Goal: Feedback & Contribution: Contribute content

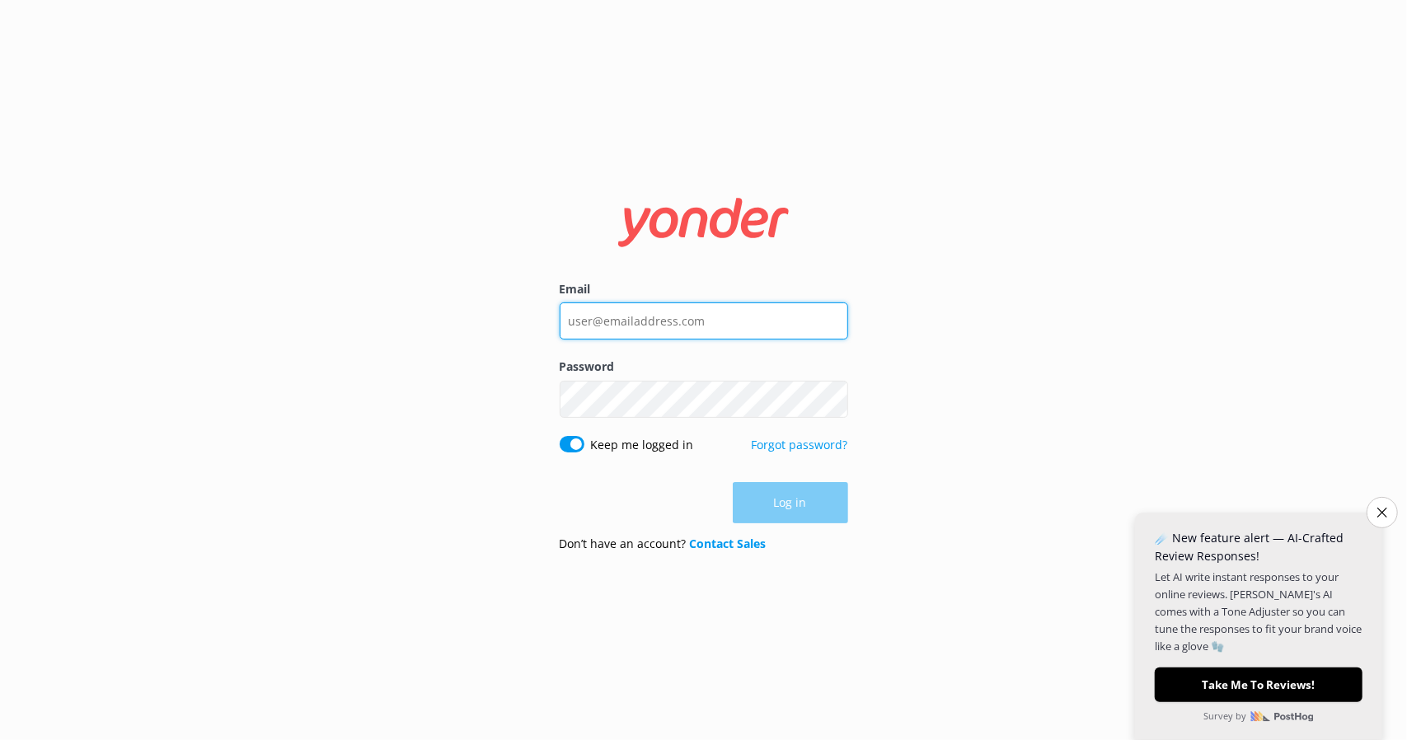
click at [667, 319] on input "Email" at bounding box center [704, 320] width 288 height 37
type input "n"
type input "[EMAIL_ADDRESS][DOMAIN_NAME]"
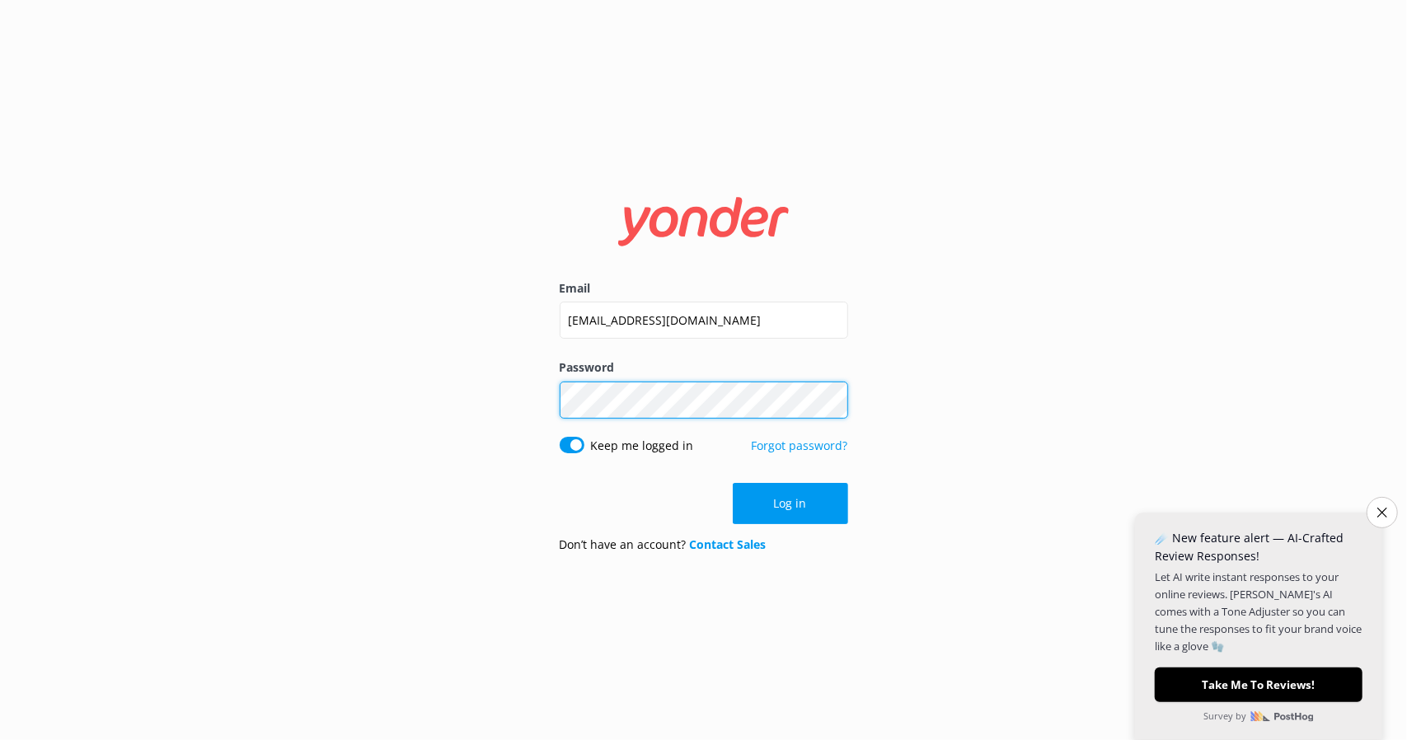
click button "Log in" at bounding box center [790, 503] width 115 height 41
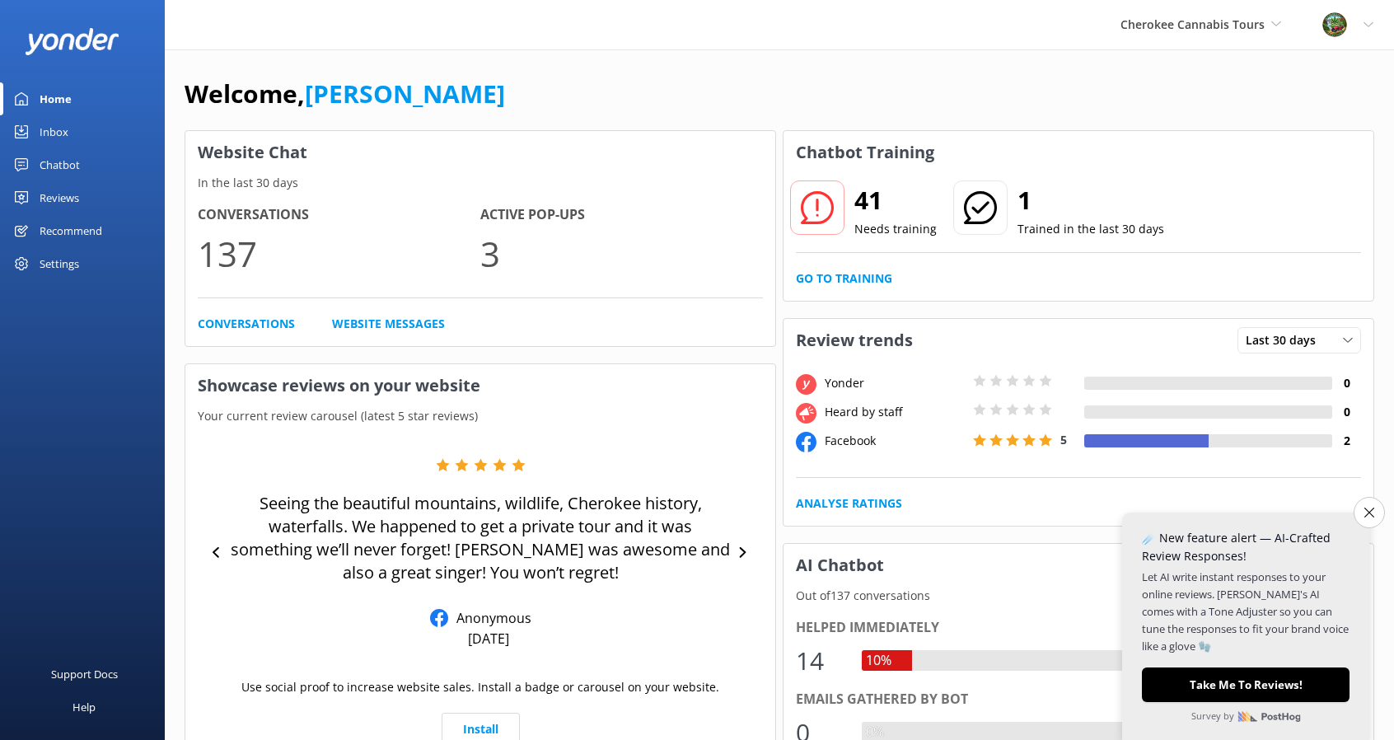
click at [849, 204] on div "41 Needs training" at bounding box center [863, 209] width 148 height 59
click at [870, 232] on p "Needs training" at bounding box center [896, 229] width 82 height 18
click at [861, 274] on link "Go to Training" at bounding box center [844, 278] width 96 height 18
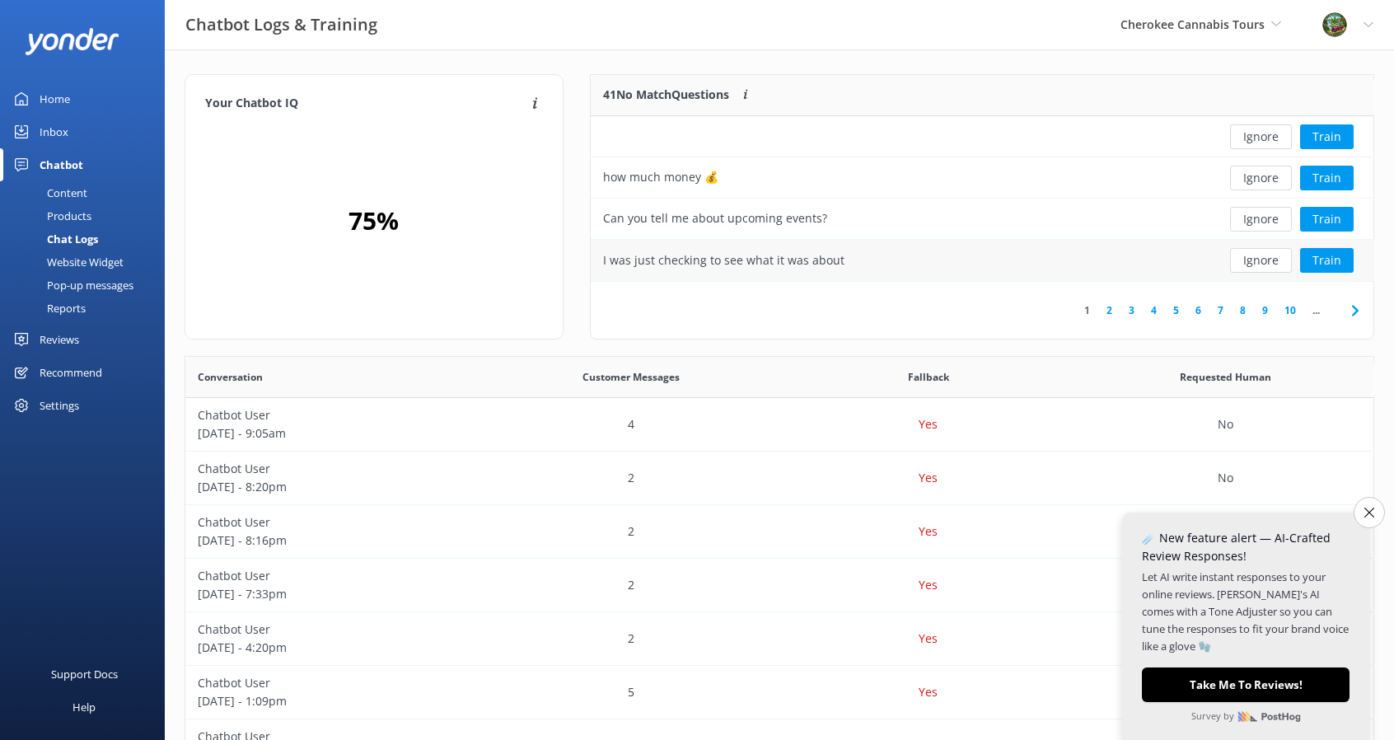
scroll to position [564, 1176]
click at [1327, 172] on button "Train" at bounding box center [1327, 178] width 54 height 25
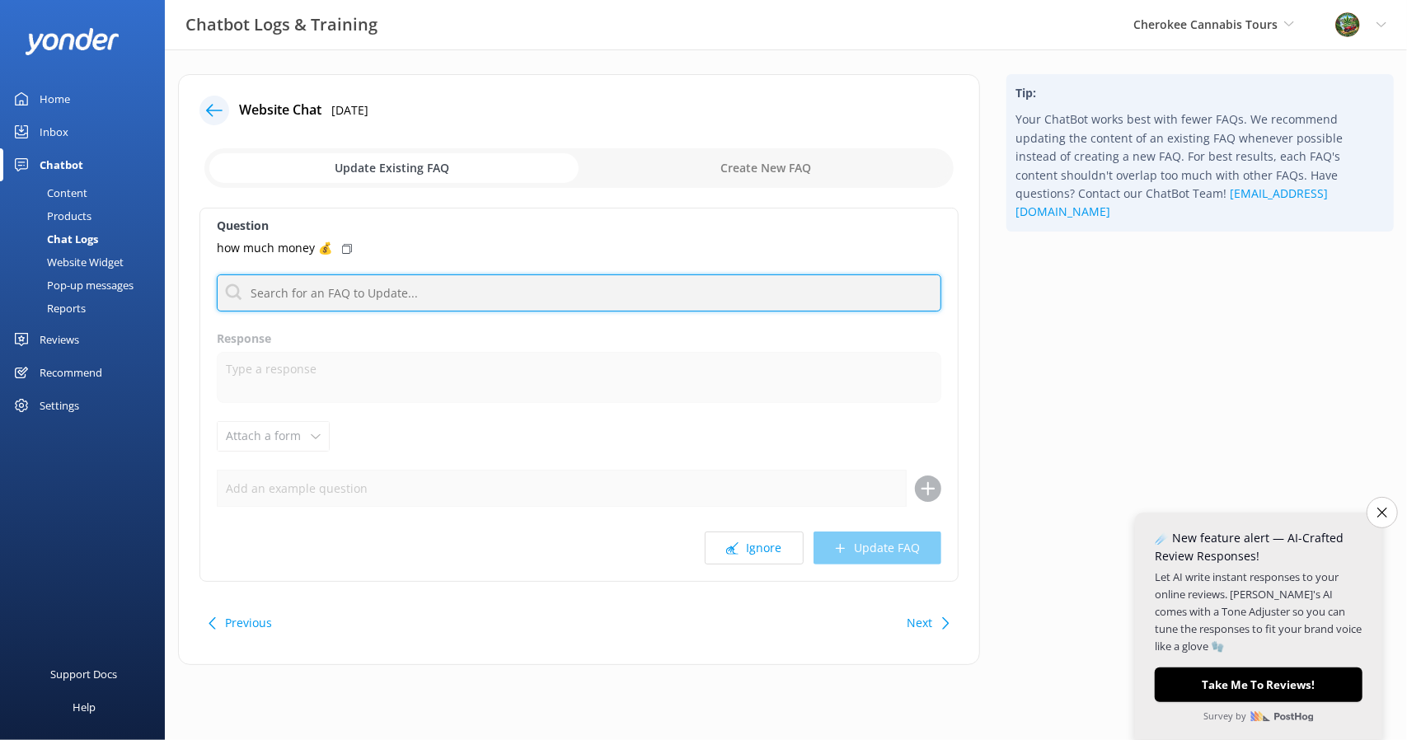
click at [514, 293] on input "text" at bounding box center [579, 292] width 724 height 37
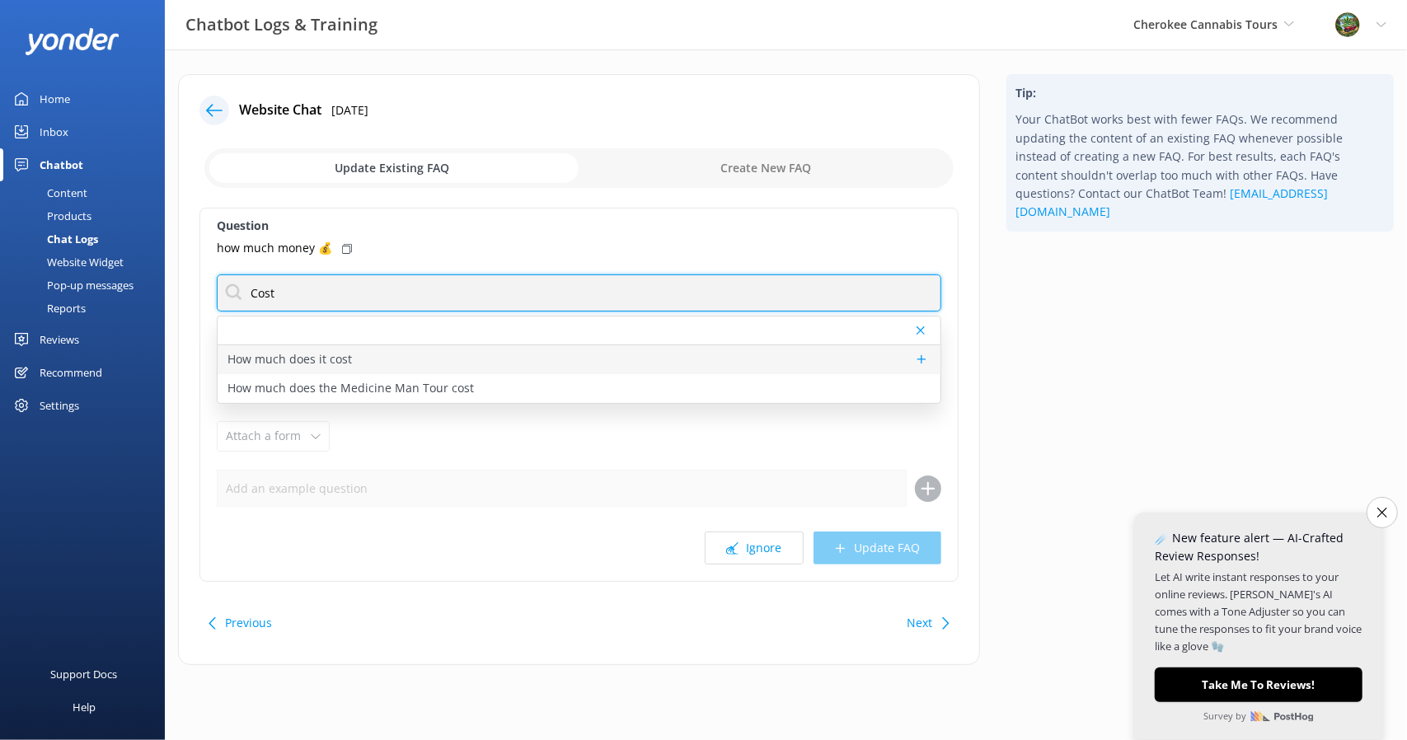
type input "Cost"
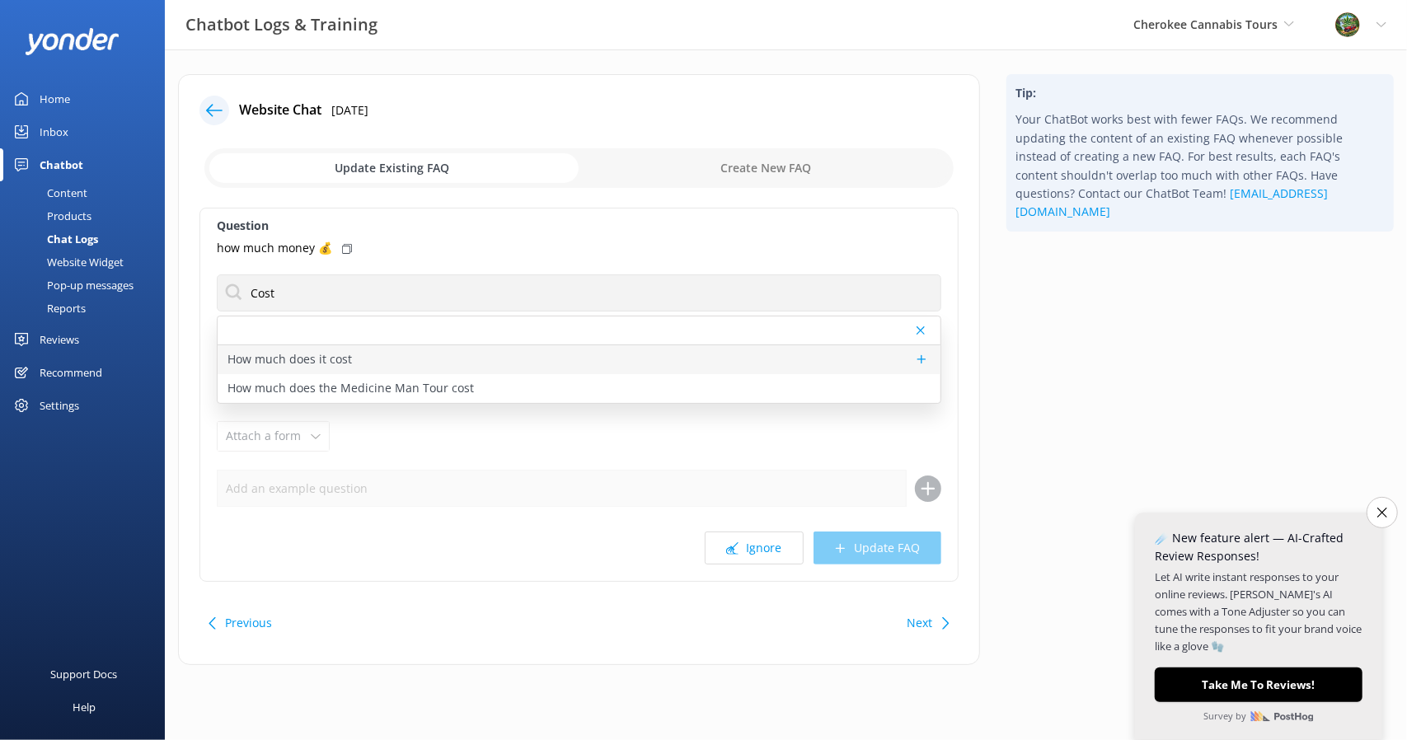
click at [435, 354] on div "How much does it cost" at bounding box center [579, 359] width 723 height 29
type textarea "Prices vary depending on the tour, season, group size, and fare type. Medicine …"
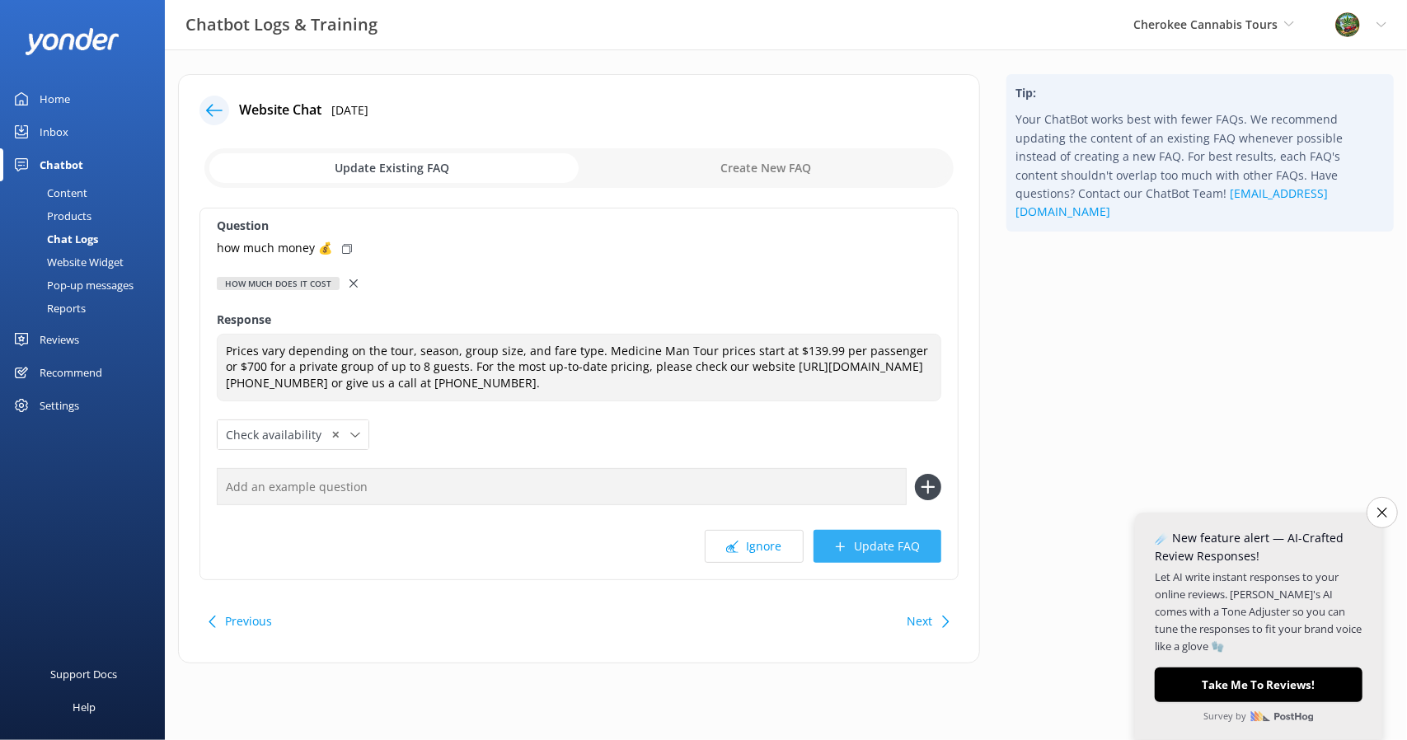
click at [892, 546] on button "Update FAQ" at bounding box center [877, 546] width 128 height 33
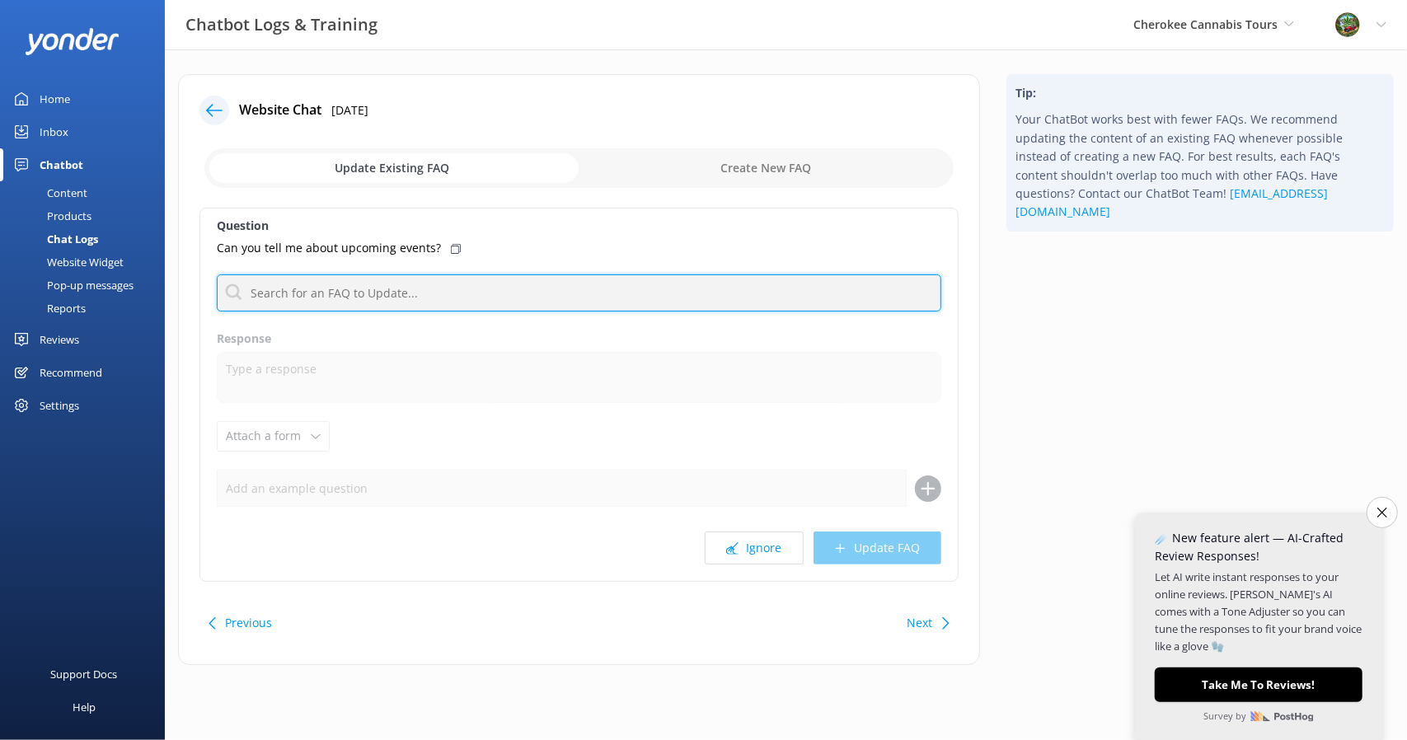
click at [489, 283] on input "text" at bounding box center [579, 292] width 724 height 37
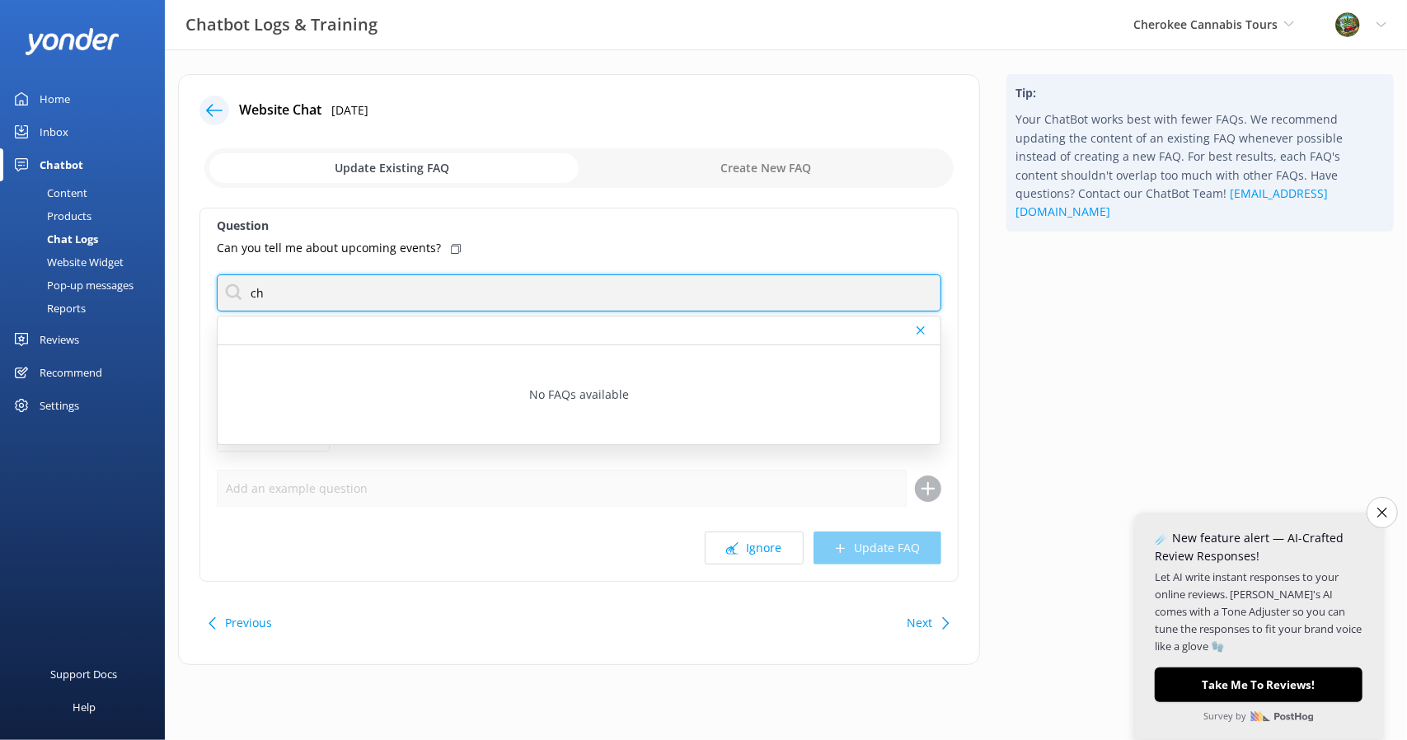
type input "c"
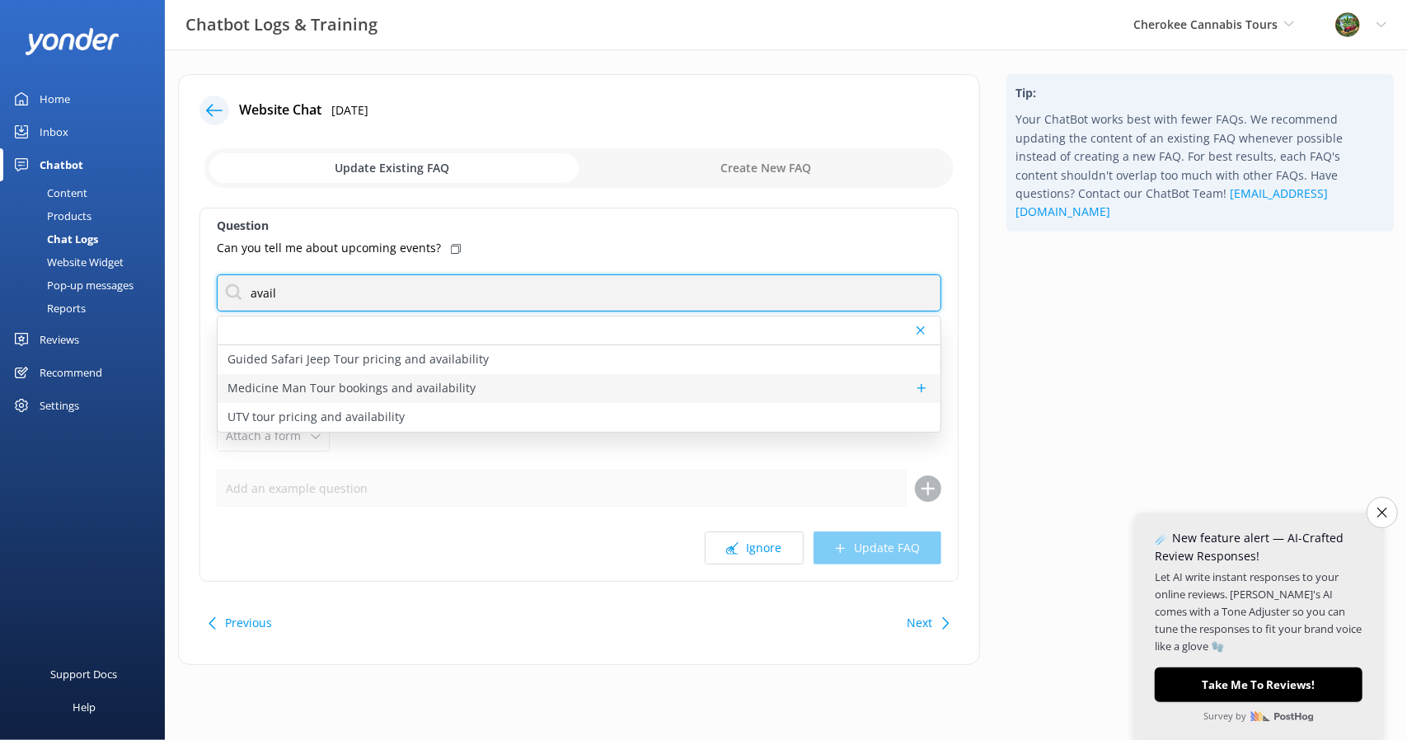
type input "avail"
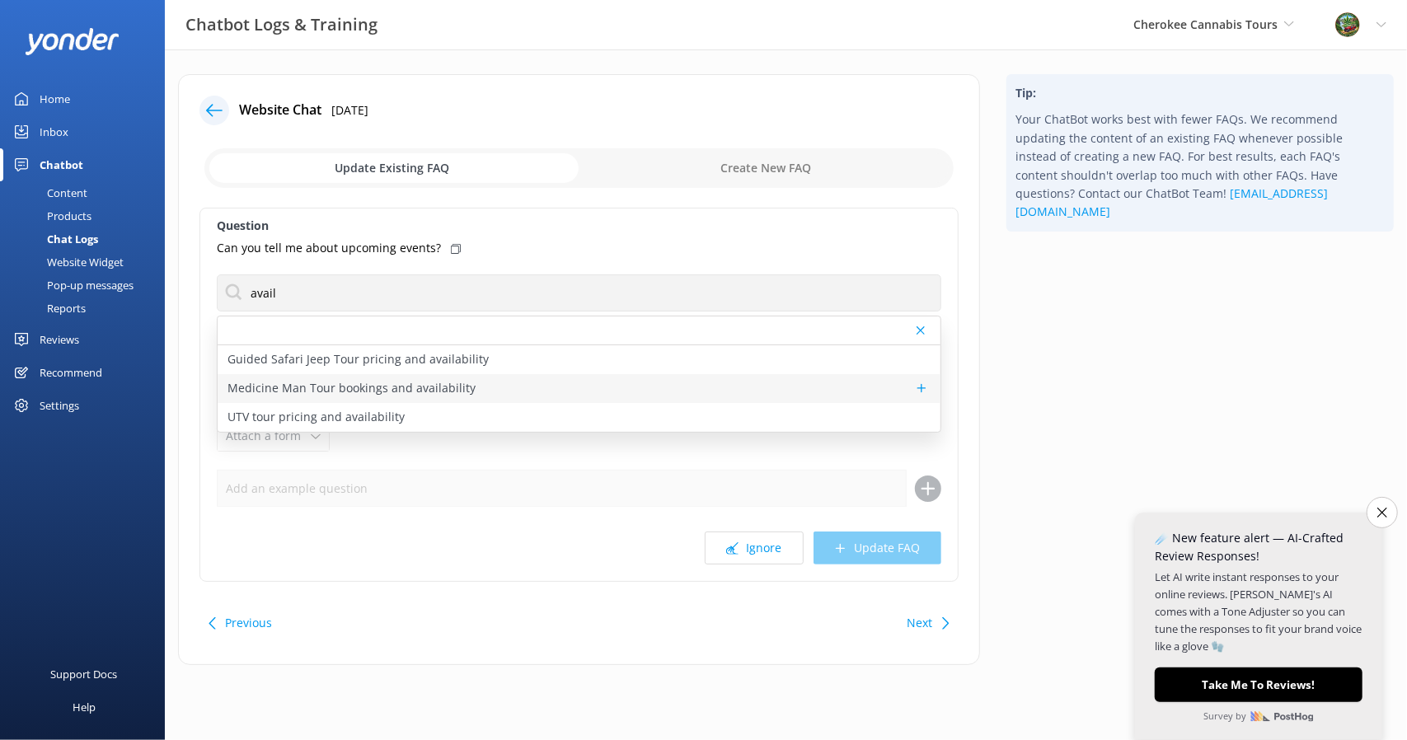
click at [513, 386] on div "Medicine Man Tour bookings and availability" at bounding box center [579, 388] width 723 height 29
type textarea "To check availability and book your spot on the Medicine Man Tour, click [URL][…"
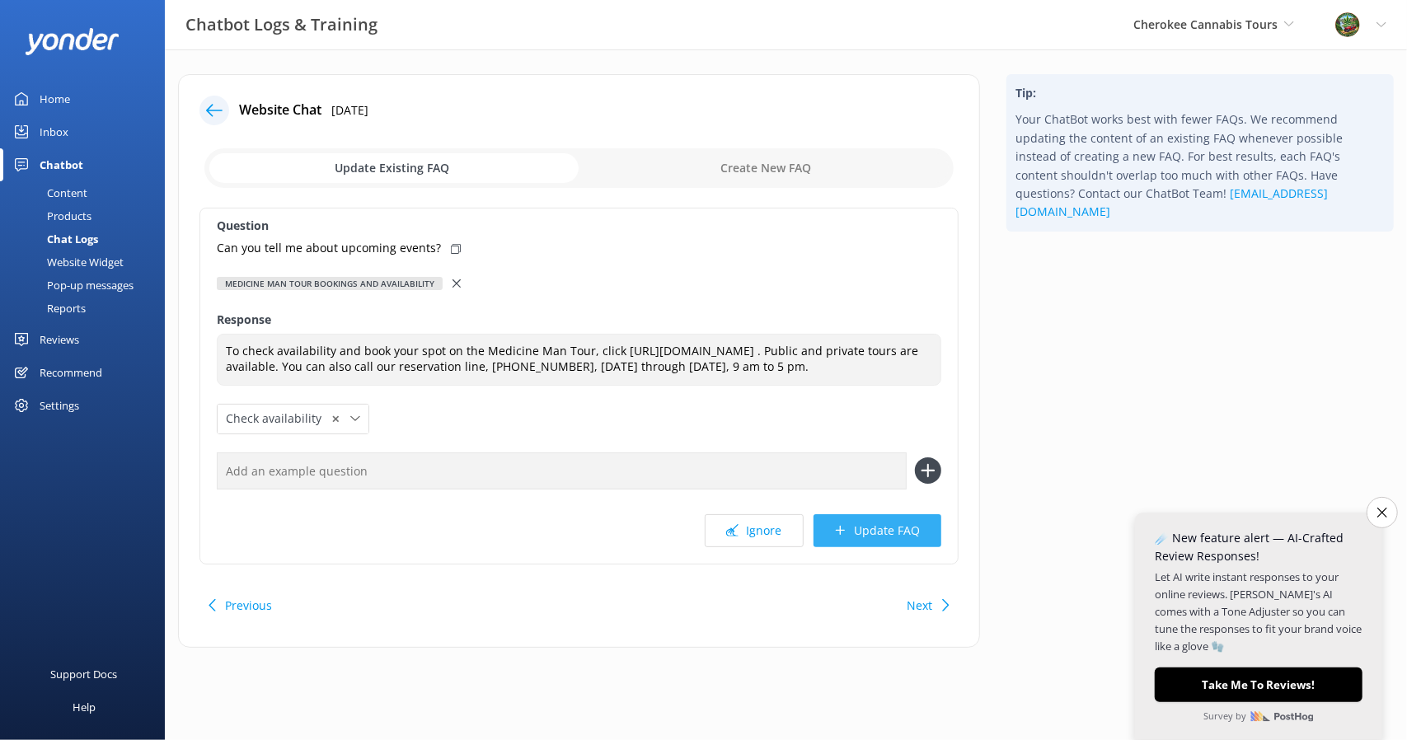
click at [873, 543] on button "Update FAQ" at bounding box center [877, 530] width 128 height 33
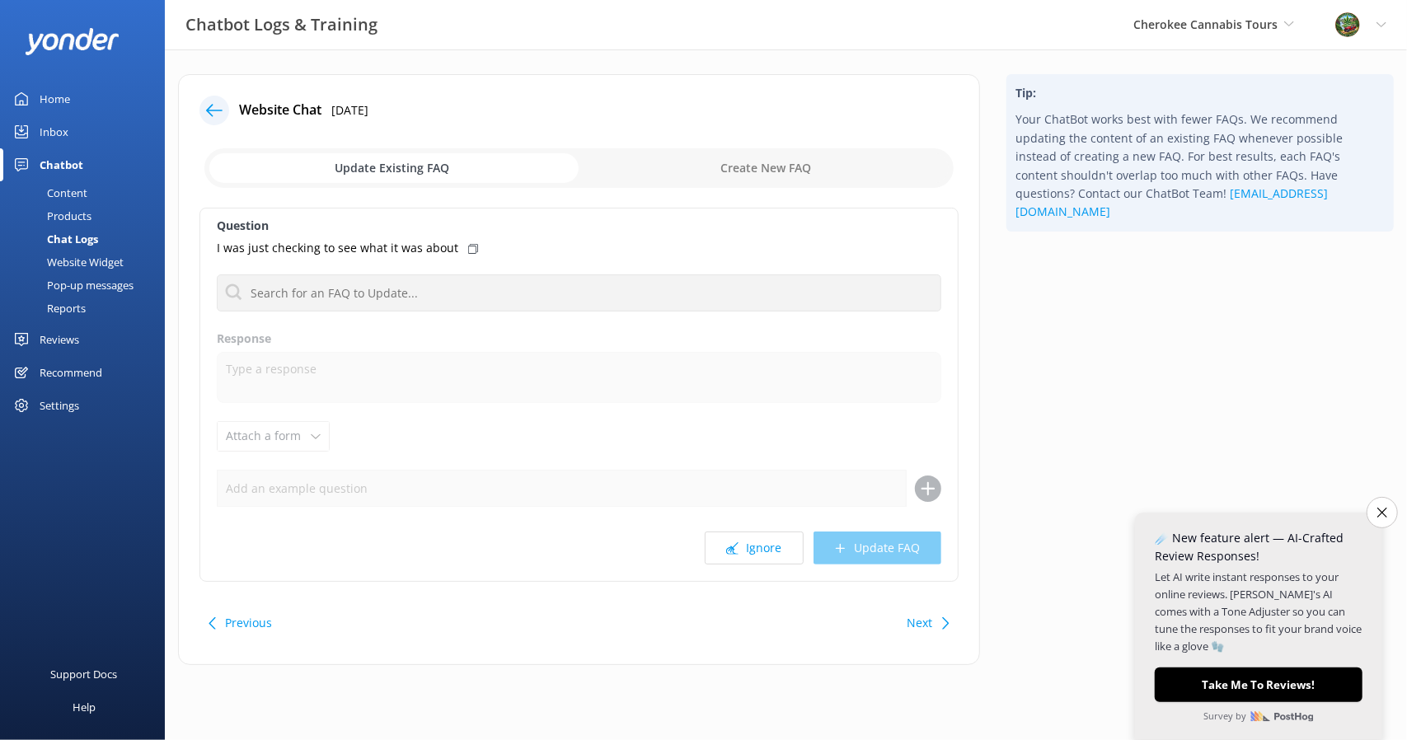
click at [219, 103] on icon at bounding box center [214, 110] width 16 height 16
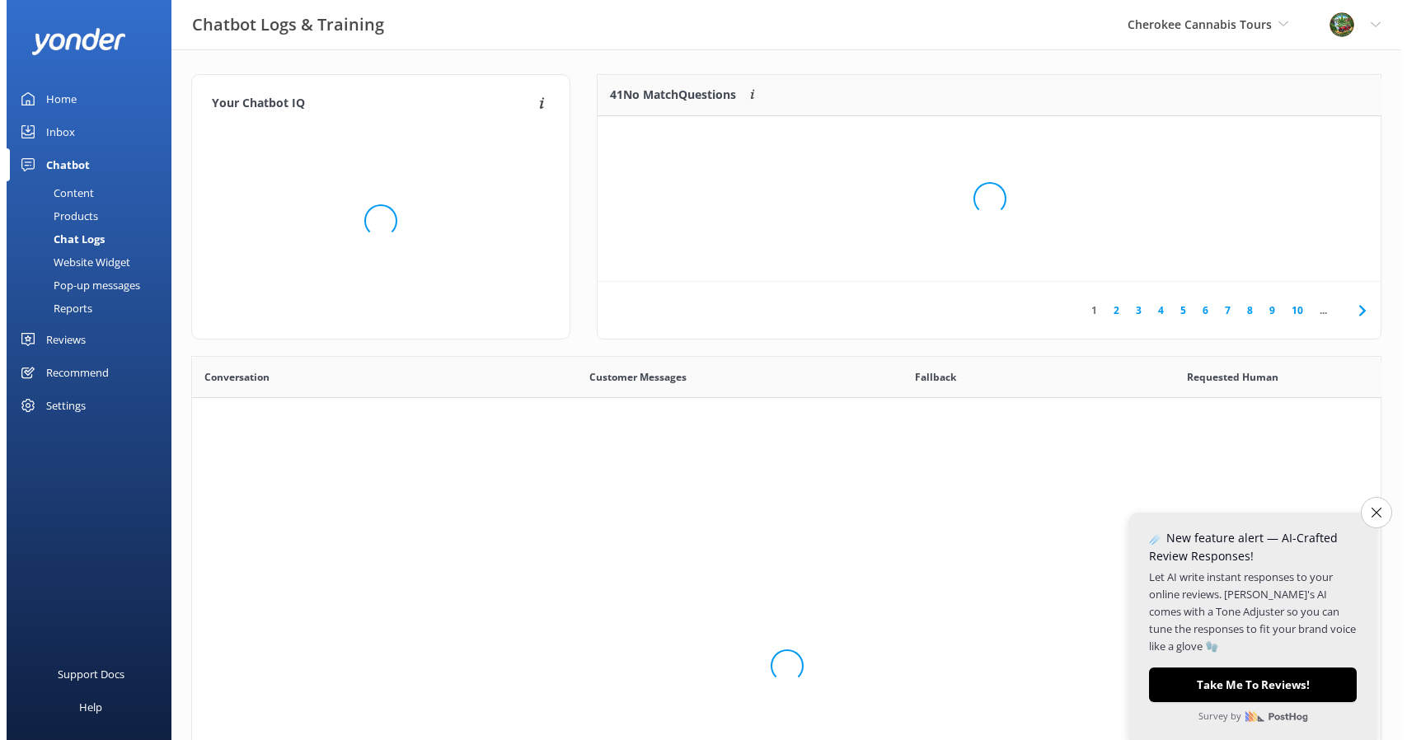
scroll to position [564, 1176]
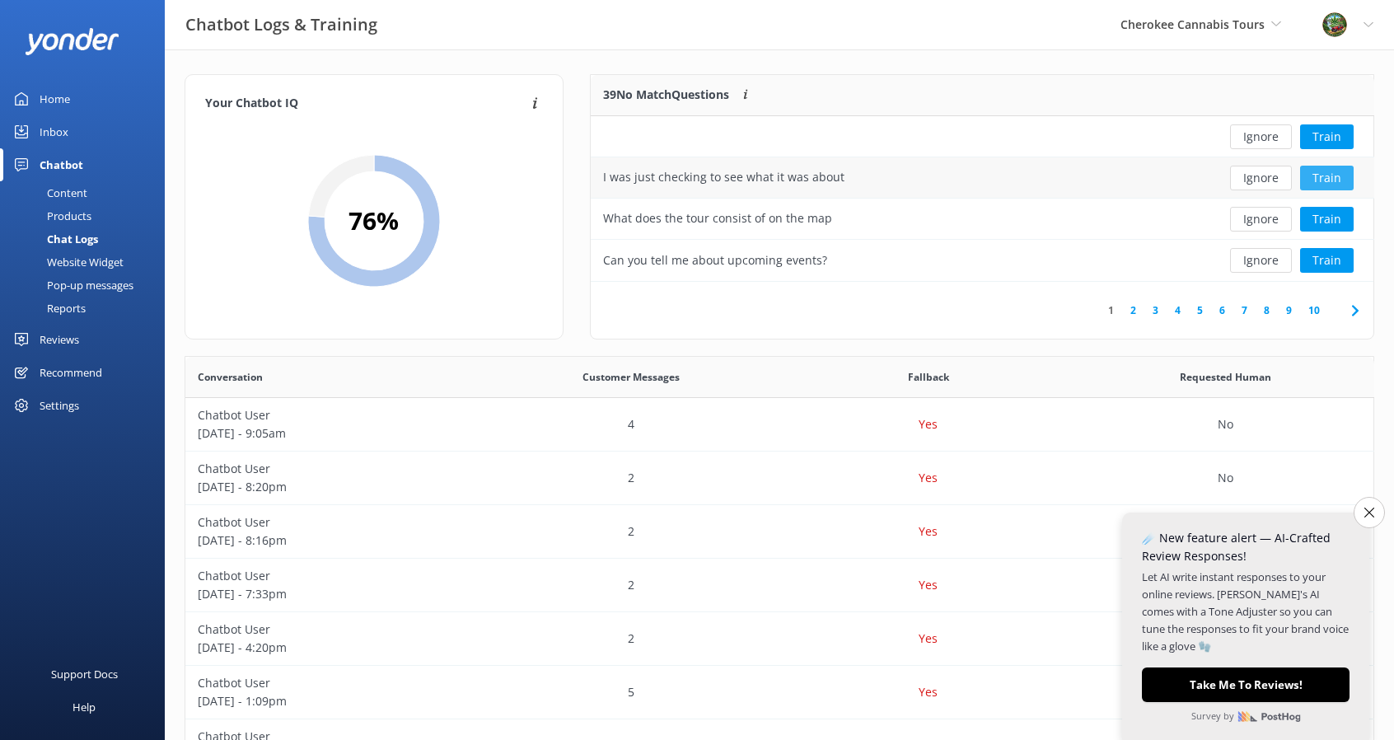
click at [1332, 174] on button "Train" at bounding box center [1327, 178] width 54 height 25
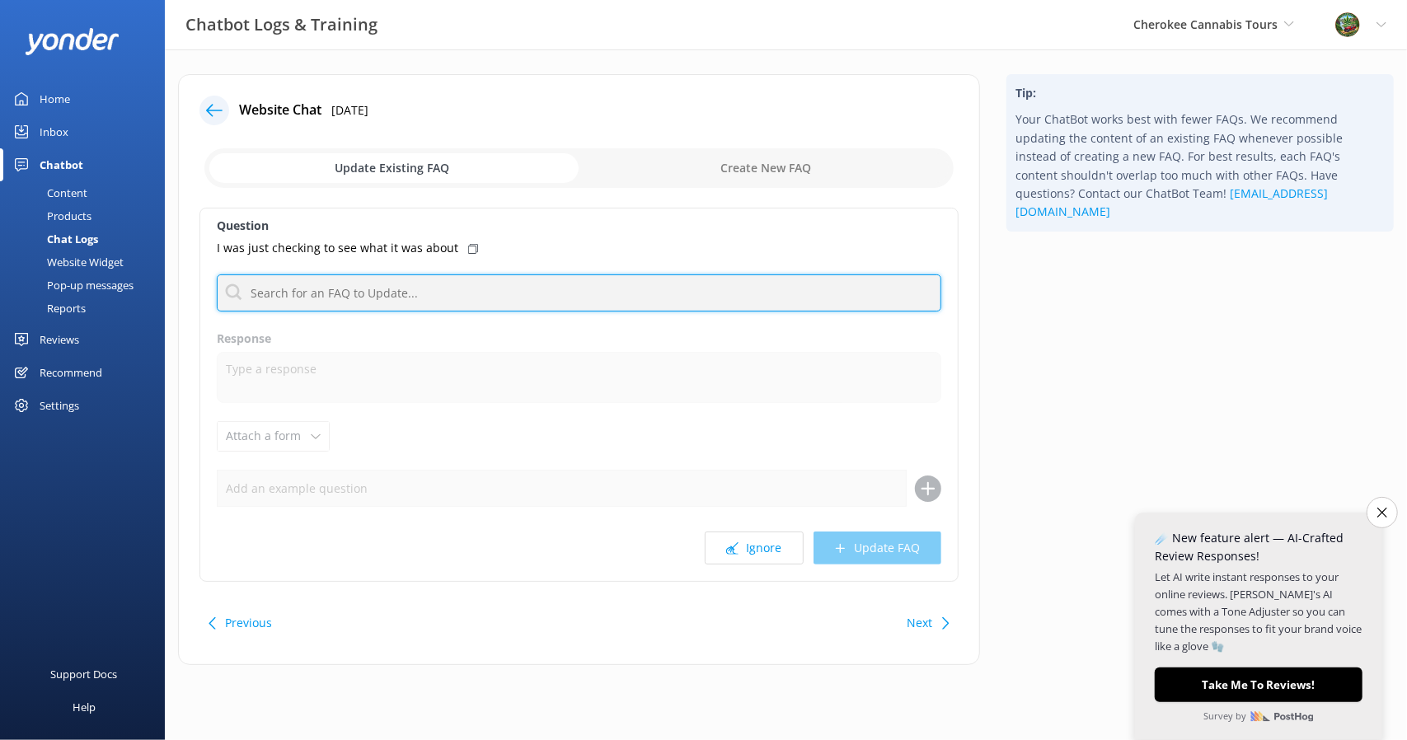
click at [404, 292] on input "text" at bounding box center [579, 292] width 724 height 37
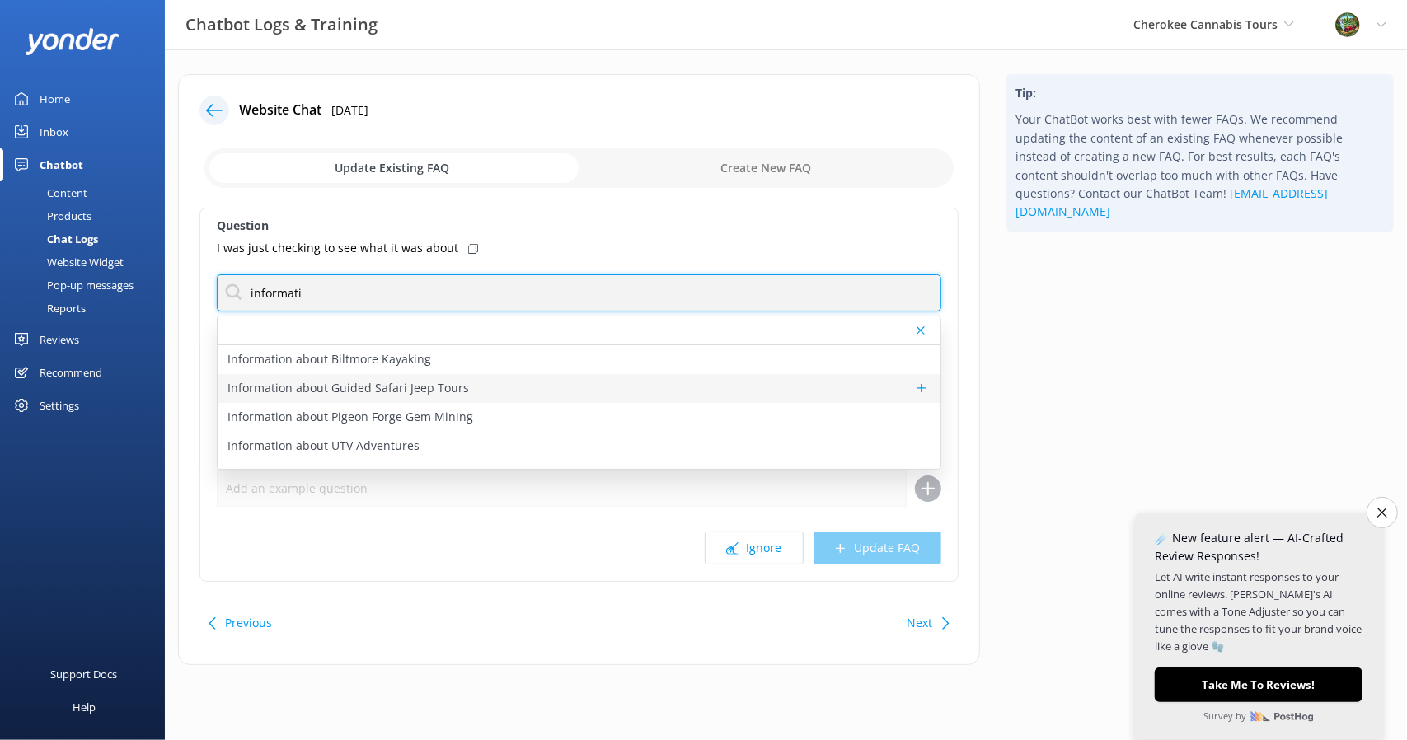
type input "informati"
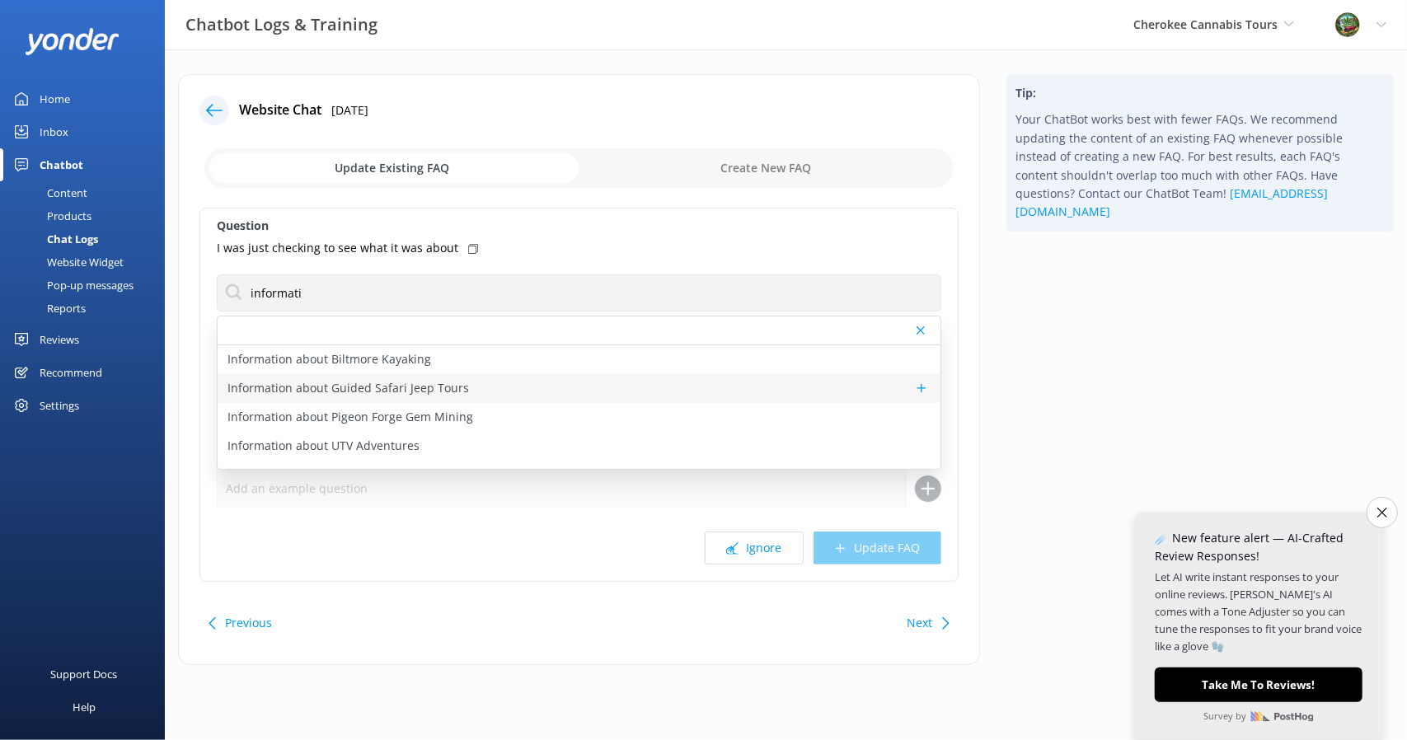
click at [480, 385] on div "Information about Guided Safari Jeep Tours" at bounding box center [579, 388] width 723 height 29
type textarea "We offer three scenic Jeep tours: the Mile-High Views Tour (3 hours), the Eco, …"
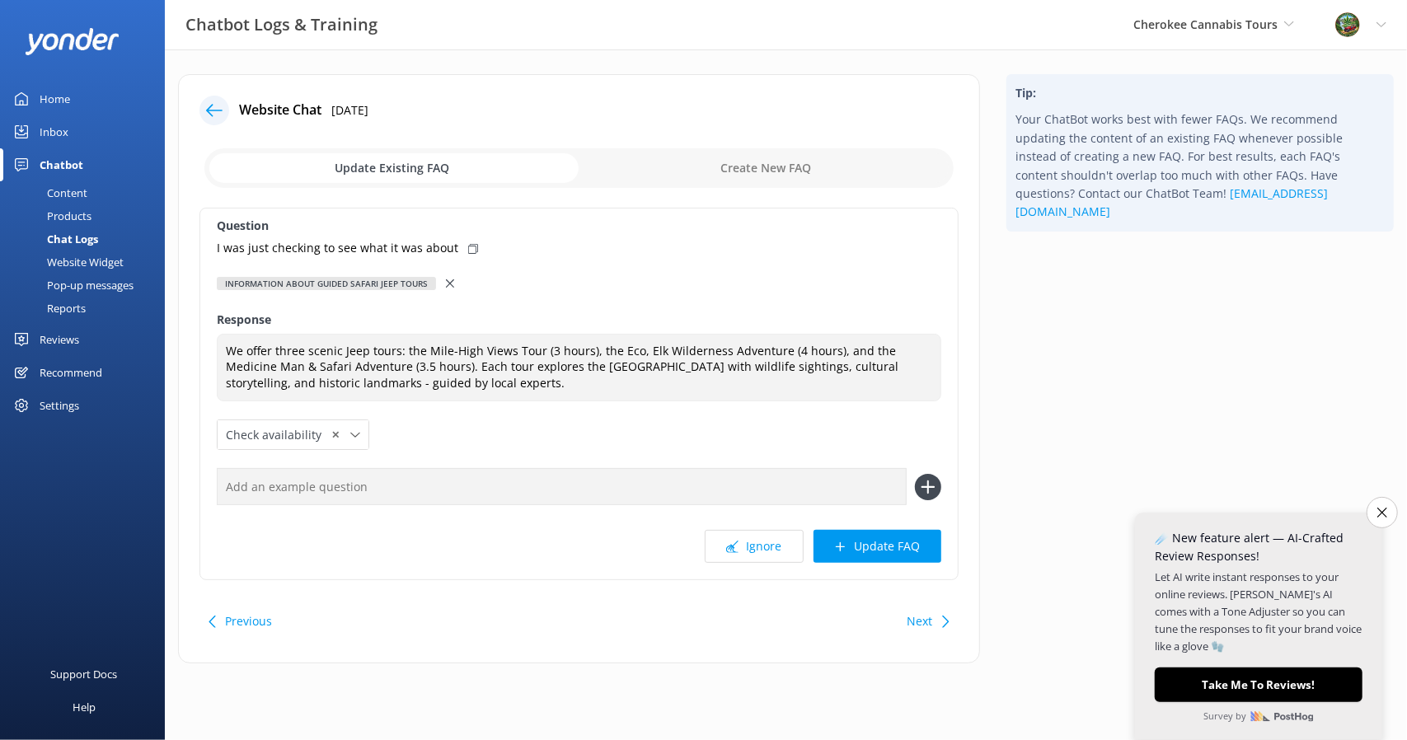
click at [412, 243] on p "I was just checking to see what it was about" at bounding box center [337, 248] width 241 height 18
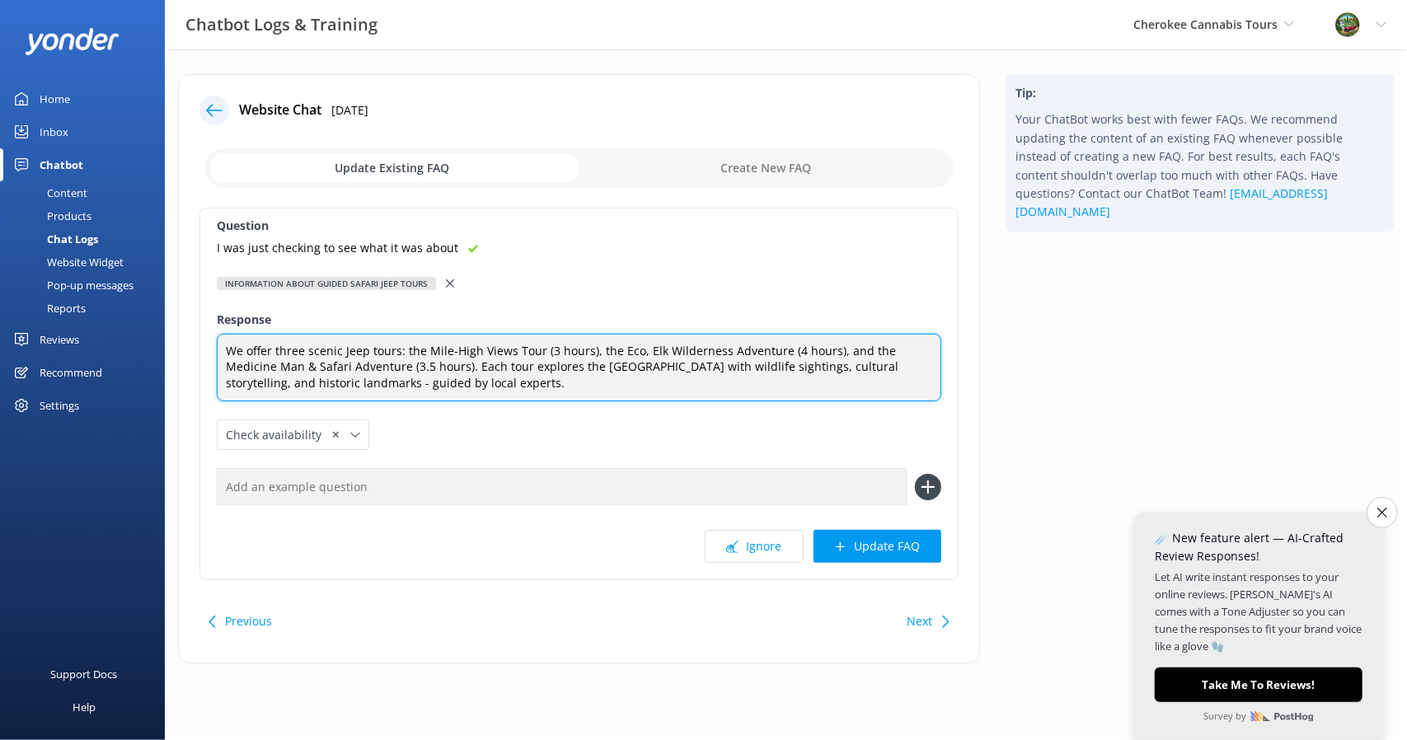
click at [403, 361] on textarea "We offer three scenic Jeep tours: the Mile-High Views Tour (3 hours), the Eco, …" at bounding box center [579, 368] width 724 height 68
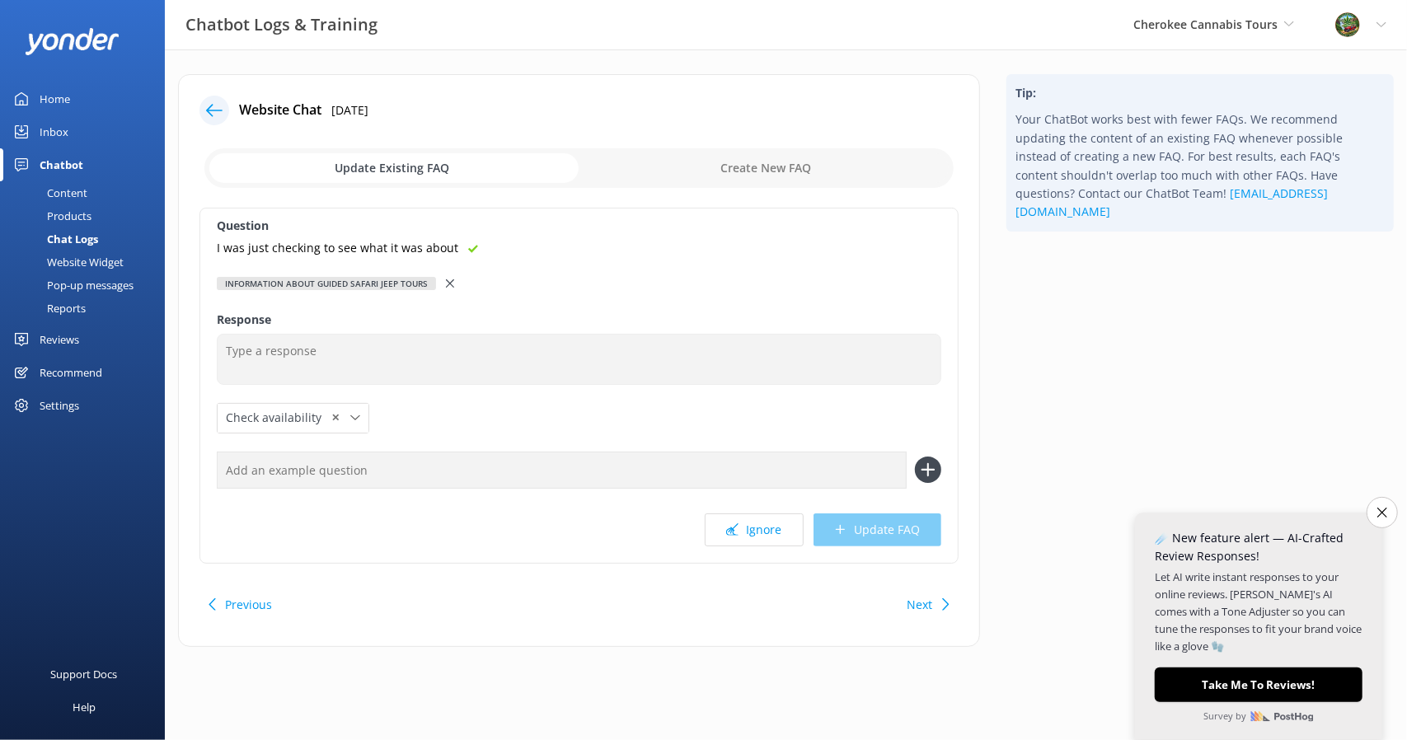
click at [747, 177] on input "checkbox" at bounding box center [578, 168] width 749 height 40
checkbox input "true"
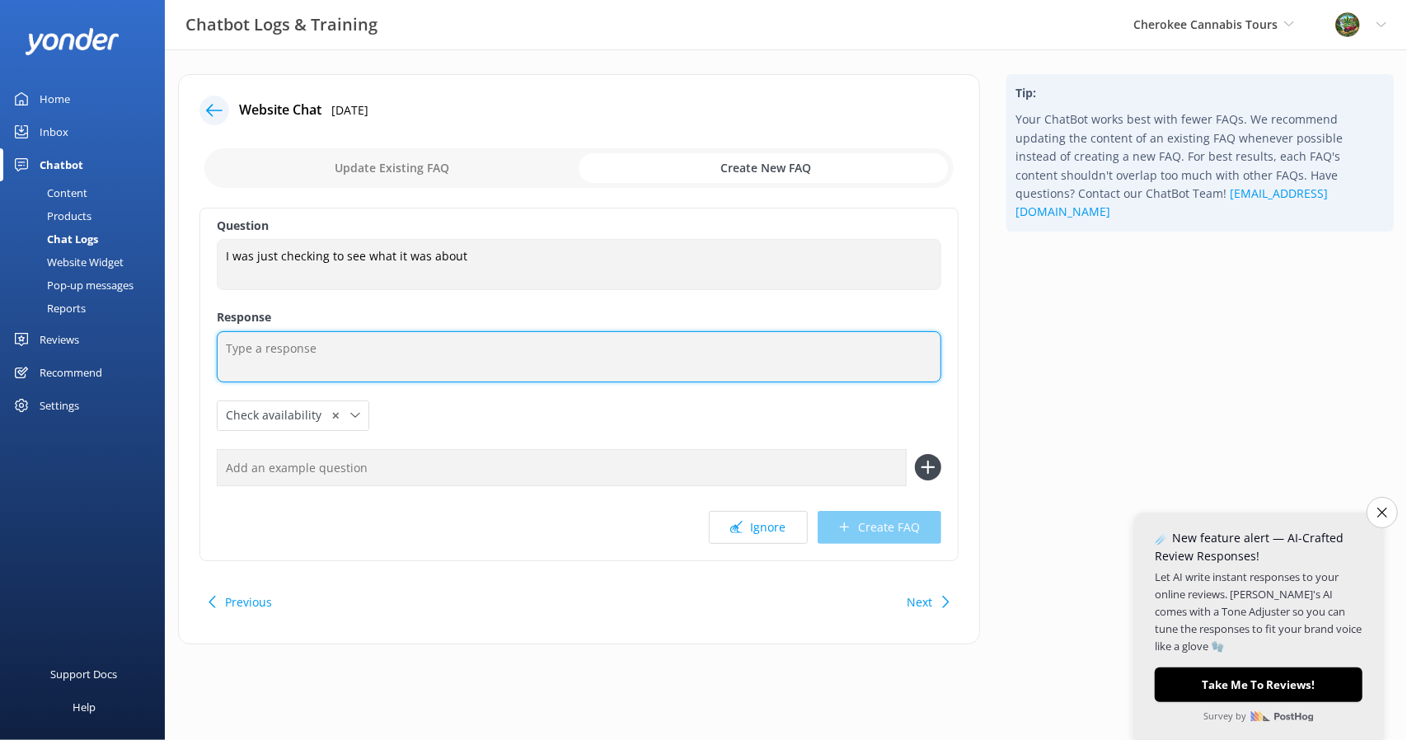
click at [349, 372] on textarea at bounding box center [579, 356] width 724 height 51
type textarea "Check out our description or call us at [PHONE_NUMBER]"
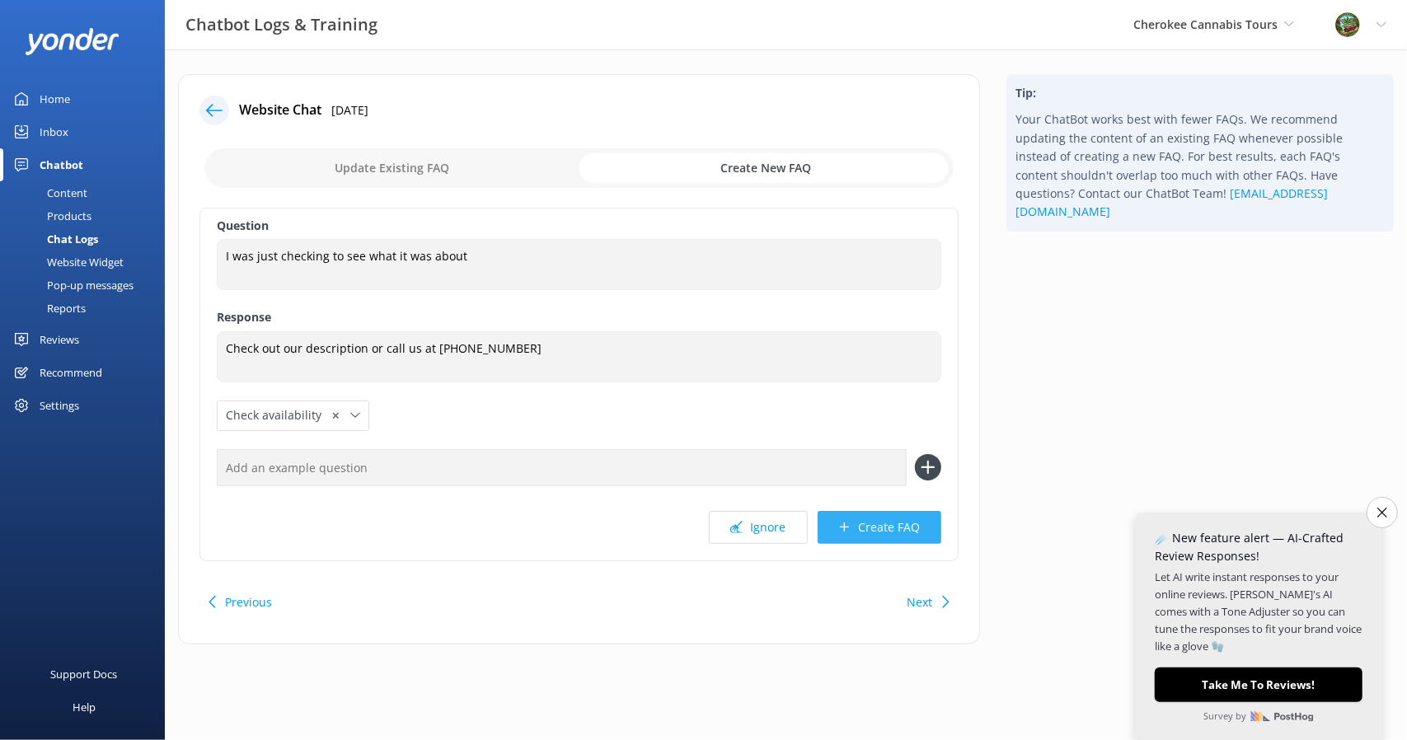
click at [873, 527] on button "Create FAQ" at bounding box center [879, 527] width 124 height 33
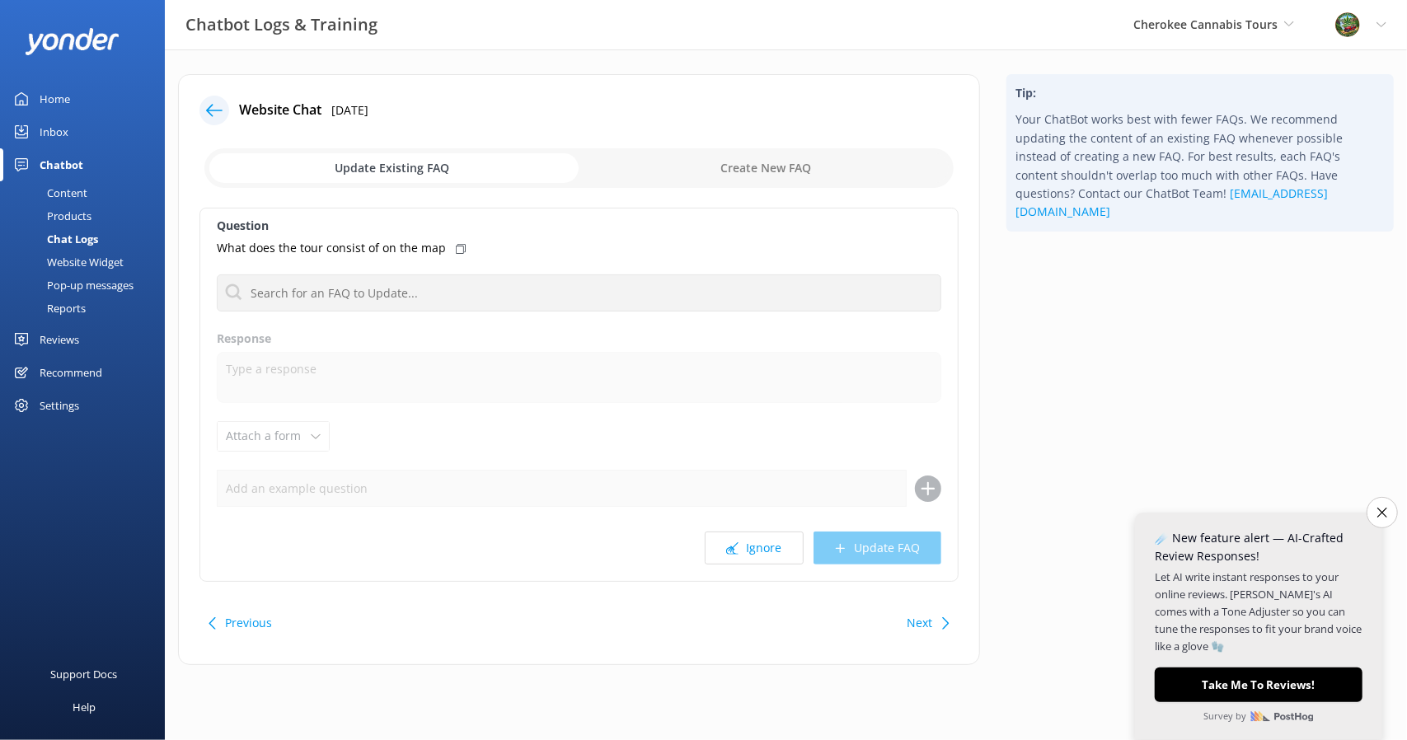
click at [216, 105] on icon at bounding box center [214, 110] width 16 height 16
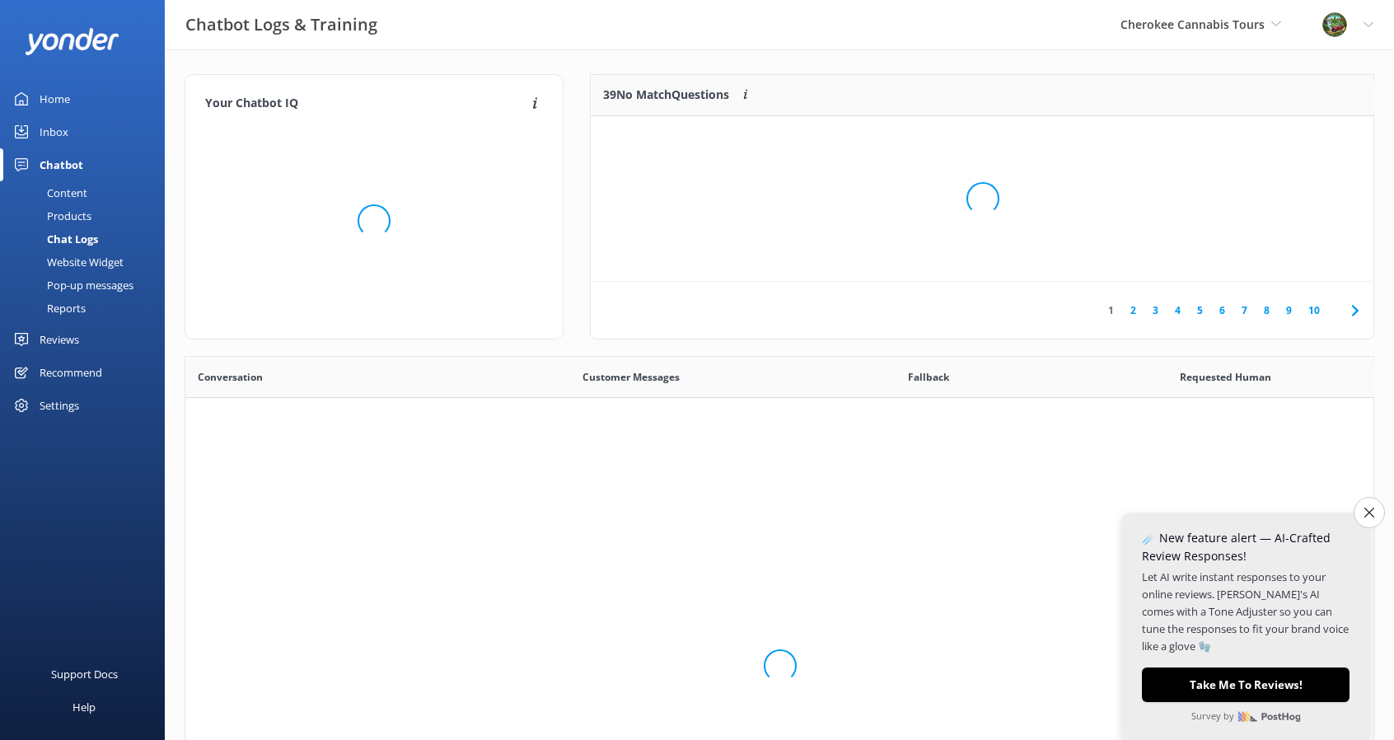
scroll to position [564, 1176]
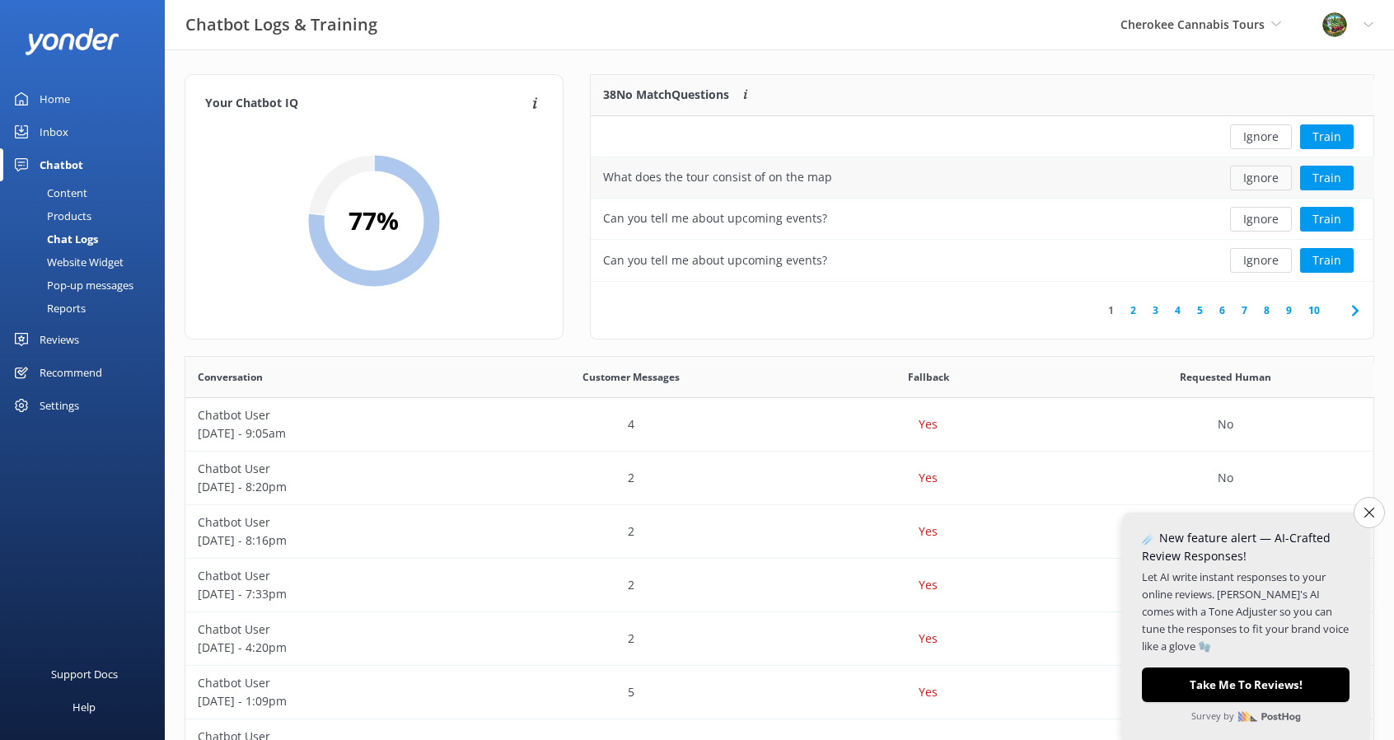
click at [1264, 176] on button "Ignore" at bounding box center [1261, 178] width 62 height 25
click at [1318, 176] on button "Train" at bounding box center [1327, 178] width 54 height 25
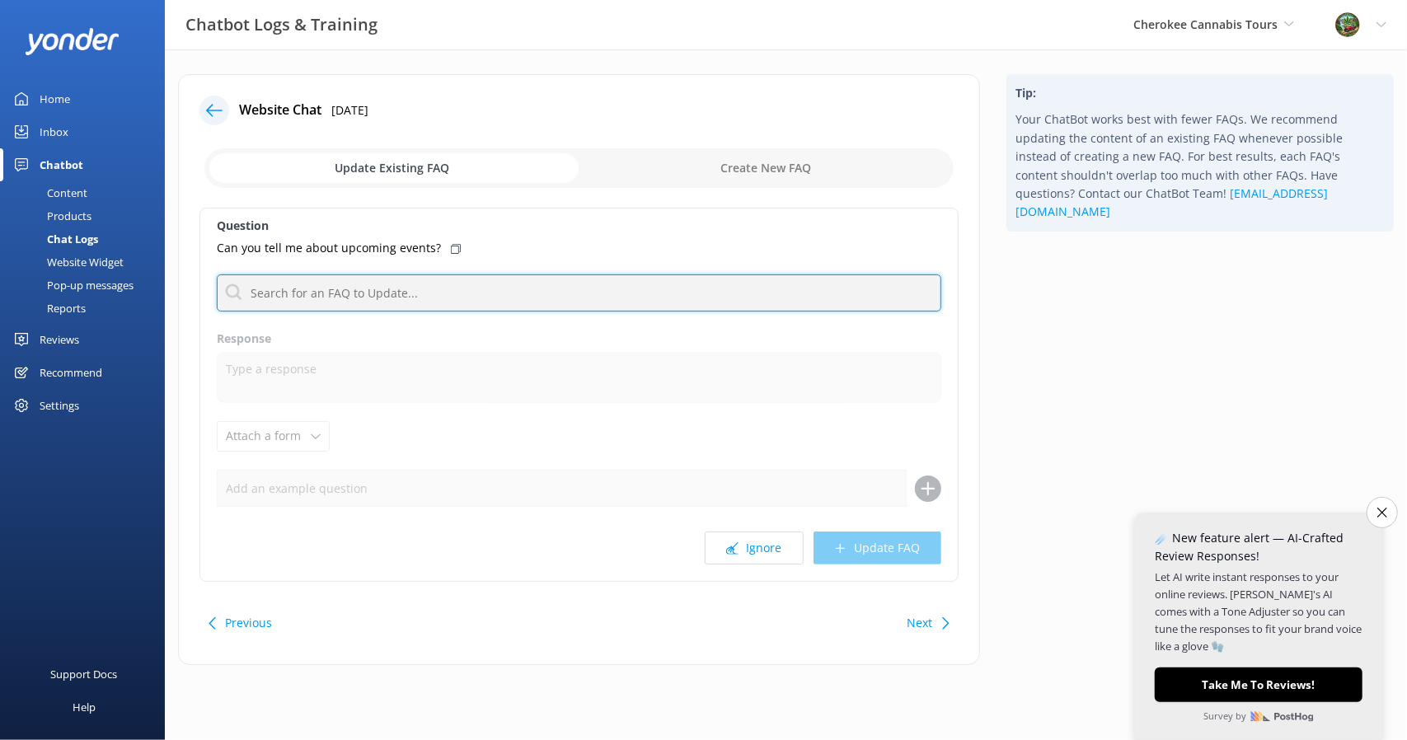
click at [354, 300] on input "text" at bounding box center [579, 292] width 724 height 37
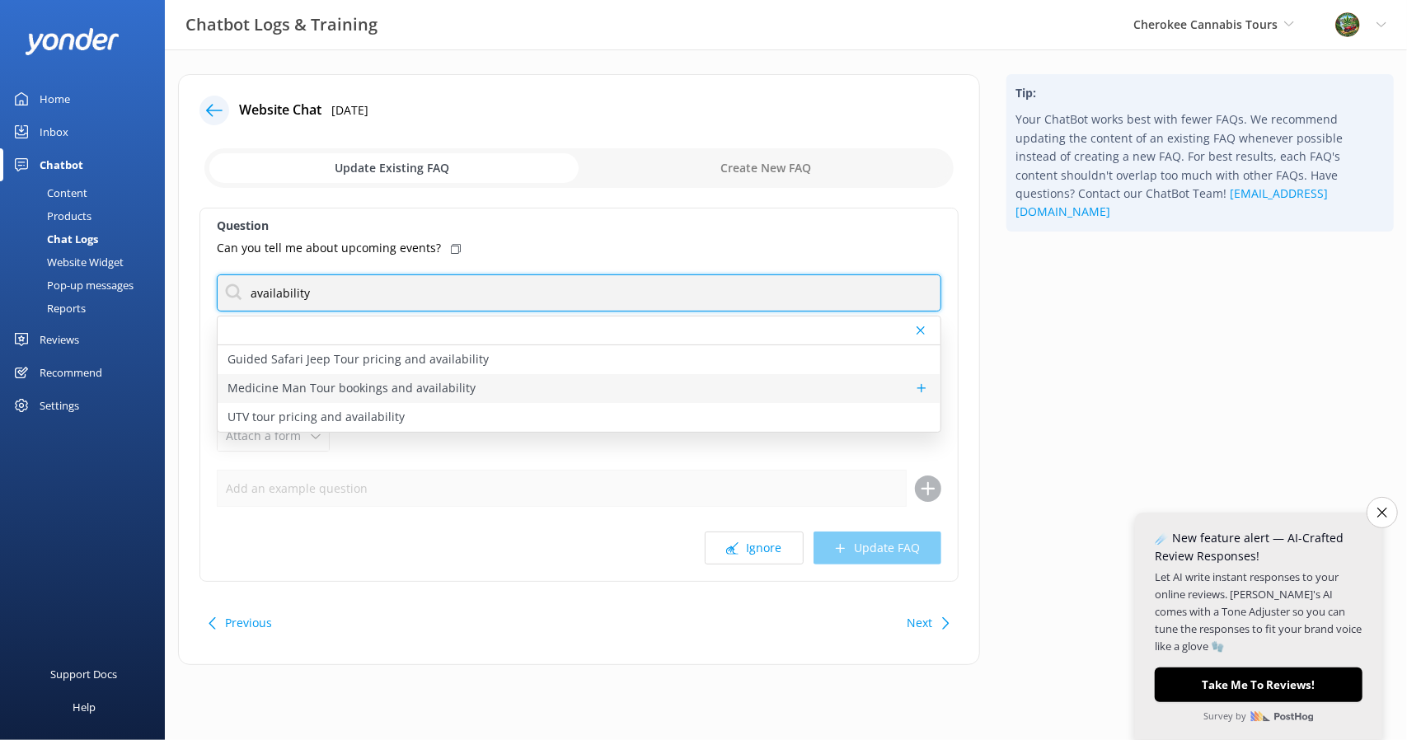
type input "availability"
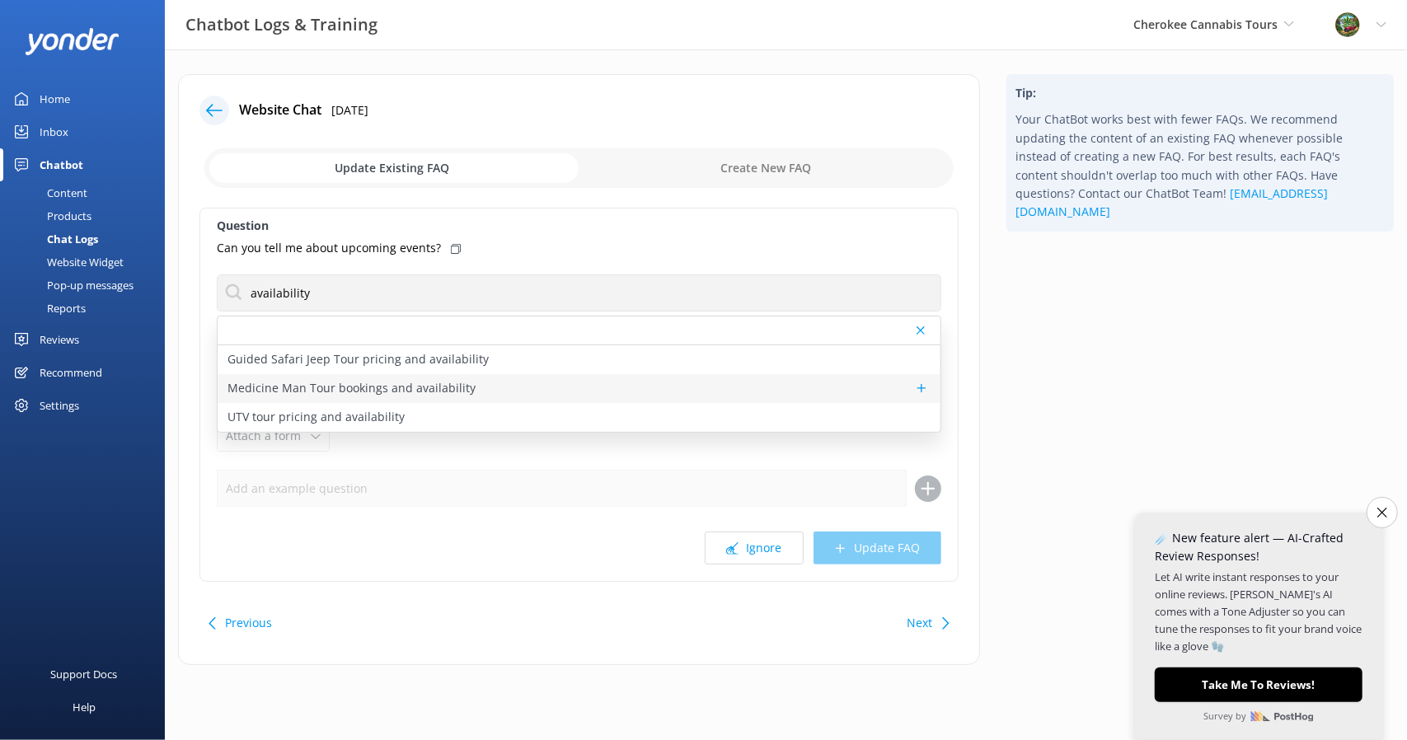
click at [405, 383] on p "Medicine Man Tour bookings and availability" at bounding box center [351, 388] width 248 height 18
type textarea "To check availability and book your spot on the Medicine Man Tour, click [URL][…"
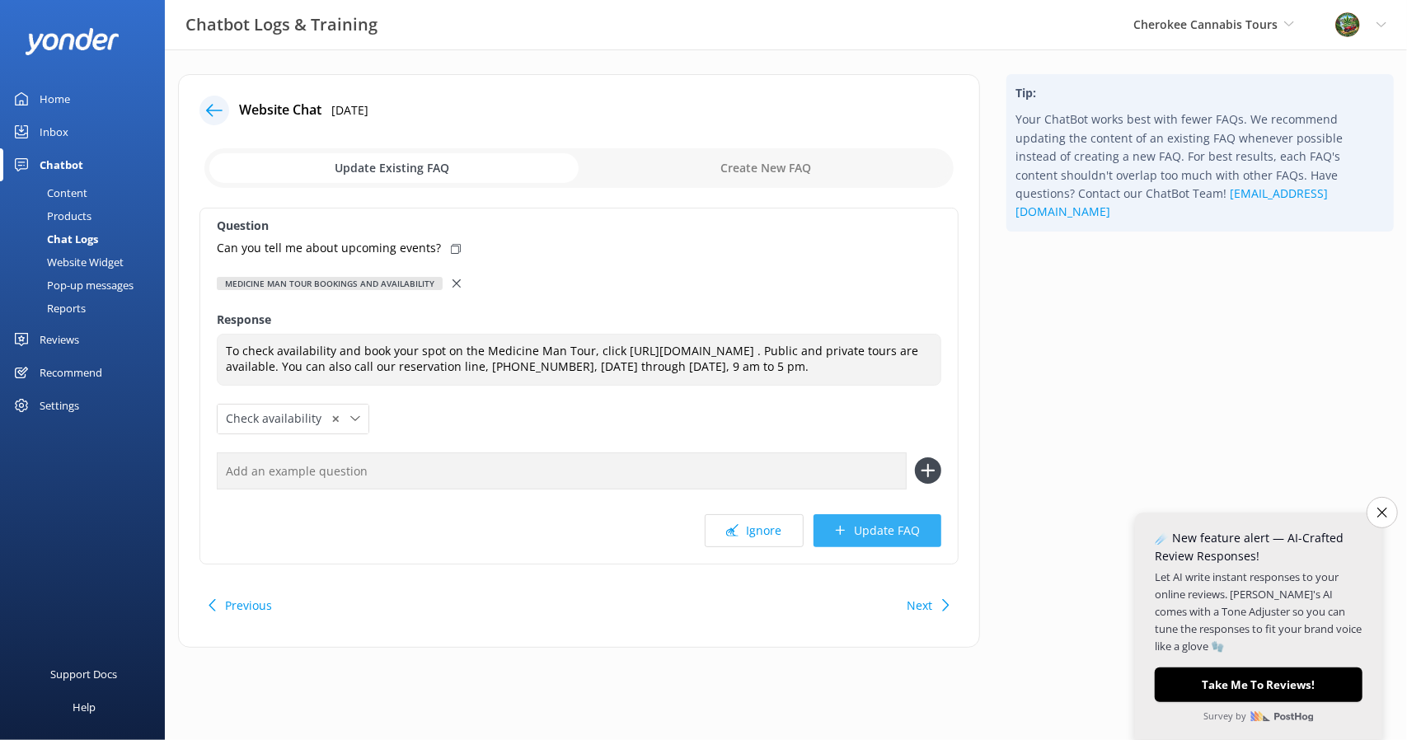
click at [881, 546] on button "Update FAQ" at bounding box center [877, 530] width 128 height 33
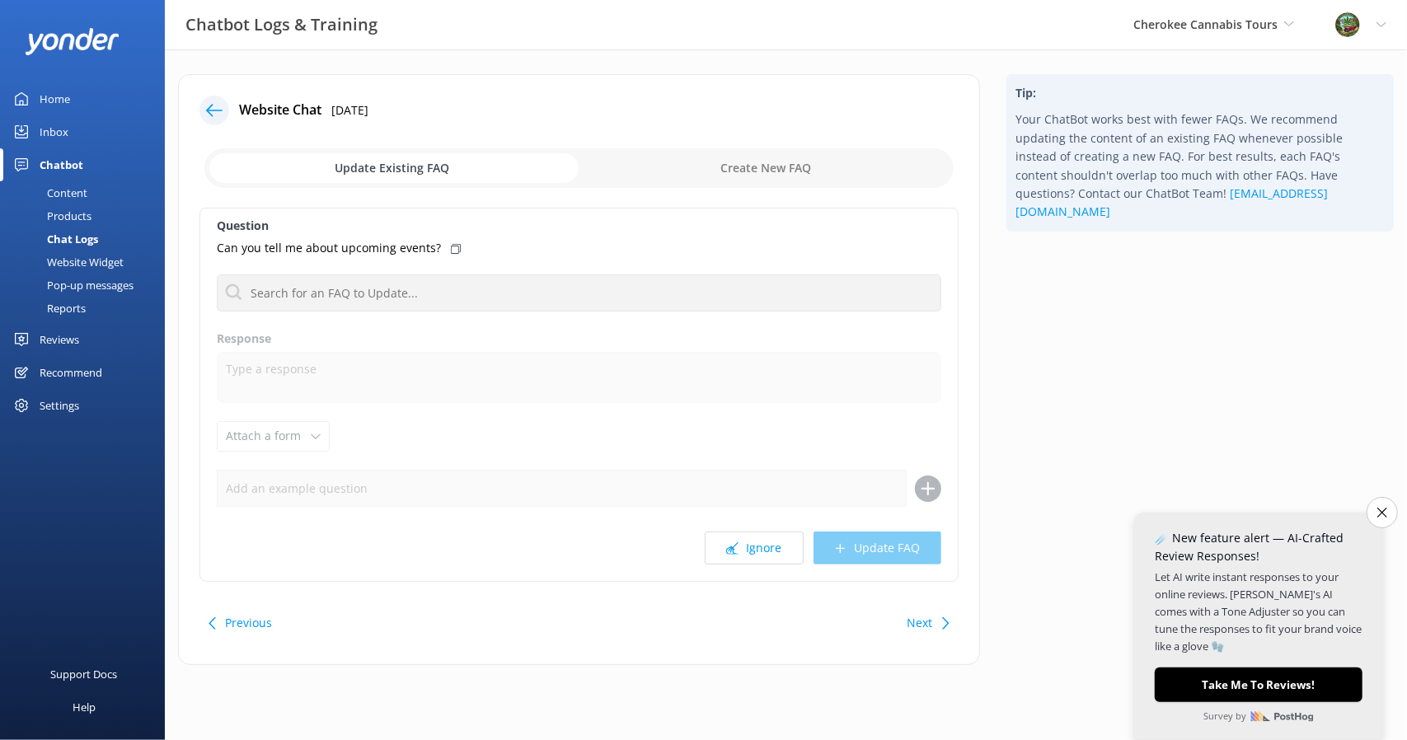
click at [227, 105] on div at bounding box center [214, 111] width 30 height 30
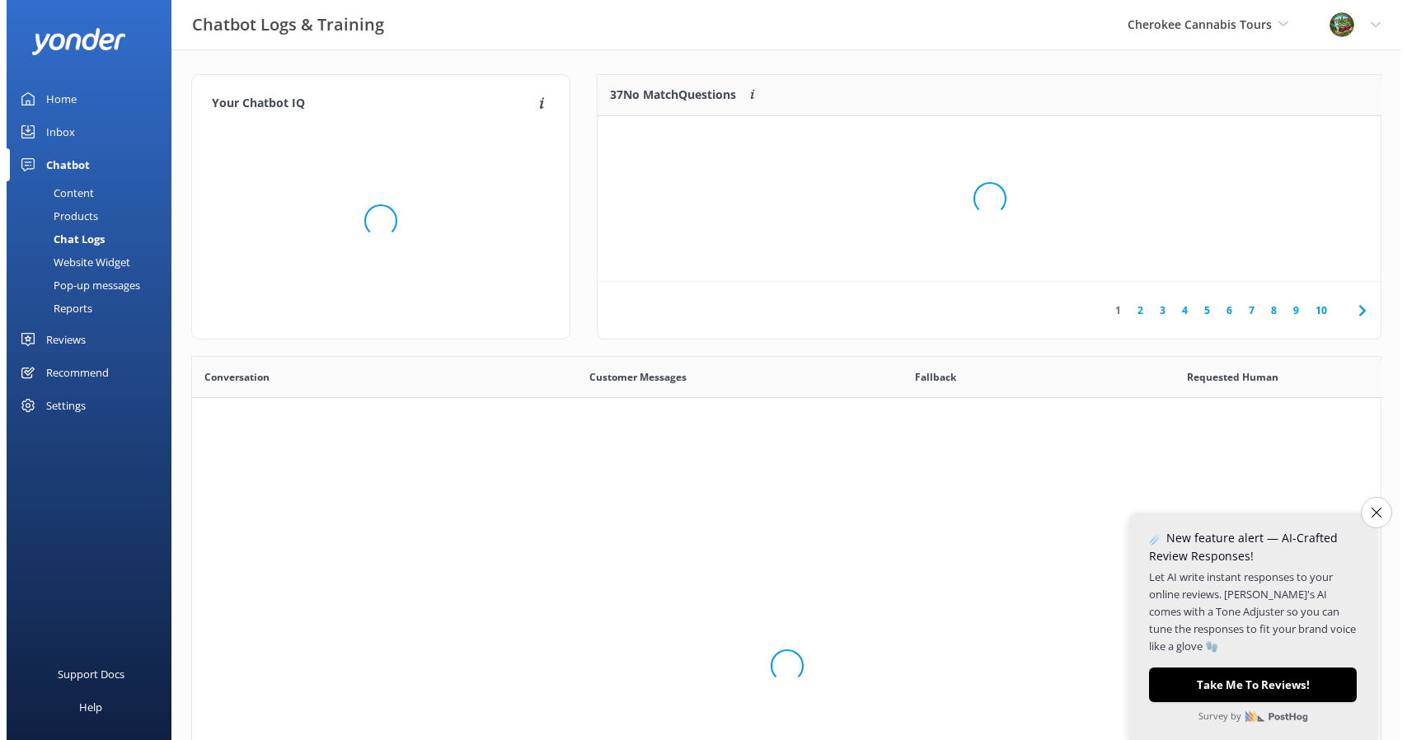
scroll to position [564, 1176]
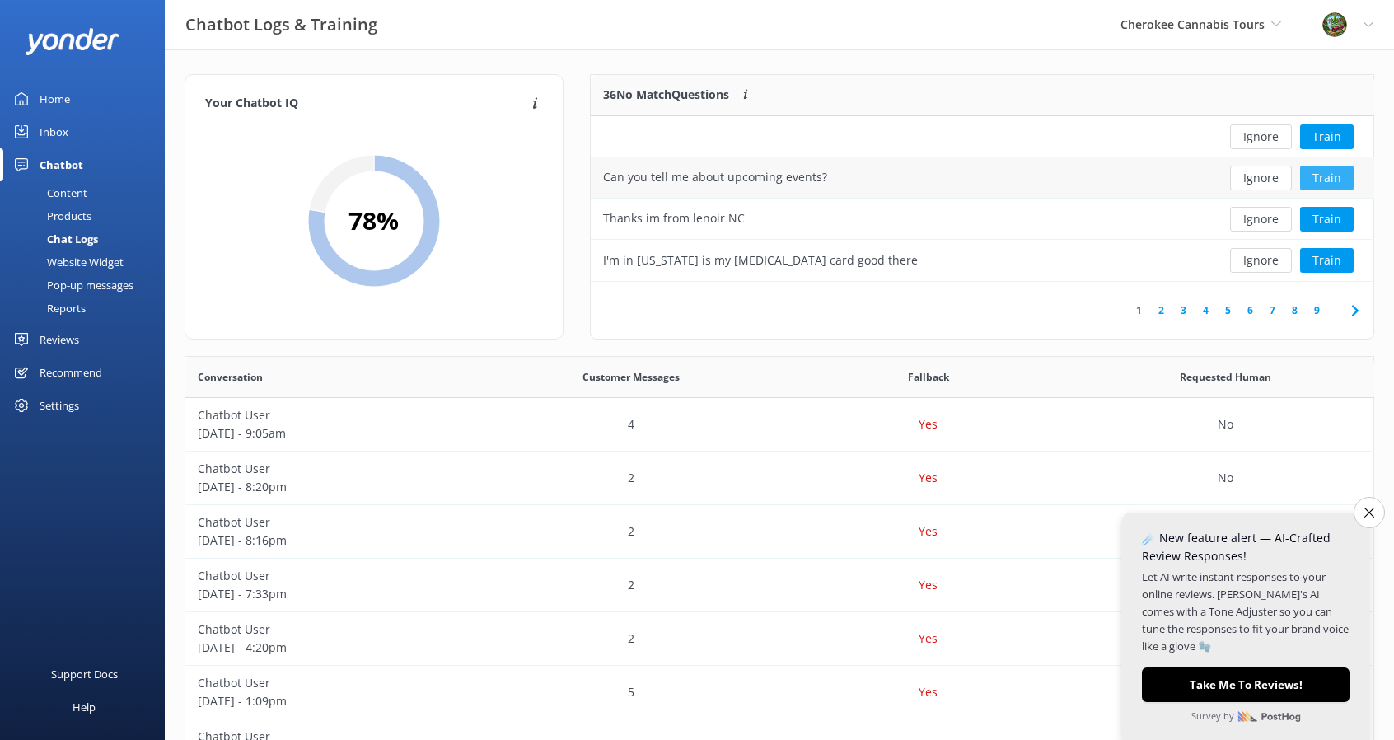
click at [1321, 177] on button "Train" at bounding box center [1327, 178] width 54 height 25
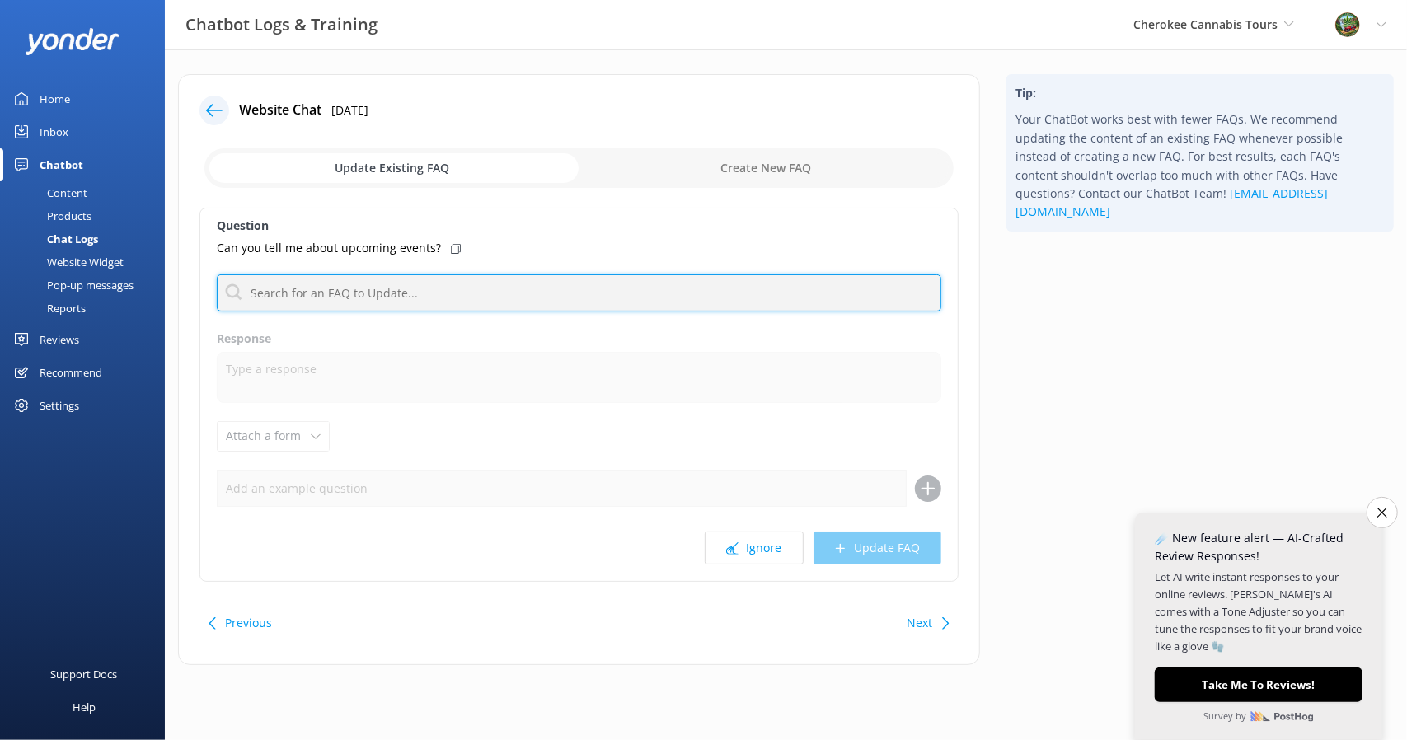
click at [321, 292] on input "text" at bounding box center [579, 292] width 724 height 37
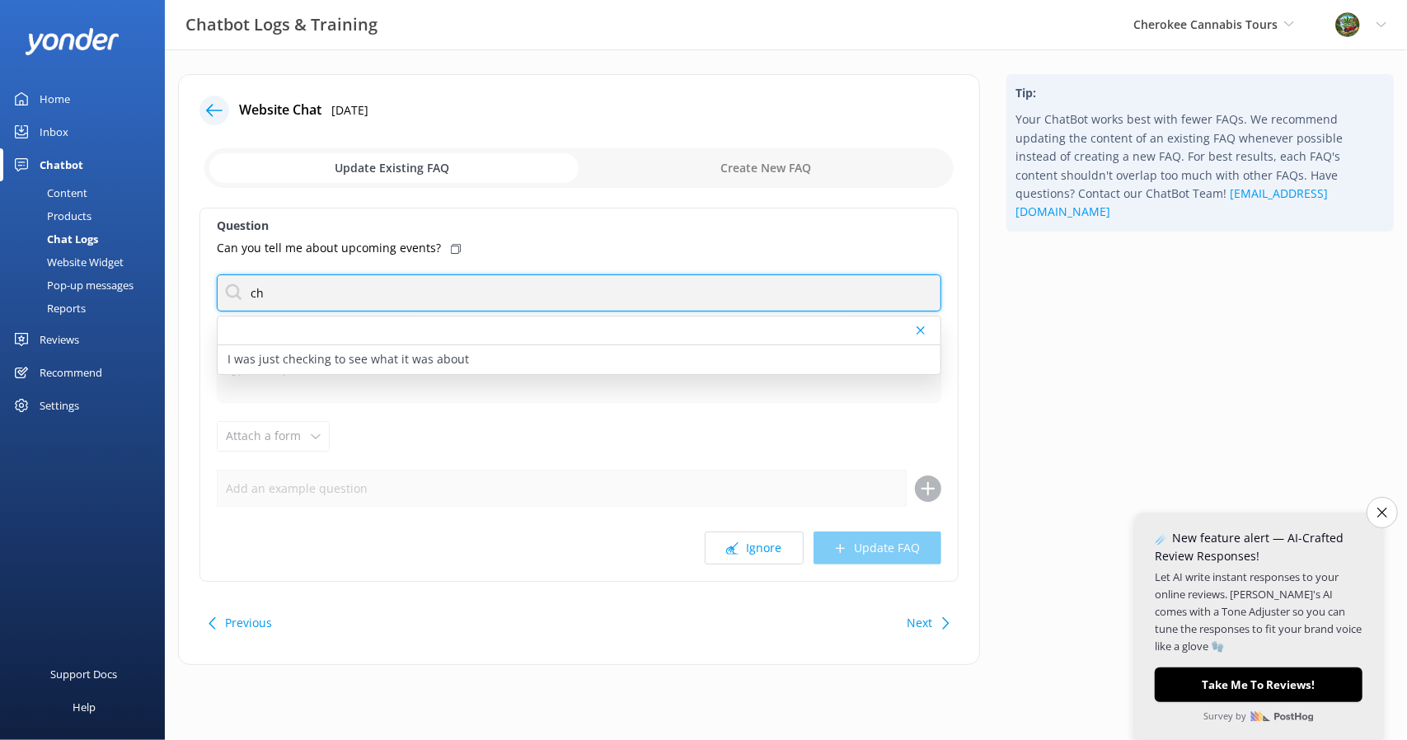
type input "c"
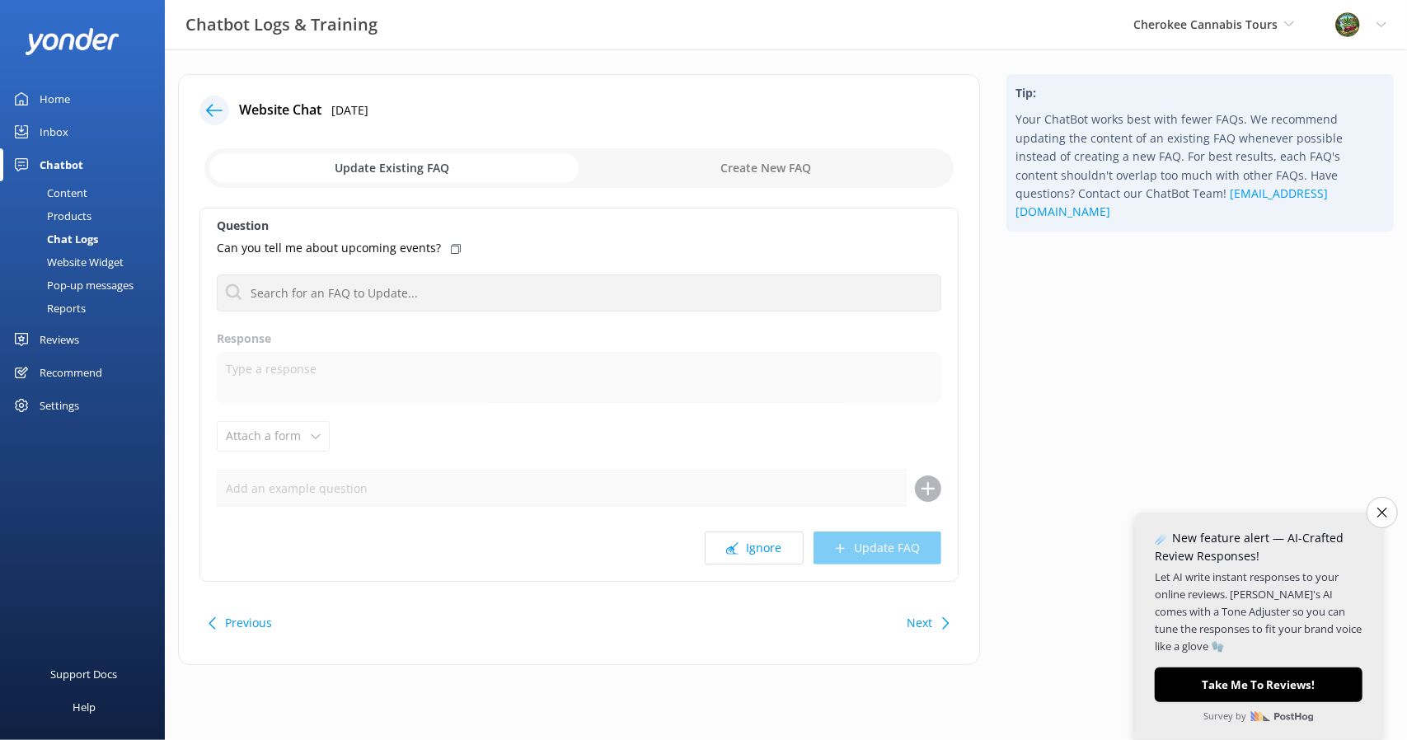
click at [767, 166] on input "checkbox" at bounding box center [578, 168] width 749 height 40
checkbox input "true"
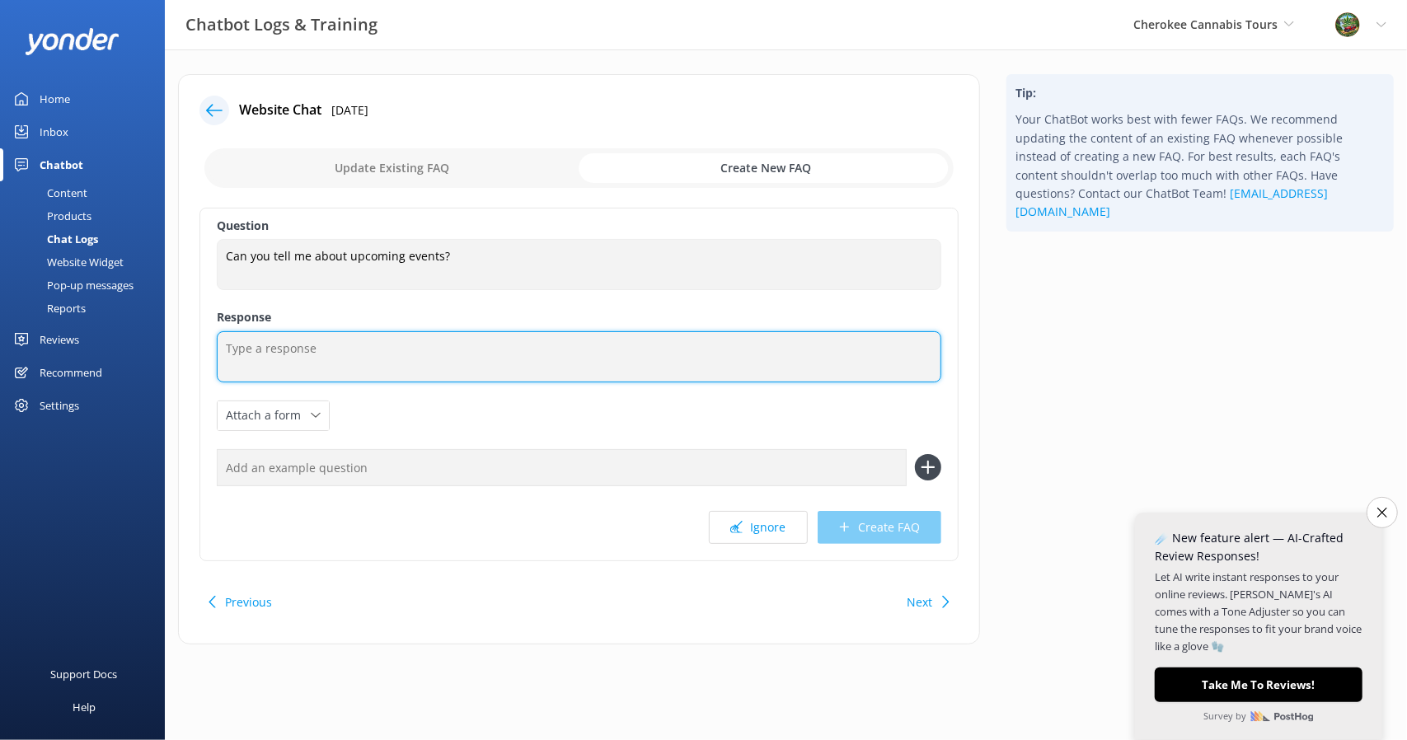
click at [395, 377] on textarea at bounding box center [579, 356] width 724 height 51
click at [506, 347] on textarea "Visit the Cherokee Cannabis site and read over the" at bounding box center [579, 356] width 724 height 51
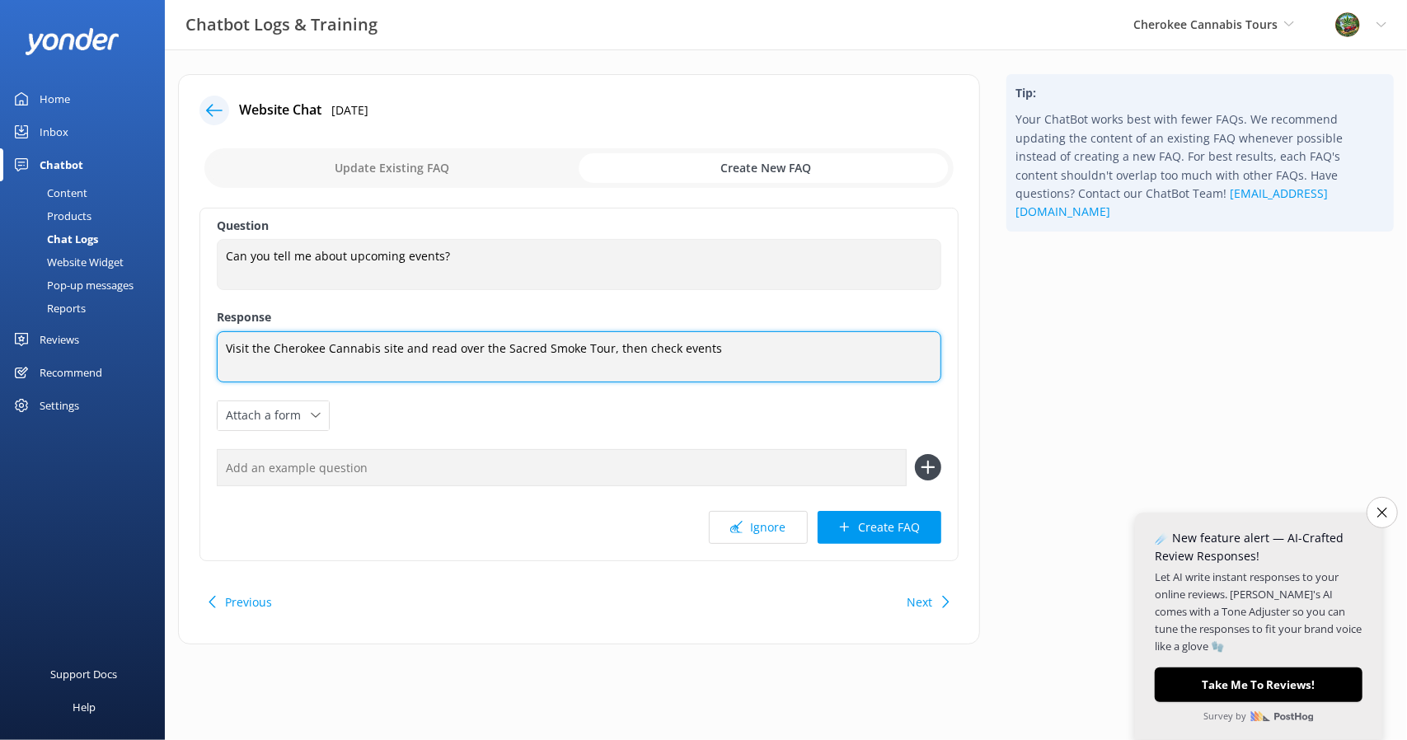
click at [747, 355] on textarea "Visit the Cherokee Cannabis site and read over the Sacred Smoke Tour, then chec…" at bounding box center [579, 356] width 724 height 51
type textarea "Visit the Cherokee Cannabis site and read over the Sacred Smoke Tour, then chec…"
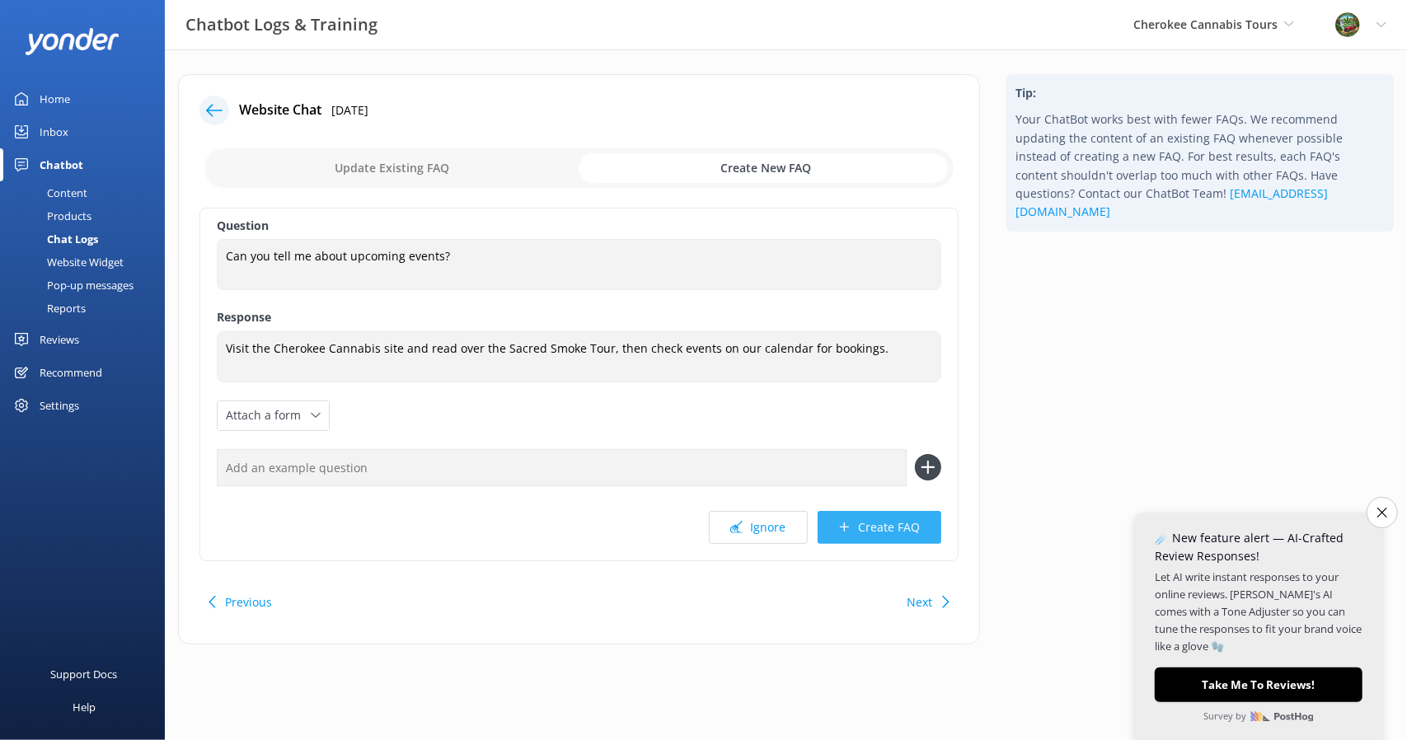
click at [883, 513] on button "Create FAQ" at bounding box center [879, 527] width 124 height 33
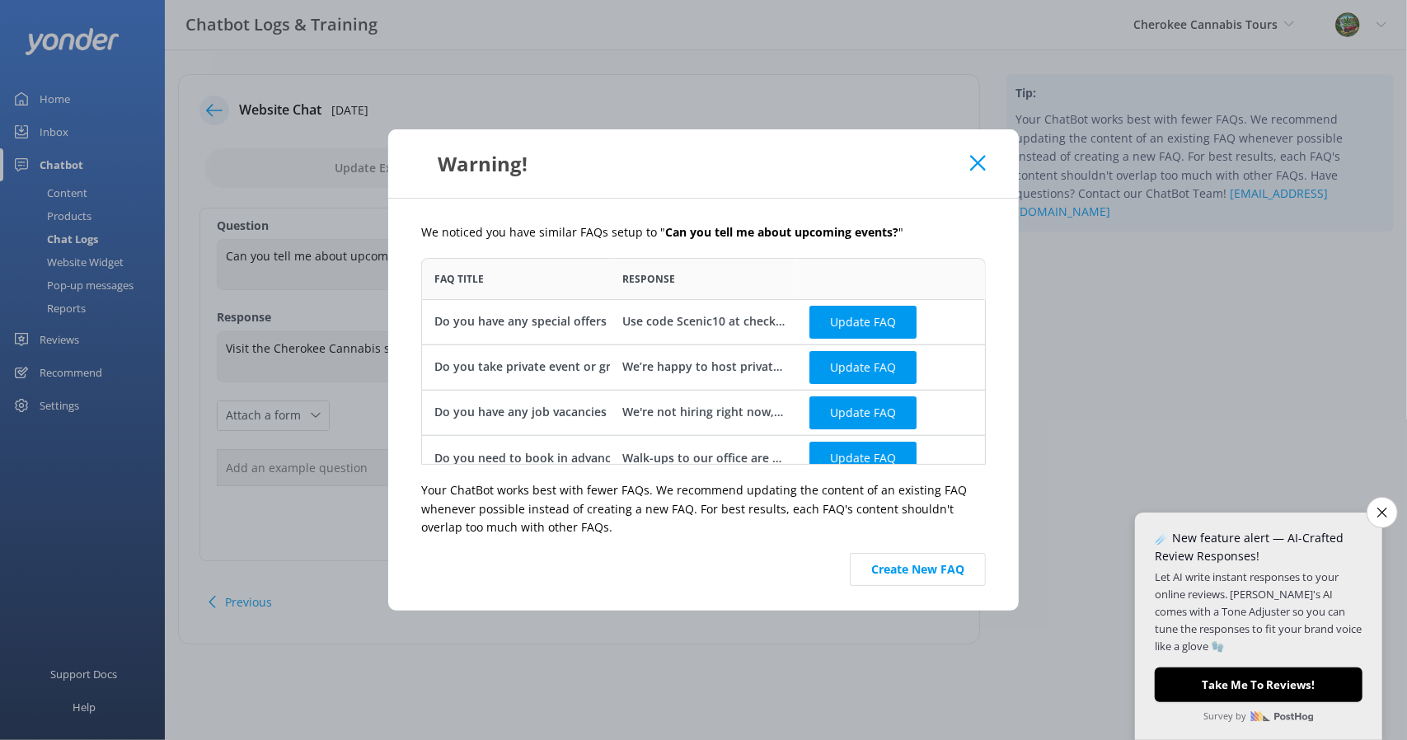
scroll to position [194, 551]
click at [923, 571] on button "Create New FAQ" at bounding box center [918, 569] width 136 height 33
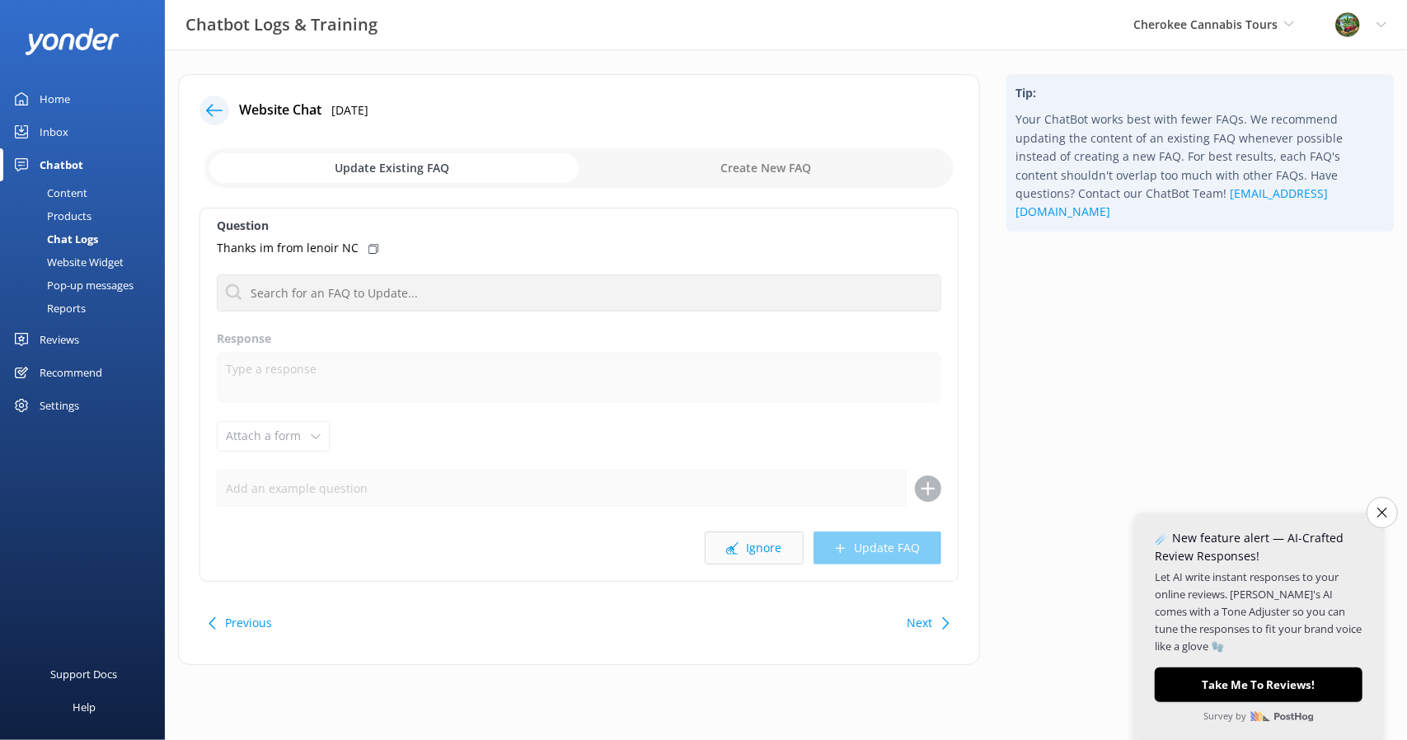
click at [747, 549] on button "Ignore" at bounding box center [754, 548] width 99 height 33
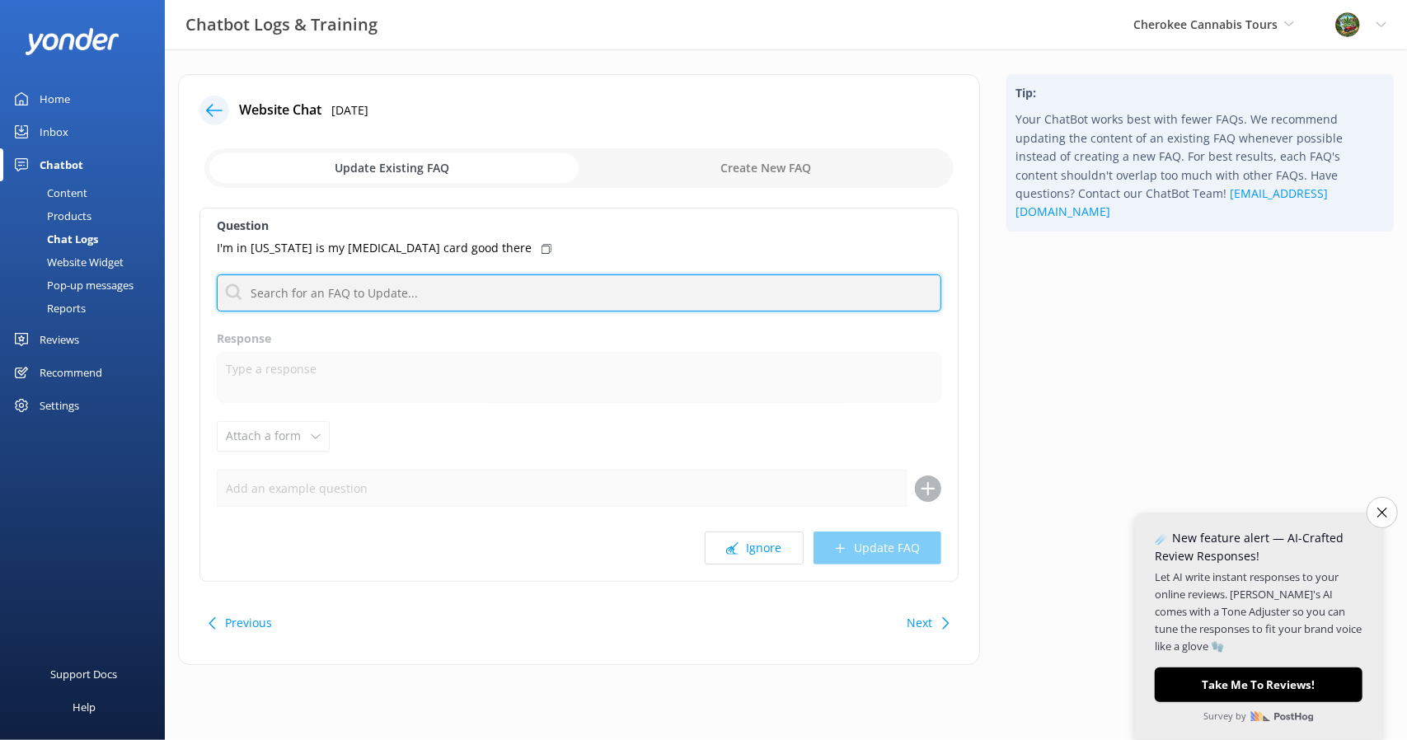
click at [364, 283] on input "text" at bounding box center [579, 292] width 724 height 37
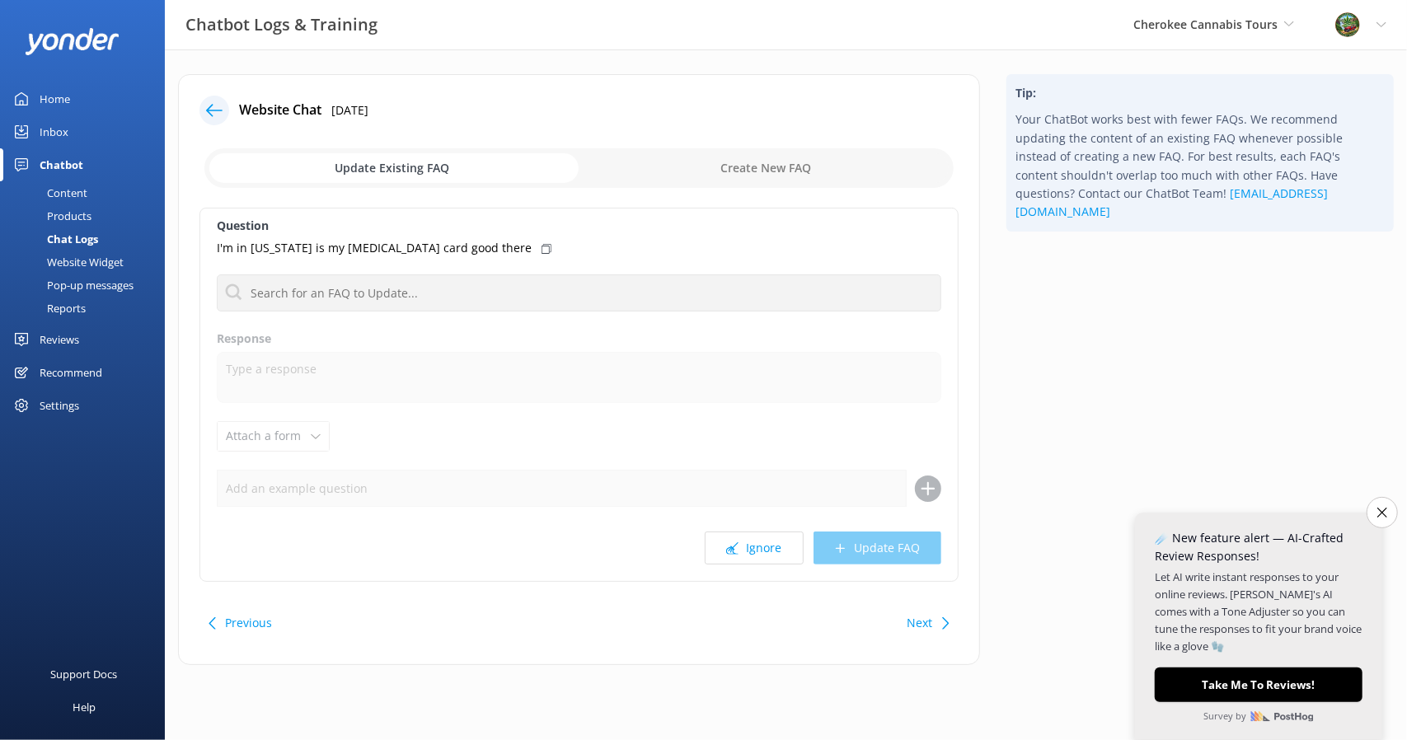
click at [709, 166] on input "checkbox" at bounding box center [578, 168] width 749 height 40
checkbox input "true"
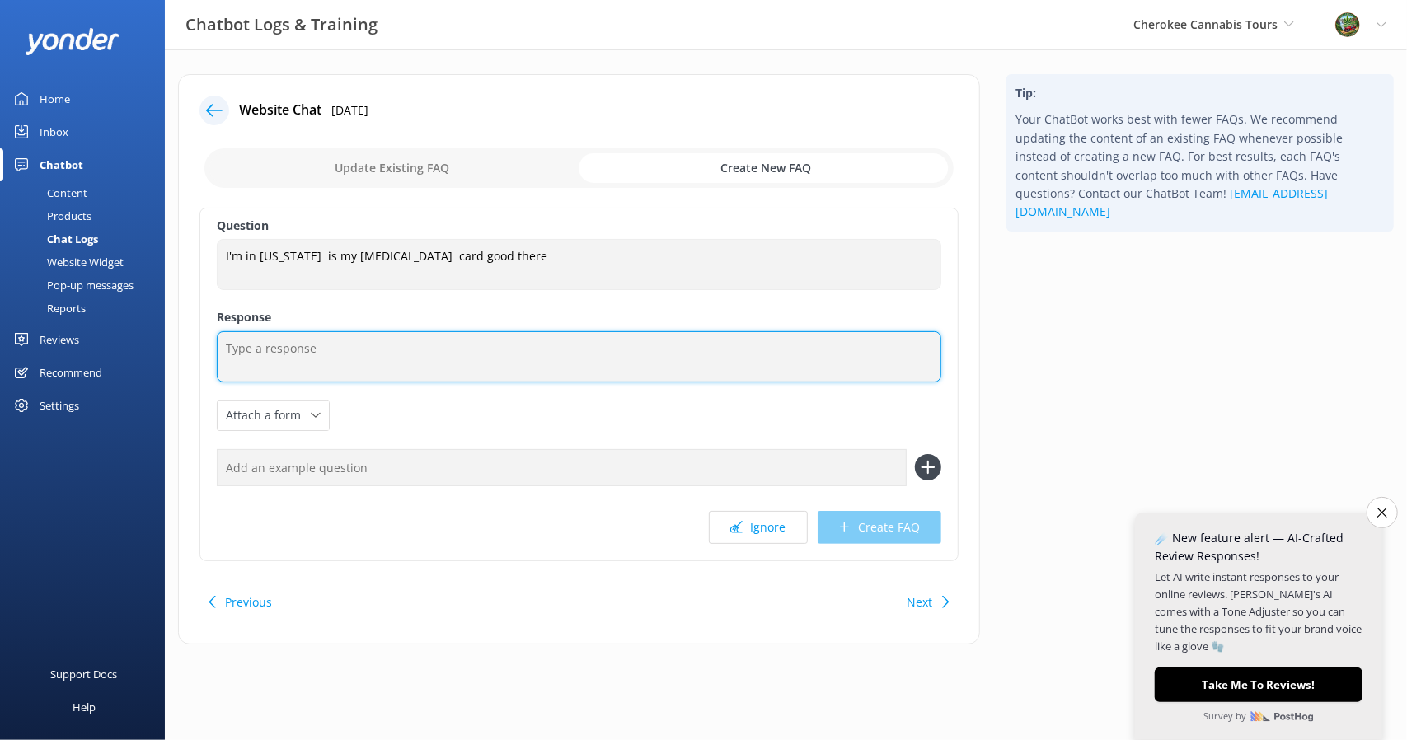
click at [499, 347] on textarea at bounding box center [579, 356] width 724 height 51
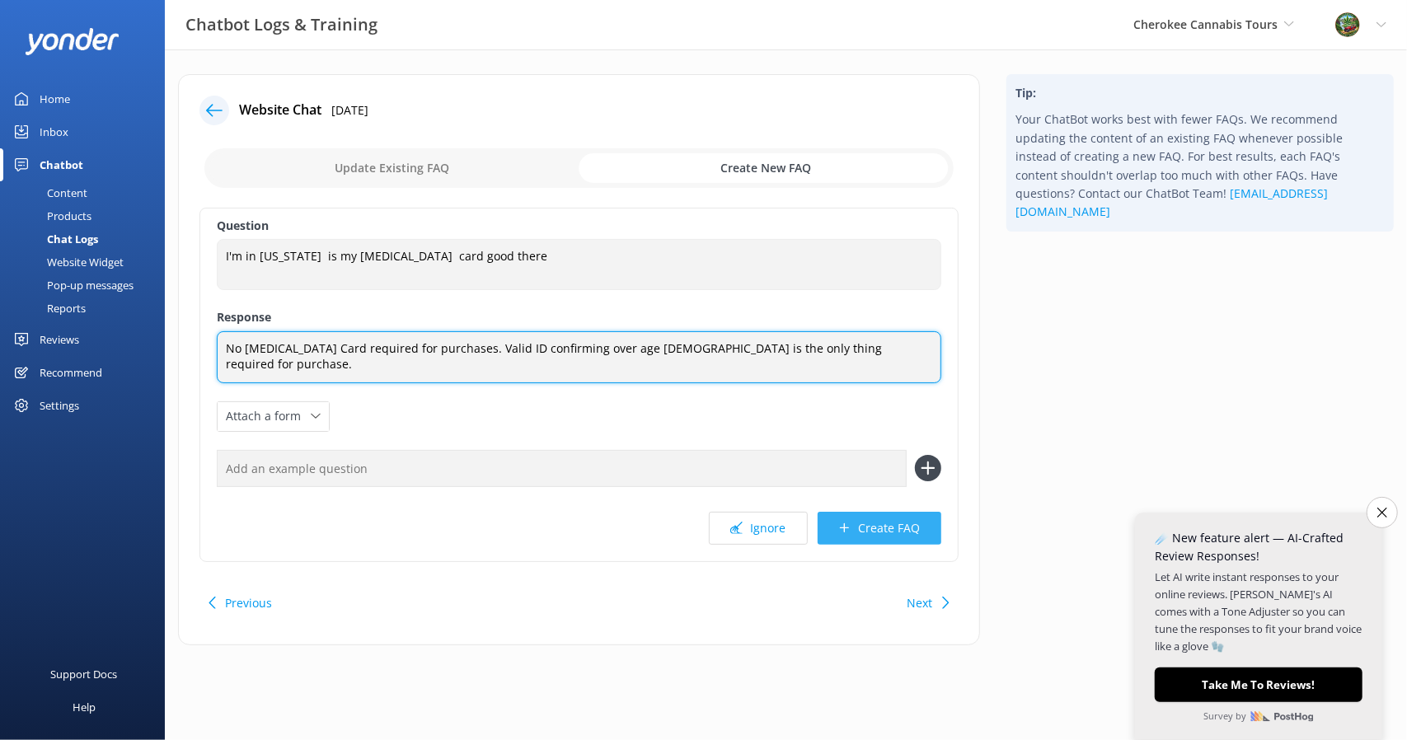
type textarea "No [MEDICAL_DATA] Card required for purchases. Valid ID confirming over age [DE…"
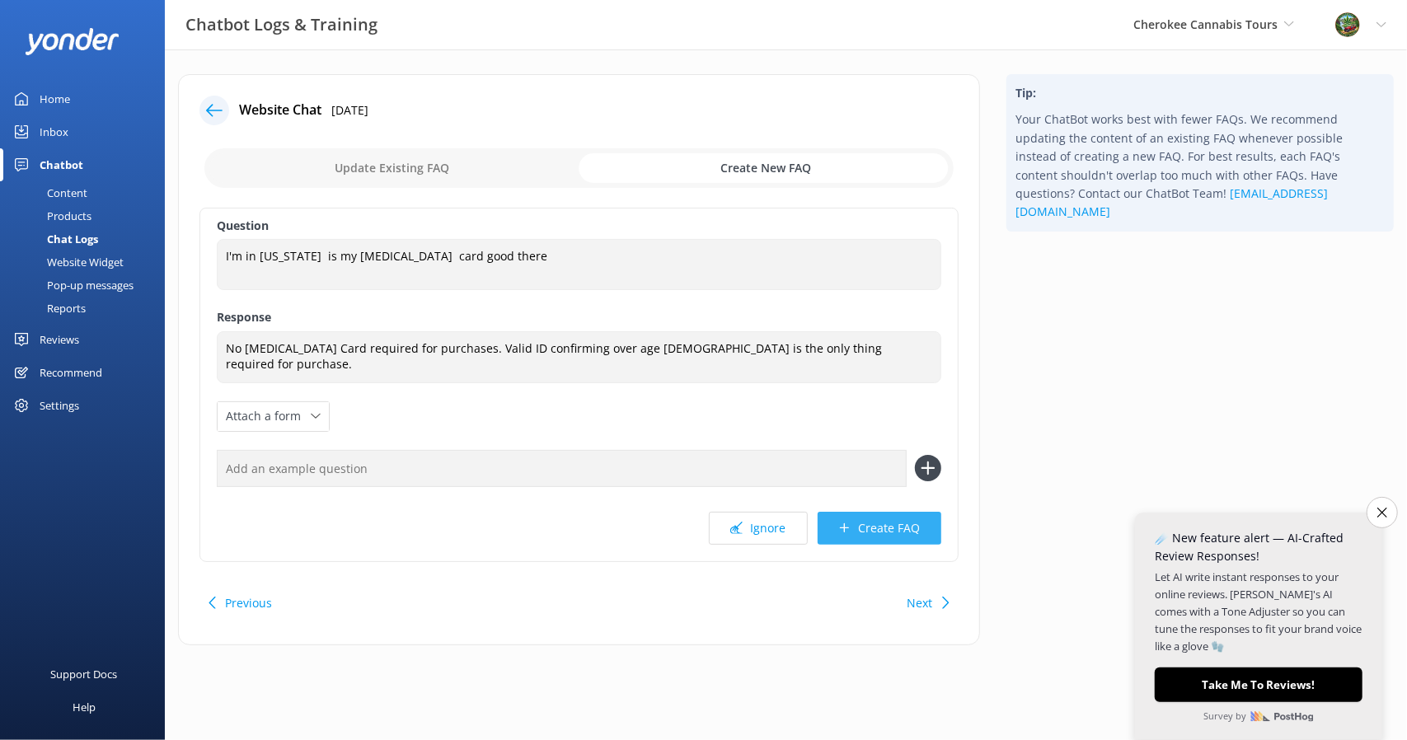
click at [878, 522] on button "Create FAQ" at bounding box center [879, 528] width 124 height 33
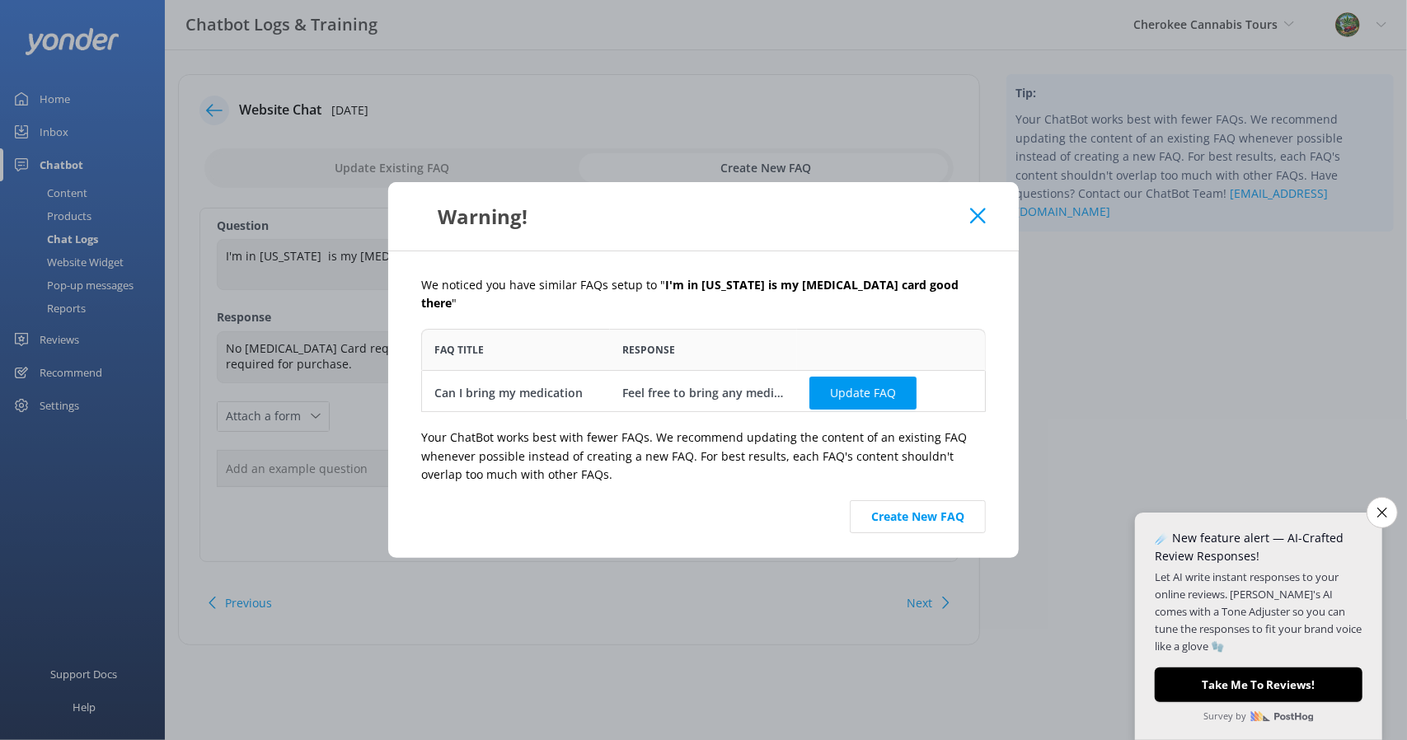
scroll to position [70, 551]
click at [890, 503] on button "Create New FAQ" at bounding box center [918, 516] width 136 height 33
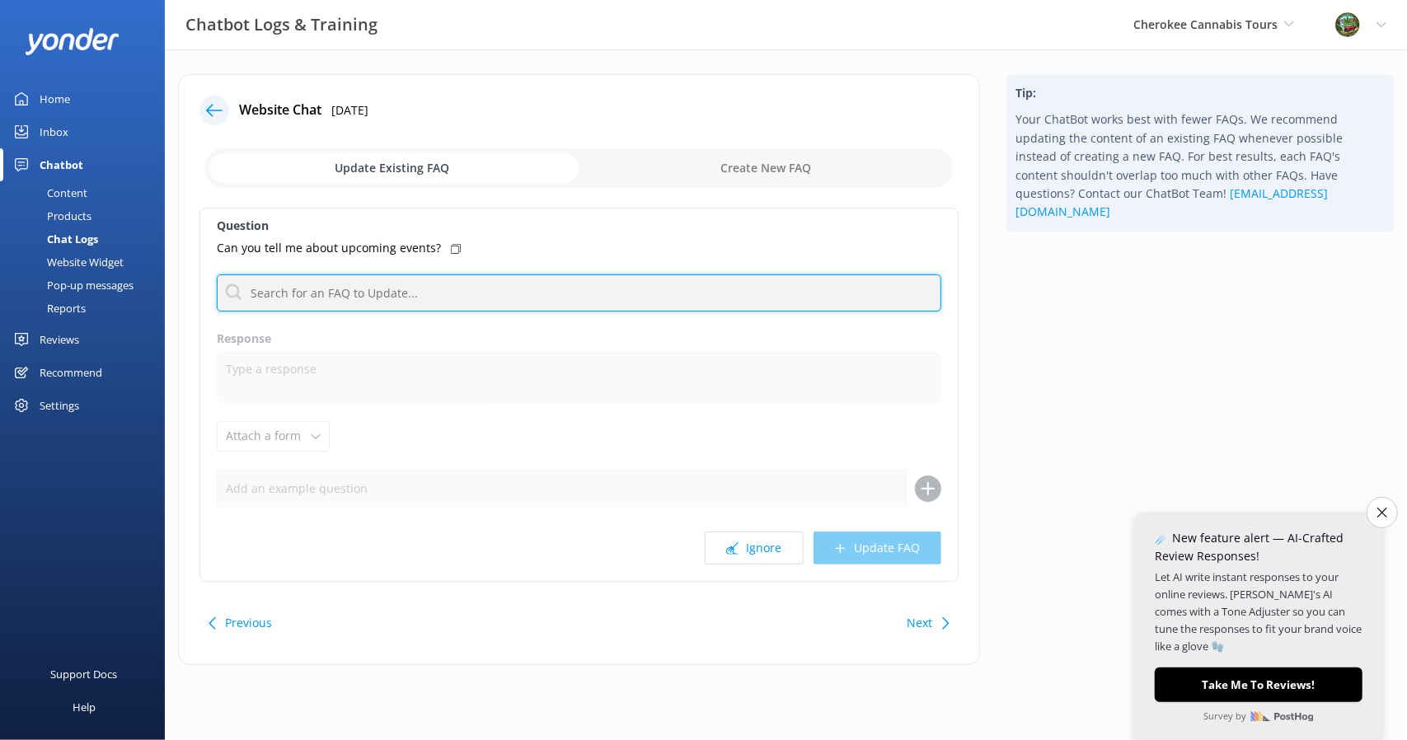
click at [528, 293] on input "text" at bounding box center [579, 292] width 724 height 37
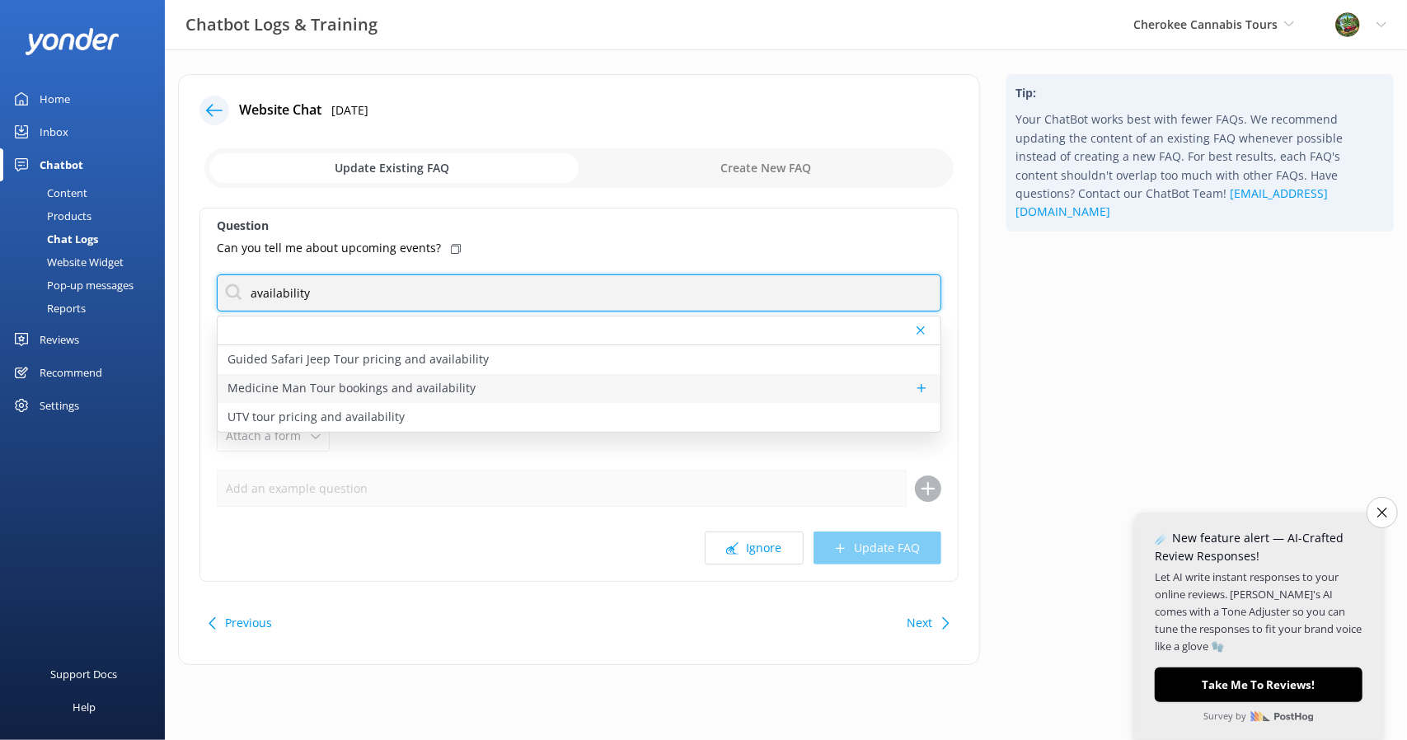
type input "availability"
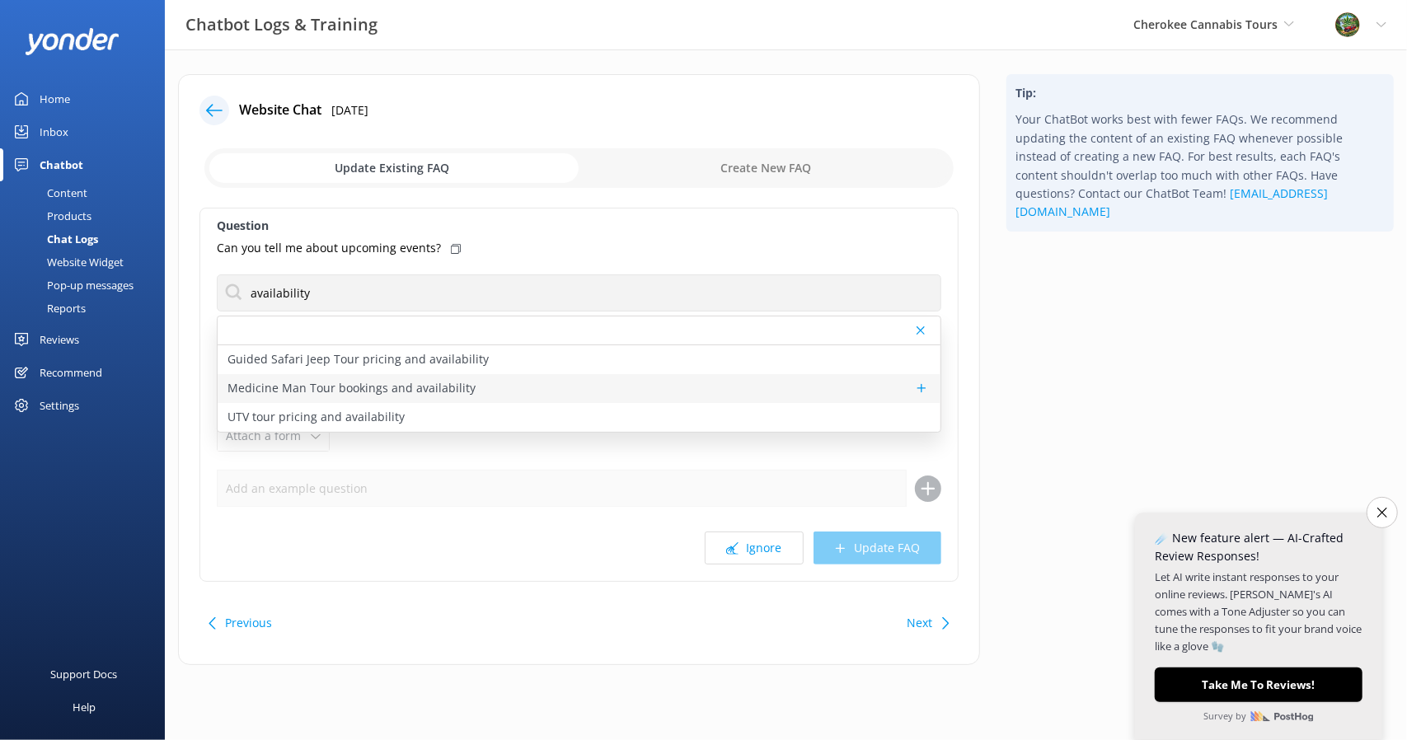
click at [367, 381] on p "Medicine Man Tour bookings and availability" at bounding box center [351, 388] width 248 height 18
type textarea "To check availability and book your spot on the Medicine Man Tour, click [URL][…"
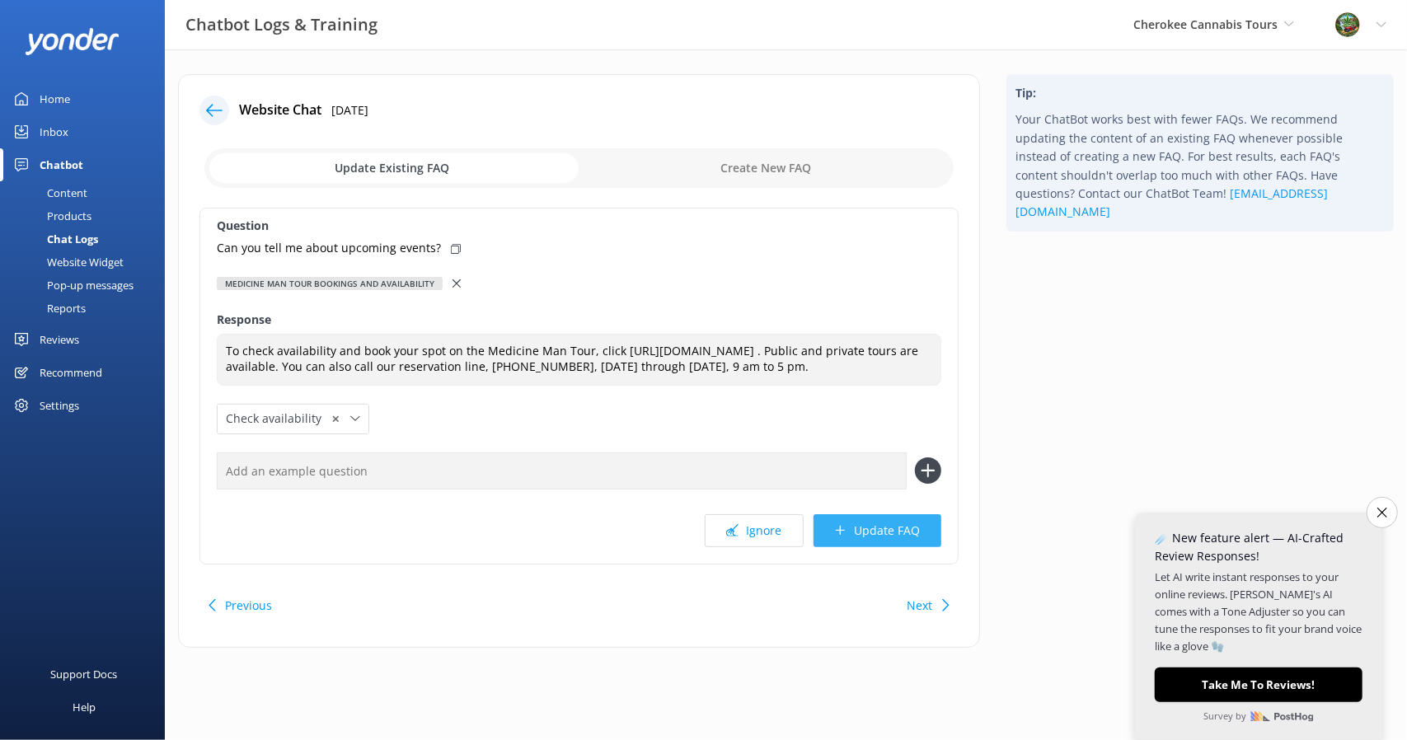
click at [891, 542] on button "Update FAQ" at bounding box center [877, 530] width 128 height 33
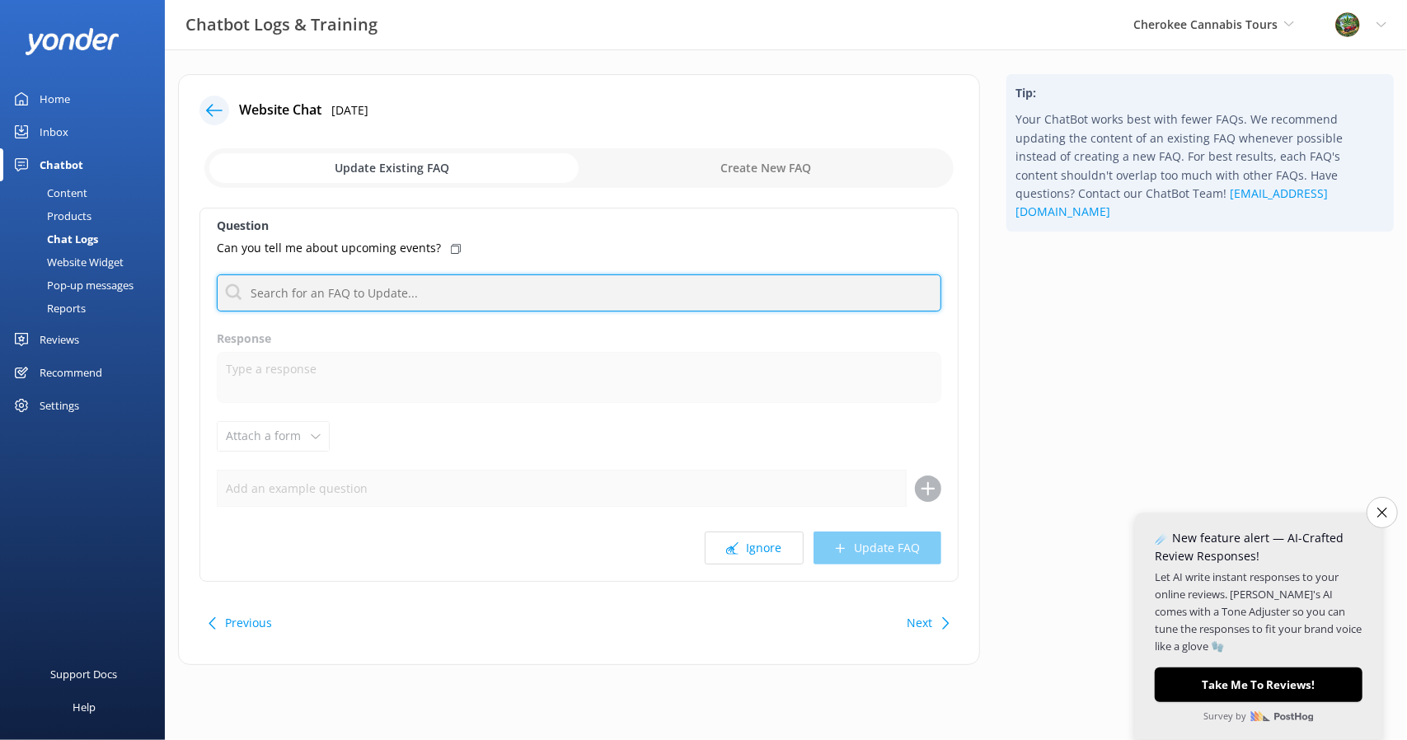
click at [402, 289] on input "text" at bounding box center [579, 292] width 724 height 37
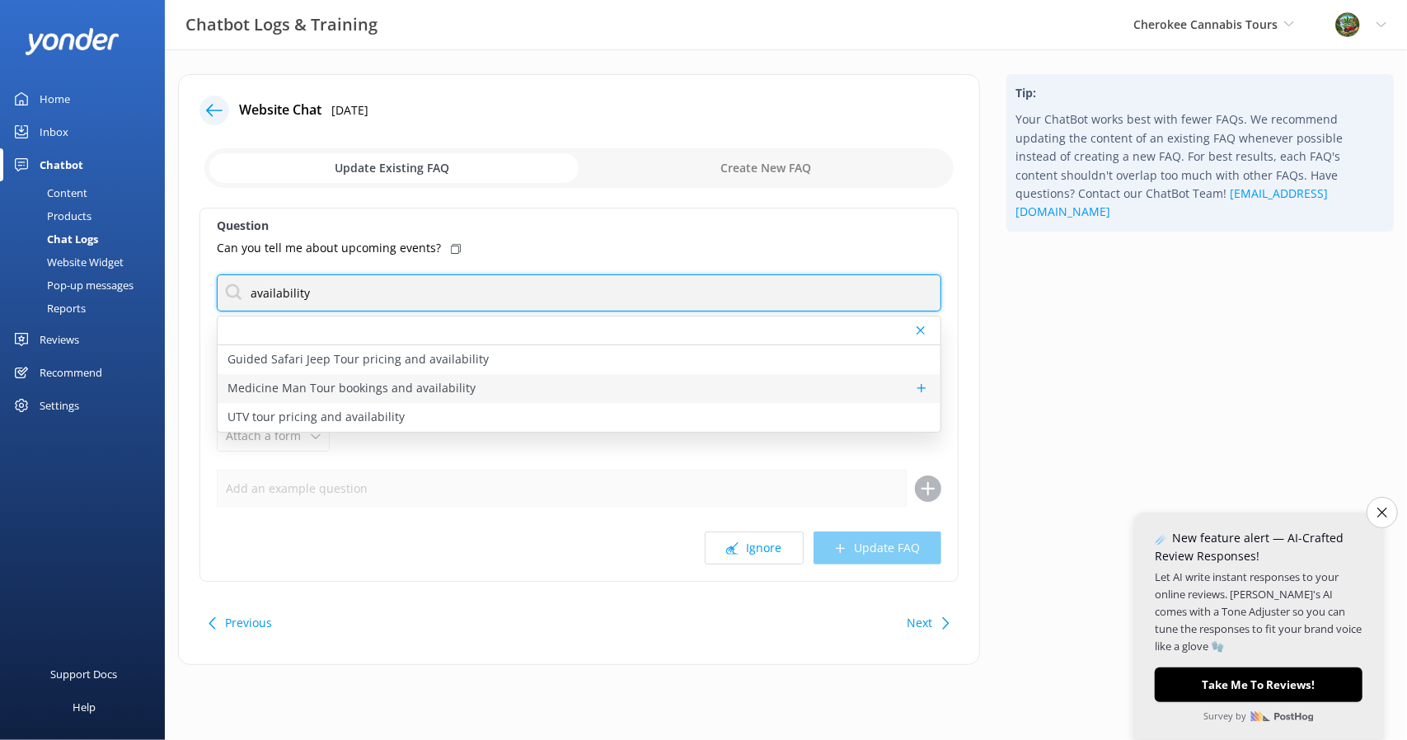
type input "availability"
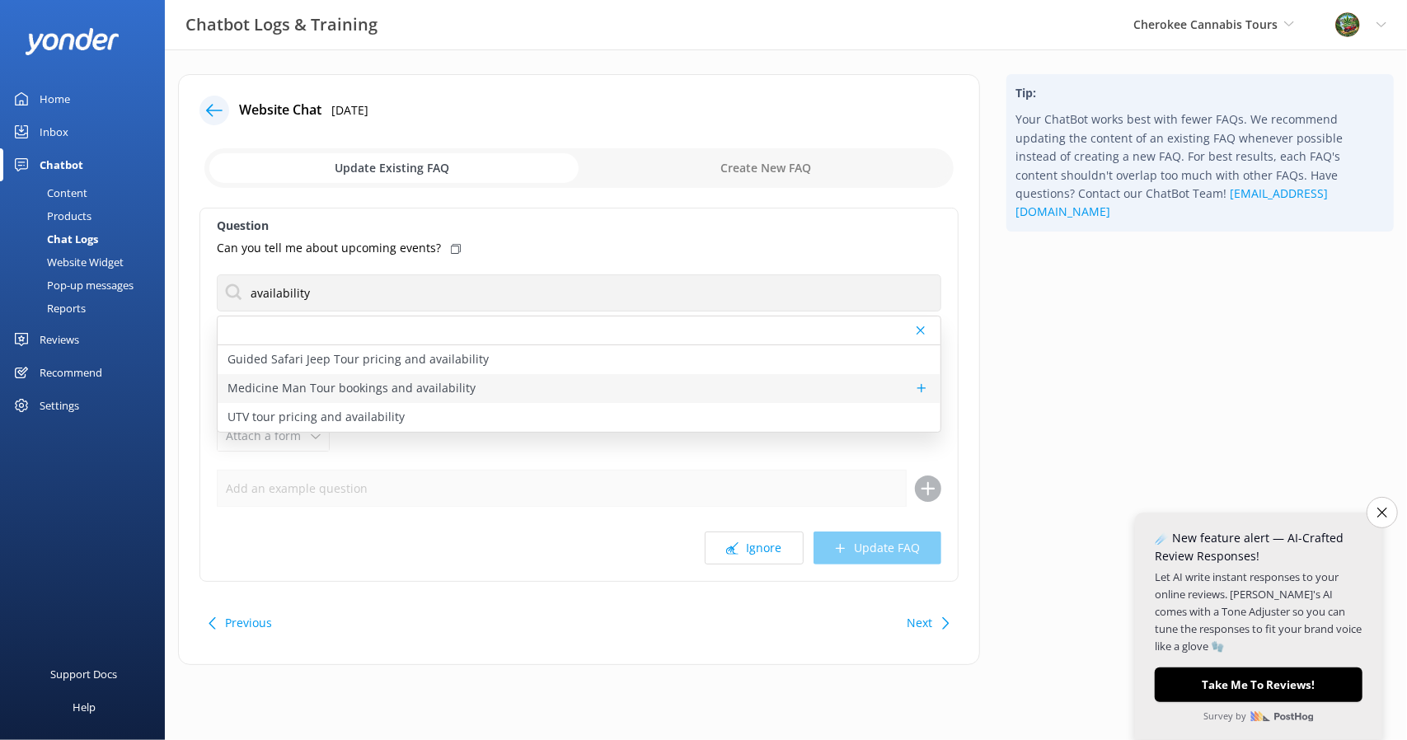
click at [376, 395] on p "Medicine Man Tour bookings and availability" at bounding box center [351, 388] width 248 height 18
type textarea "To check availability and book your spot on the Medicine Man Tour, click [URL][…"
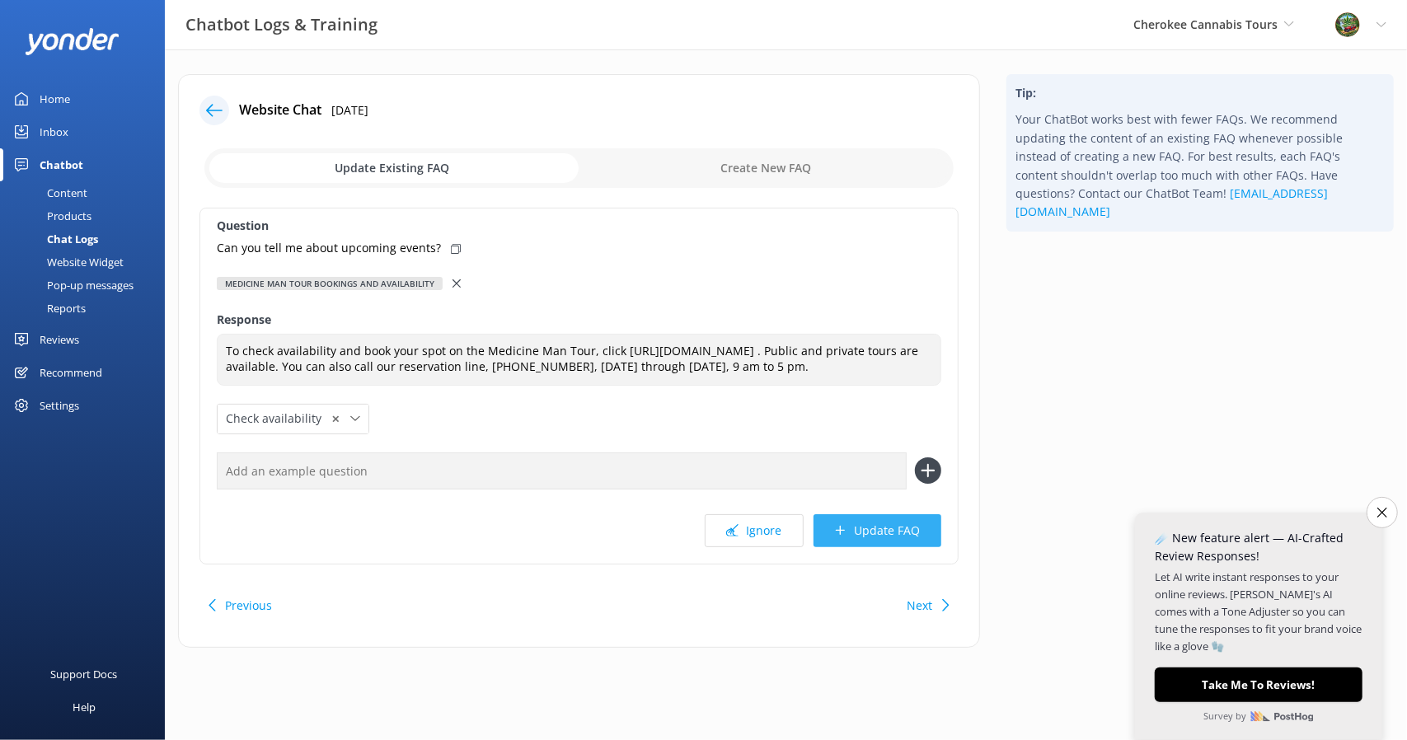
click at [884, 547] on button "Update FAQ" at bounding box center [877, 530] width 128 height 33
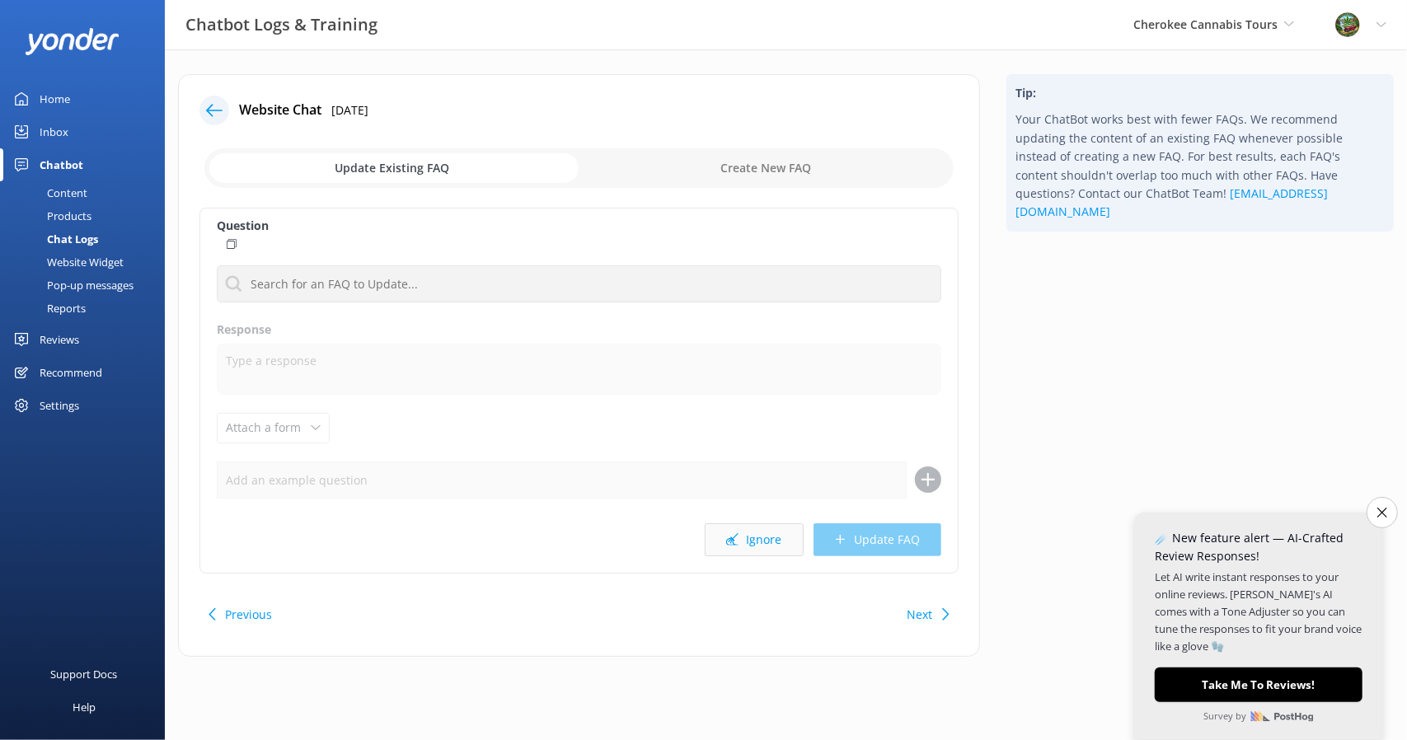
click at [745, 542] on button "Ignore" at bounding box center [754, 539] width 99 height 33
click at [747, 541] on button "Ignore" at bounding box center [754, 539] width 99 height 33
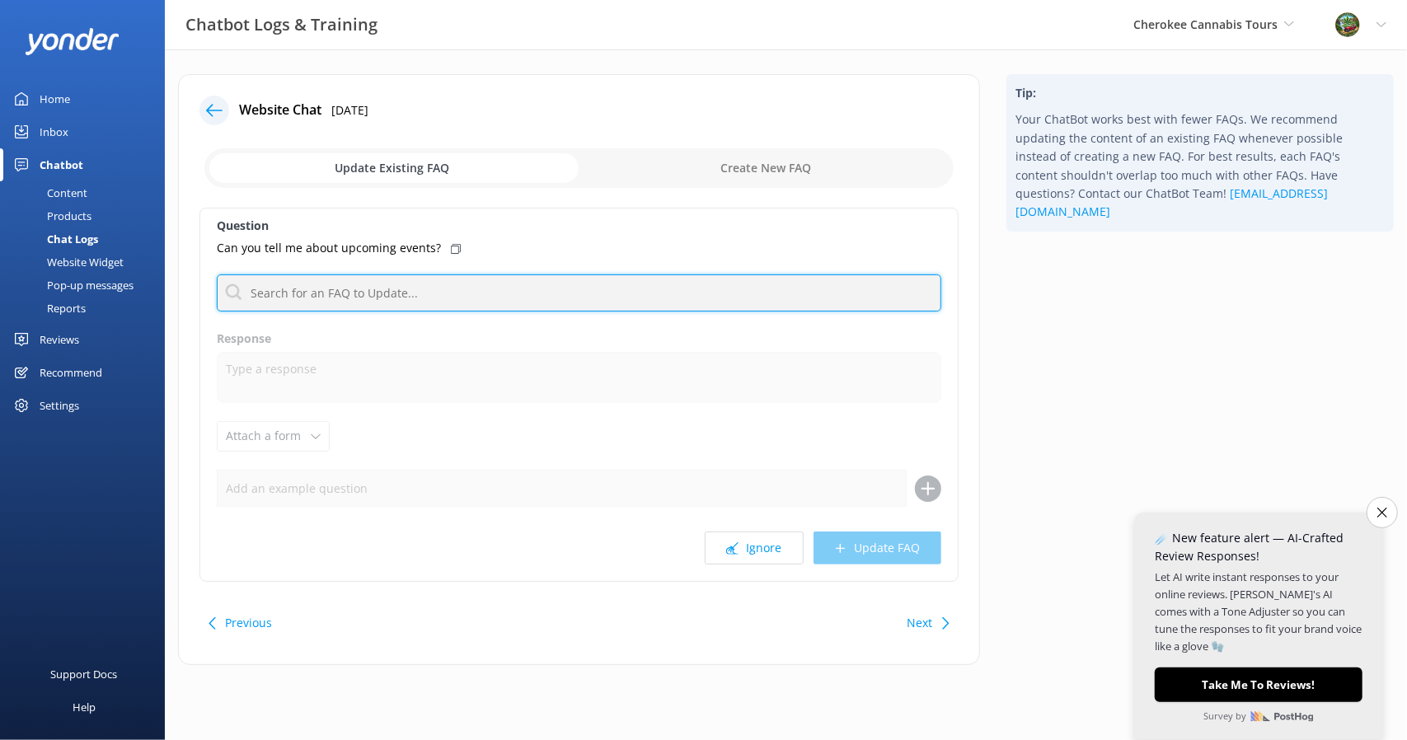
click at [481, 294] on input "text" at bounding box center [579, 292] width 724 height 37
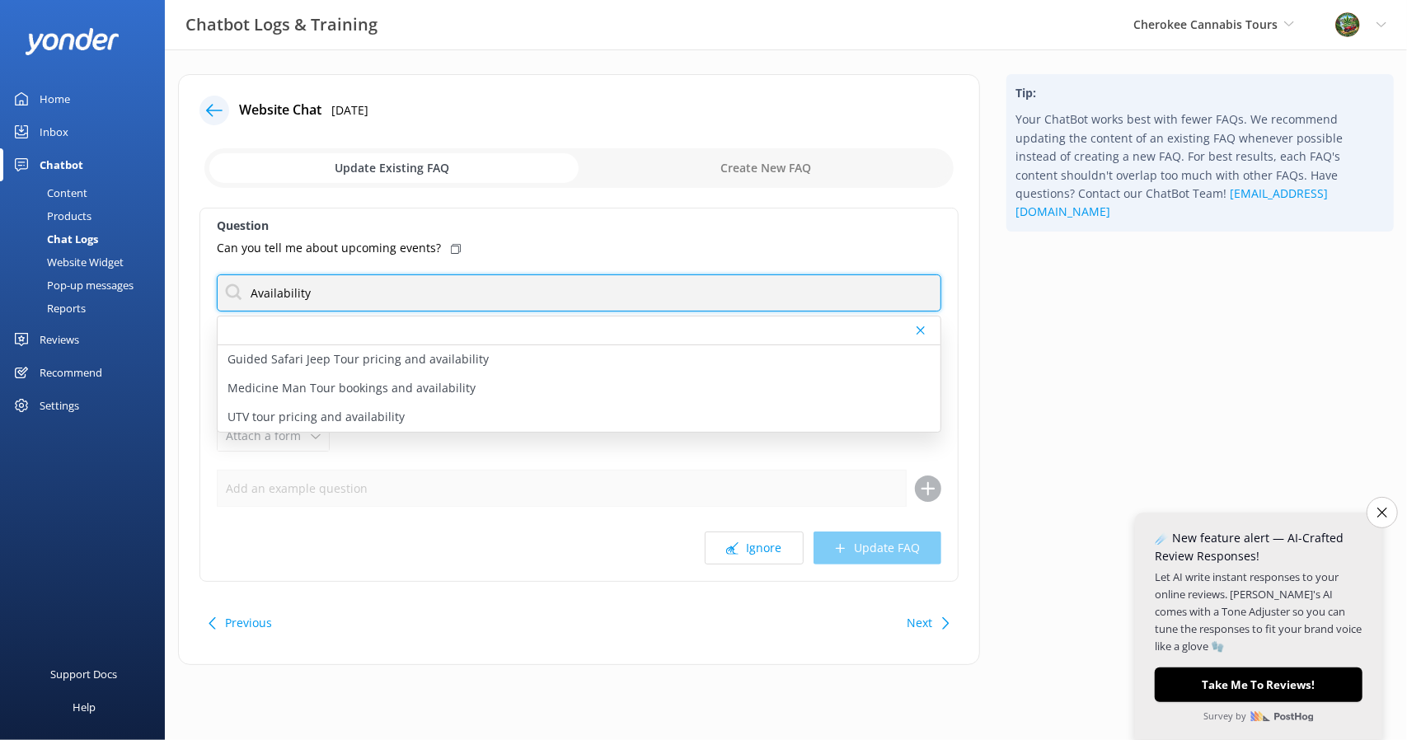
type input "Availability"
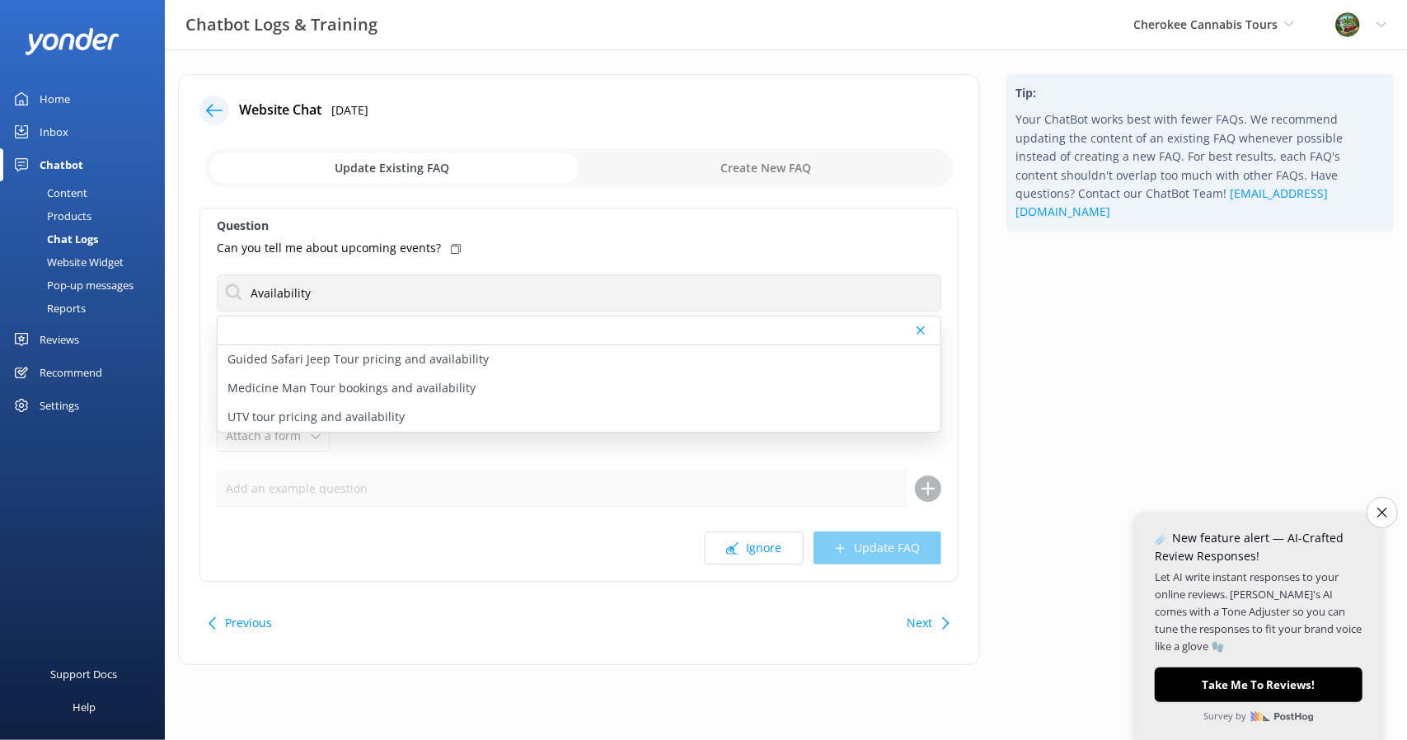
click at [346, 381] on p "Medicine Man Tour bookings and availability" at bounding box center [351, 388] width 248 height 18
type textarea "To check availability and book your spot on the Medicine Man Tour, click [URL][…"
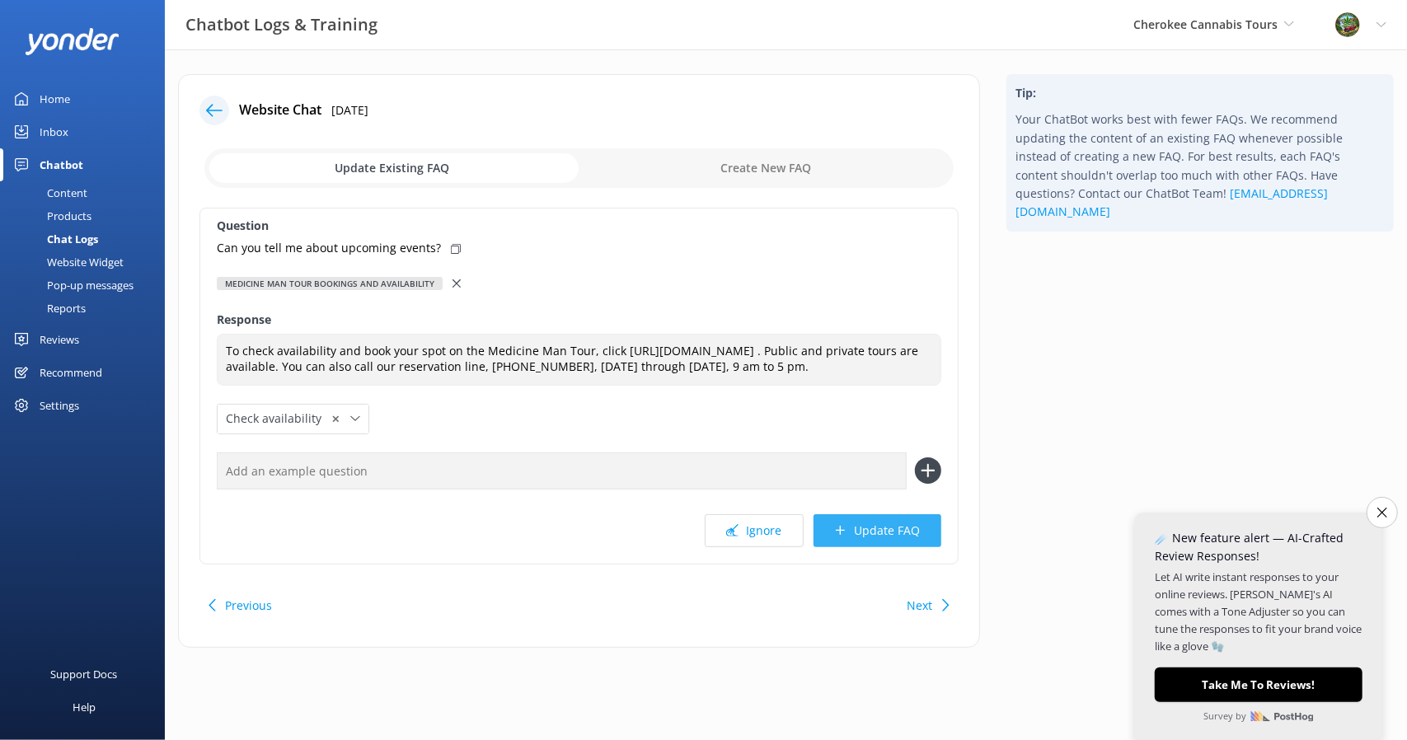
click at [873, 546] on button "Update FAQ" at bounding box center [877, 530] width 128 height 33
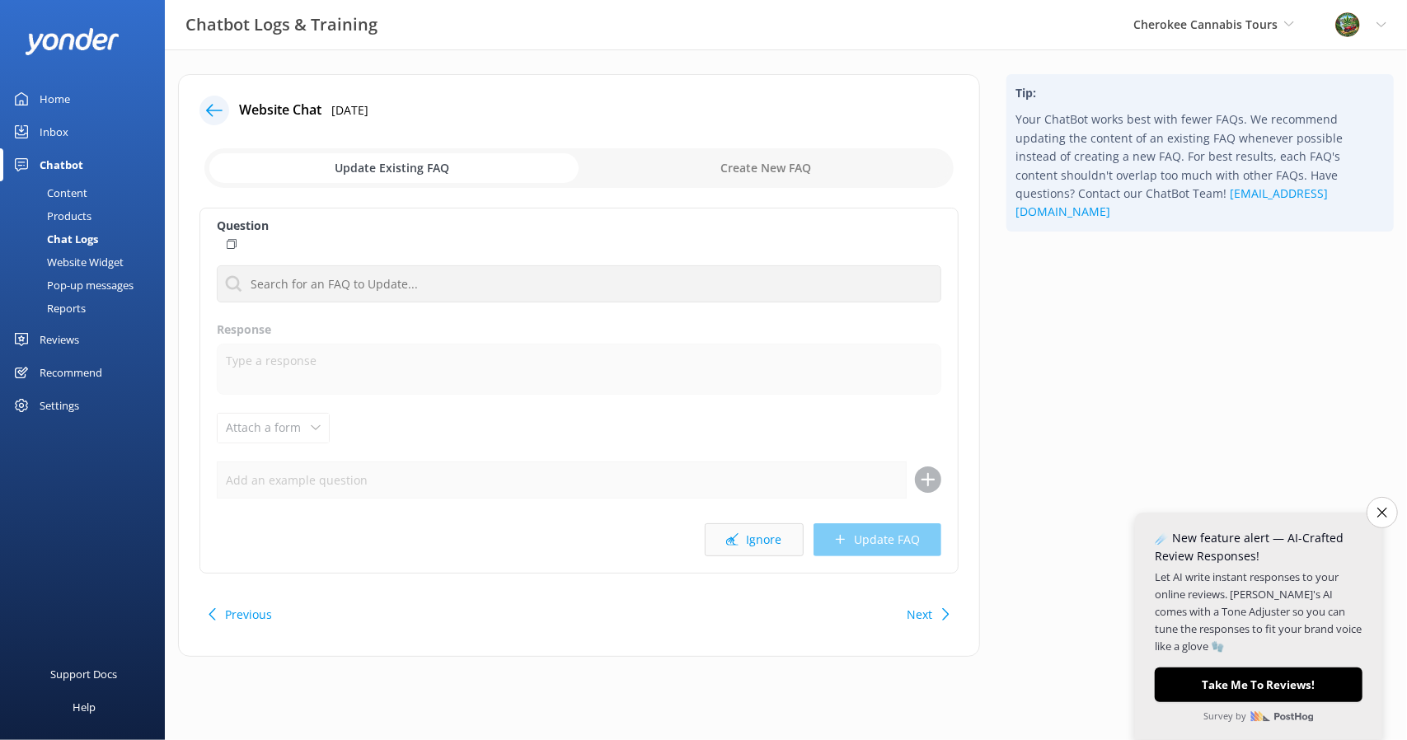
click at [747, 541] on button "Ignore" at bounding box center [754, 539] width 99 height 33
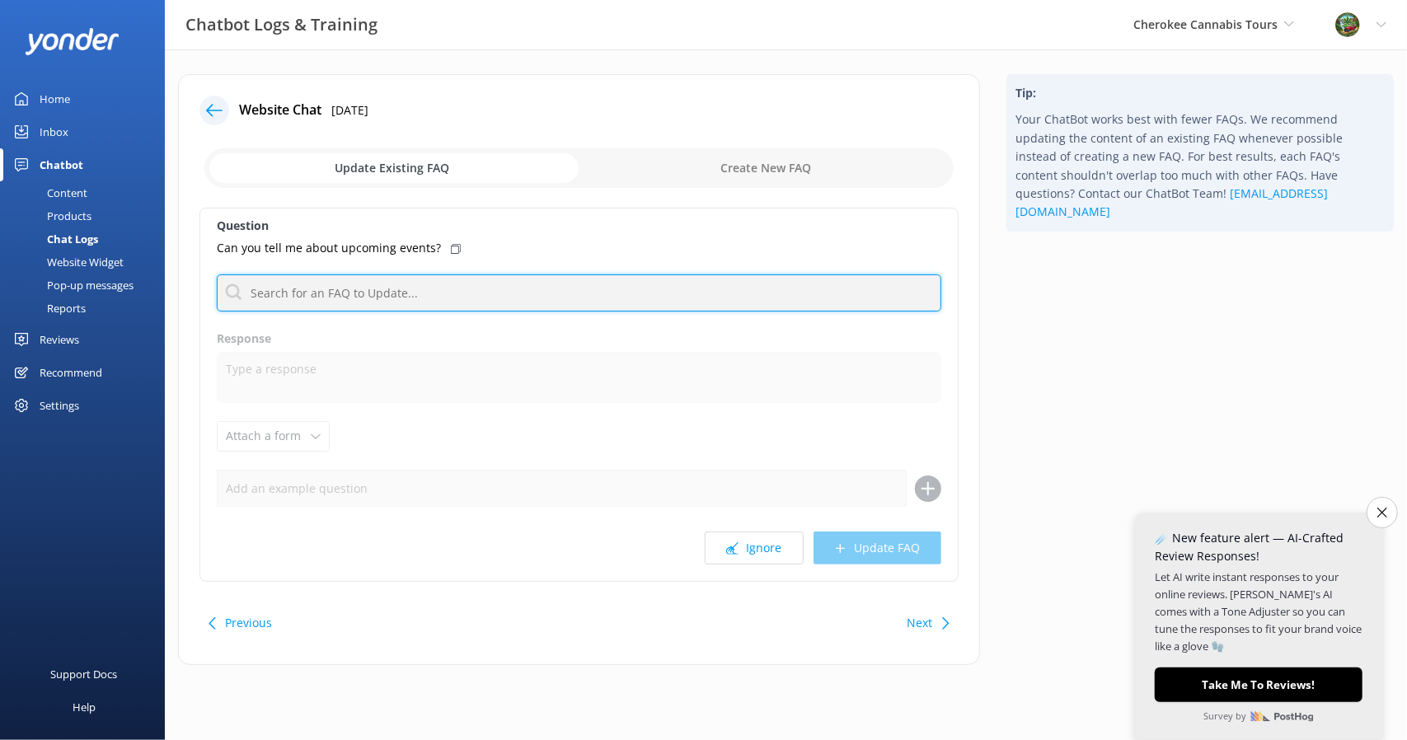
click at [516, 307] on input "text" at bounding box center [579, 292] width 724 height 37
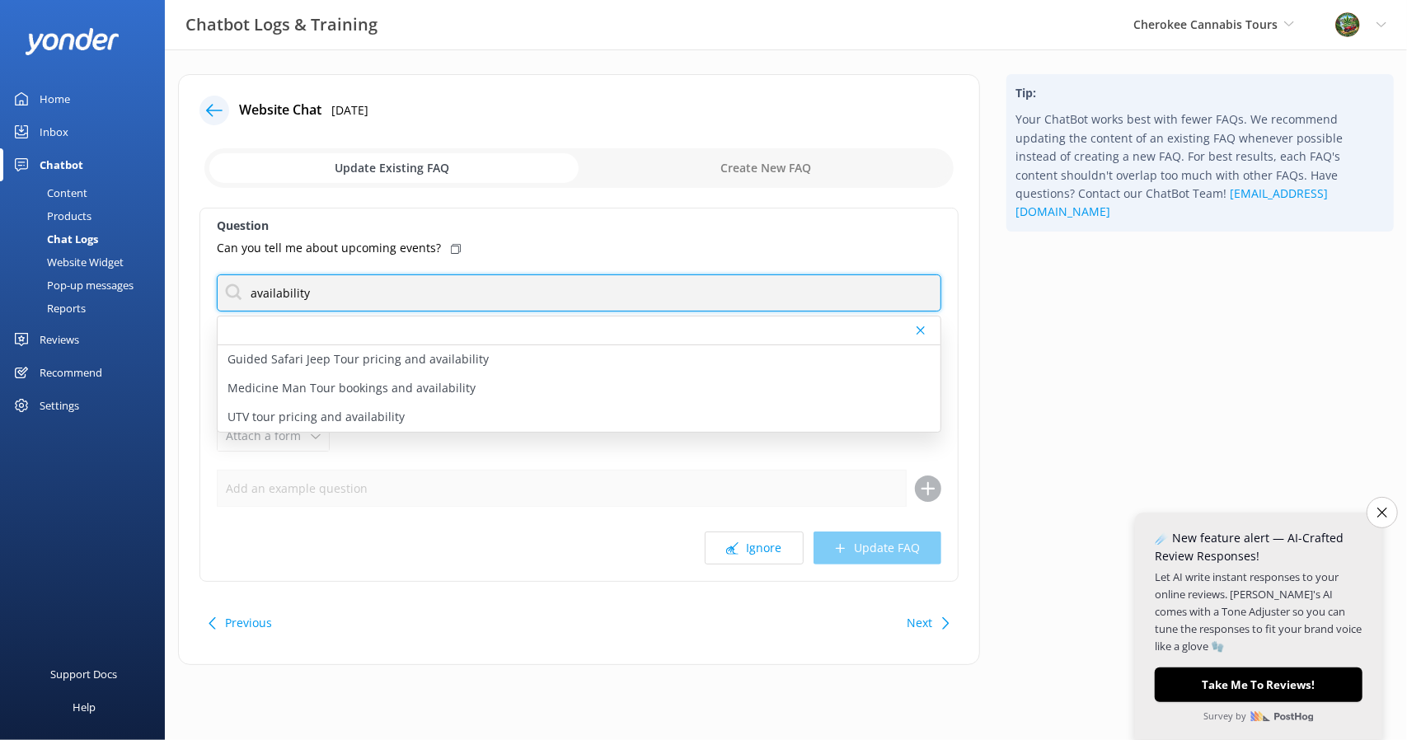
type input "availability"
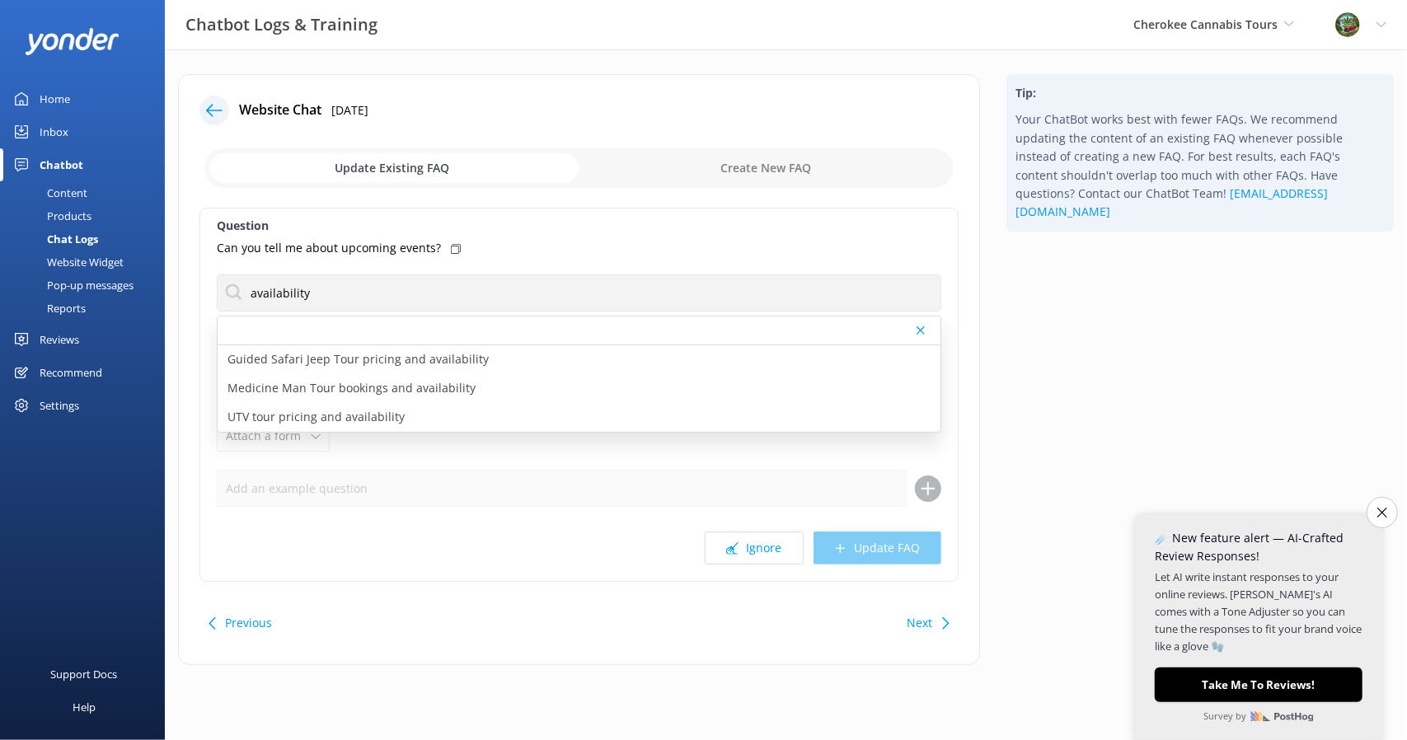
click at [335, 382] on p "Medicine Man Tour bookings and availability" at bounding box center [351, 388] width 248 height 18
type textarea "To check availability and book your spot on the Medicine Man Tour, click [URL][…"
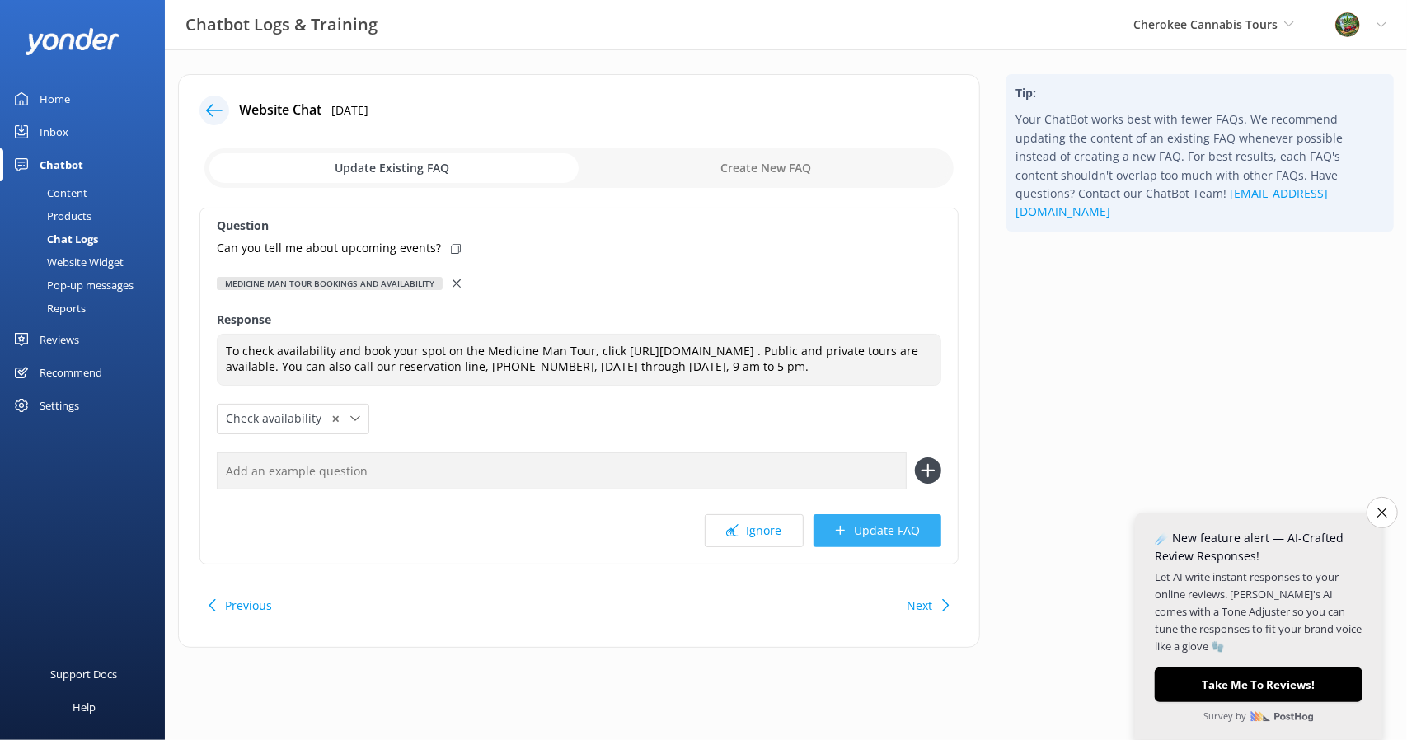
click at [872, 547] on button "Update FAQ" at bounding box center [877, 530] width 128 height 33
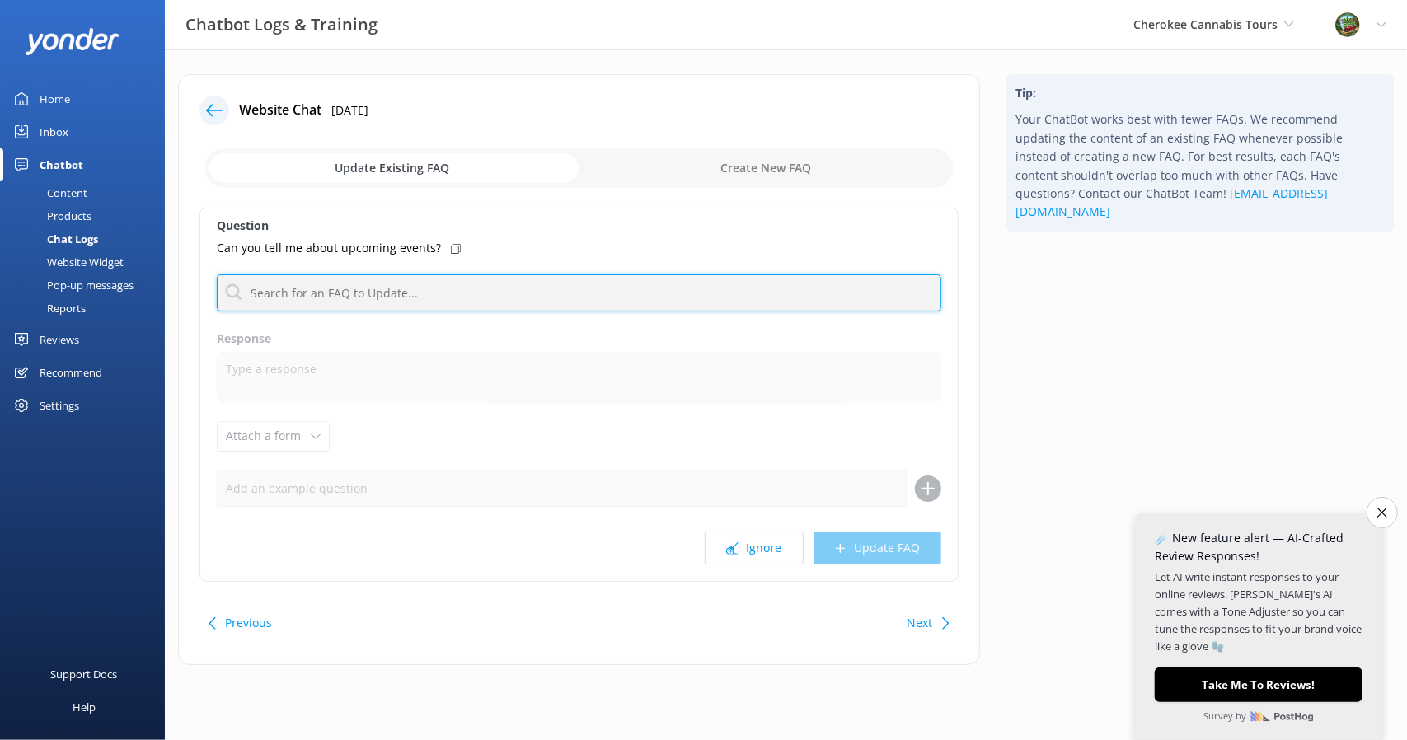
click at [445, 293] on input "text" at bounding box center [579, 292] width 724 height 37
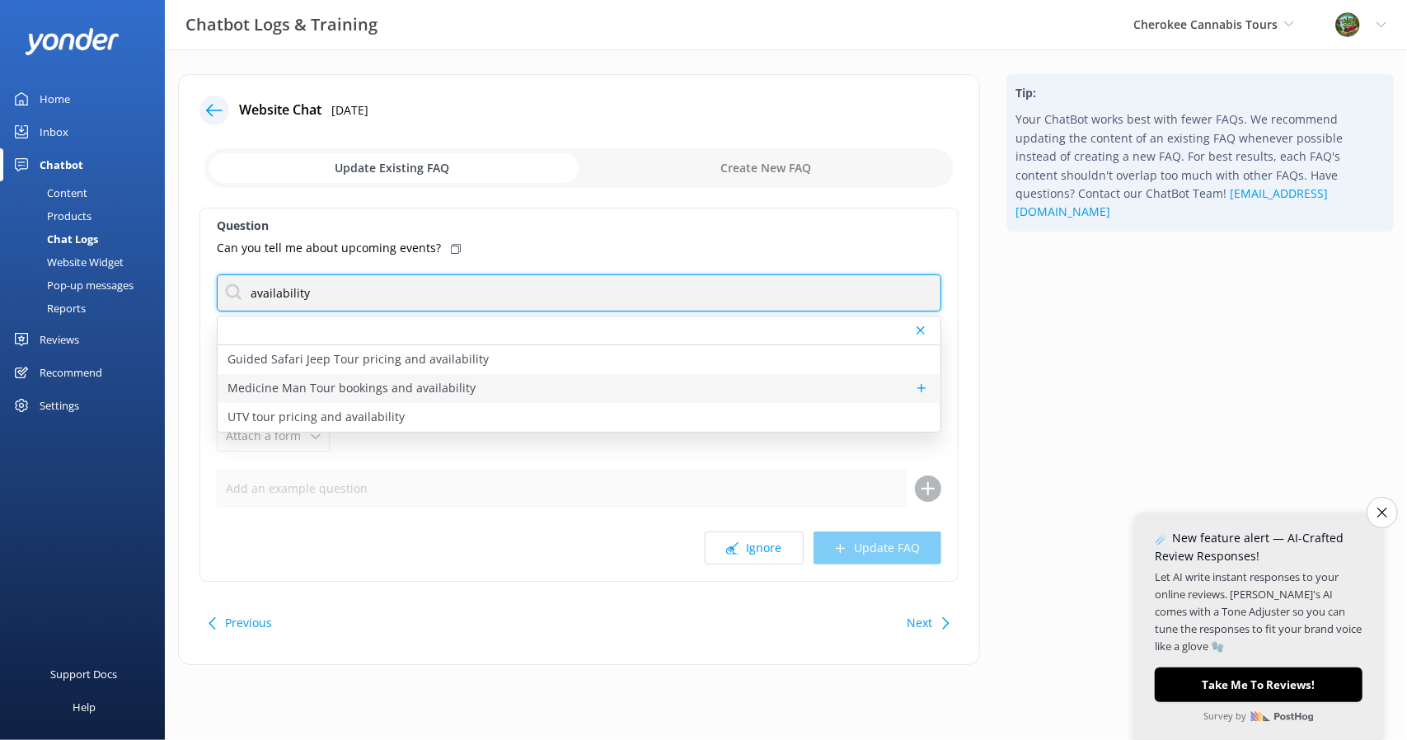
type input "availability"
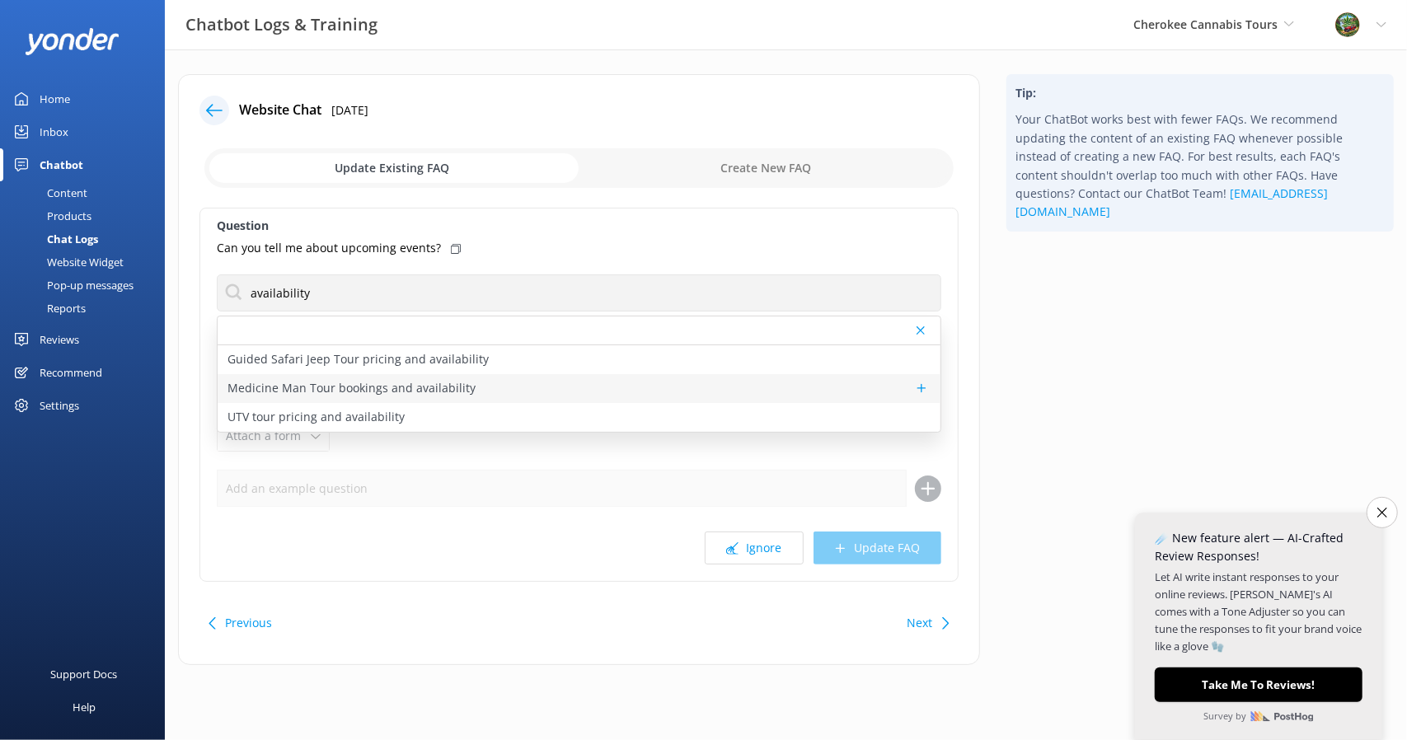
click at [363, 377] on div "Medicine Man Tour bookings and availability" at bounding box center [579, 388] width 723 height 29
type textarea "To check availability and book your spot on the Medicine Man Tour, click [URL][…"
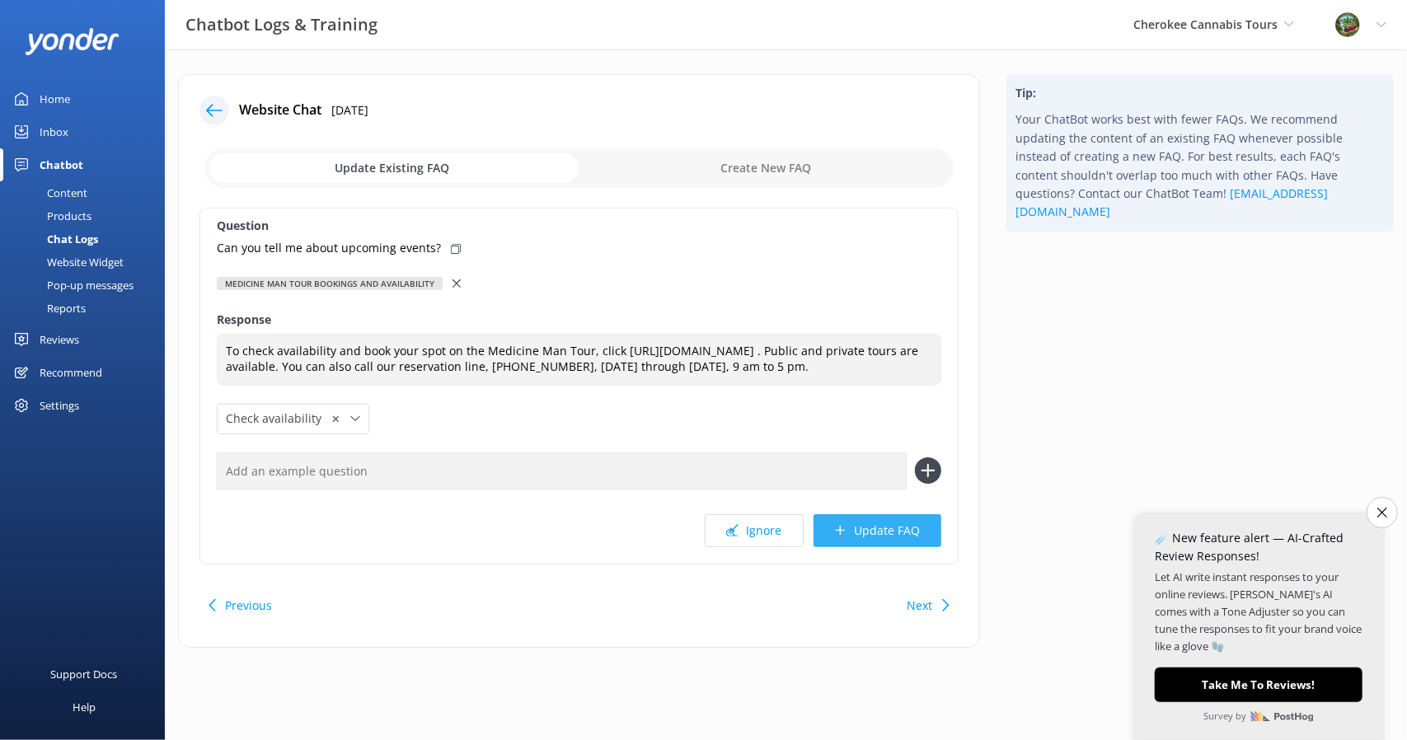
click at [852, 538] on button "Update FAQ" at bounding box center [877, 530] width 128 height 33
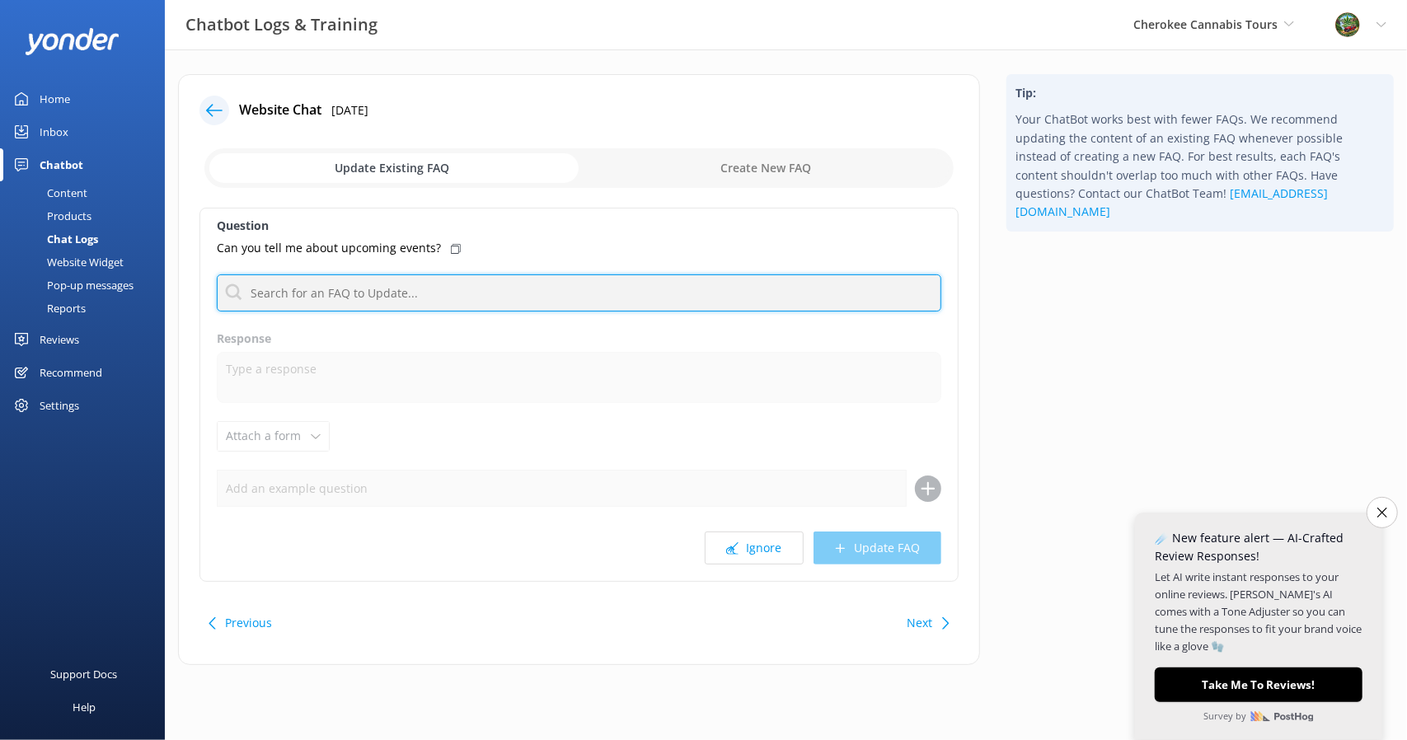
click at [433, 297] on input "text" at bounding box center [579, 292] width 724 height 37
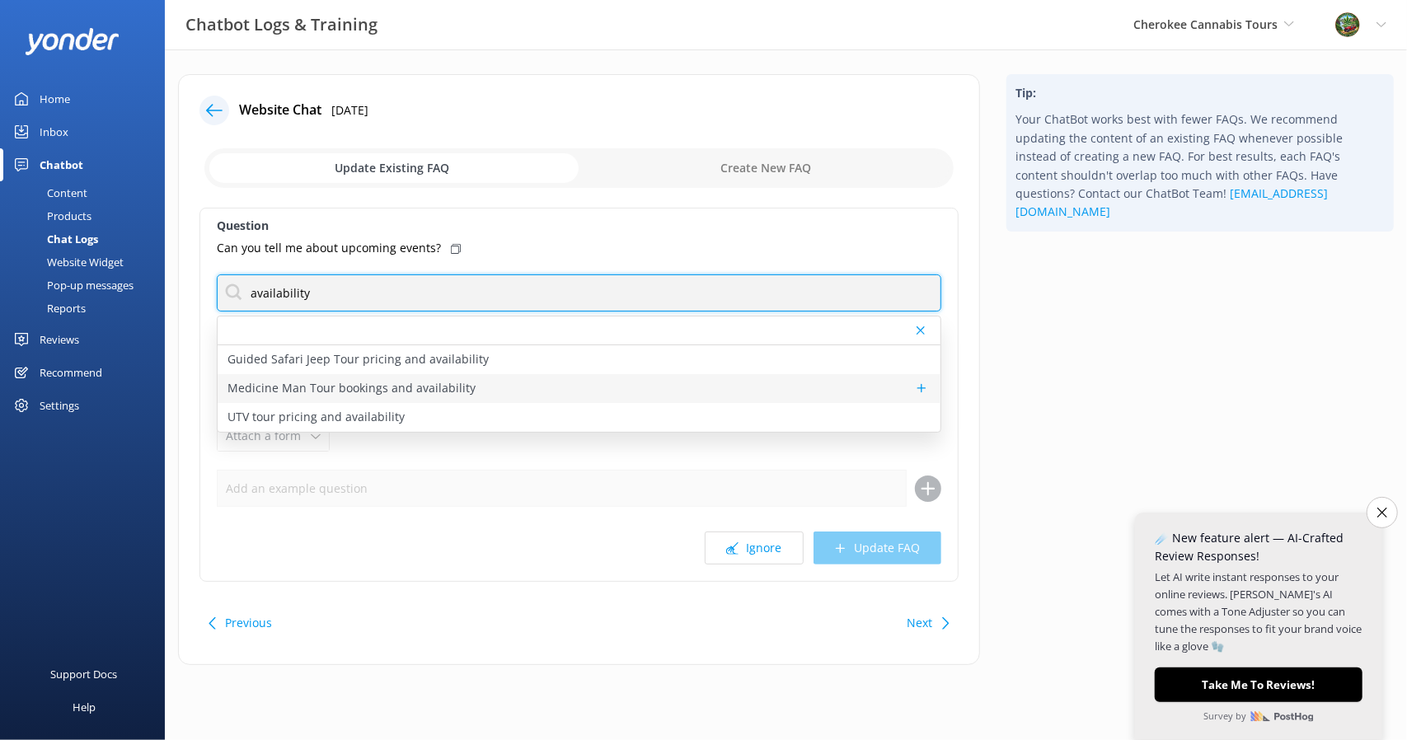
type input "availability"
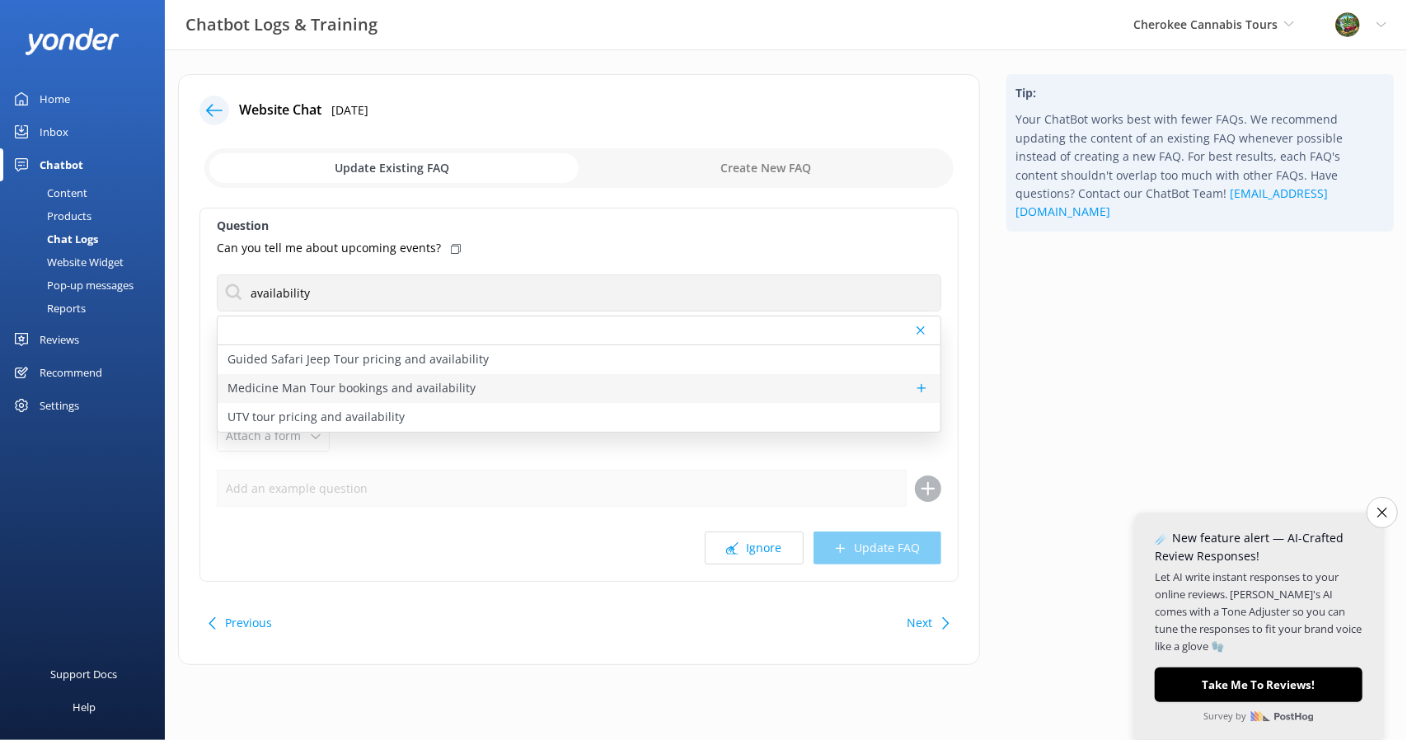
click at [349, 391] on p "Medicine Man Tour bookings and availability" at bounding box center [351, 388] width 248 height 18
type textarea "To check availability and book your spot on the Medicine Man Tour, click [URL][…"
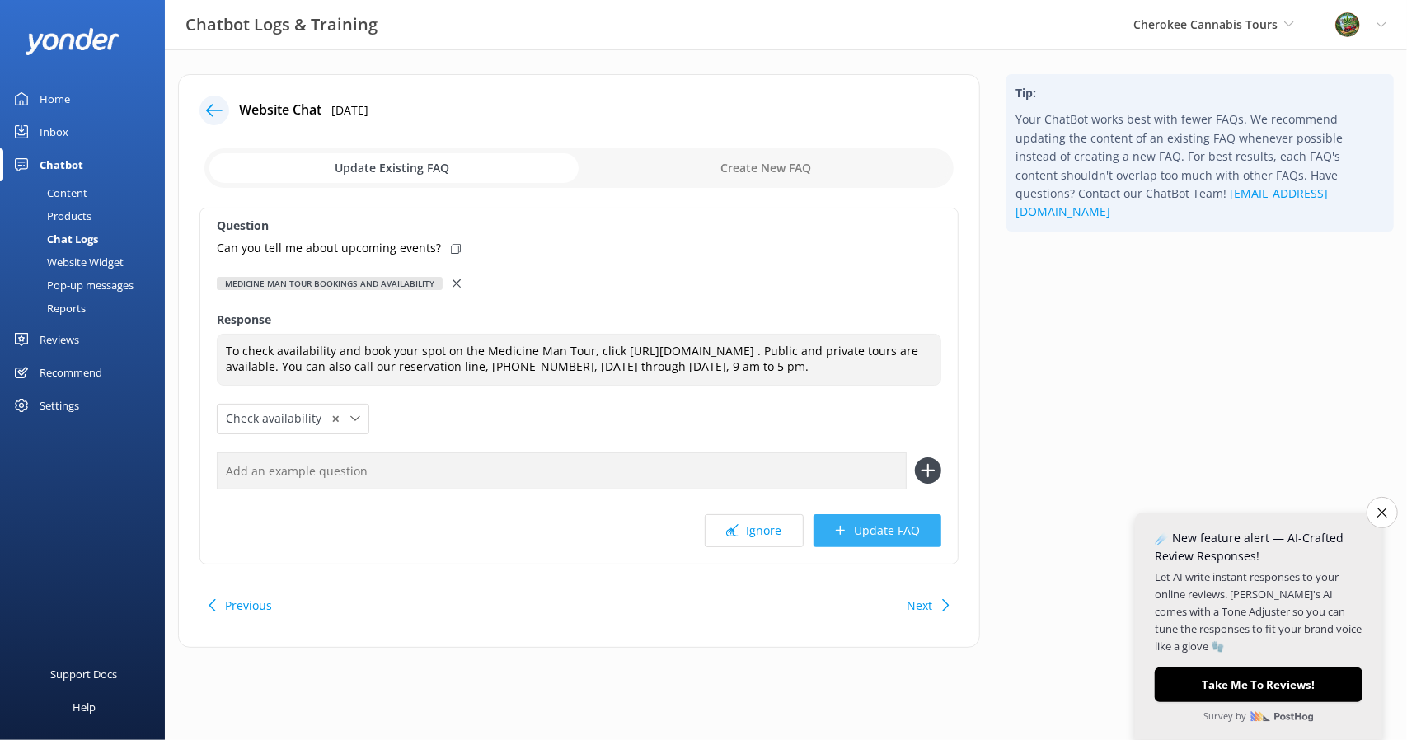
click at [897, 543] on button "Update FAQ" at bounding box center [877, 530] width 128 height 33
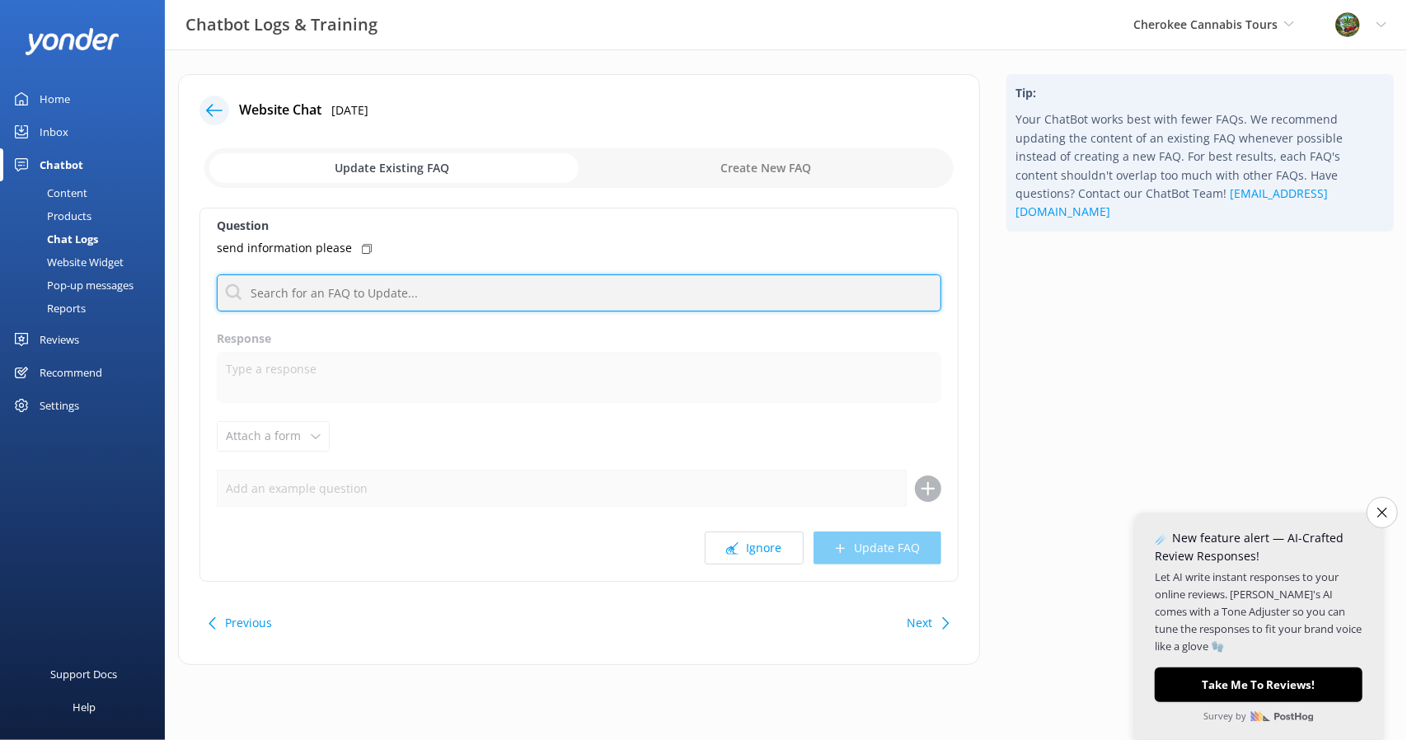
click at [368, 293] on input "text" at bounding box center [579, 292] width 724 height 37
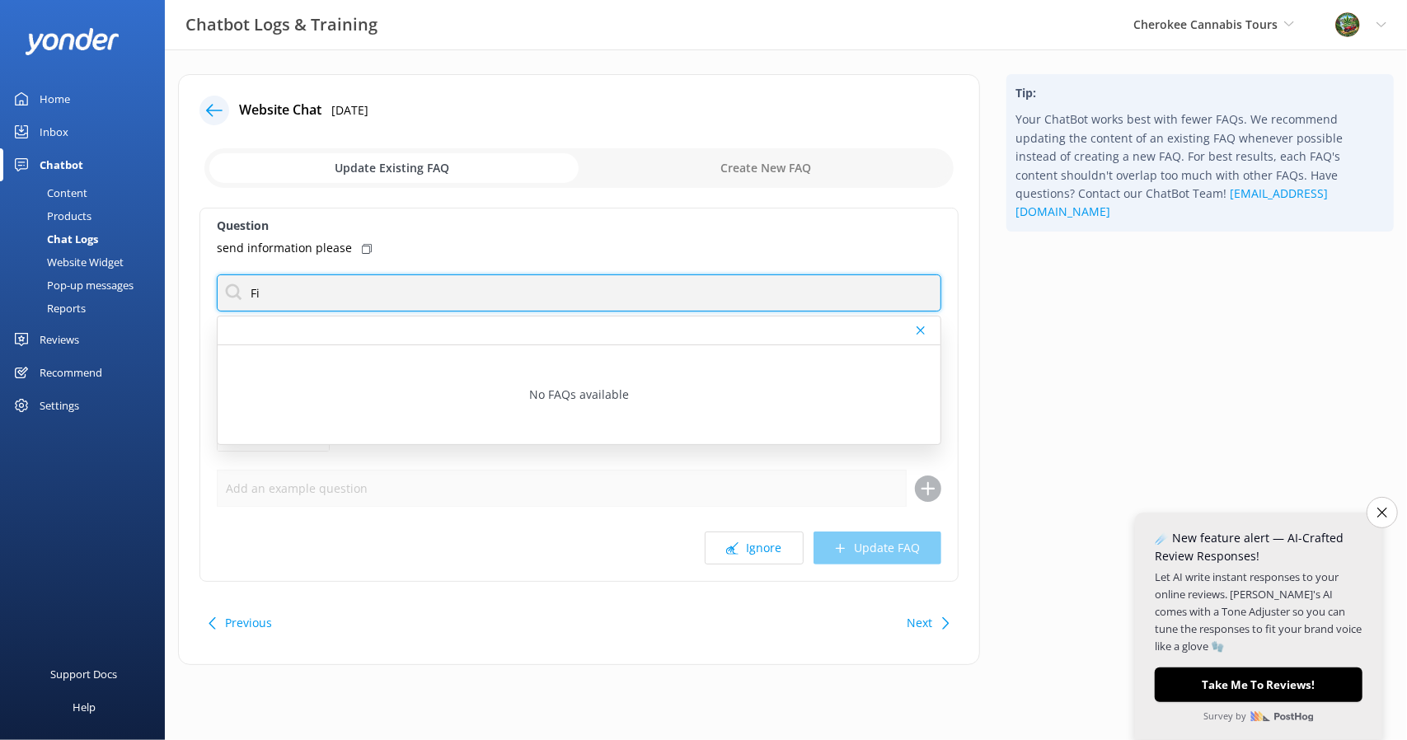
type input "F"
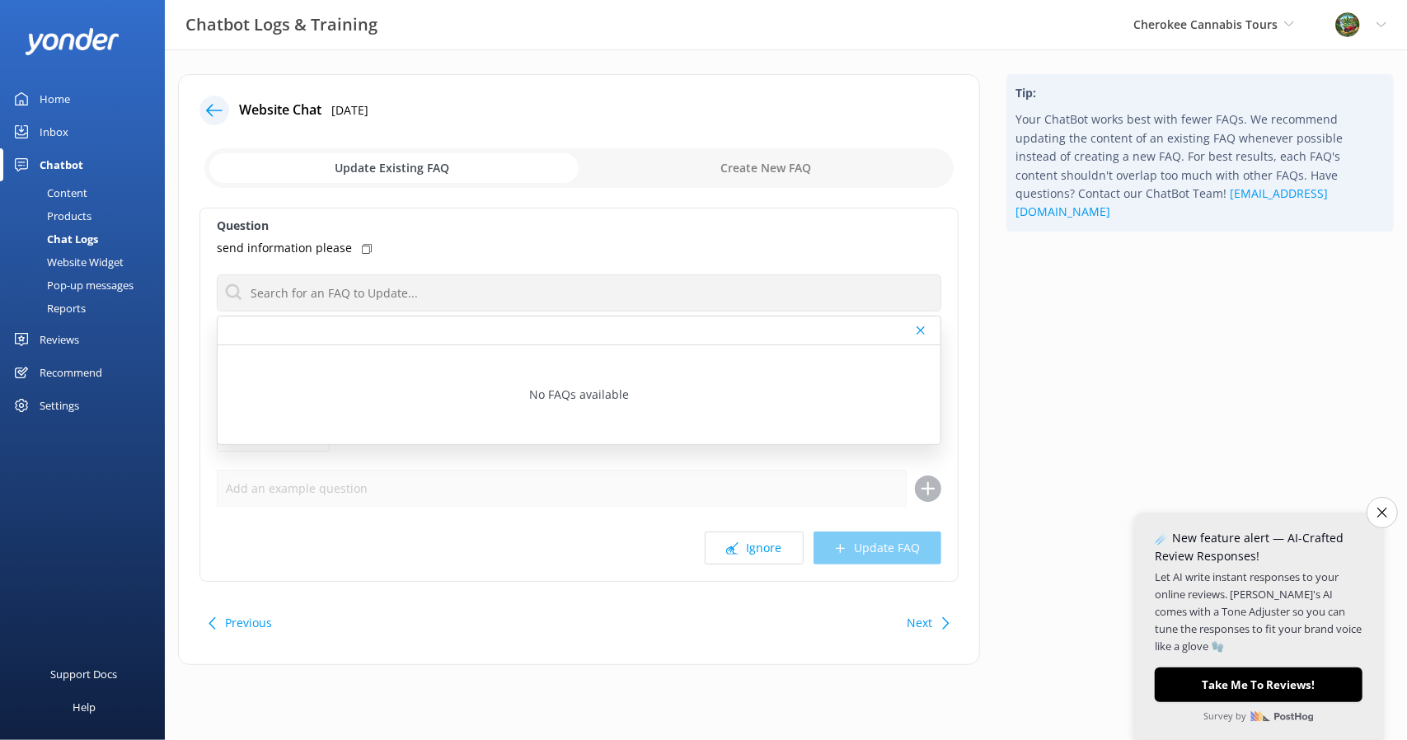
click at [750, 173] on input "checkbox" at bounding box center [578, 168] width 749 height 40
checkbox input "true"
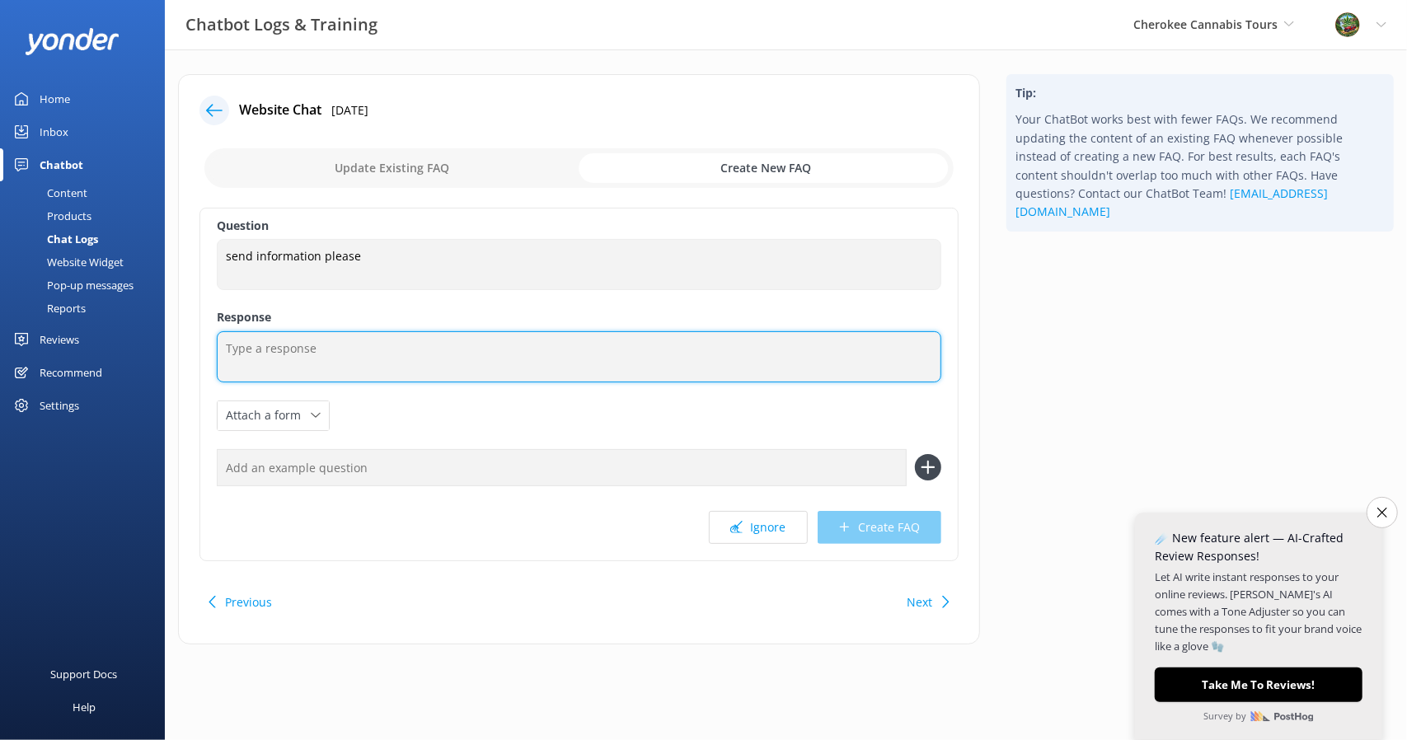
click at [374, 362] on textarea at bounding box center [579, 356] width 724 height 51
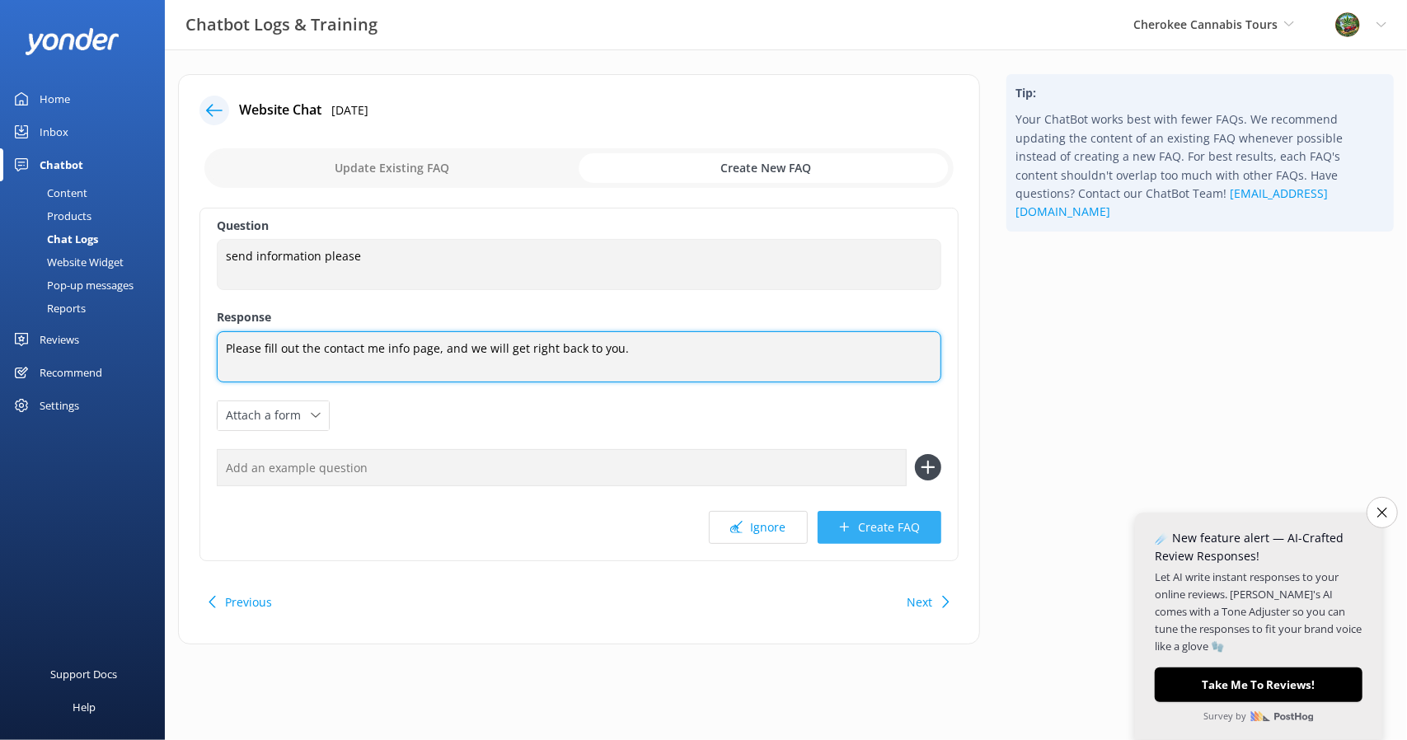
type textarea "Please fill out the contact me info page, and we will get right back to you."
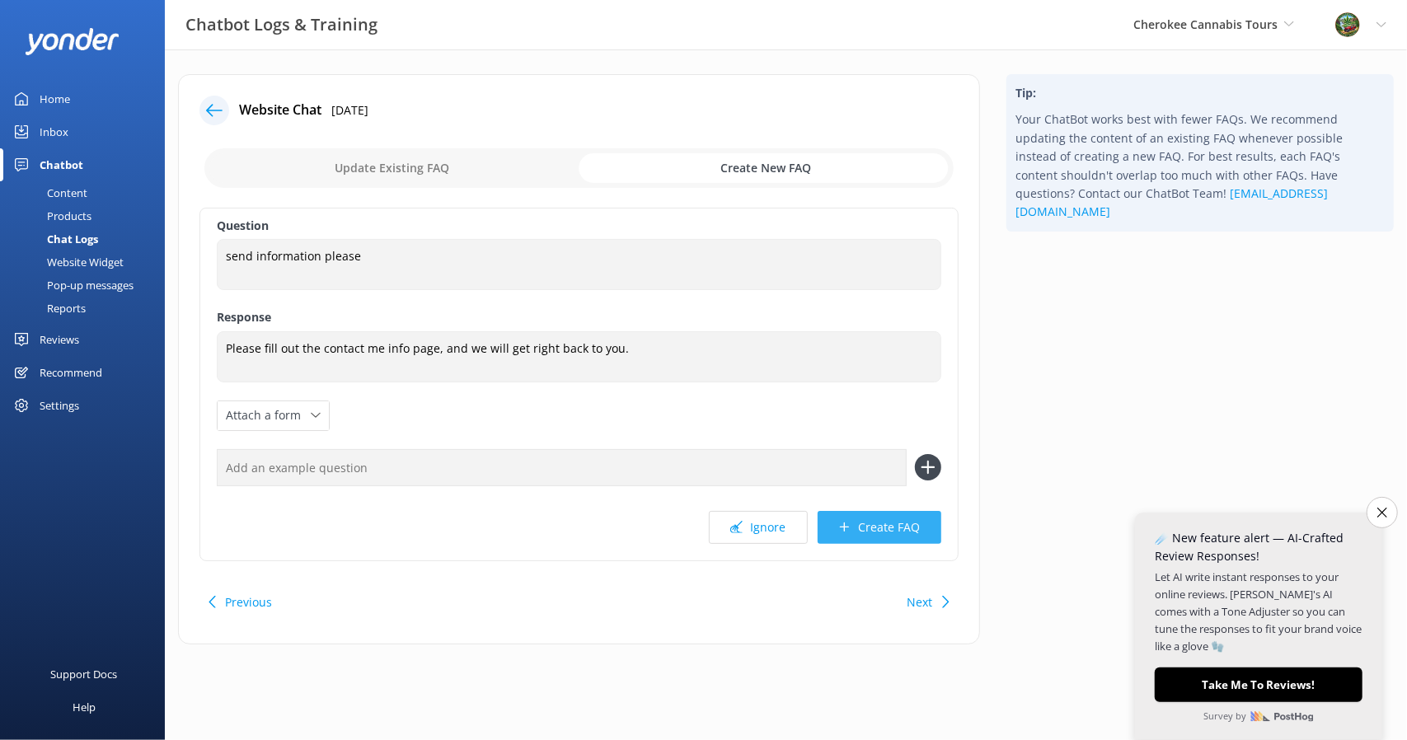
click at [898, 530] on button "Create FAQ" at bounding box center [879, 527] width 124 height 33
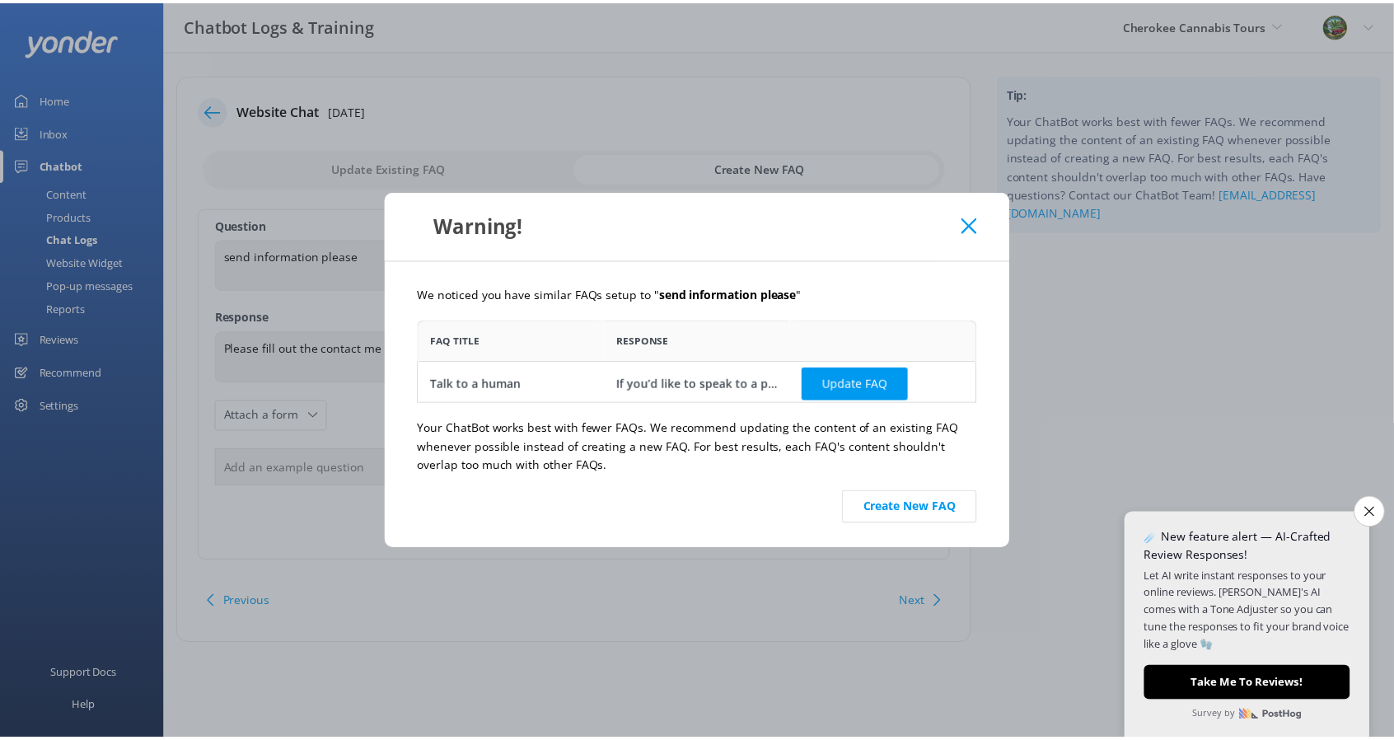
scroll to position [70, 551]
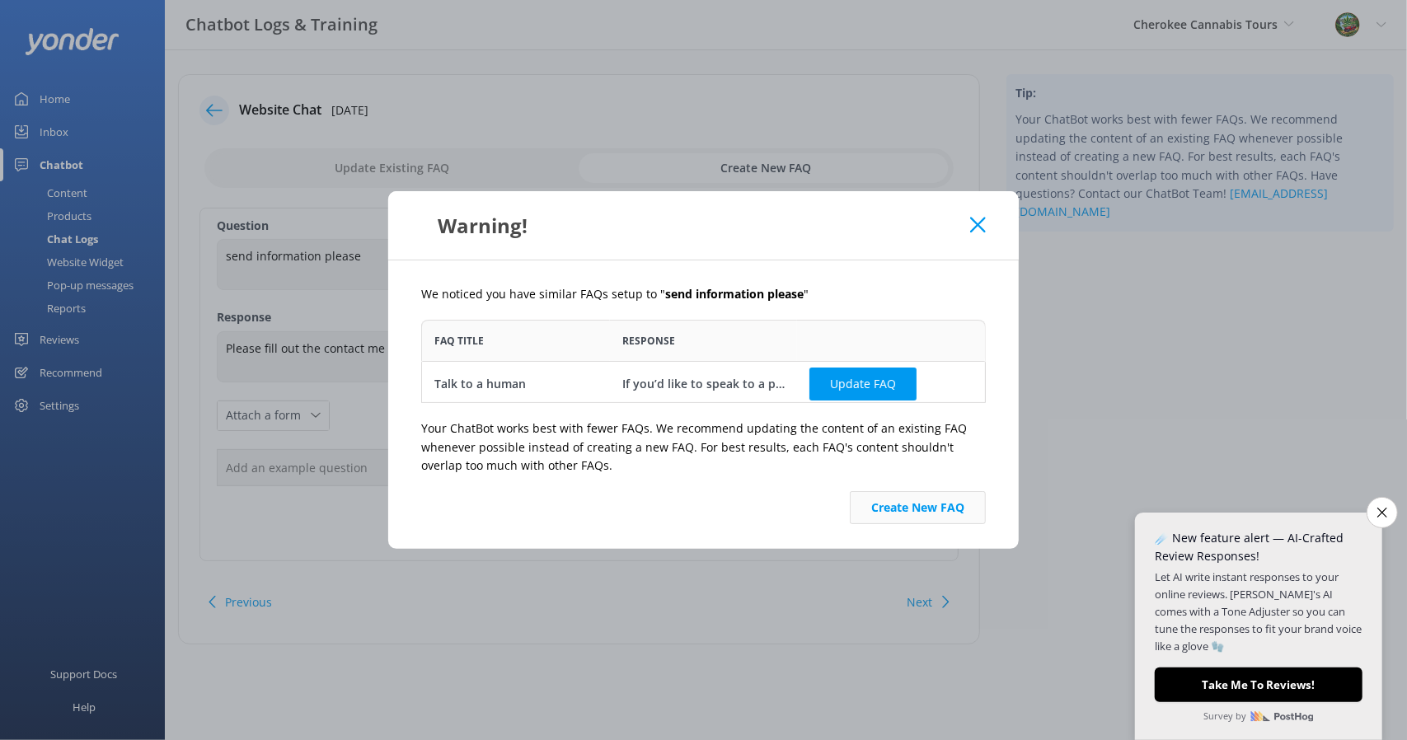
click at [914, 507] on button "Create New FAQ" at bounding box center [918, 507] width 136 height 33
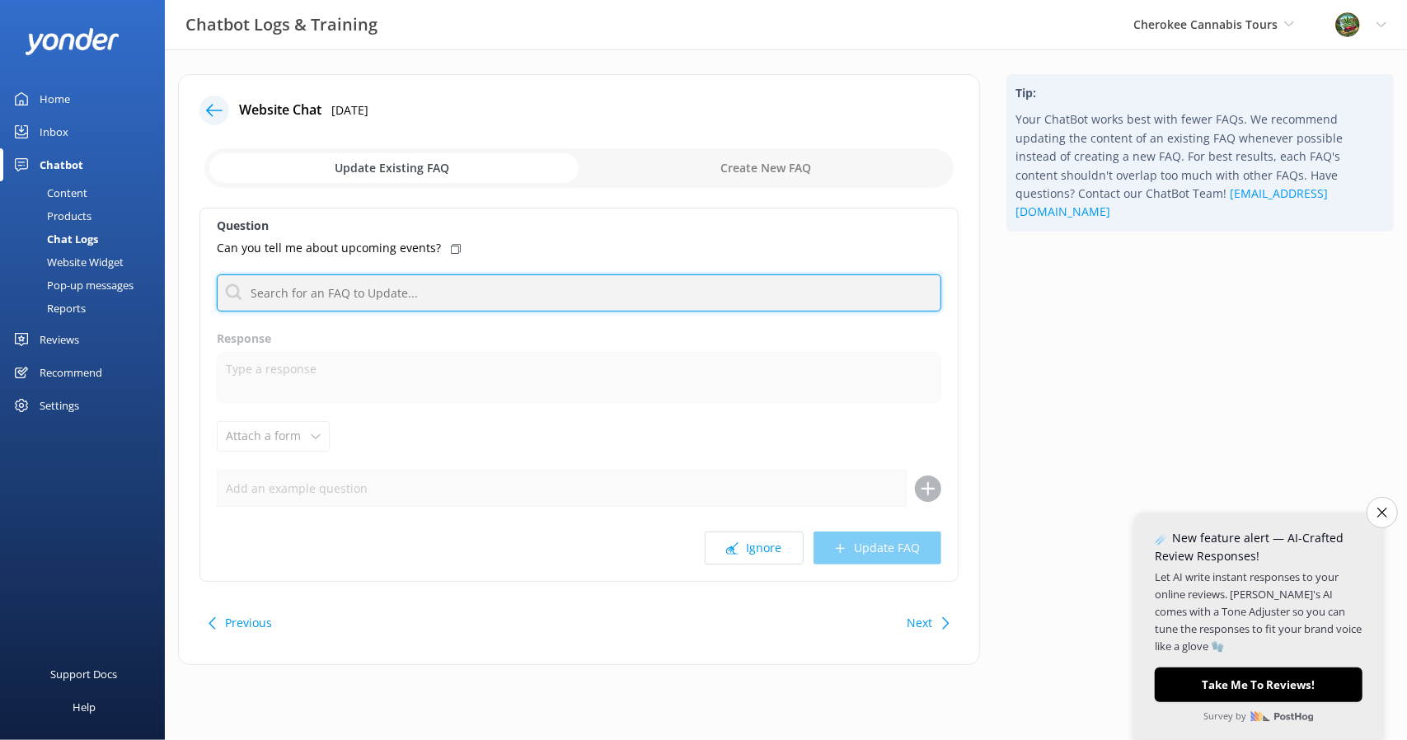
click at [453, 283] on input "text" at bounding box center [579, 292] width 724 height 37
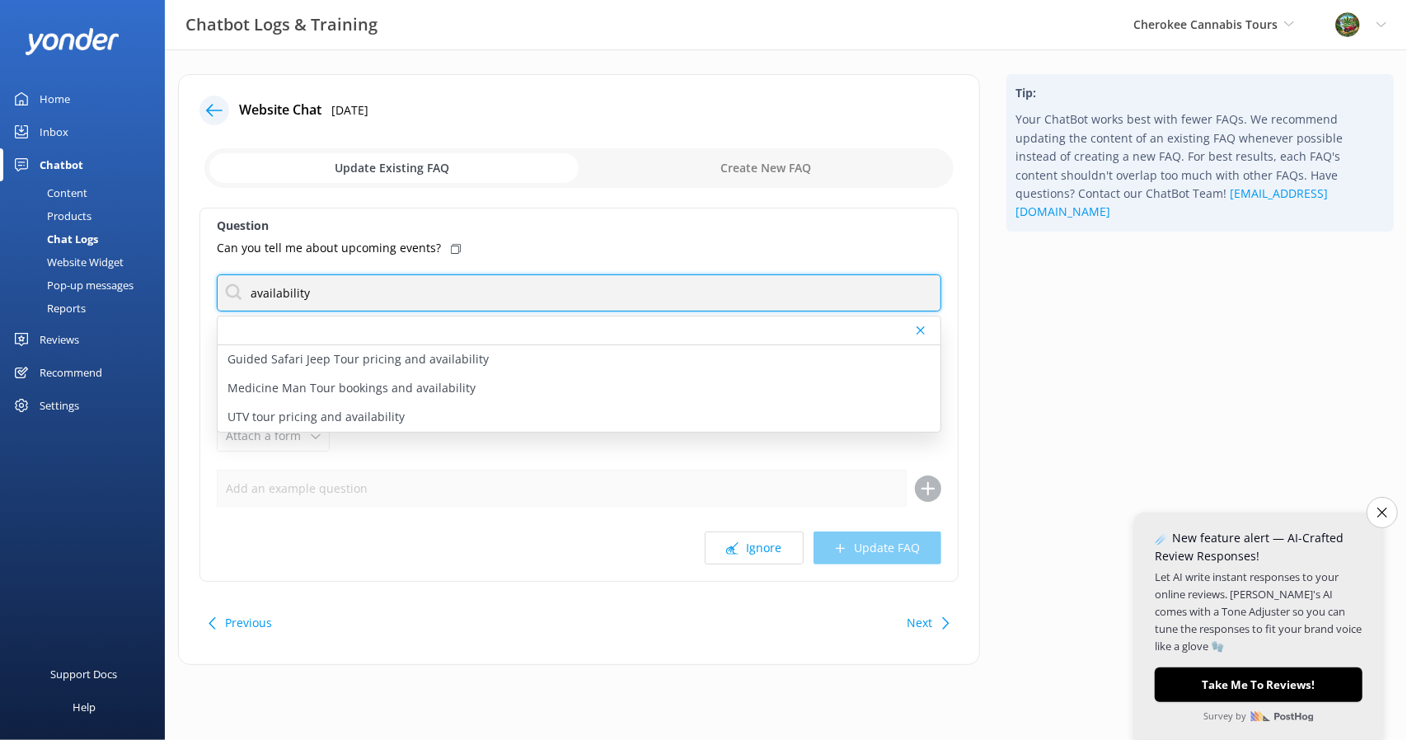
type input "availability"
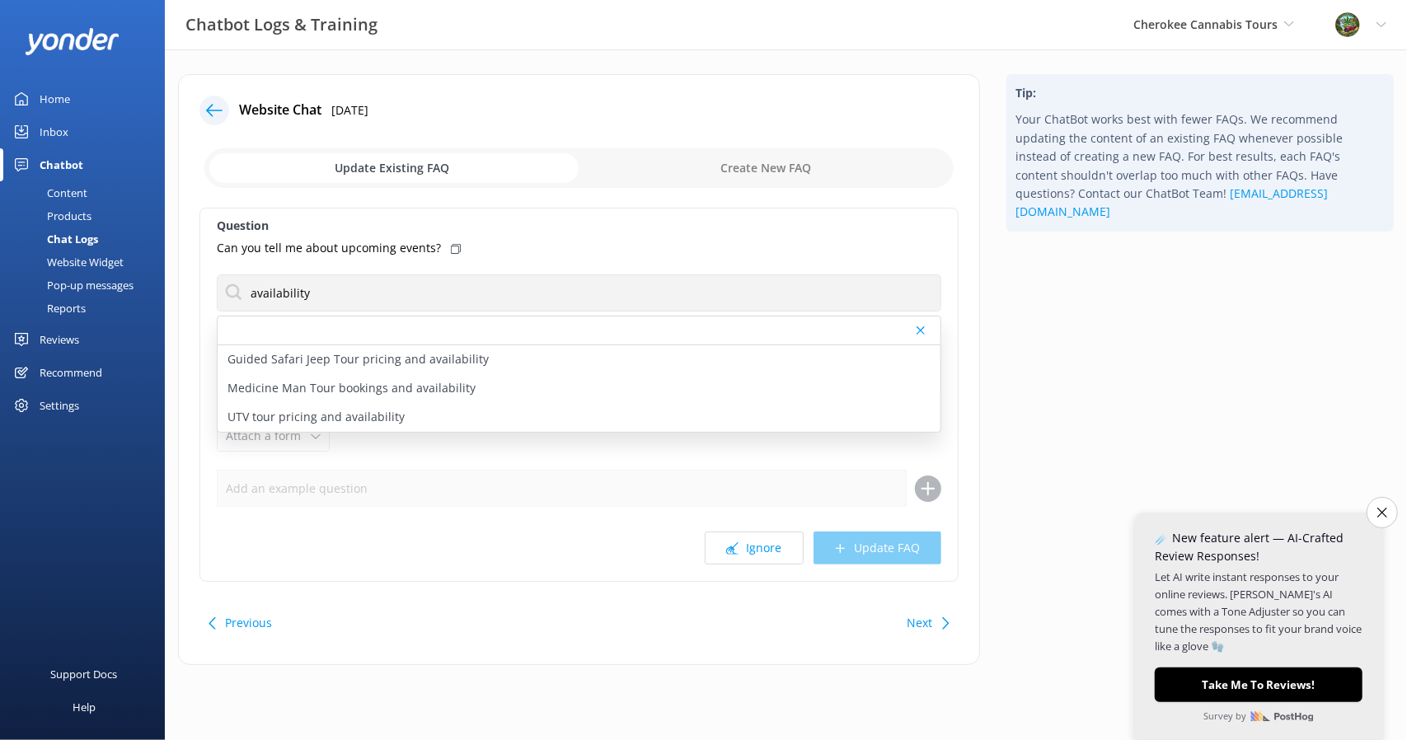
click at [283, 383] on p "Medicine Man Tour bookings and availability" at bounding box center [351, 388] width 248 height 18
type textarea "To check availability and book your spot on the Medicine Man Tour, click [URL][…"
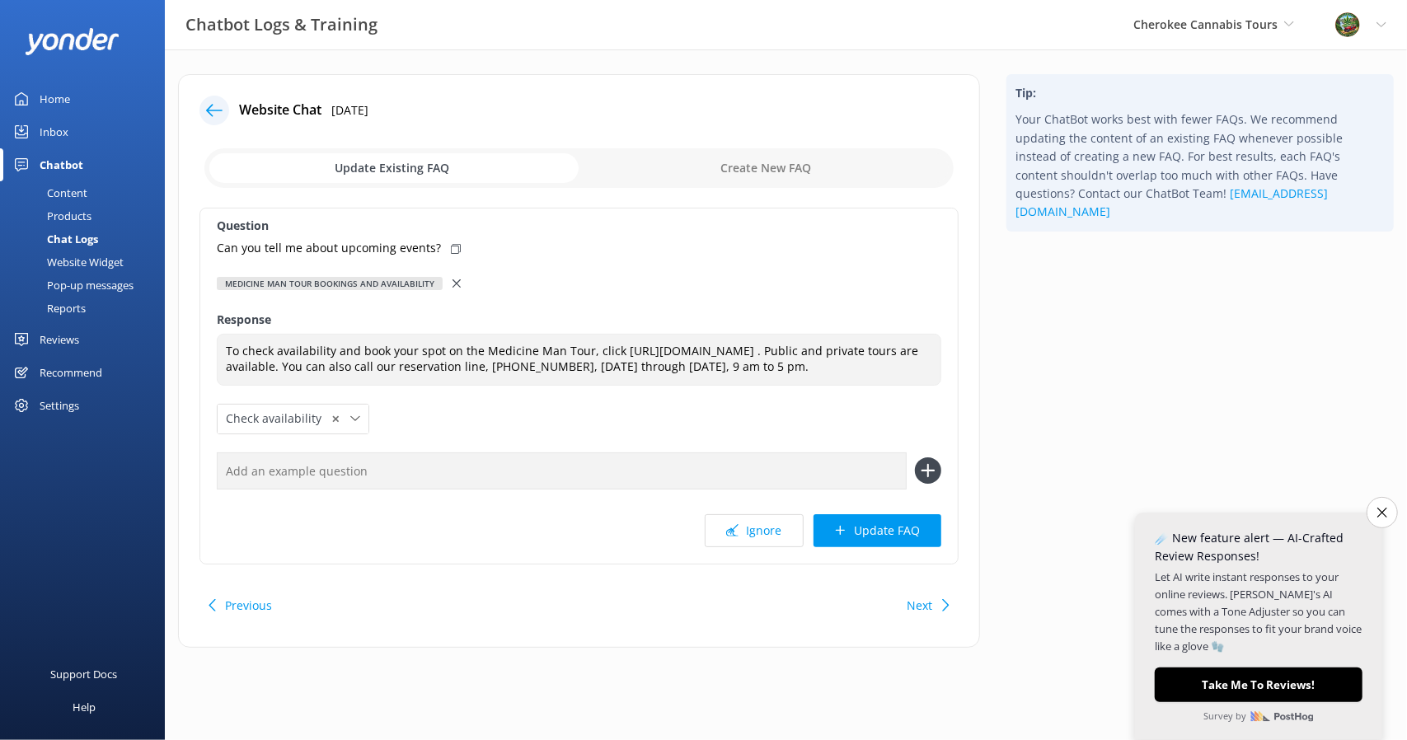
click at [878, 538] on button "Update FAQ" at bounding box center [877, 530] width 128 height 33
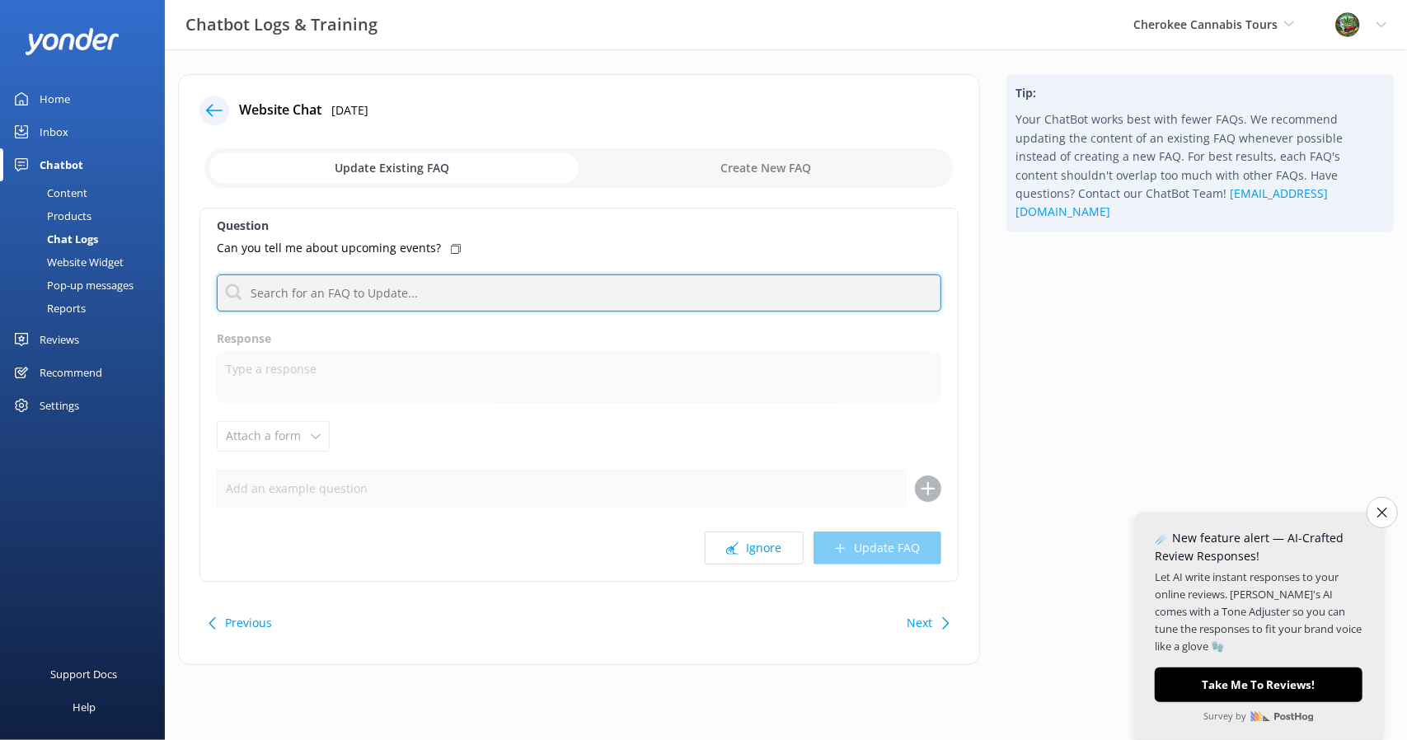
click at [345, 293] on input "text" at bounding box center [579, 292] width 724 height 37
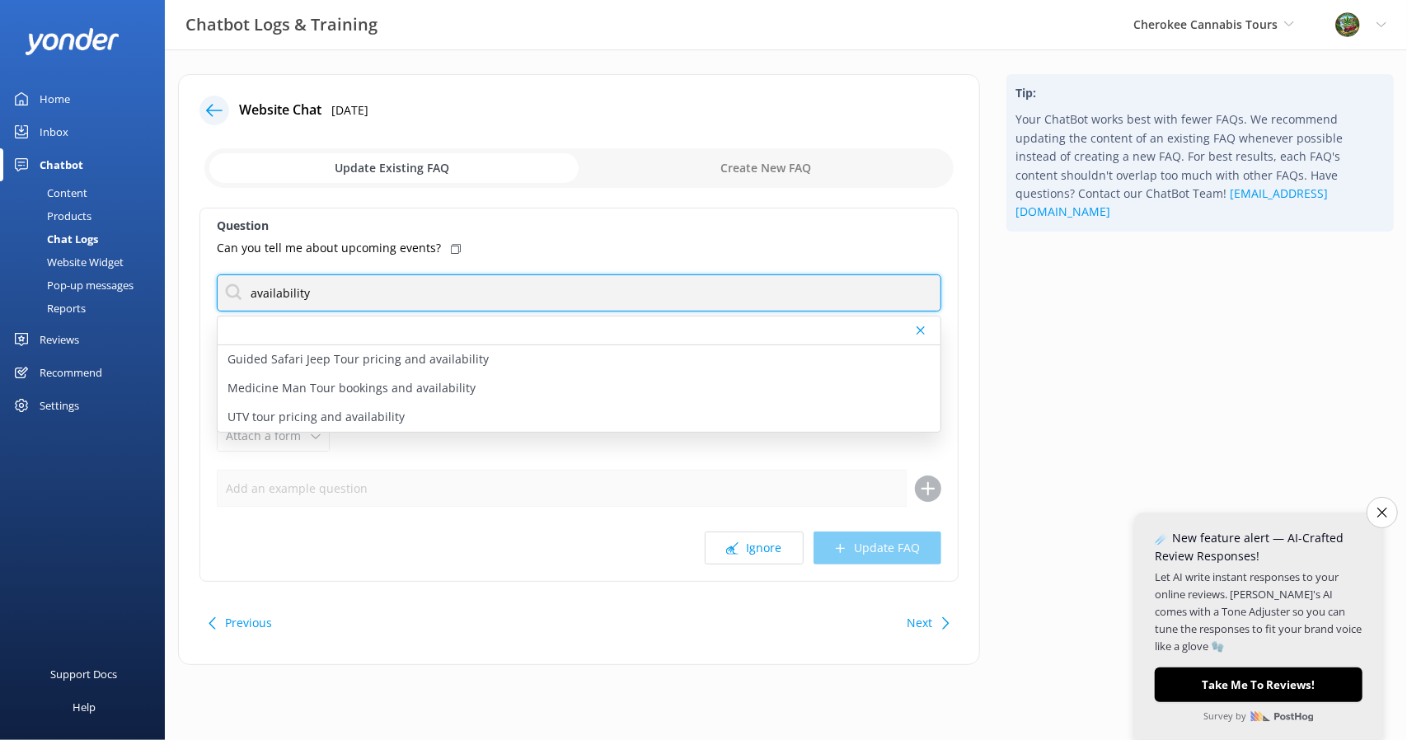
type input "availability"
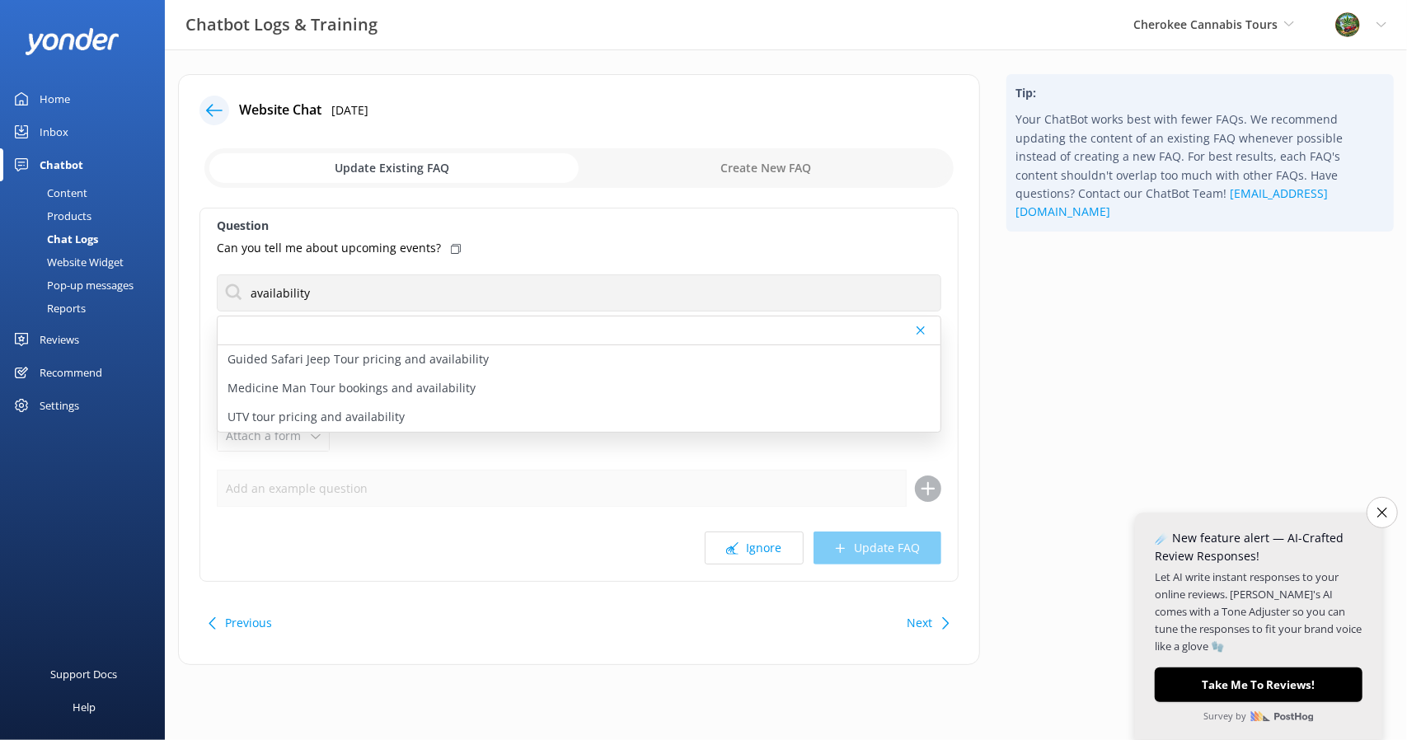
click at [348, 383] on p "Medicine Man Tour bookings and availability" at bounding box center [351, 388] width 248 height 18
type textarea "To check availability and book your spot on the Medicine Man Tour, click [URL][…"
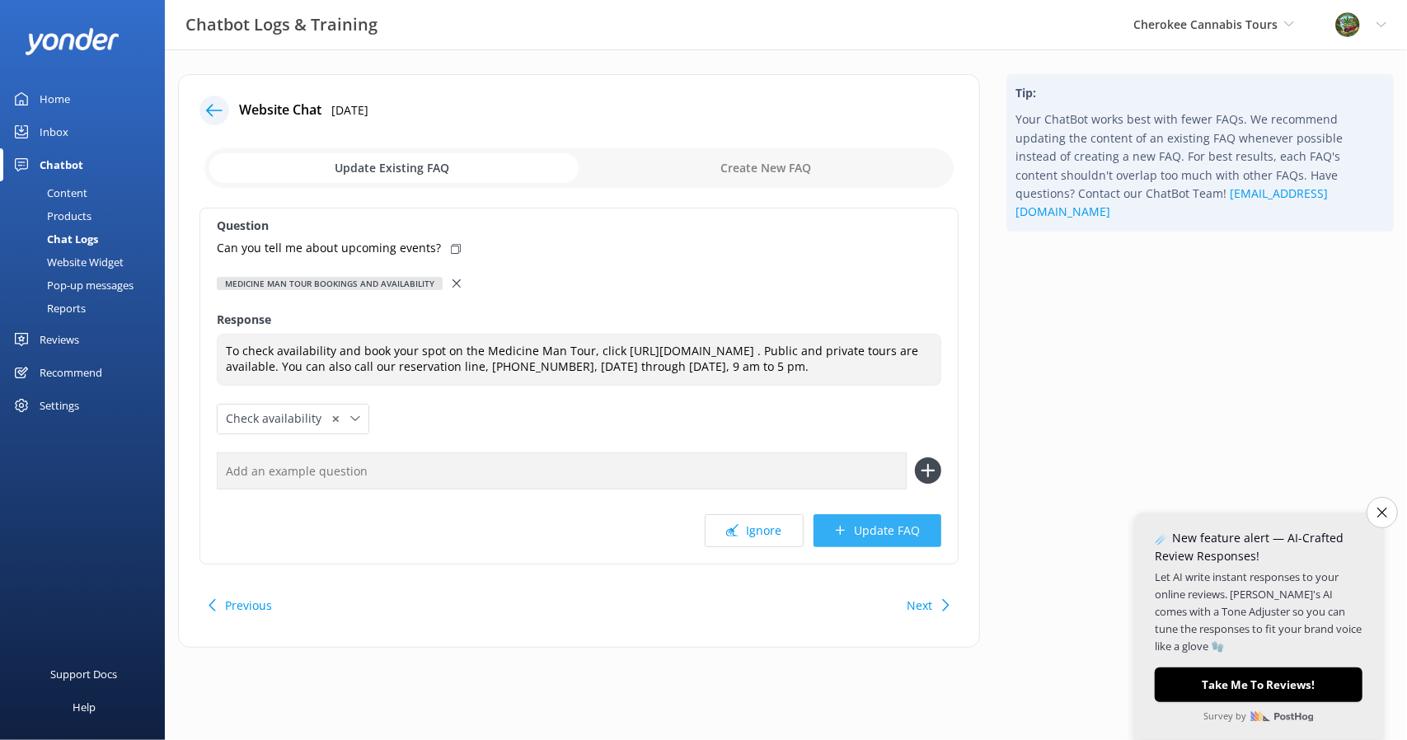
click at [824, 547] on button "Update FAQ" at bounding box center [877, 530] width 128 height 33
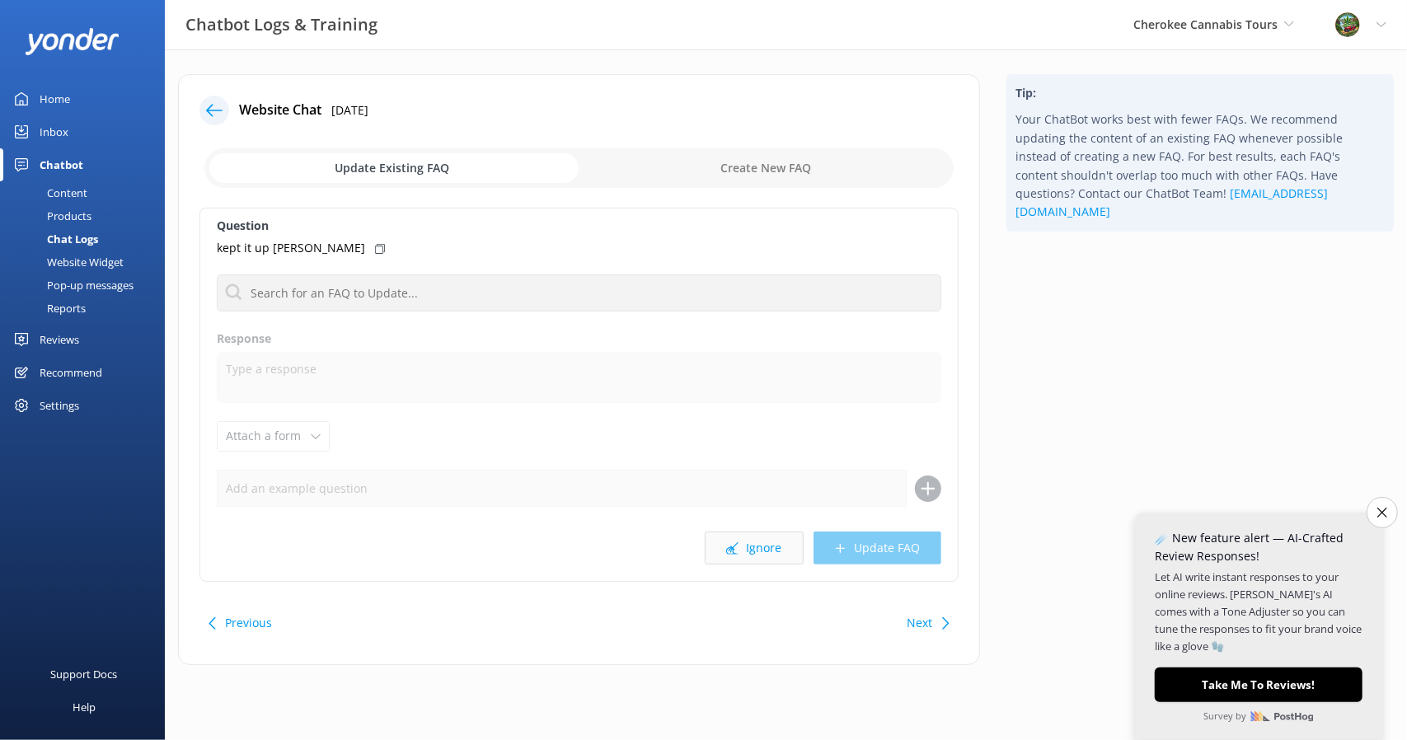
click at [761, 539] on button "Ignore" at bounding box center [754, 548] width 99 height 33
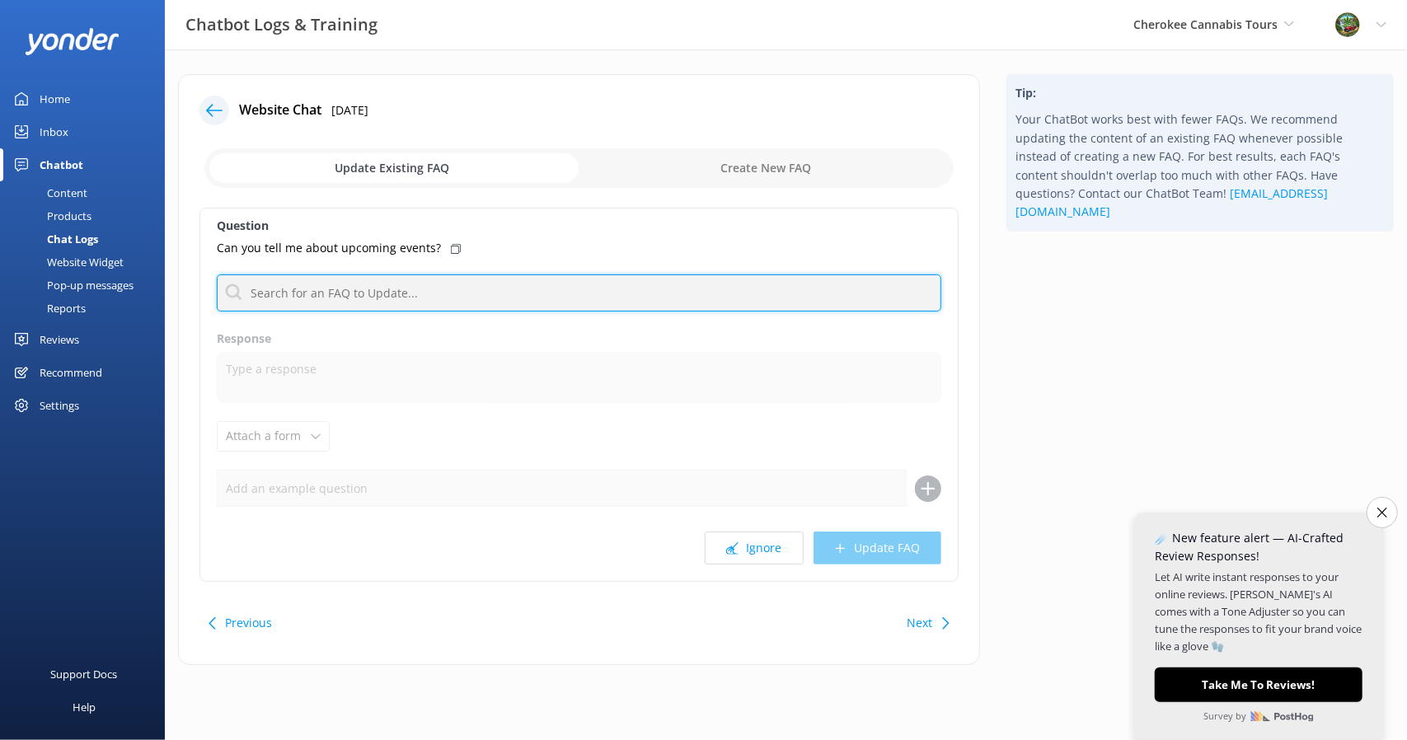
click at [364, 301] on input "text" at bounding box center [579, 292] width 724 height 37
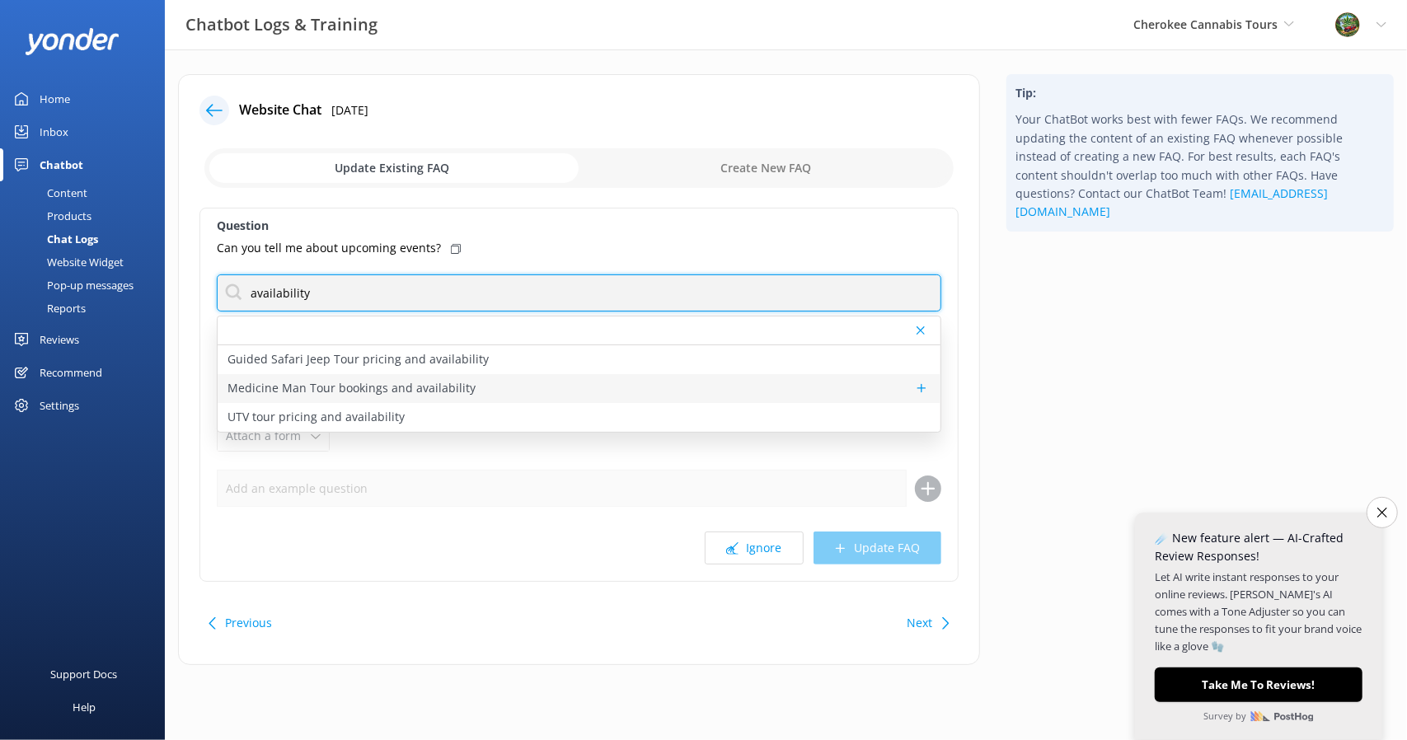
type input "availability"
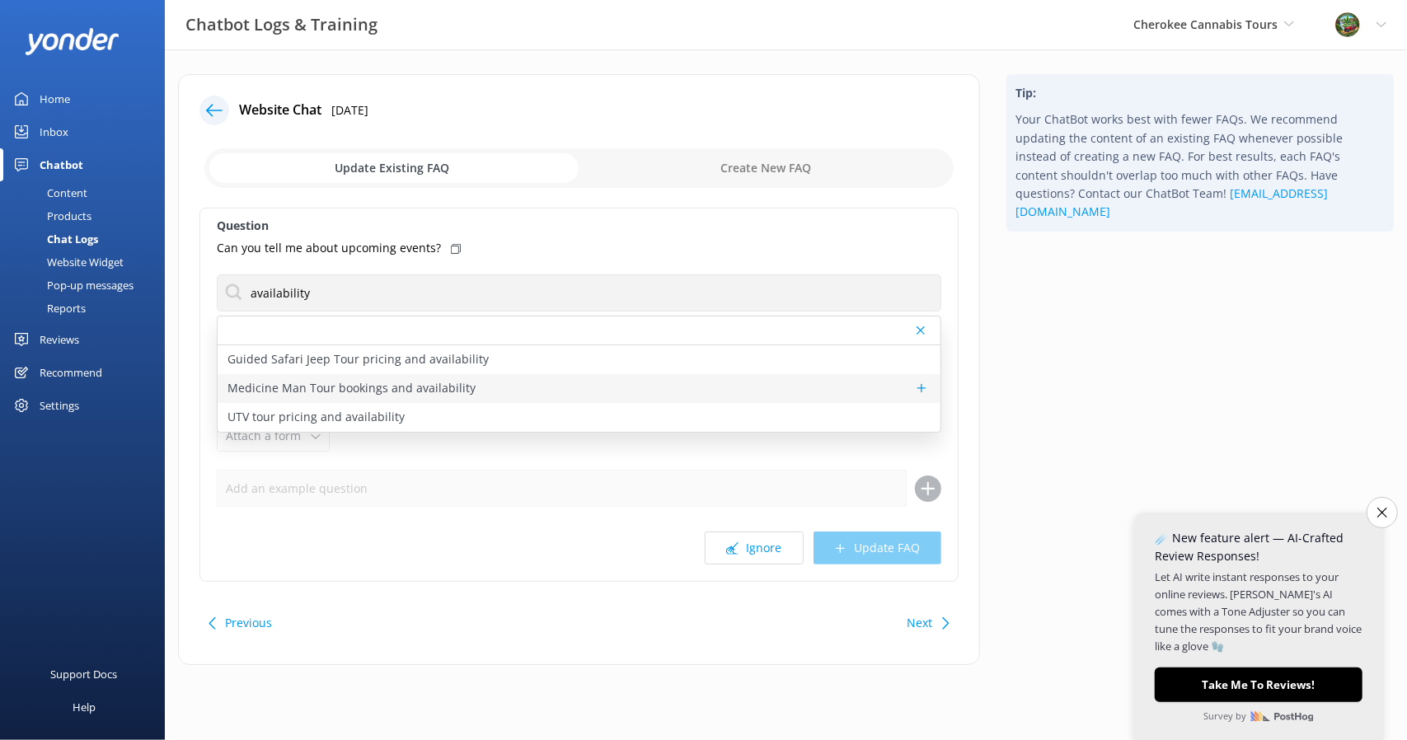
click at [307, 387] on p "Medicine Man Tour bookings and availability" at bounding box center [351, 388] width 248 height 18
type textarea "To check availability and book your spot on the Medicine Man Tour, click [URL][…"
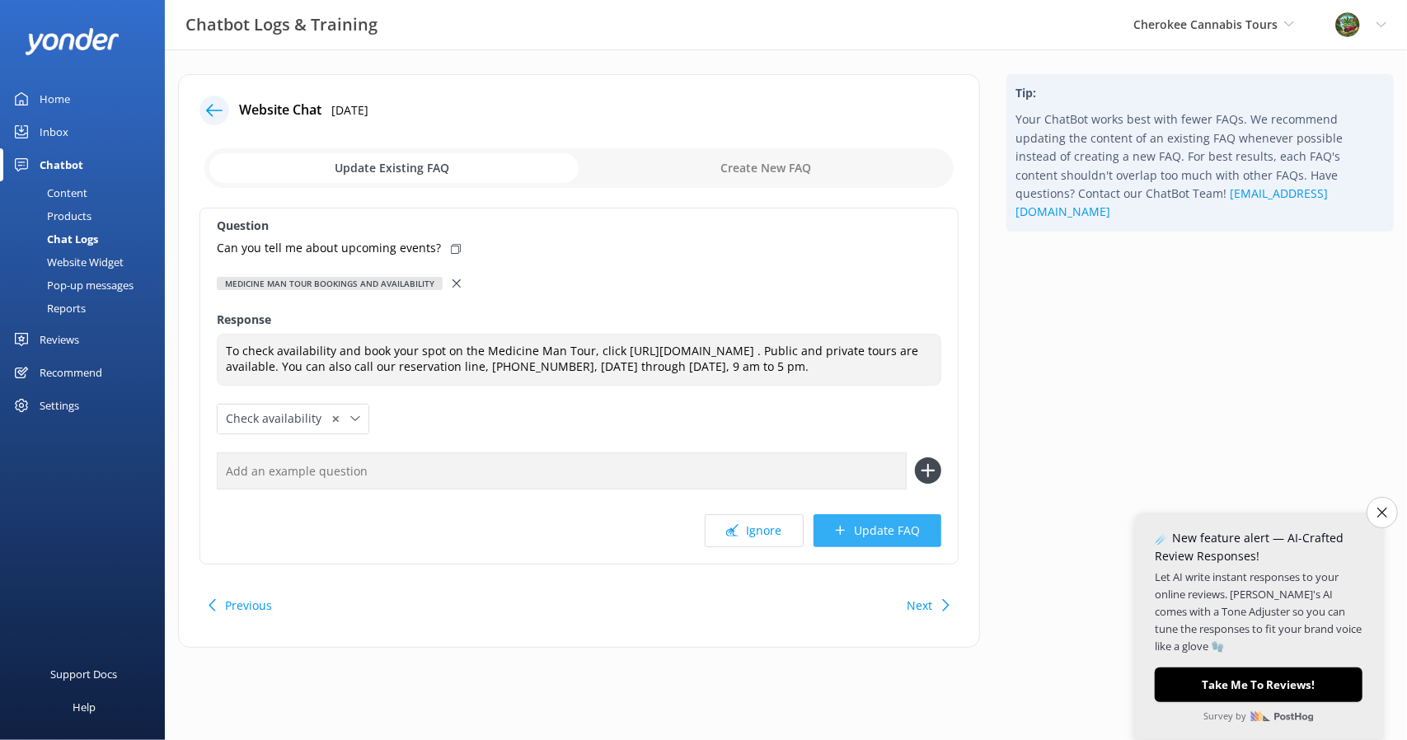
click at [878, 547] on button "Update FAQ" at bounding box center [877, 530] width 128 height 33
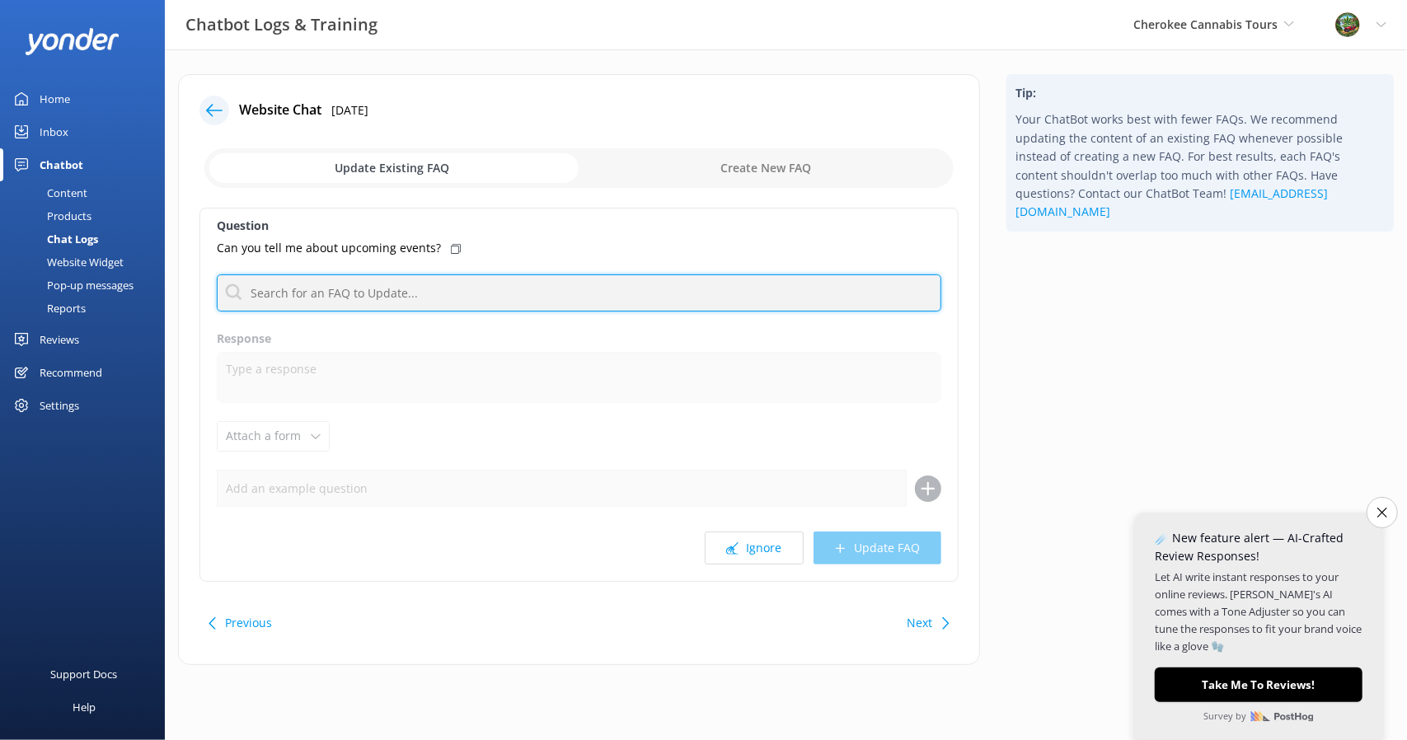
click at [440, 296] on input "text" at bounding box center [579, 292] width 724 height 37
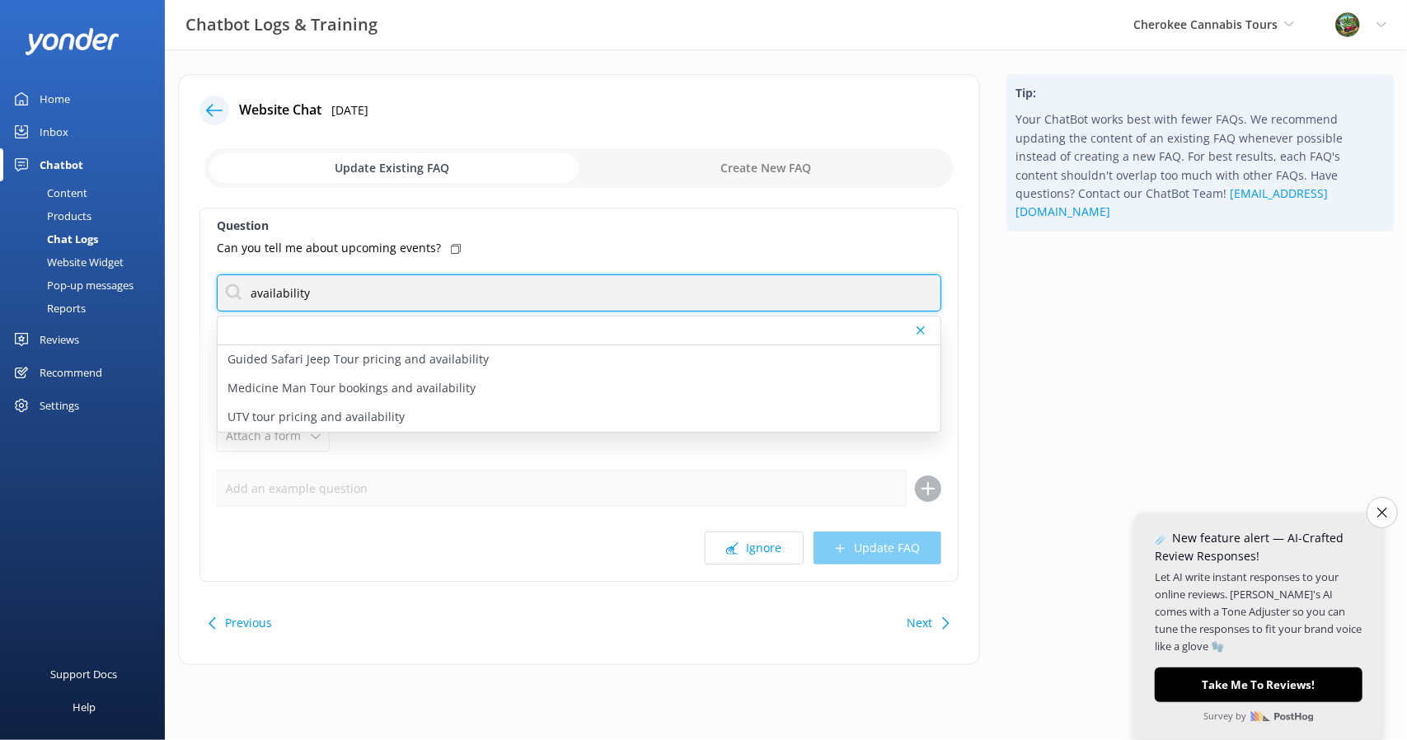
type input "availability"
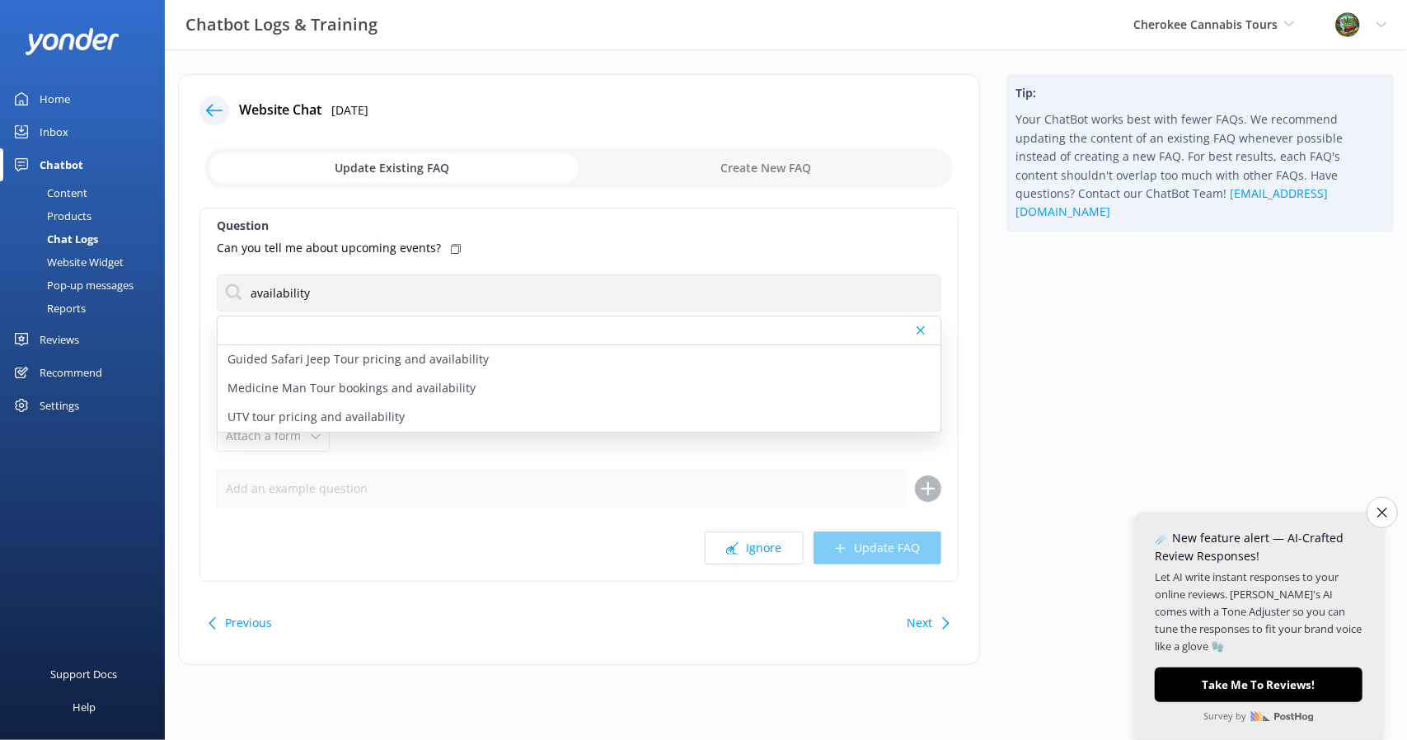
click at [325, 381] on p "Medicine Man Tour bookings and availability" at bounding box center [351, 388] width 248 height 18
type textarea "To check availability and book your spot on the Medicine Man Tour, click [URL][…"
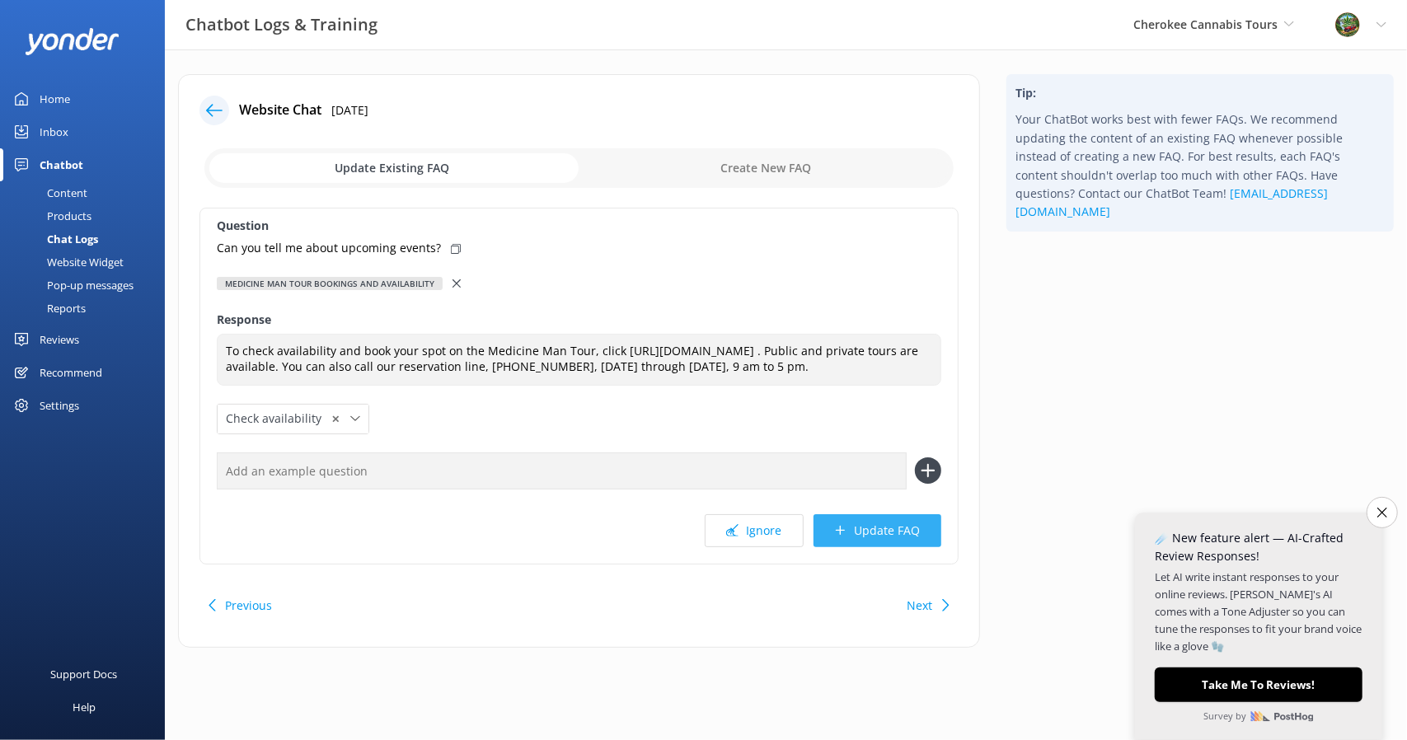
click at [892, 547] on button "Update FAQ" at bounding box center [877, 530] width 128 height 33
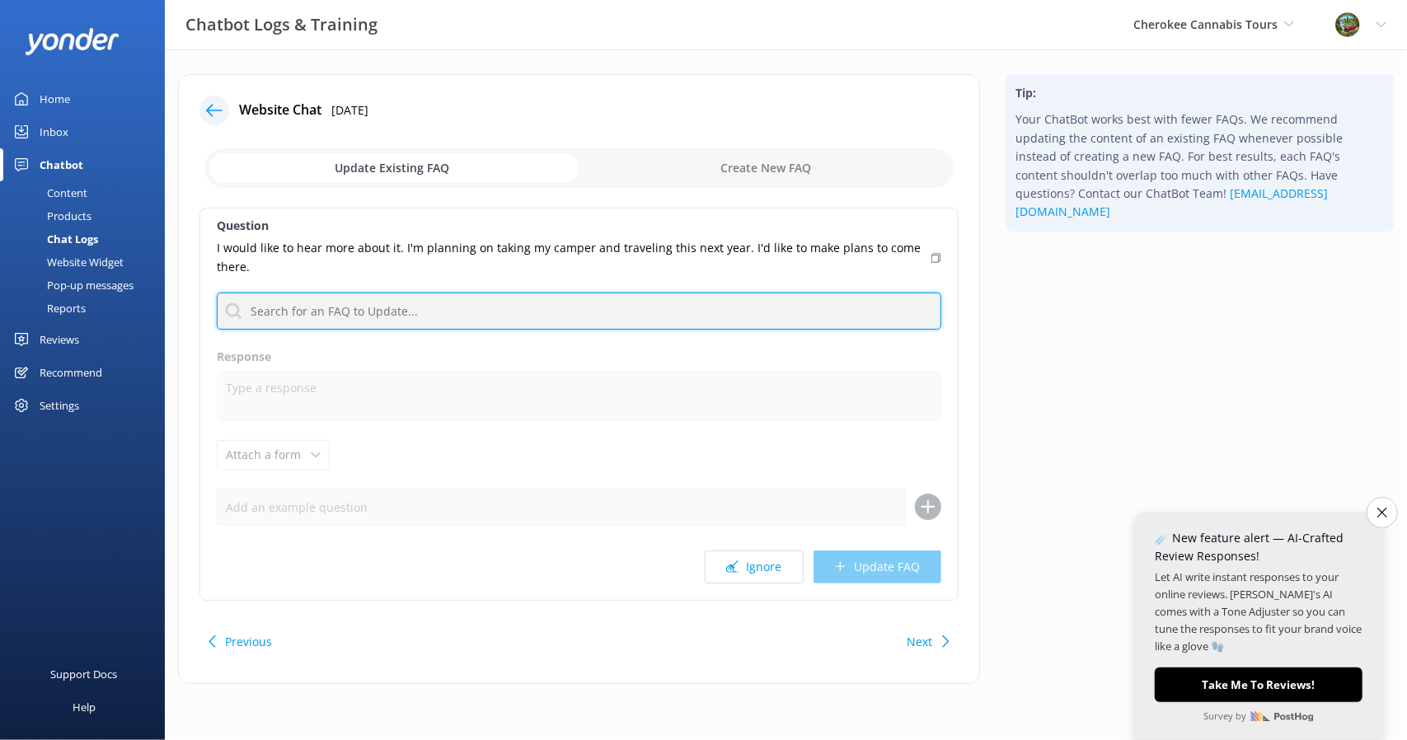
click at [560, 307] on input "text" at bounding box center [579, 311] width 724 height 37
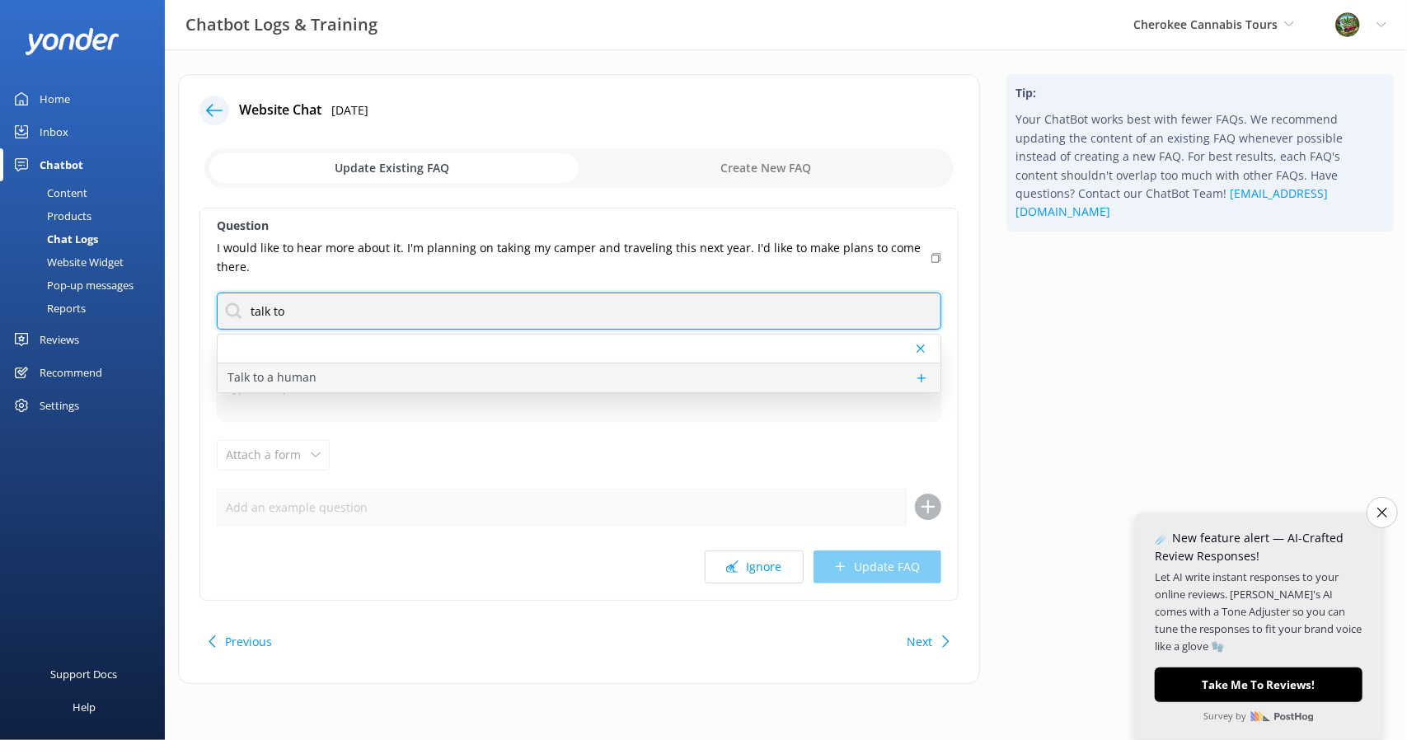
type input "talk to"
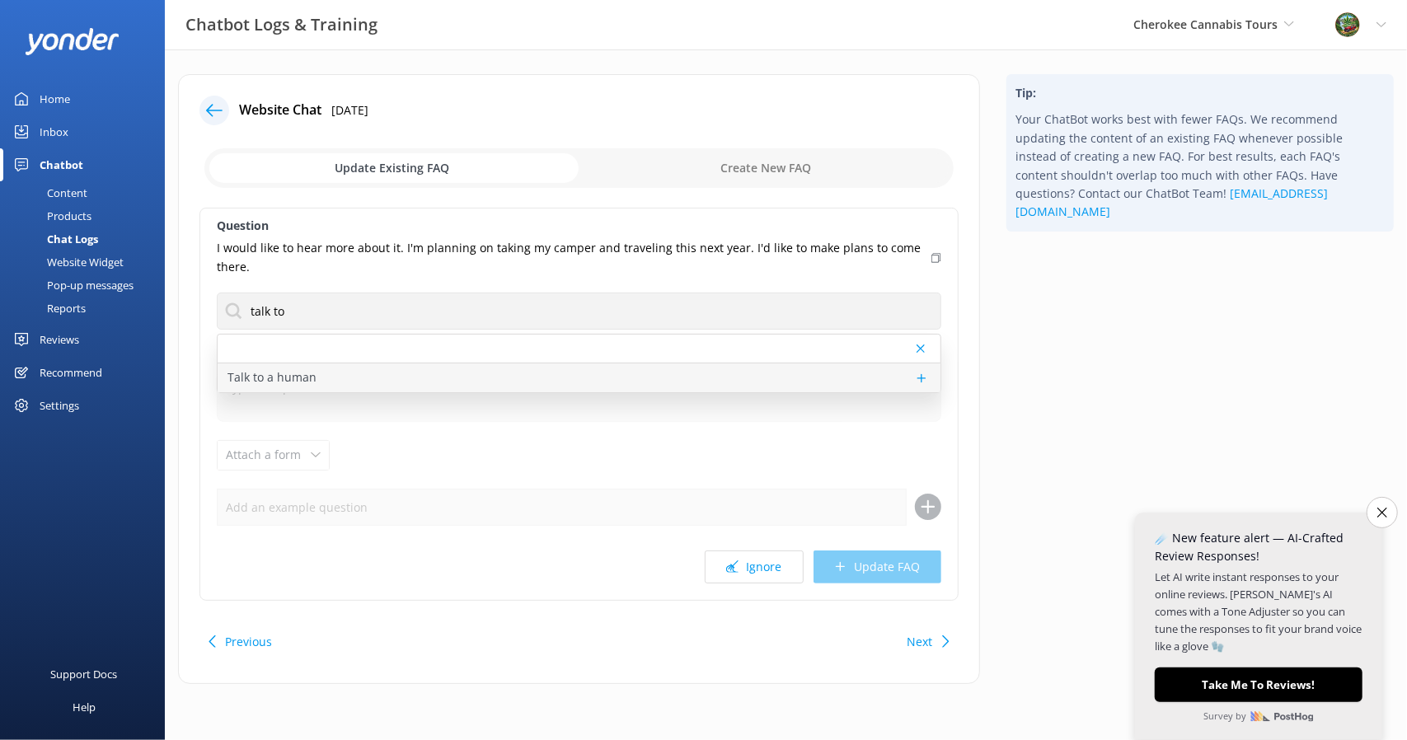
click at [550, 377] on div "Talk to a human" at bounding box center [579, 377] width 723 height 29
type textarea "If you’d like to speak to a person on the Cherokee Cannabis Tours team, please …"
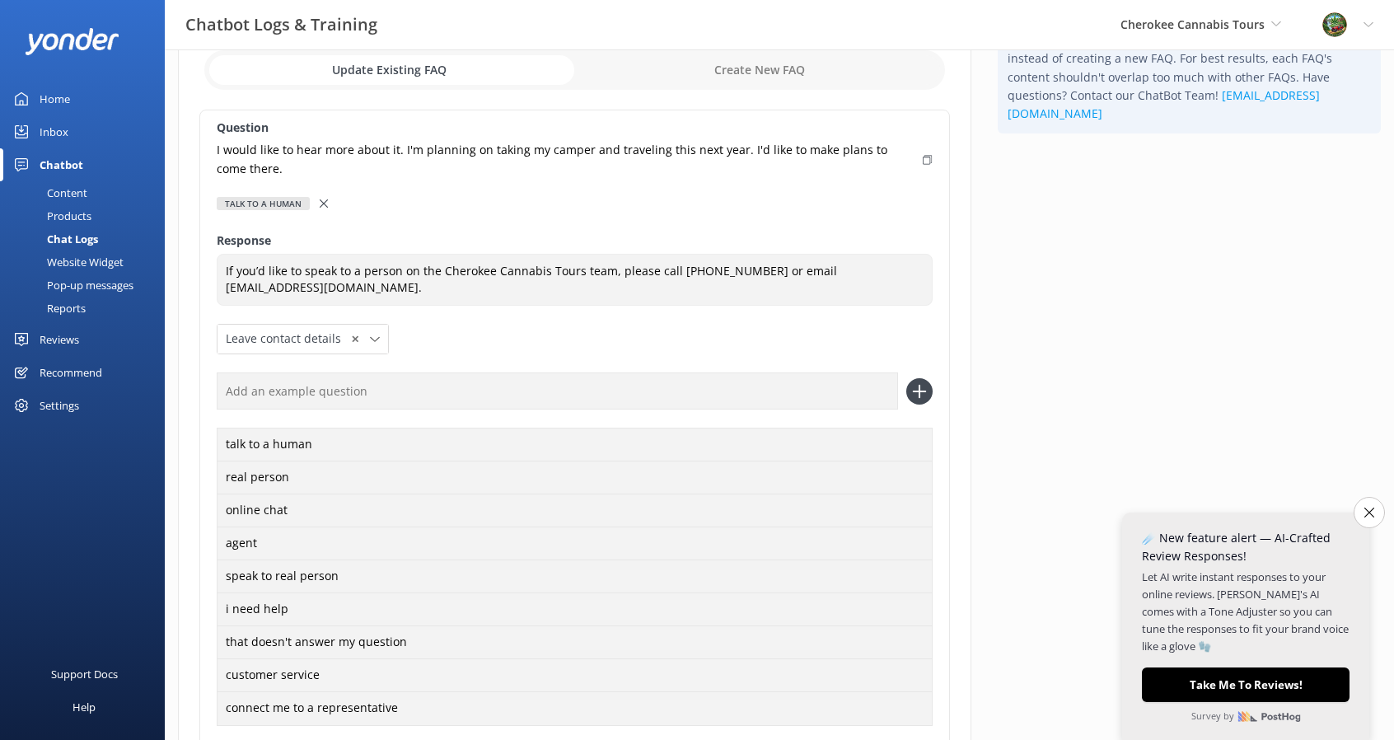
scroll to position [247, 0]
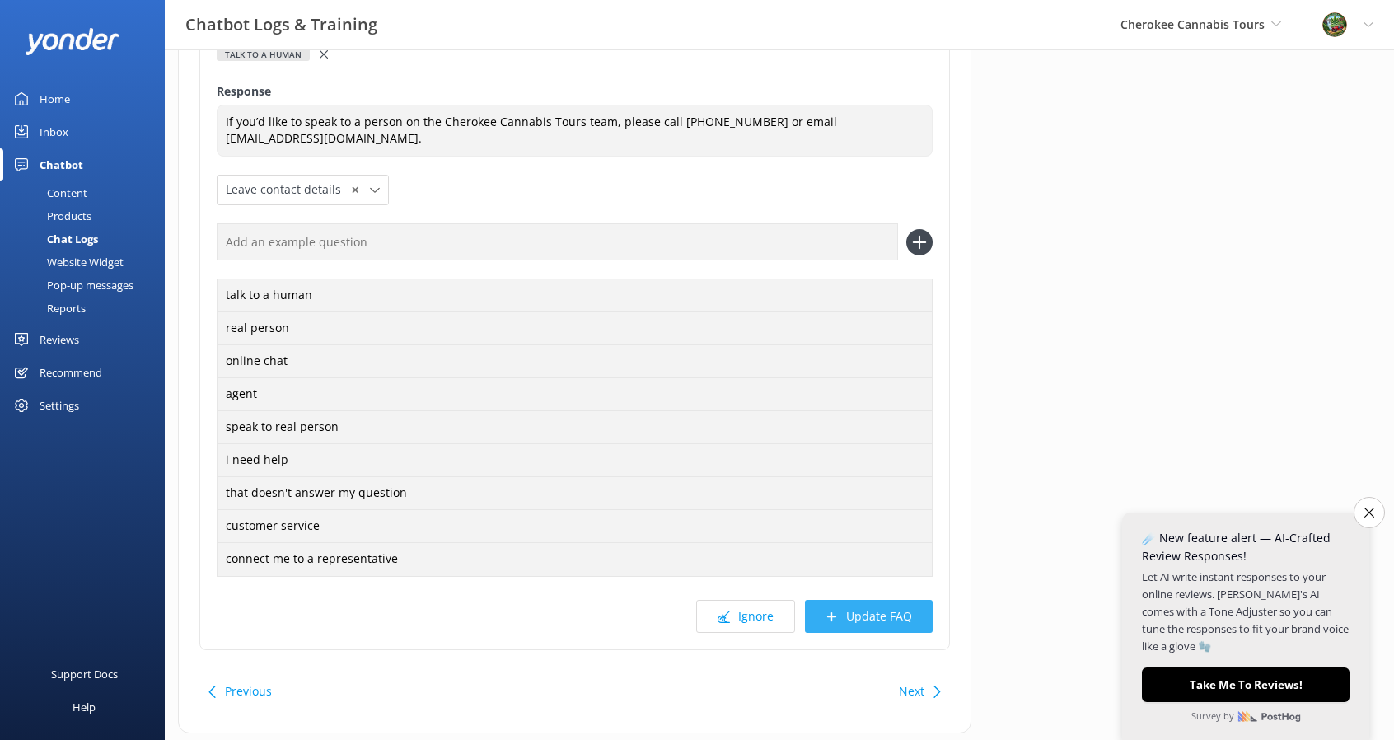
click at [883, 612] on button "Update FAQ" at bounding box center [869, 616] width 128 height 33
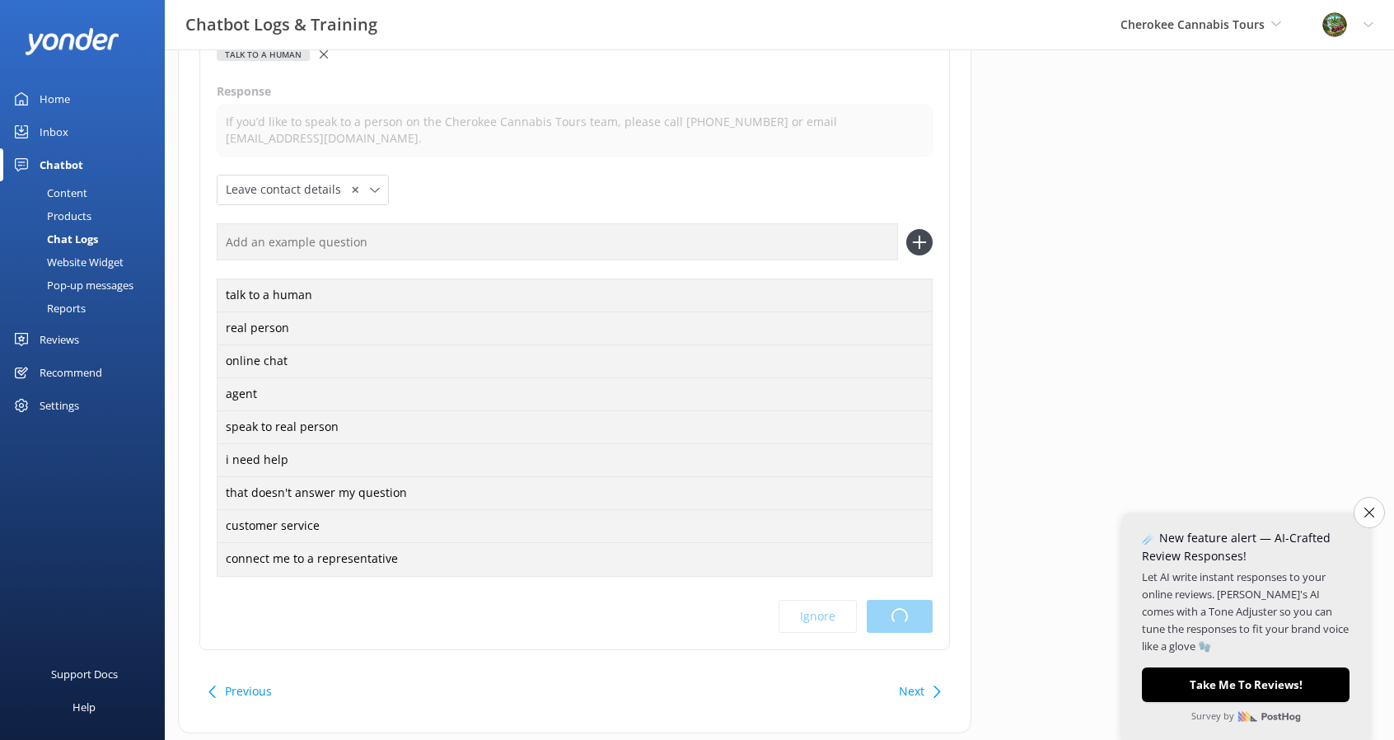
scroll to position [0, 0]
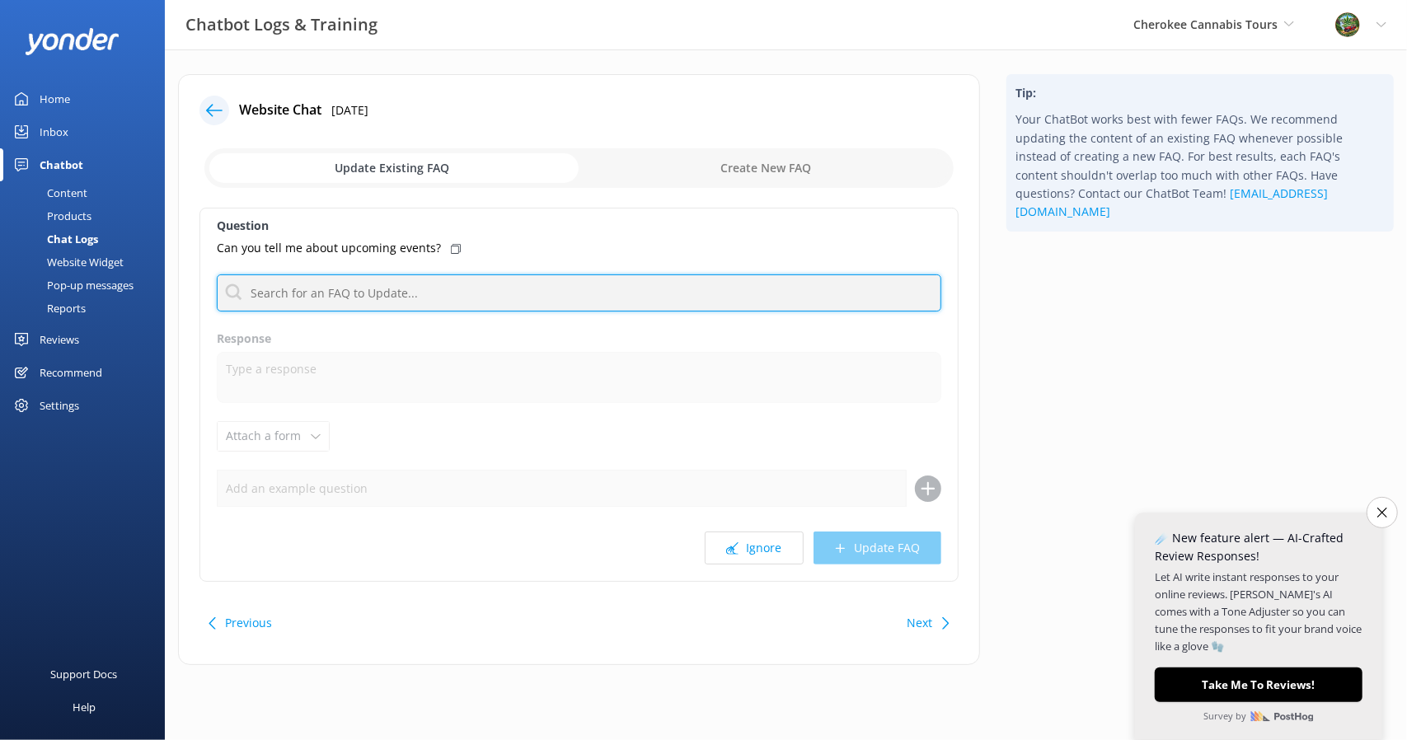
click at [447, 288] on input "text" at bounding box center [579, 292] width 724 height 37
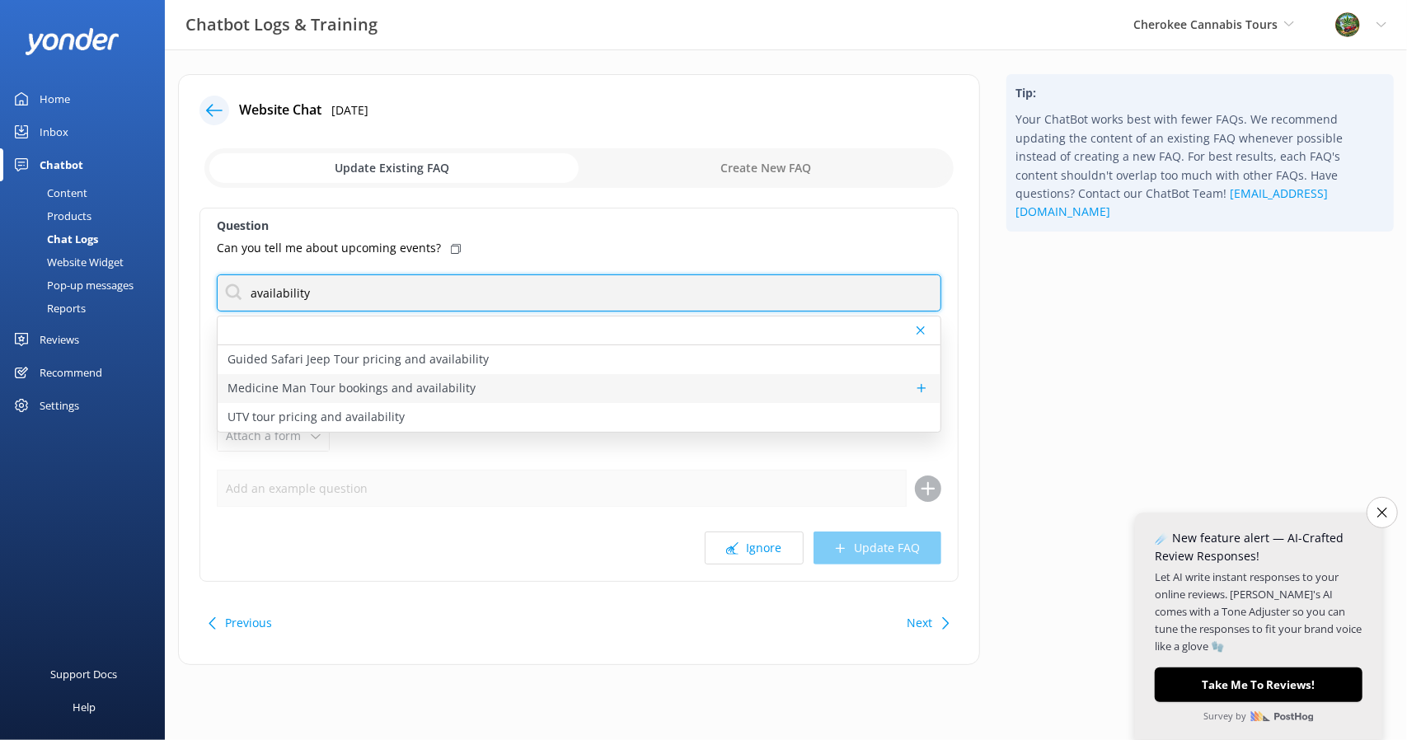
type input "availability"
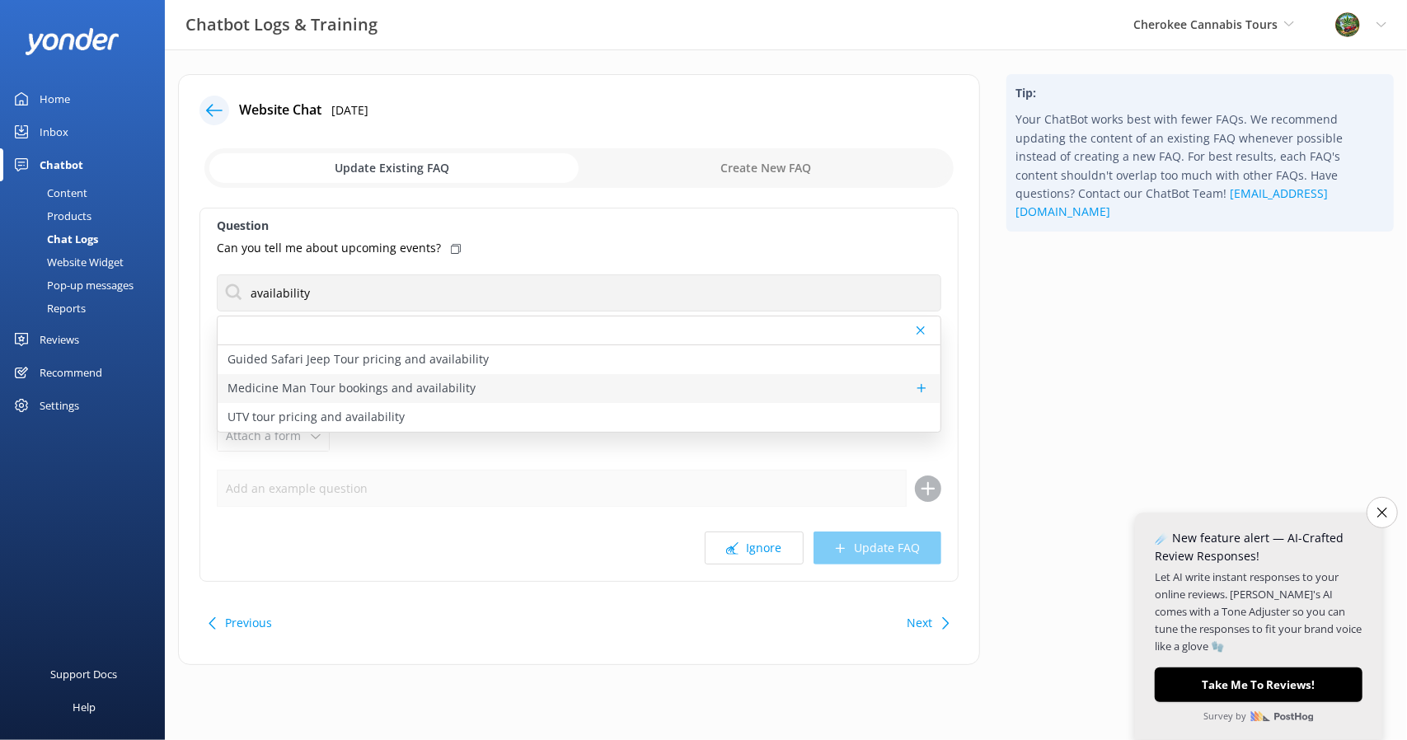
click at [389, 382] on p "Medicine Man Tour bookings and availability" at bounding box center [351, 388] width 248 height 18
type textarea "To check availability and book your spot on the Medicine Man Tour, click [URL][…"
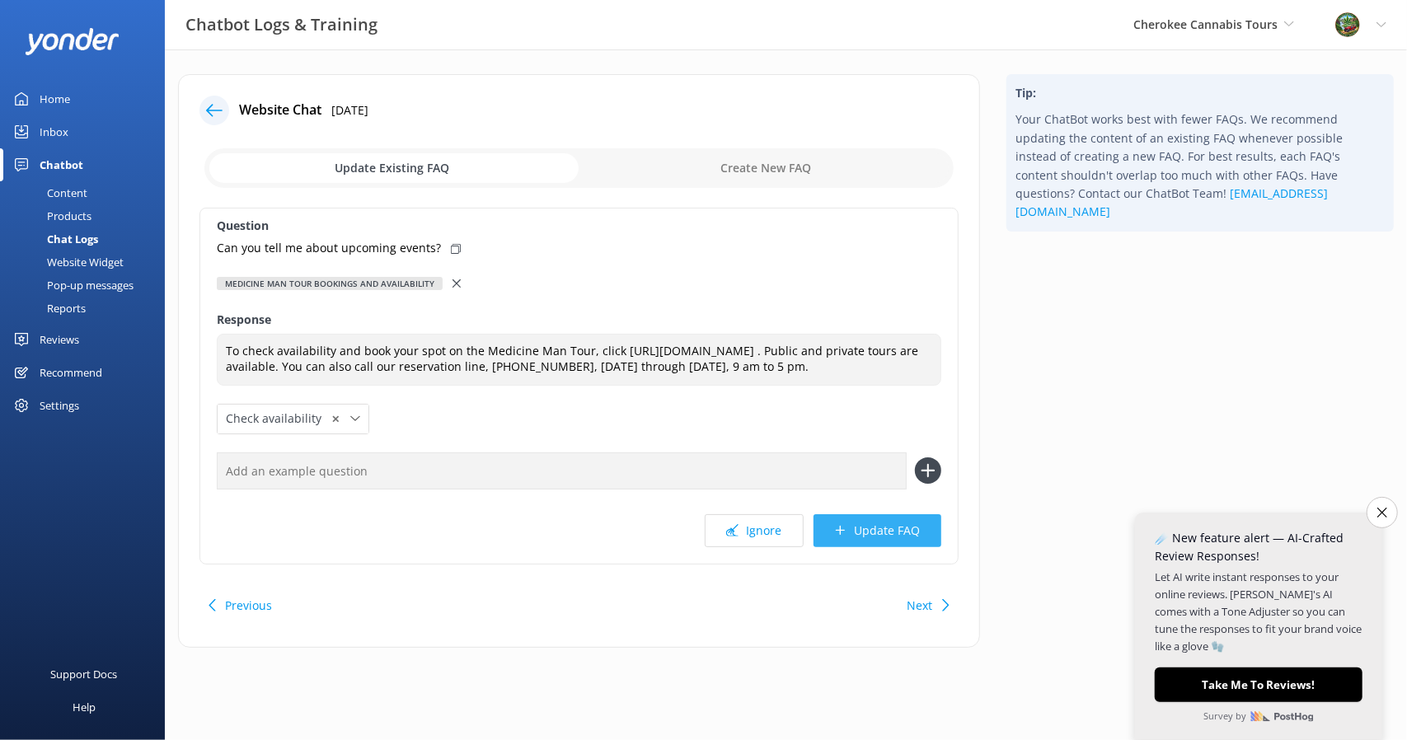
click at [892, 547] on button "Update FAQ" at bounding box center [877, 530] width 128 height 33
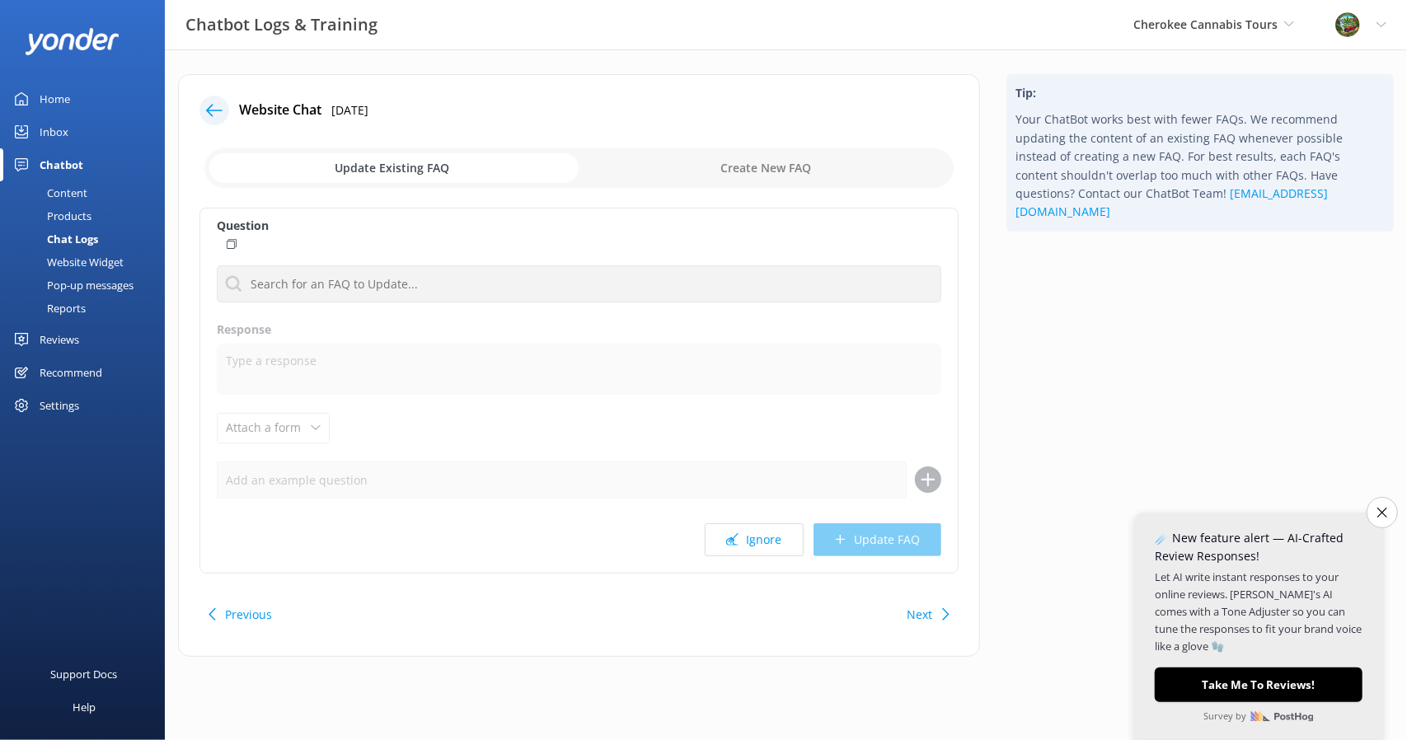
click at [218, 105] on icon at bounding box center [214, 110] width 16 height 16
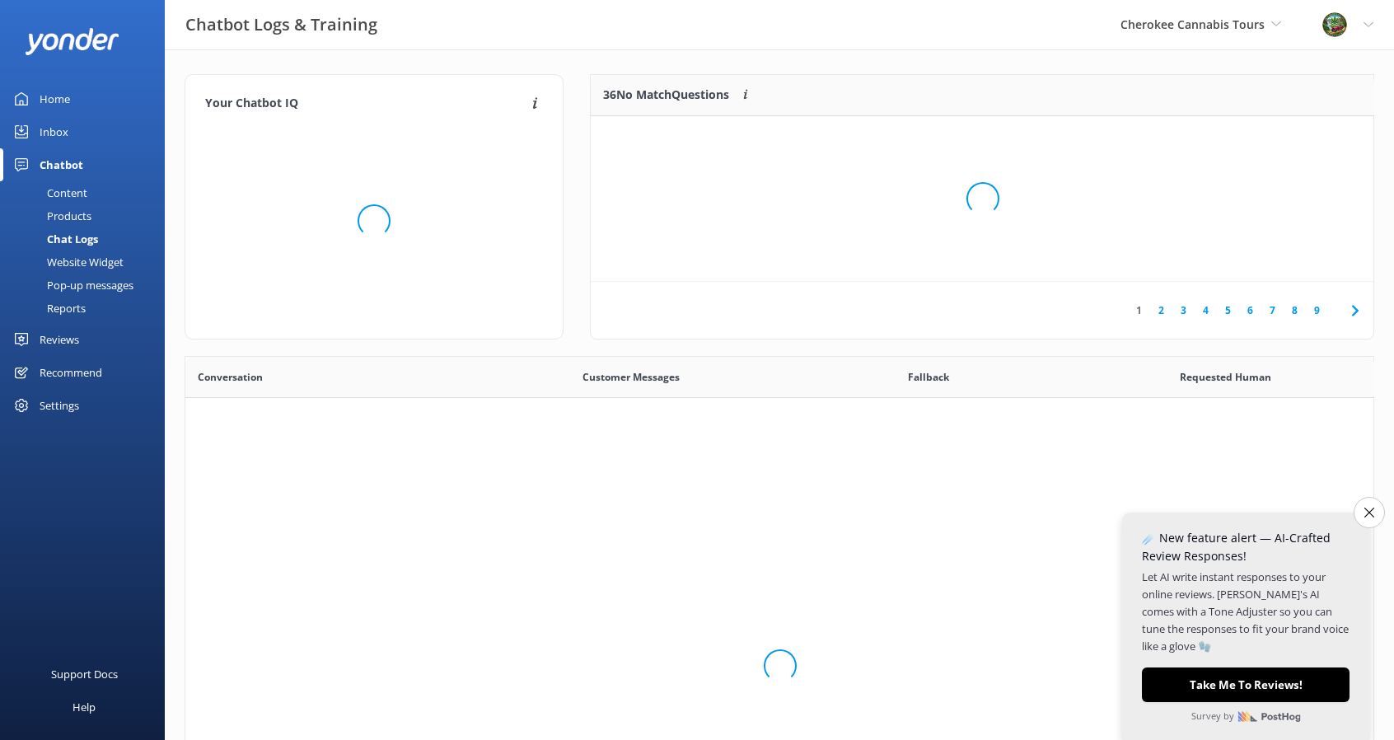
scroll to position [564, 1176]
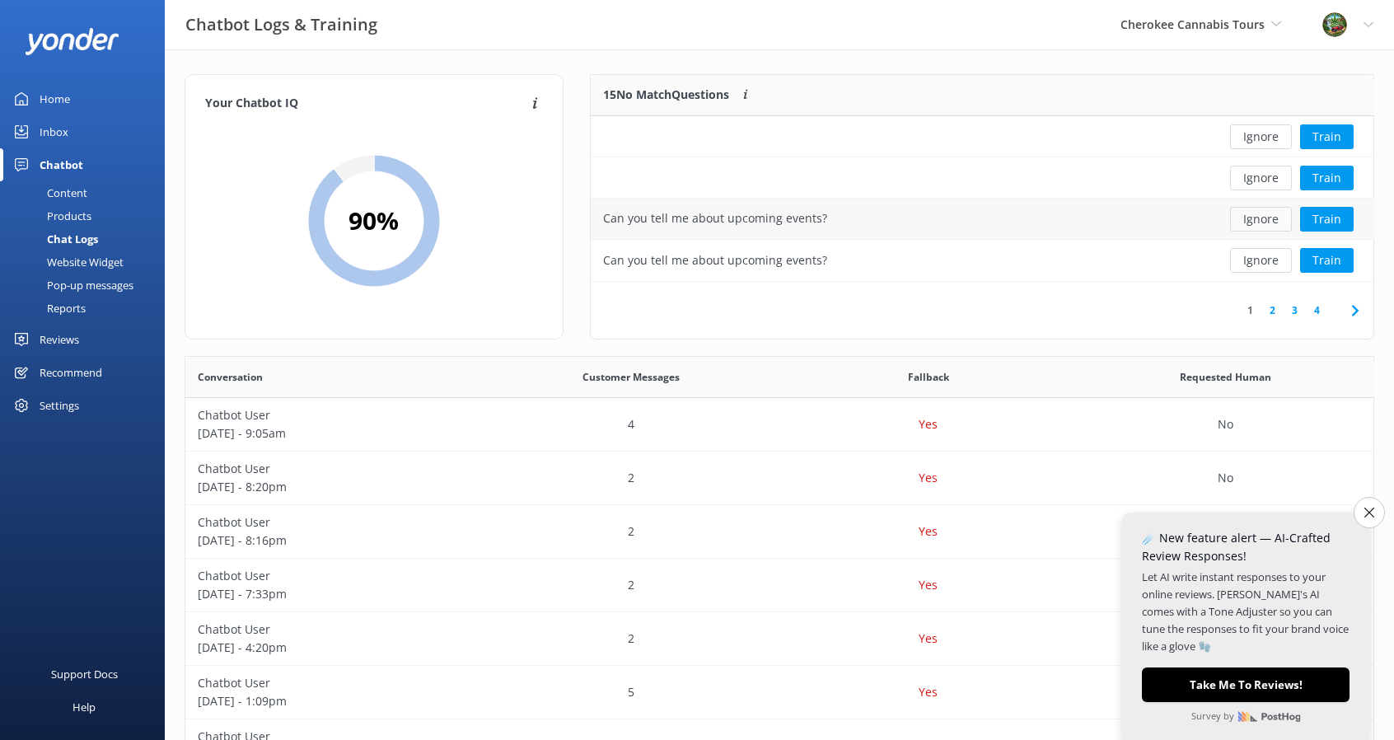
click at [1270, 214] on button "Ignore" at bounding box center [1261, 219] width 62 height 25
click at [1270, 223] on button "Ignore" at bounding box center [1261, 219] width 62 height 25
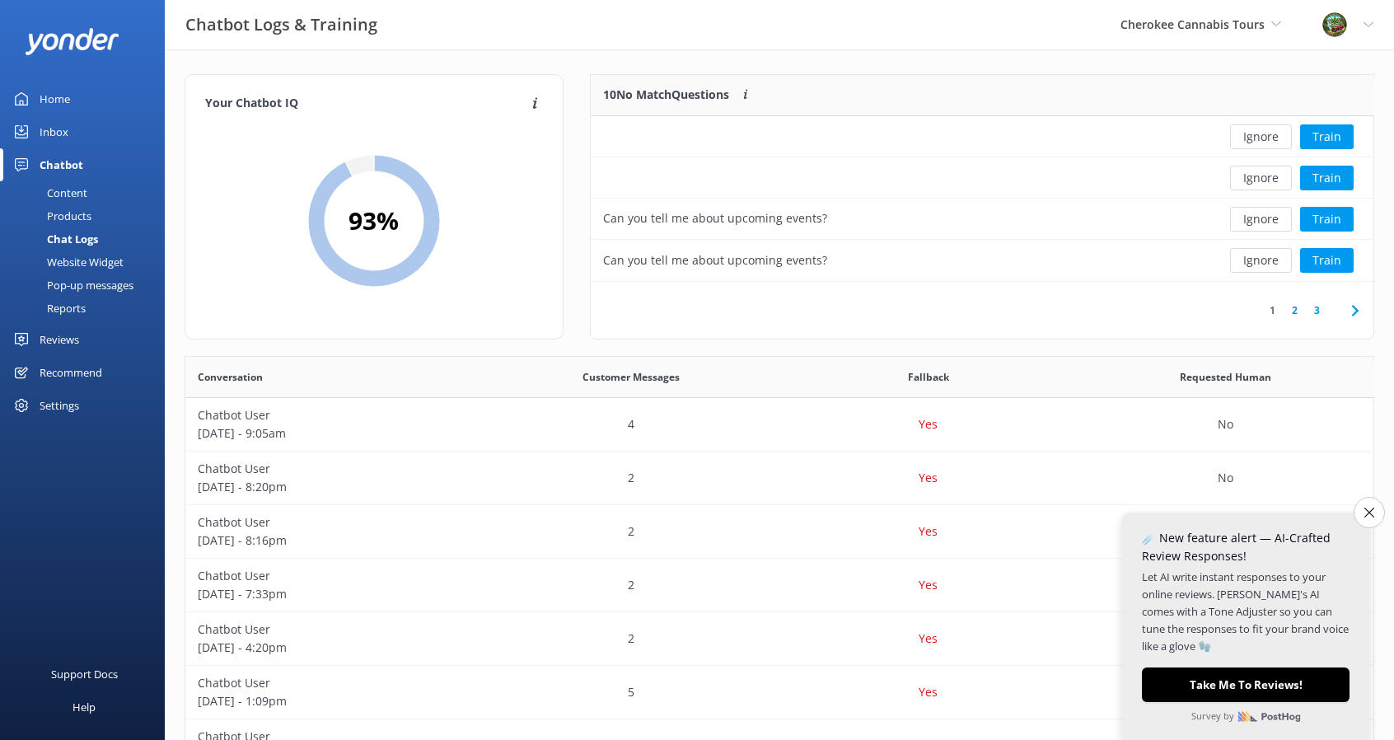
click at [1270, 223] on button "Ignore" at bounding box center [1261, 219] width 62 height 25
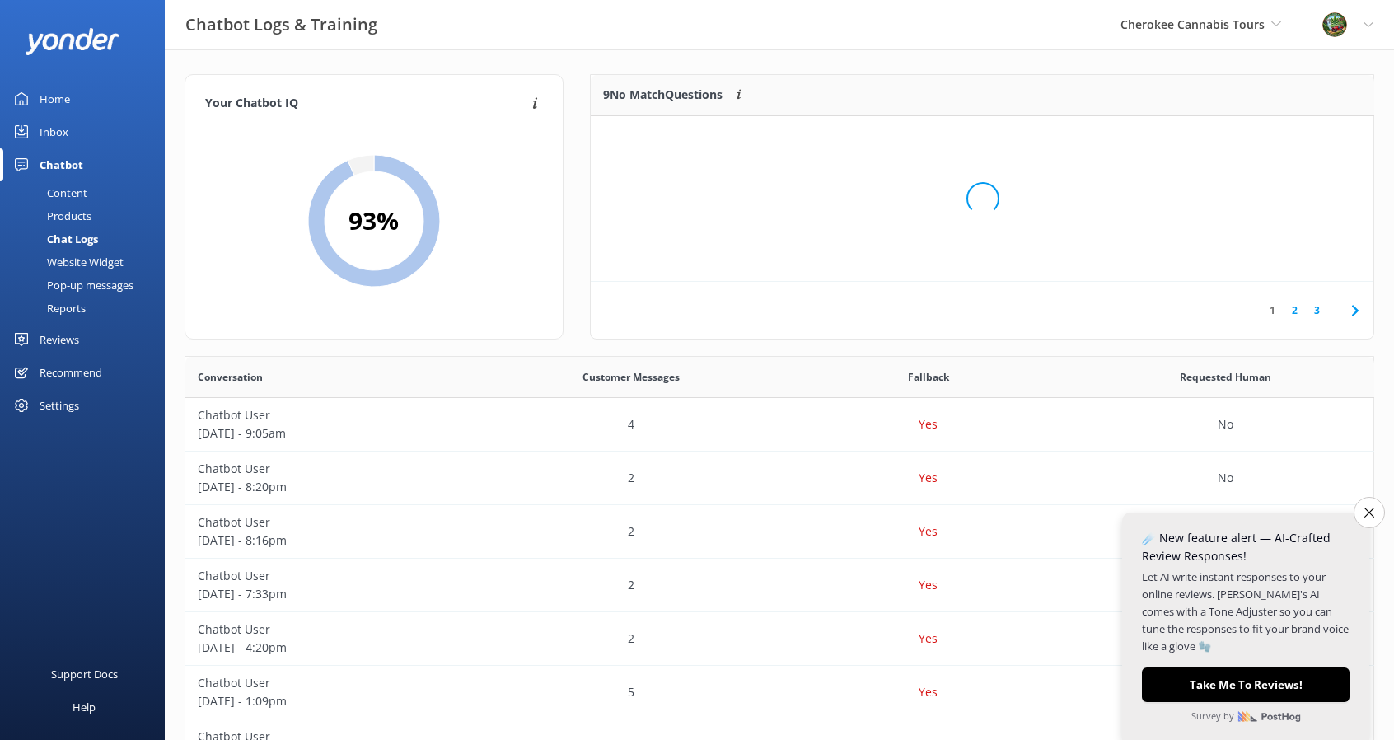
click at [1270, 223] on div "Loading.." at bounding box center [982, 199] width 751 height 740
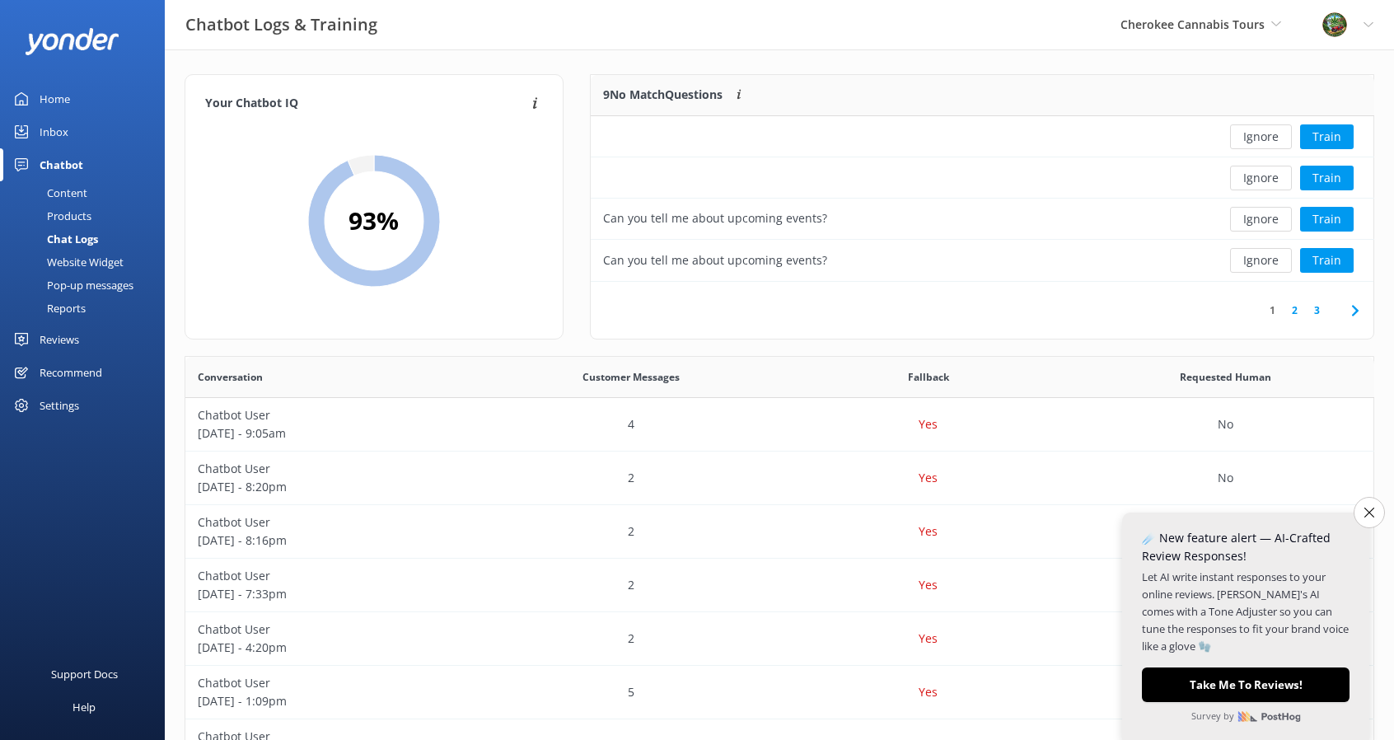
click at [1270, 223] on button "Ignore" at bounding box center [1261, 219] width 62 height 25
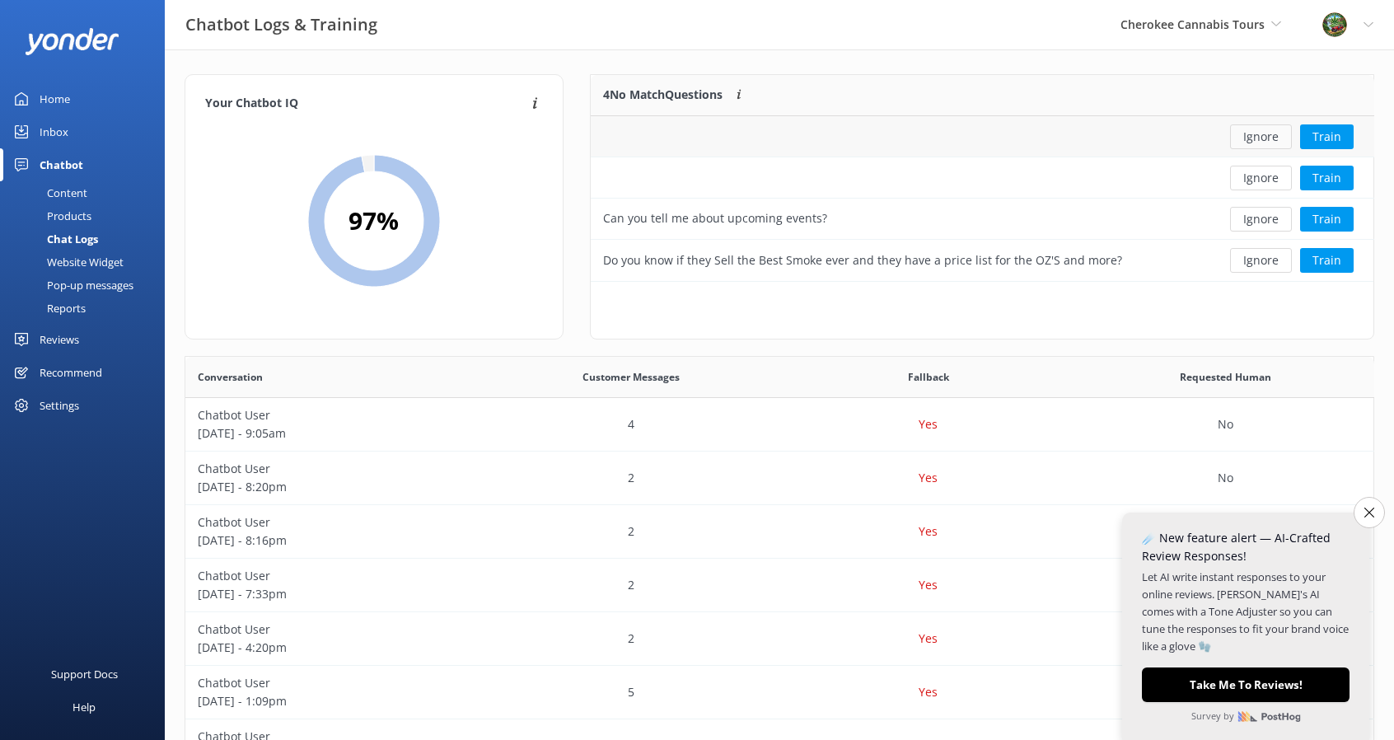
click at [1261, 146] on button "Ignore" at bounding box center [1261, 136] width 62 height 25
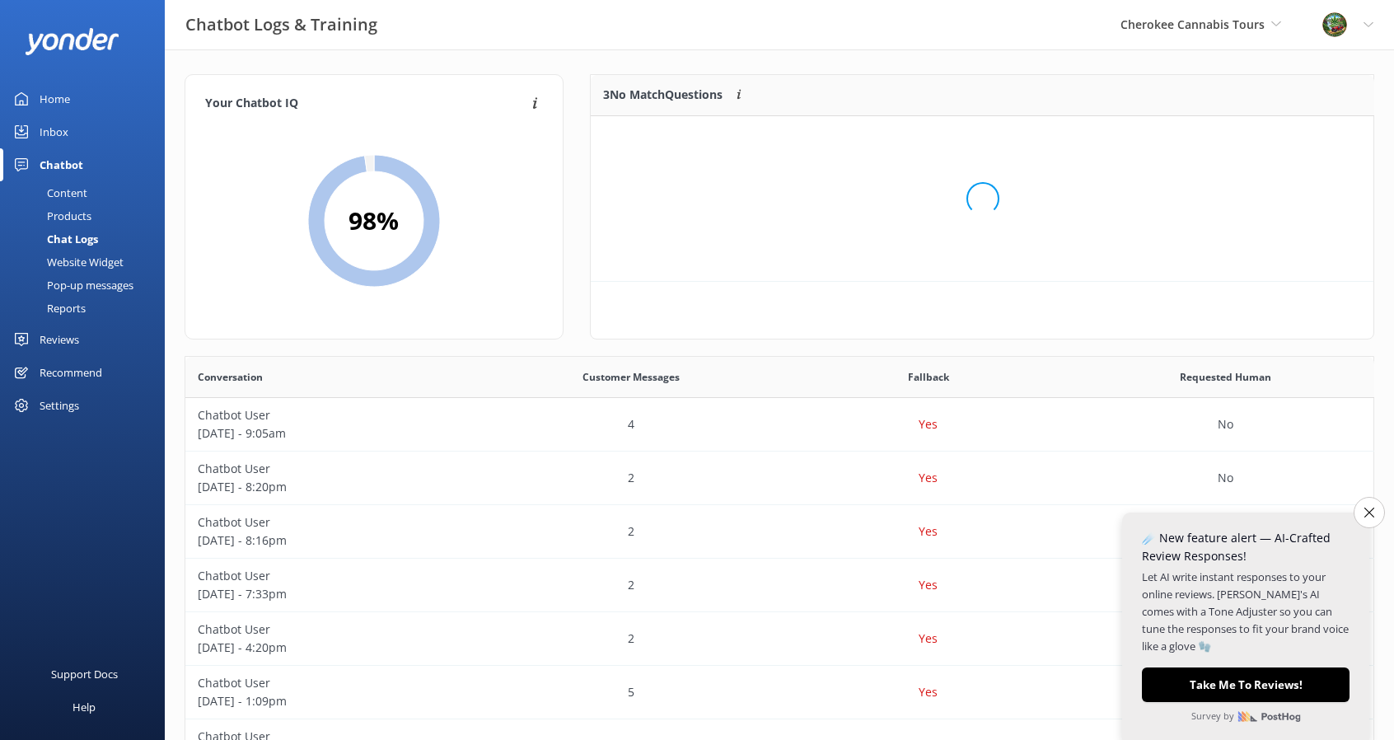
scroll to position [152, 770]
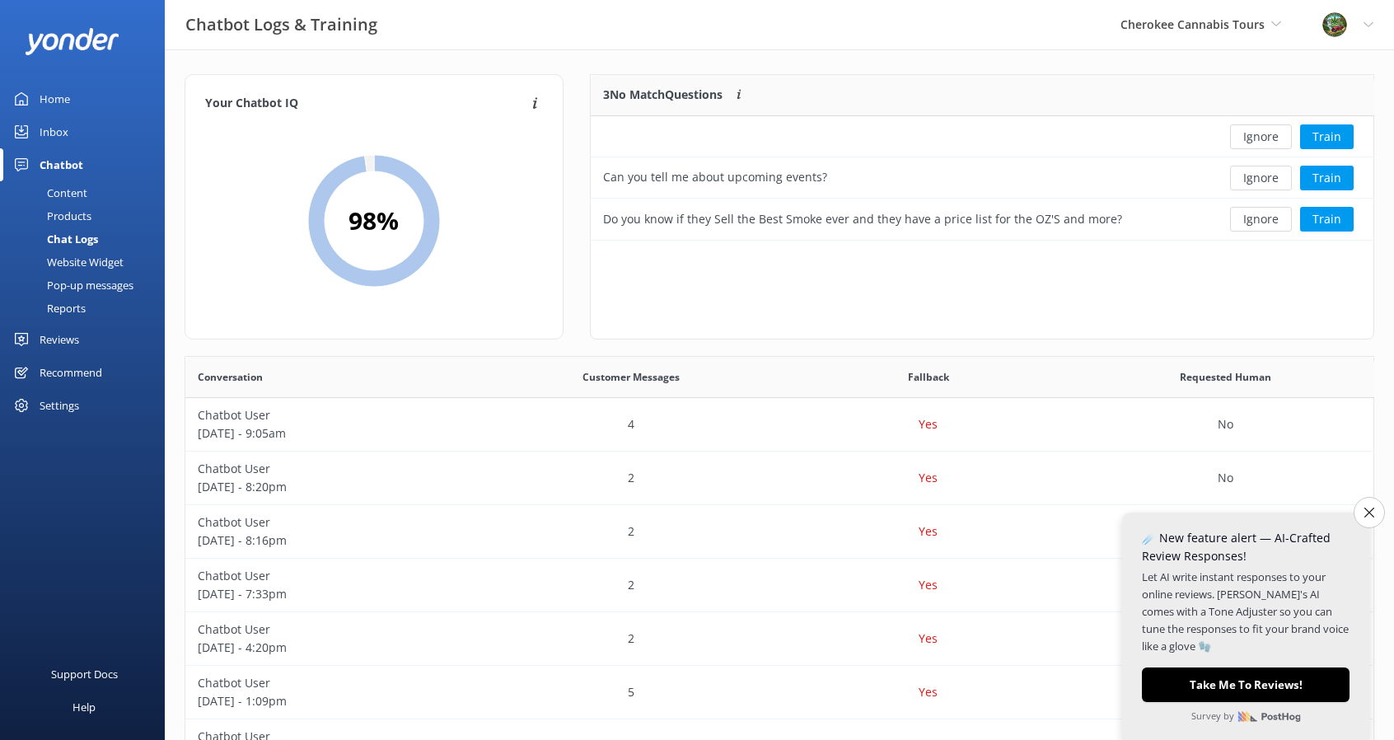
click at [1261, 146] on button "Ignore" at bounding box center [1261, 136] width 62 height 25
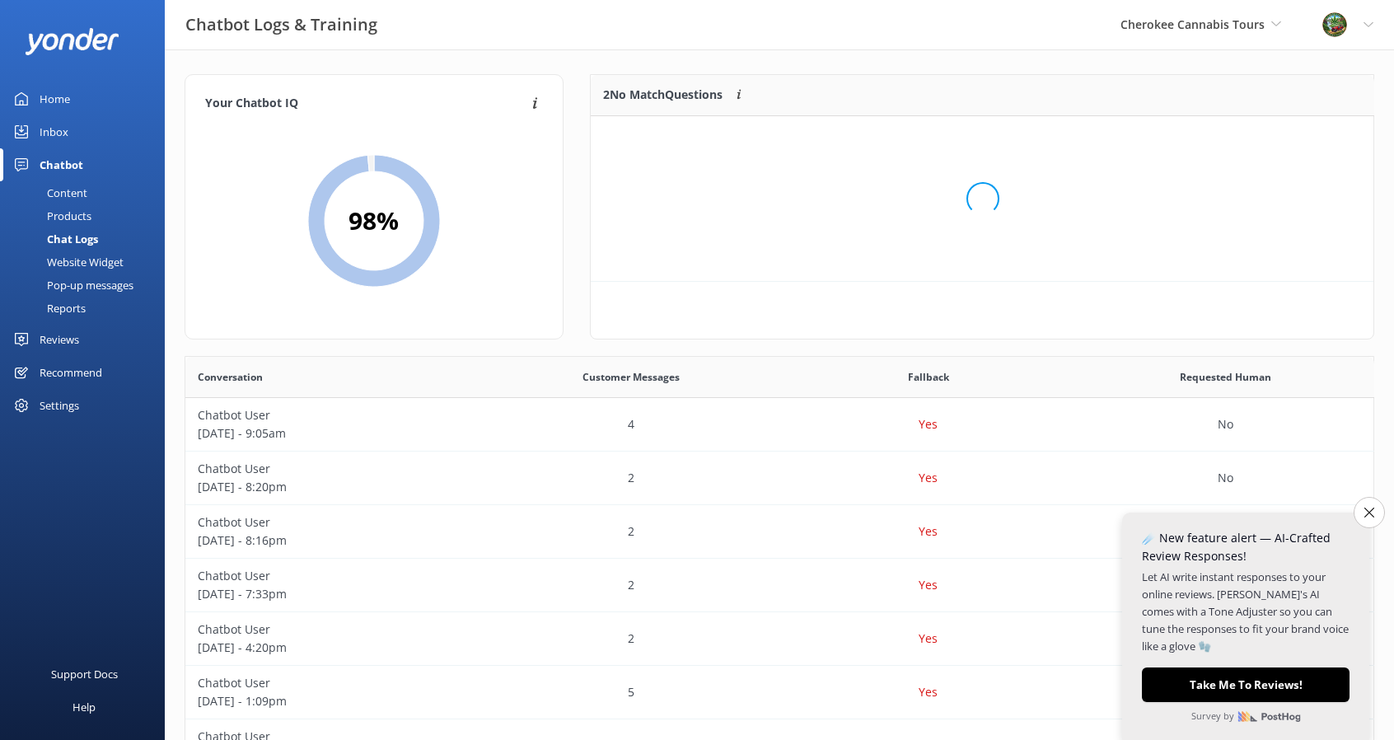
scroll to position [111, 770]
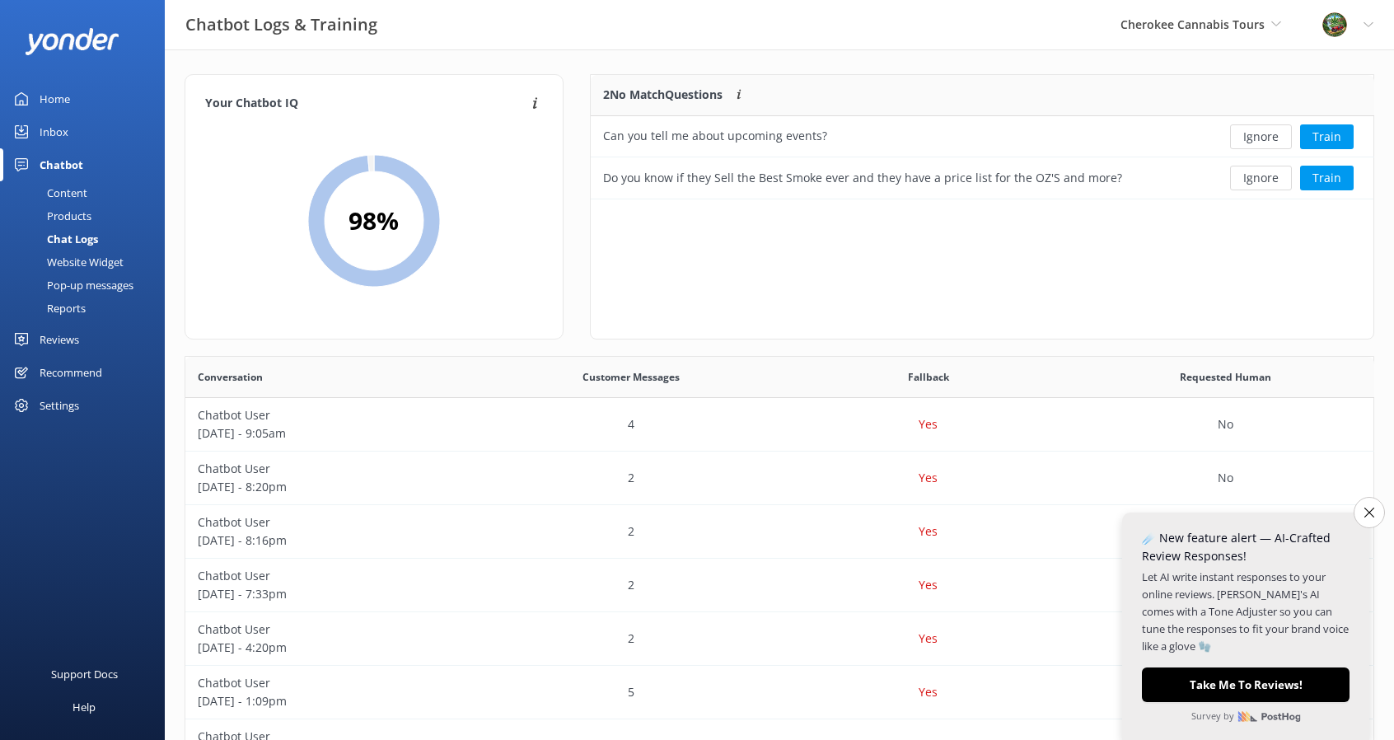
click at [1261, 146] on button "Ignore" at bounding box center [1261, 136] width 62 height 25
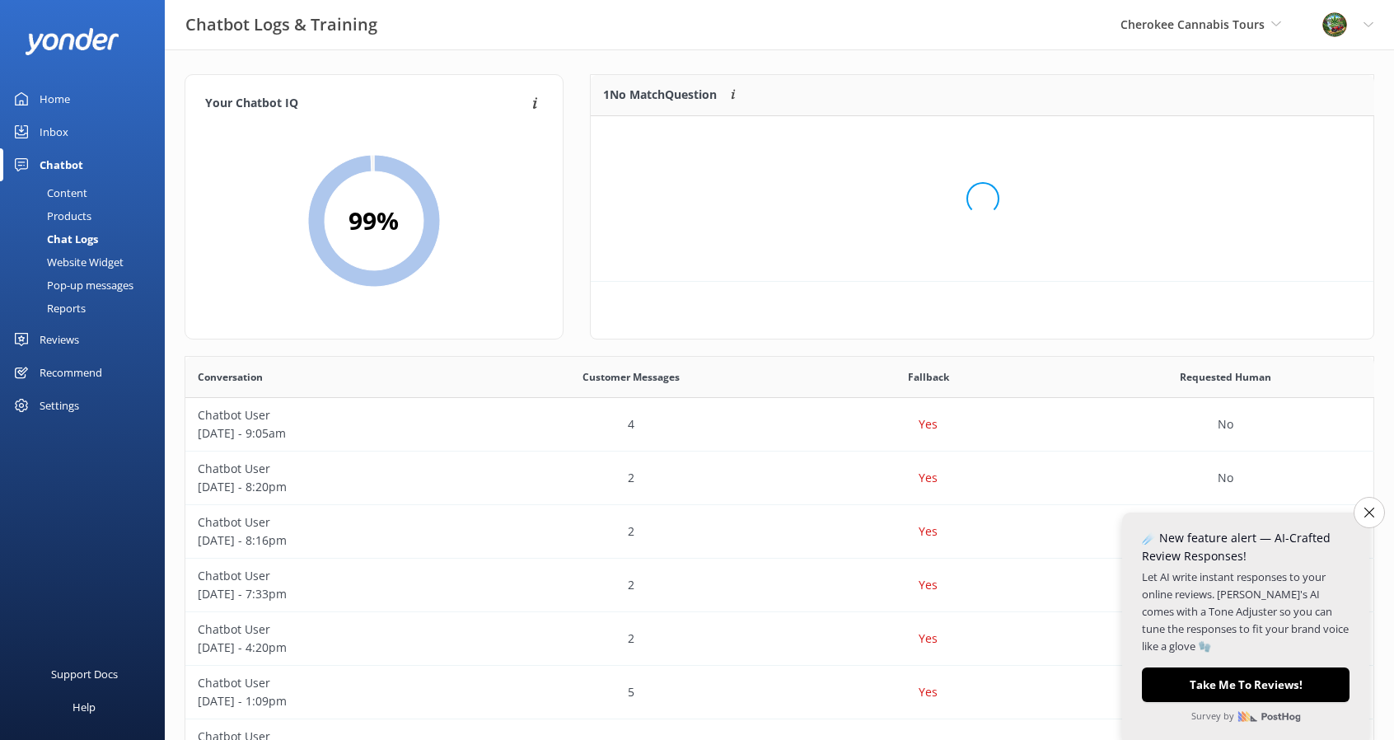
scroll to position [70, 770]
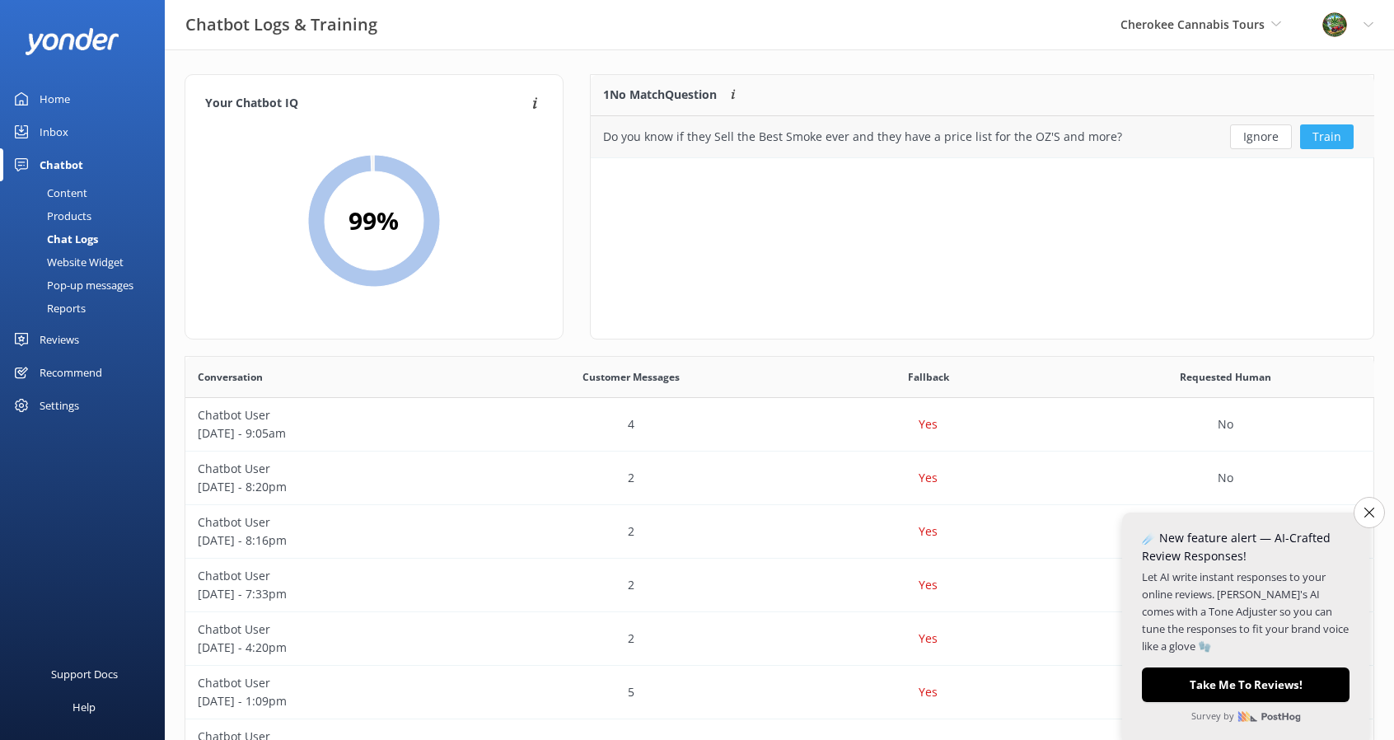
click at [1313, 134] on button "Train" at bounding box center [1327, 136] width 54 height 25
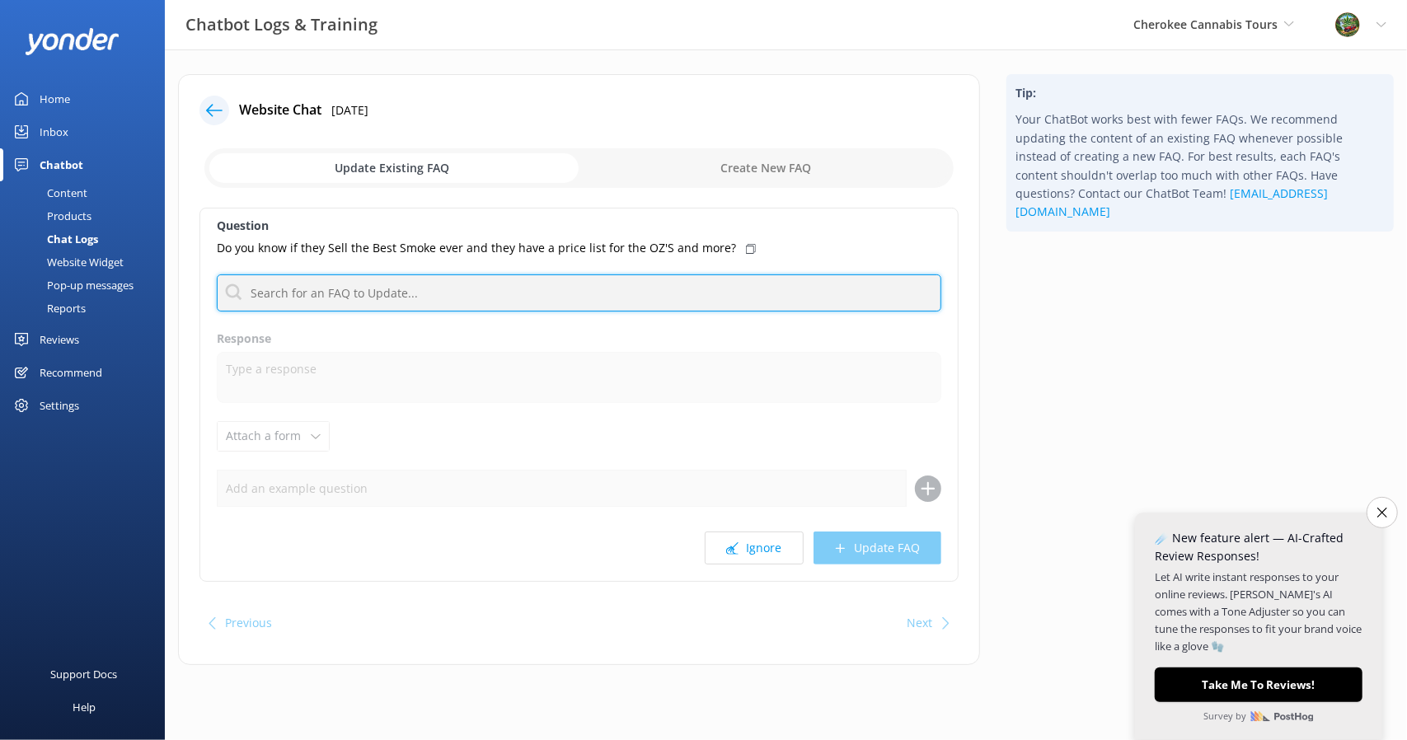
click at [366, 288] on input "text" at bounding box center [579, 292] width 724 height 37
type input "a"
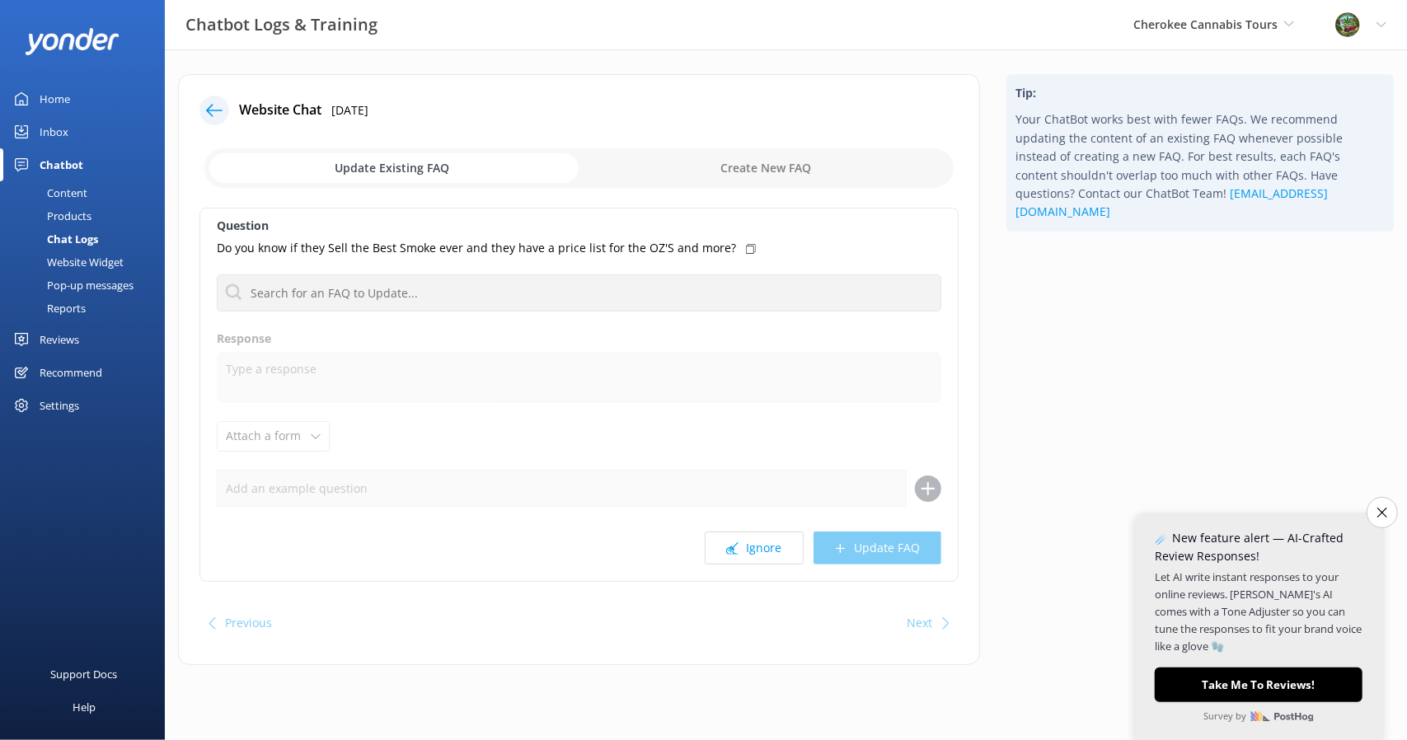
click at [761, 151] on input "checkbox" at bounding box center [578, 168] width 749 height 40
checkbox input "true"
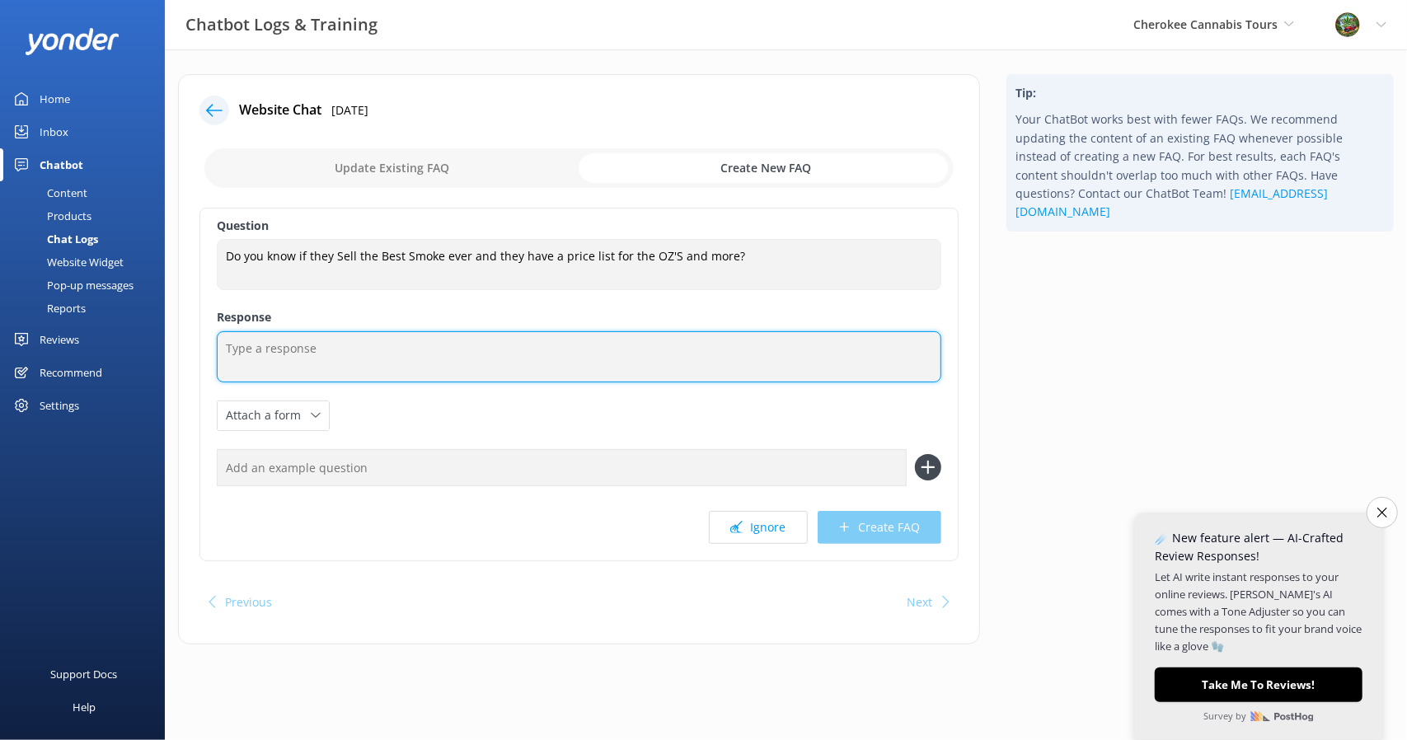
click at [503, 334] on textarea at bounding box center [579, 356] width 724 height 51
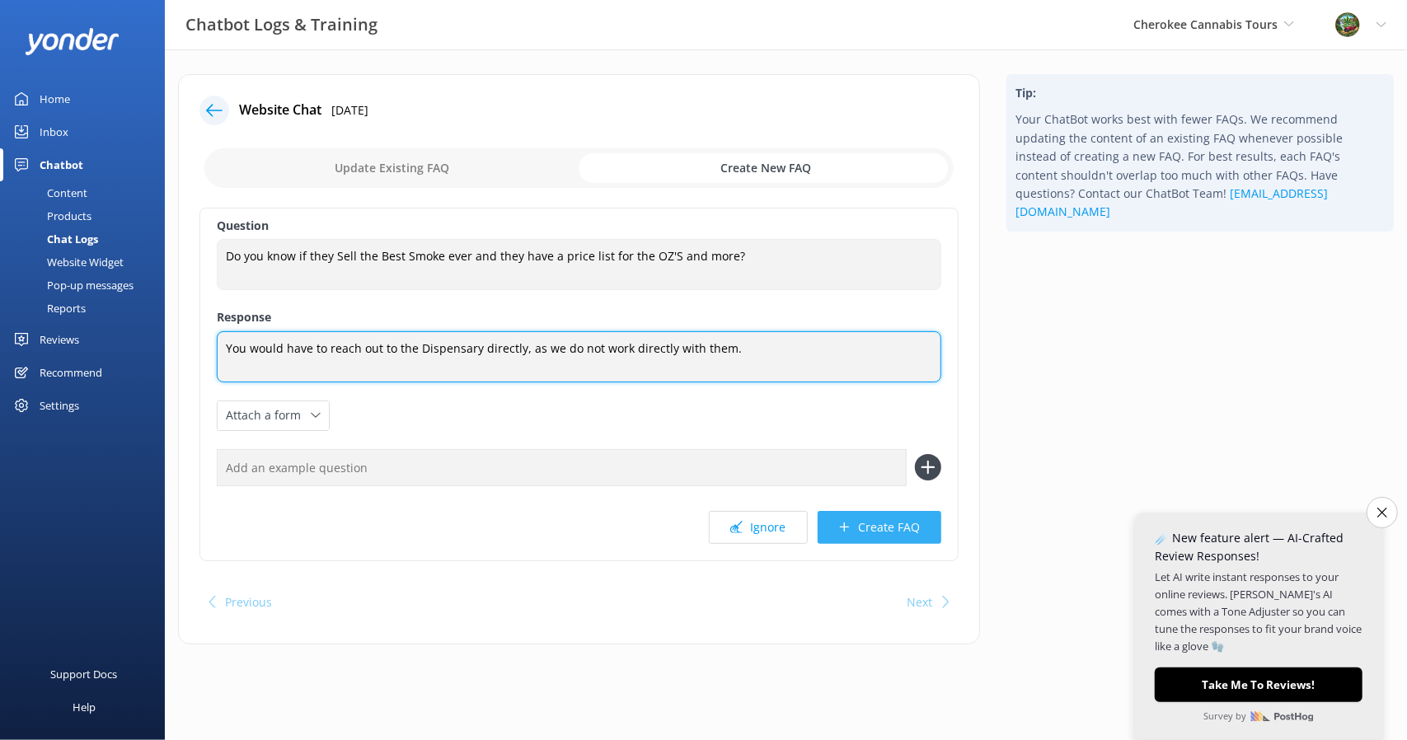
type textarea "You would have to reach out to the Dispensary directly, as we do not work direc…"
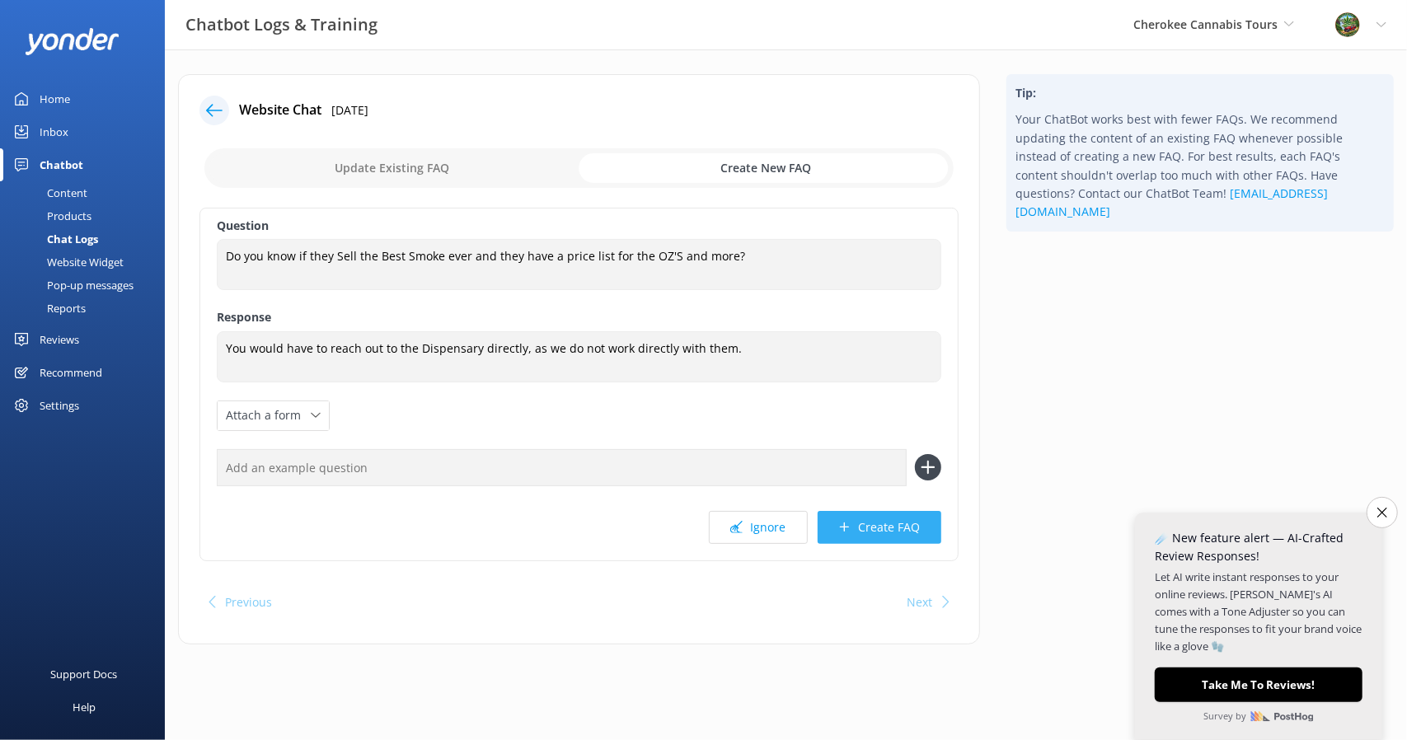
click at [891, 527] on button "Create FAQ" at bounding box center [879, 527] width 124 height 33
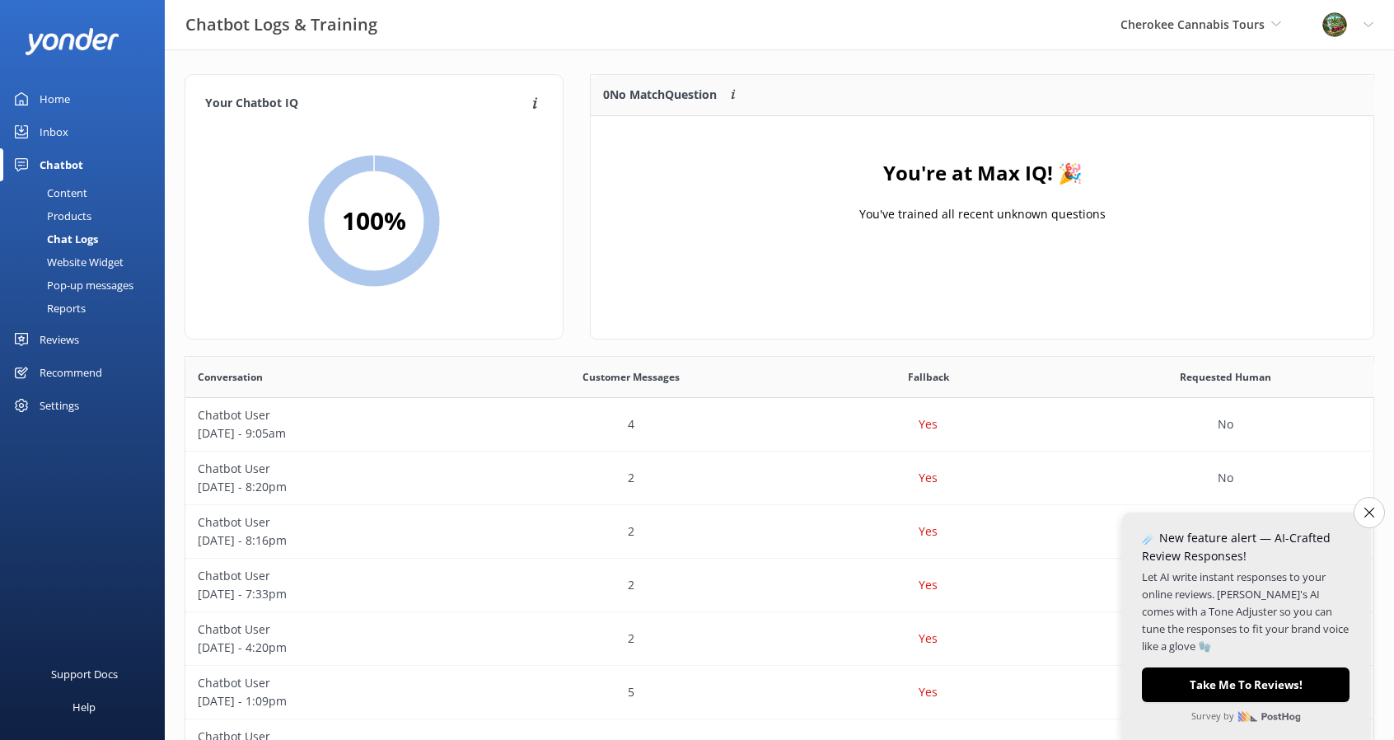
click at [1167, 9] on div "Cherokee Cannabis Tours Scenic Tours & Adventures Cherokee Cannabis Tours" at bounding box center [1201, 24] width 202 height 49
click at [1168, 68] on link "Scenic Tours & Adventures" at bounding box center [1182, 69] width 165 height 40
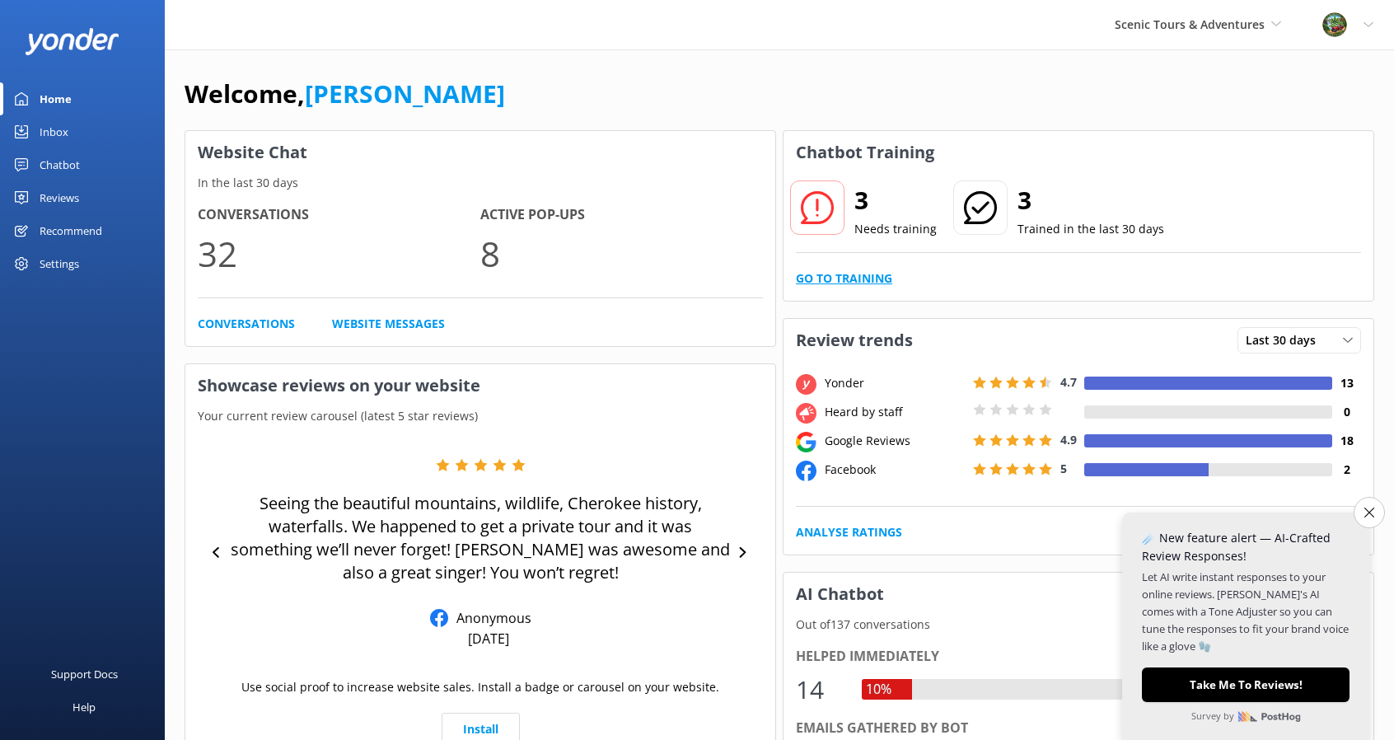
click at [869, 271] on link "Go to Training" at bounding box center [844, 278] width 96 height 18
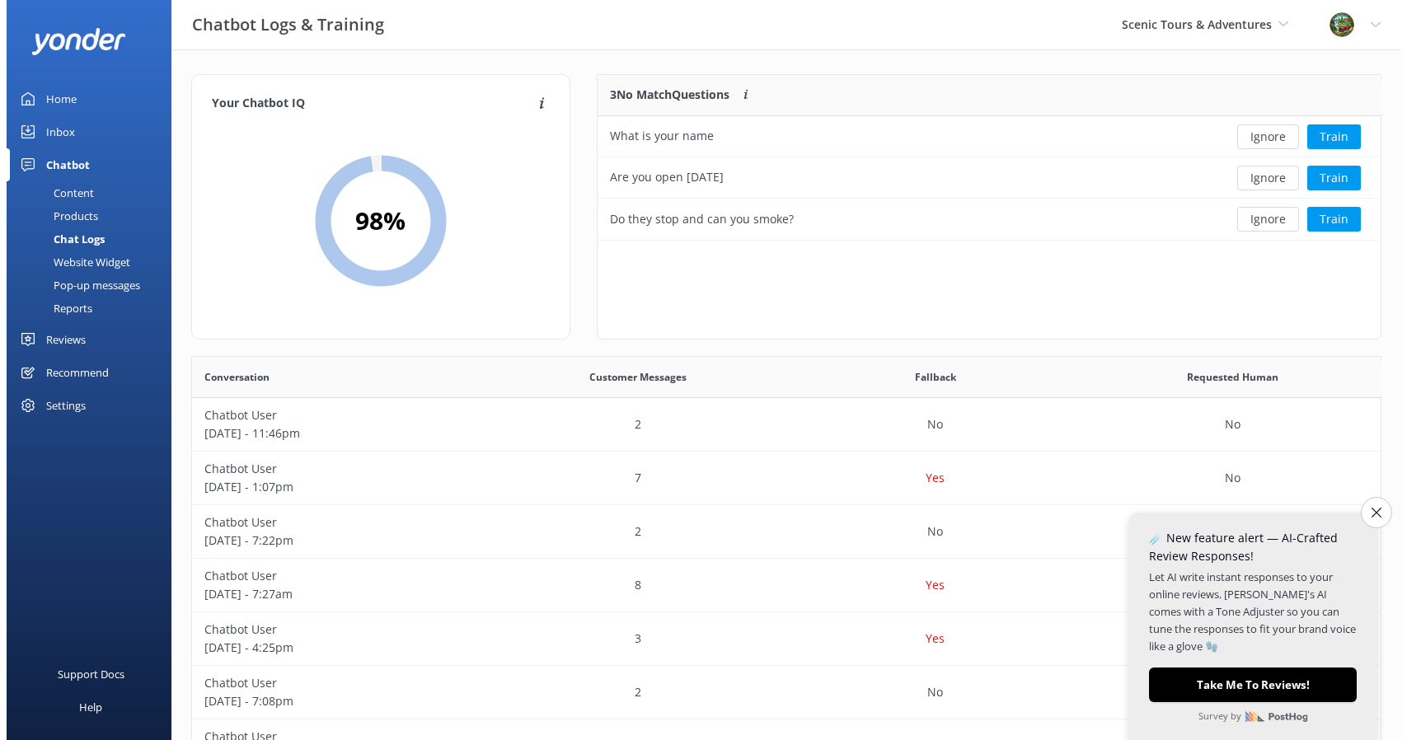
scroll to position [152, 770]
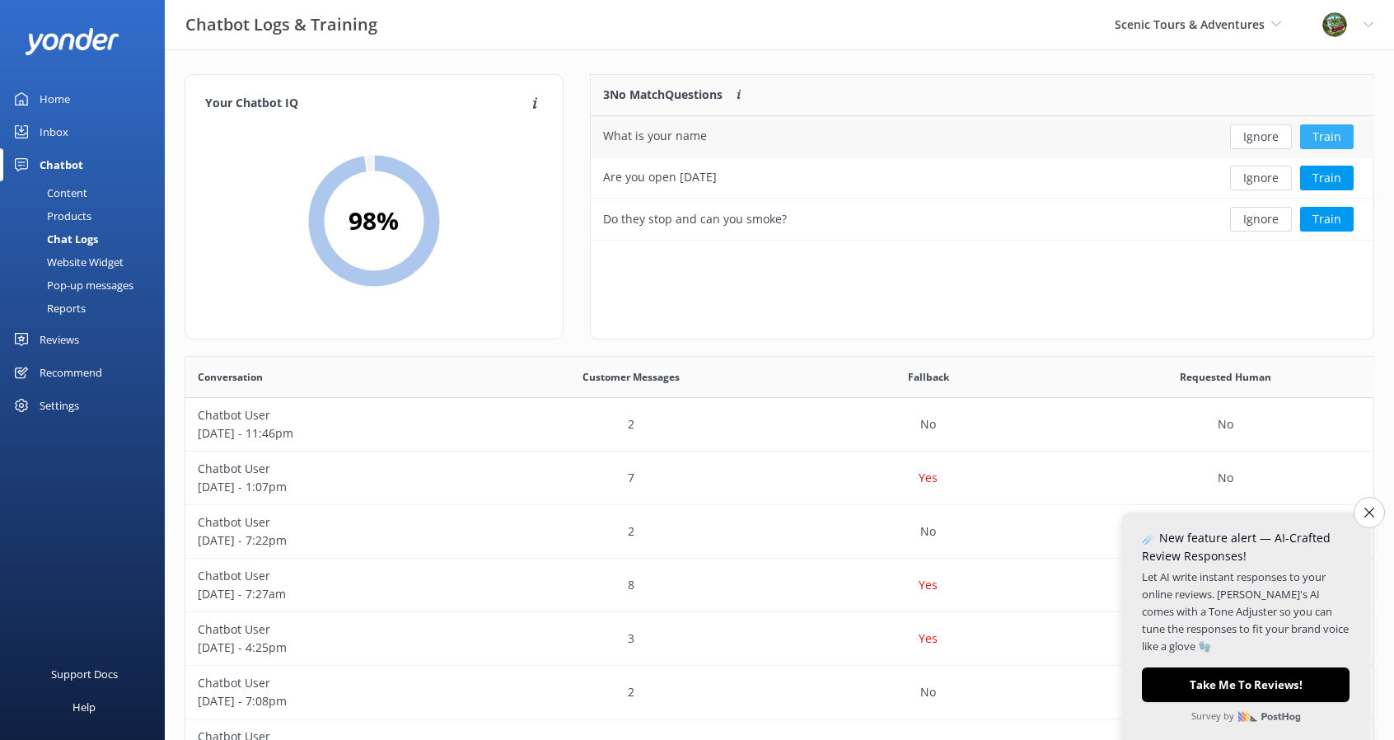
click at [1320, 133] on button "Train" at bounding box center [1327, 136] width 54 height 25
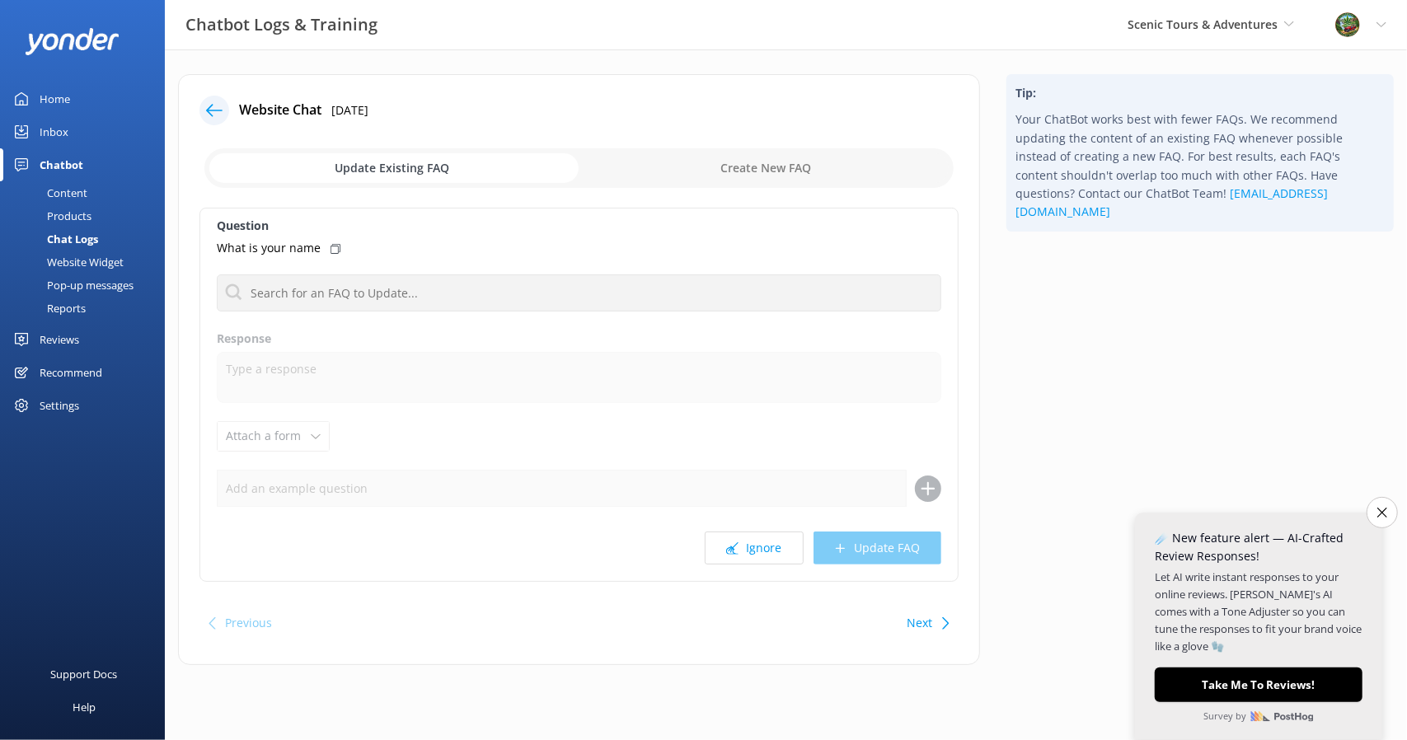
click at [748, 175] on input "checkbox" at bounding box center [578, 168] width 749 height 40
checkbox input "true"
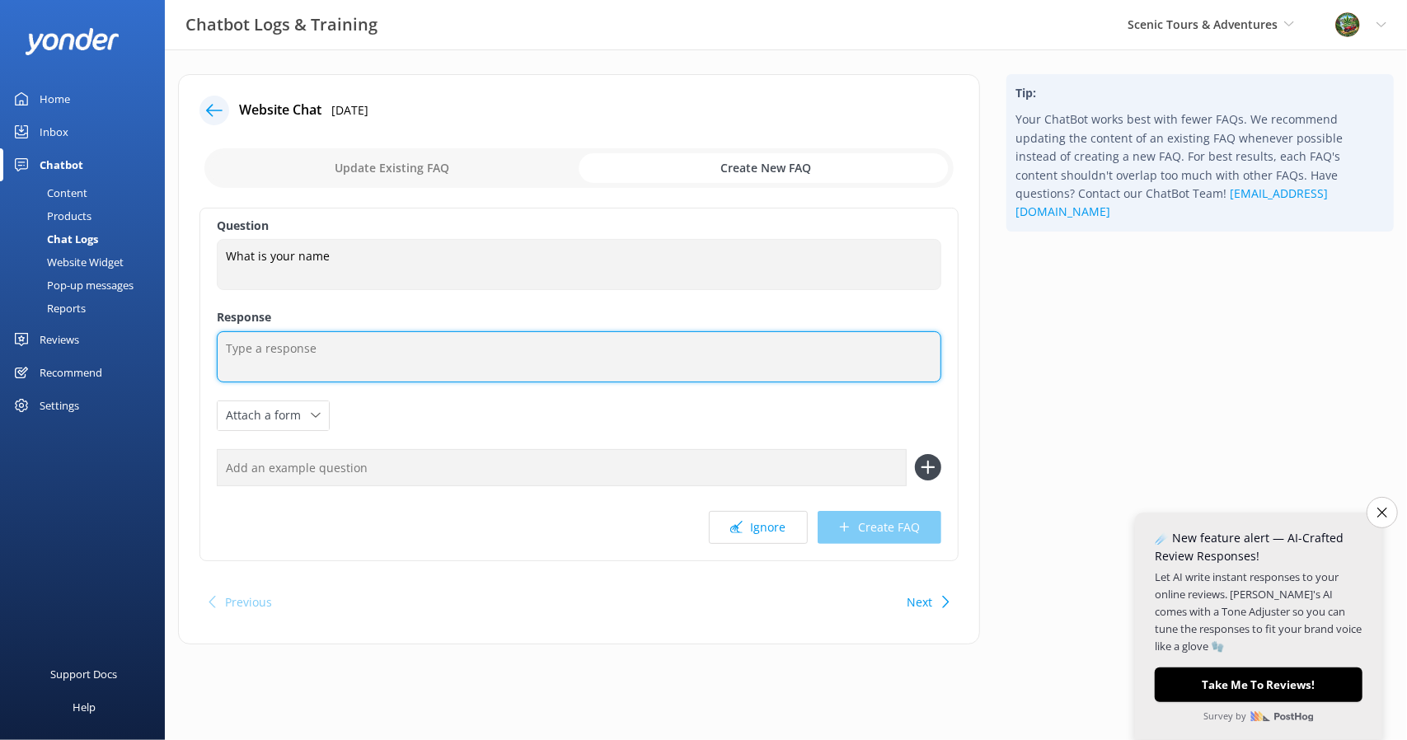
click at [369, 355] on textarea at bounding box center [579, 356] width 724 height 51
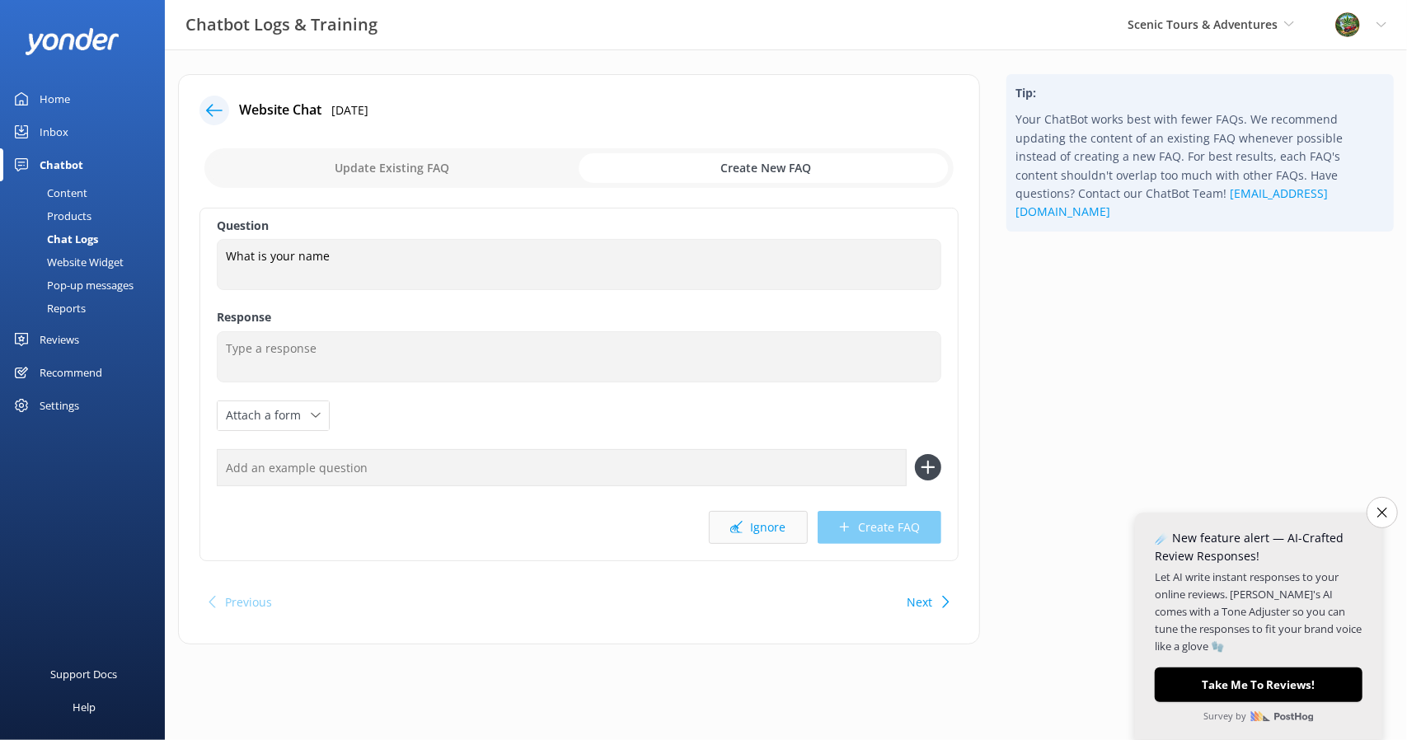
click at [793, 527] on button "Ignore" at bounding box center [758, 527] width 99 height 33
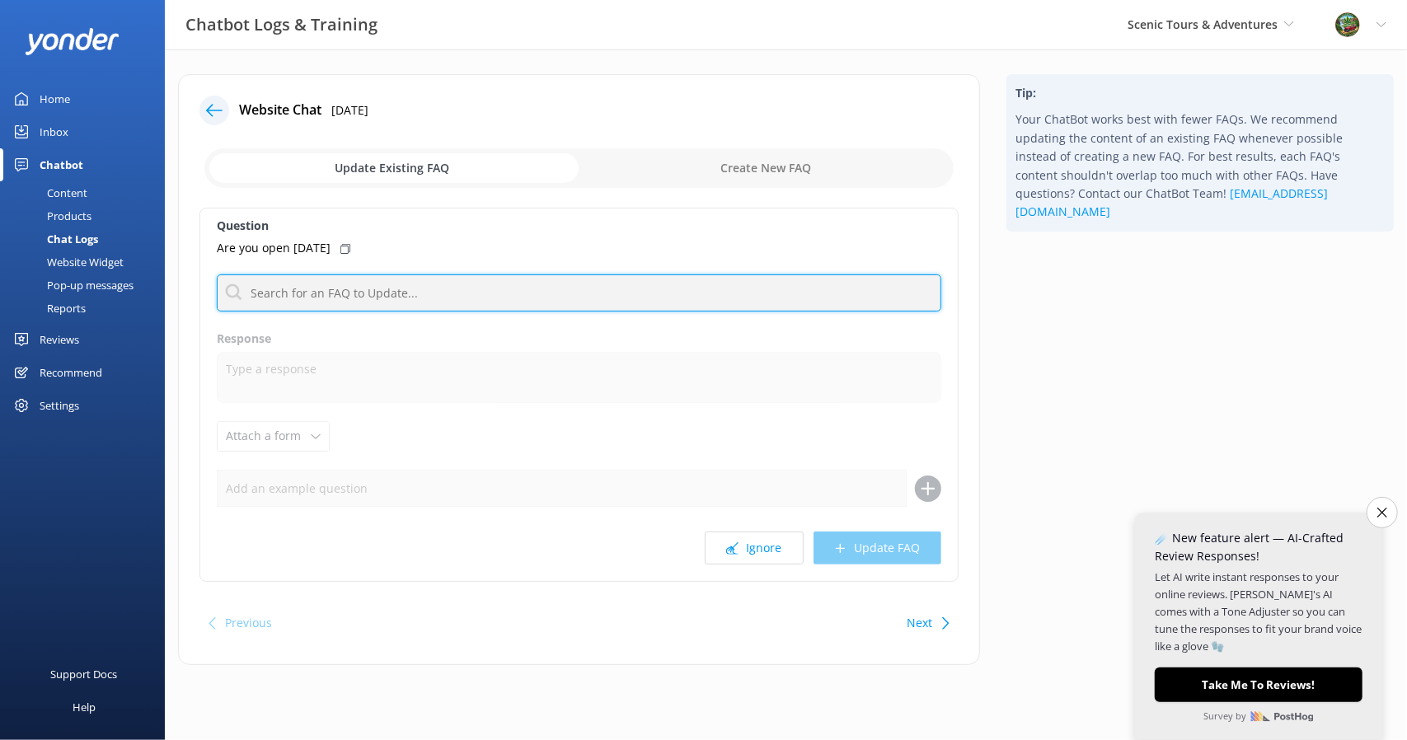
click at [419, 293] on input "text" at bounding box center [579, 292] width 724 height 37
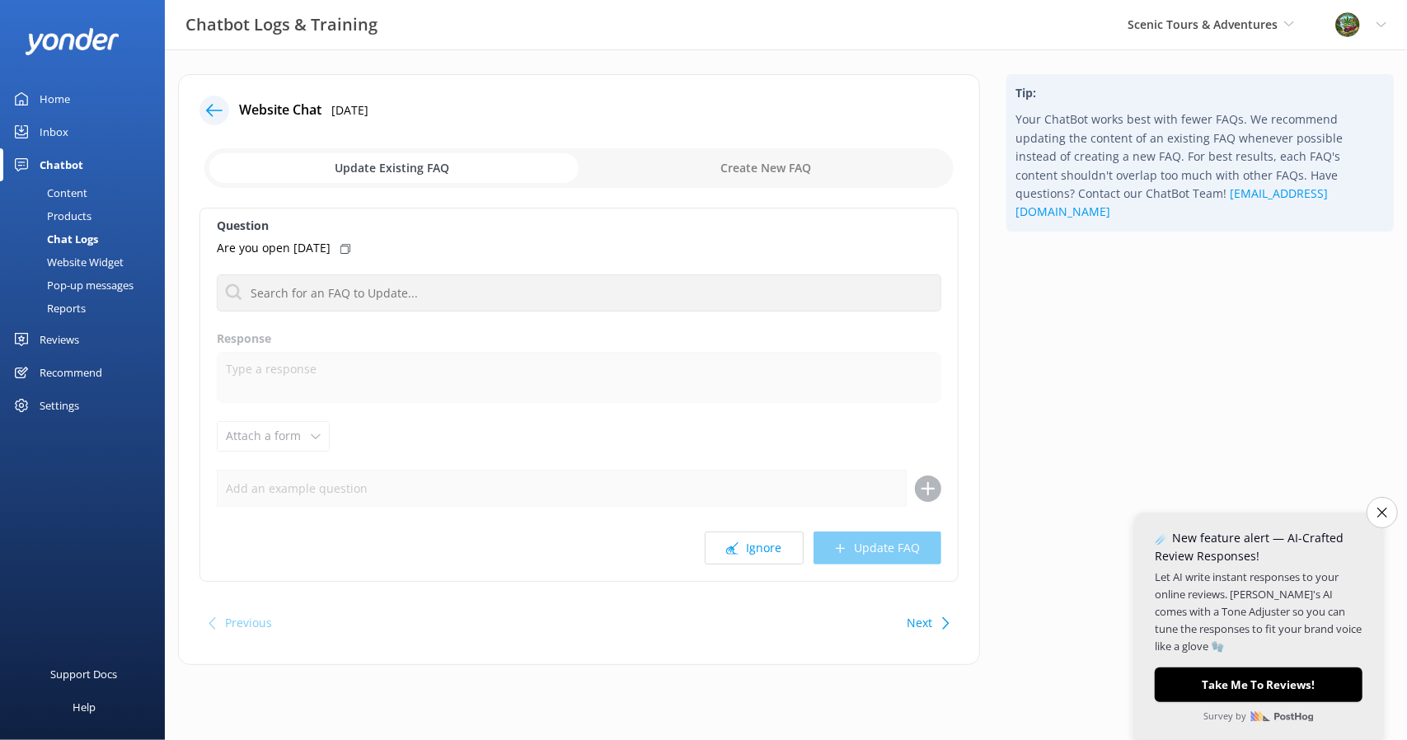
click at [790, 166] on input "checkbox" at bounding box center [578, 168] width 749 height 40
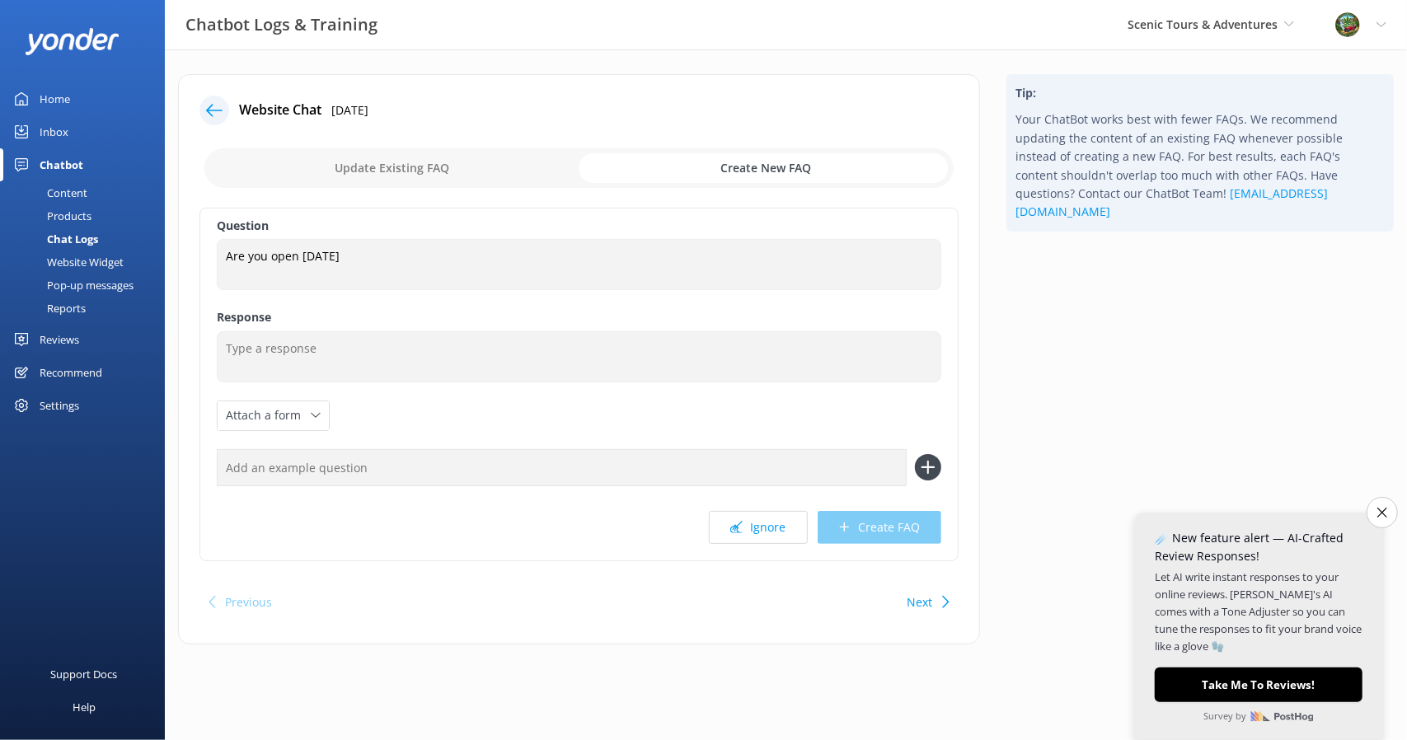
click at [468, 162] on input "checkbox" at bounding box center [578, 168] width 749 height 40
checkbox input "false"
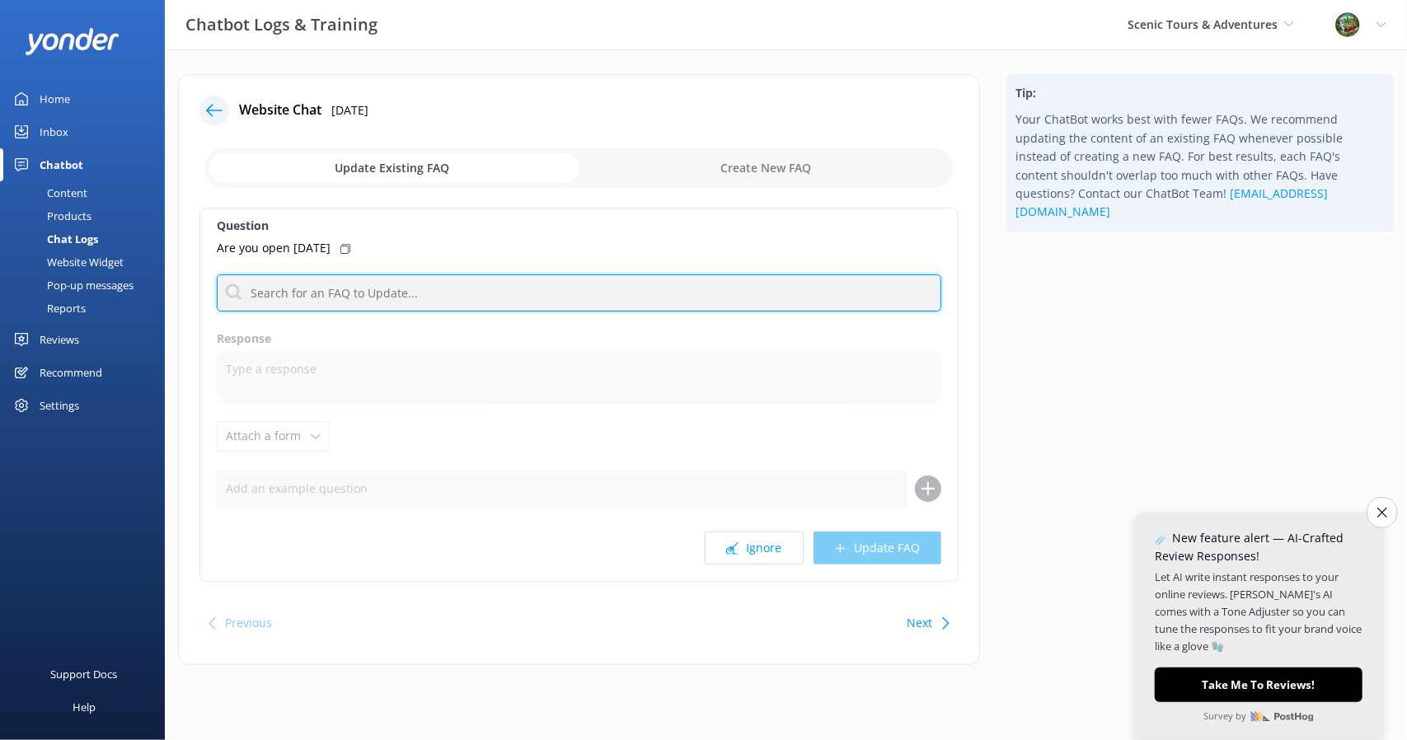
click at [444, 292] on input "text" at bounding box center [579, 292] width 724 height 37
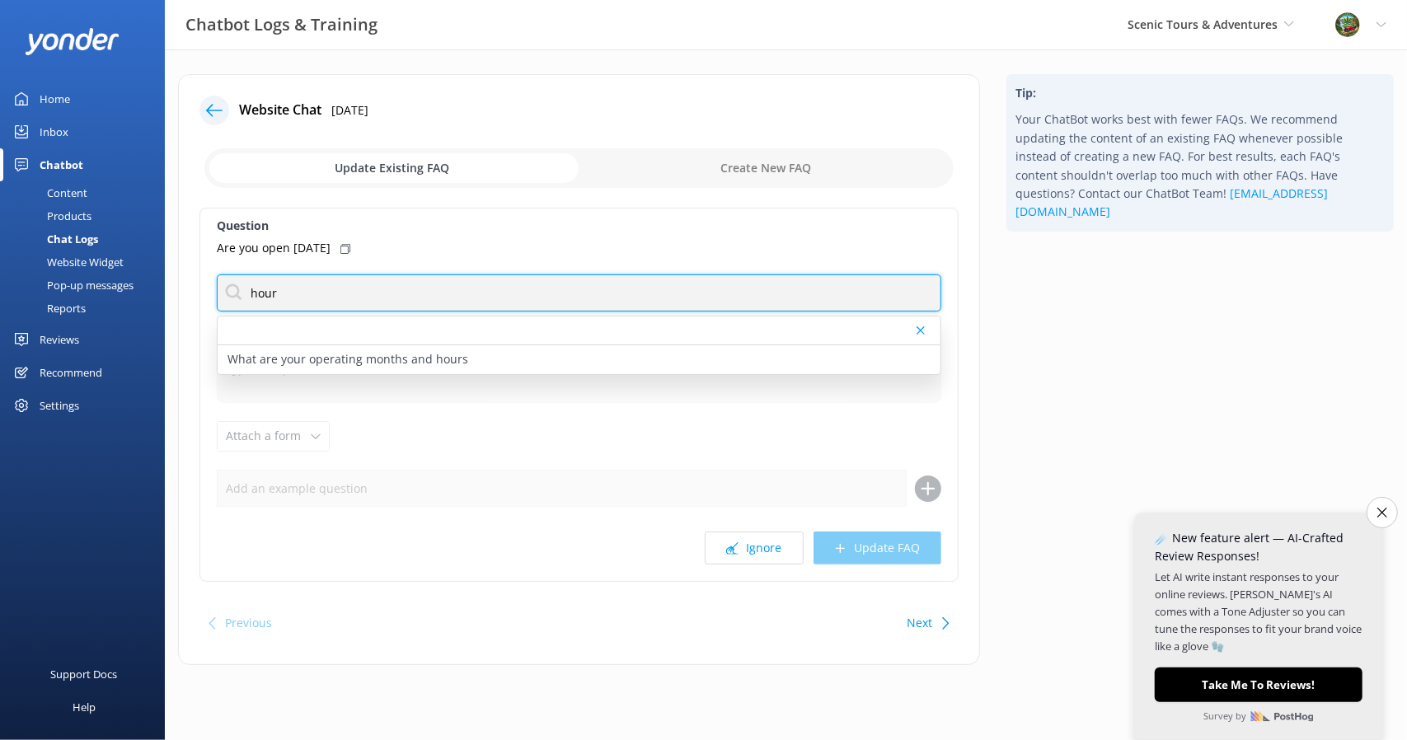
type input "hour"
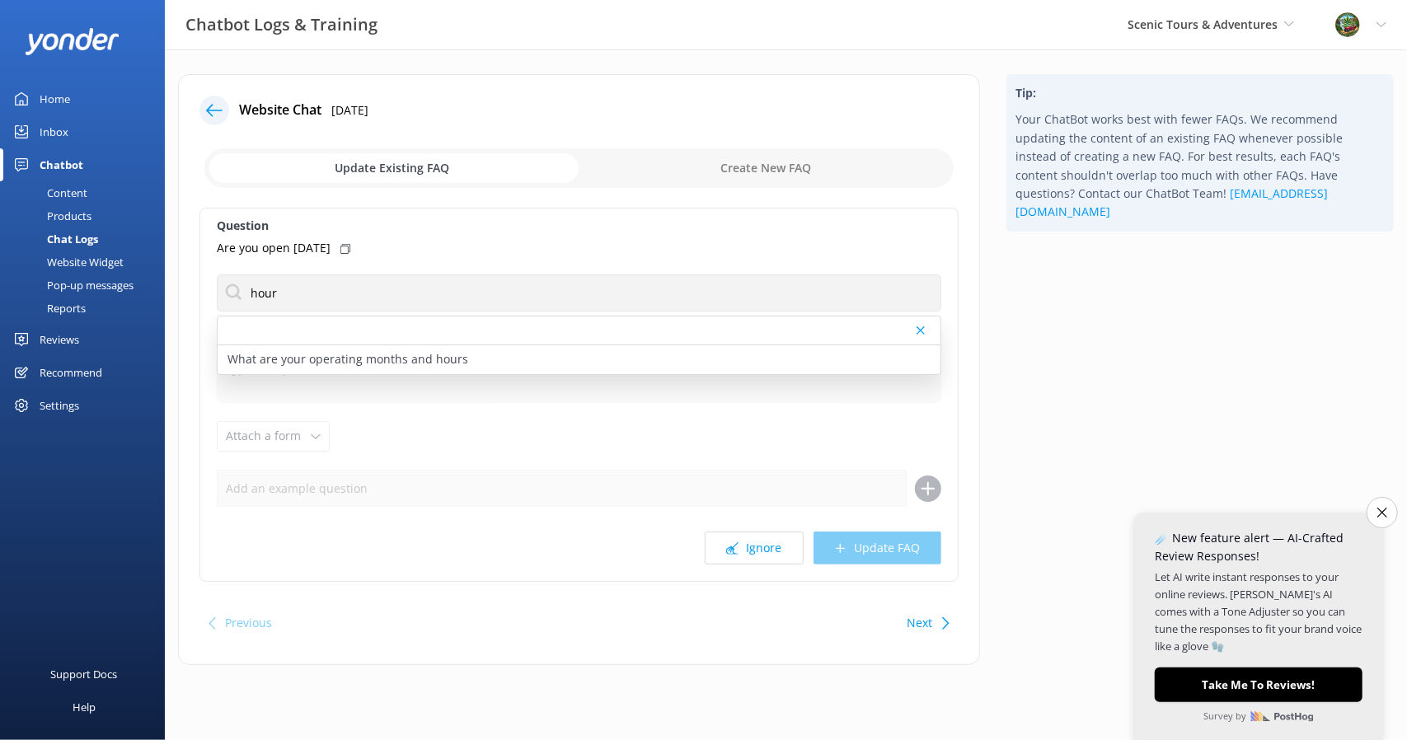
click at [456, 358] on p "What are your operating months and hours" at bounding box center [347, 359] width 241 height 18
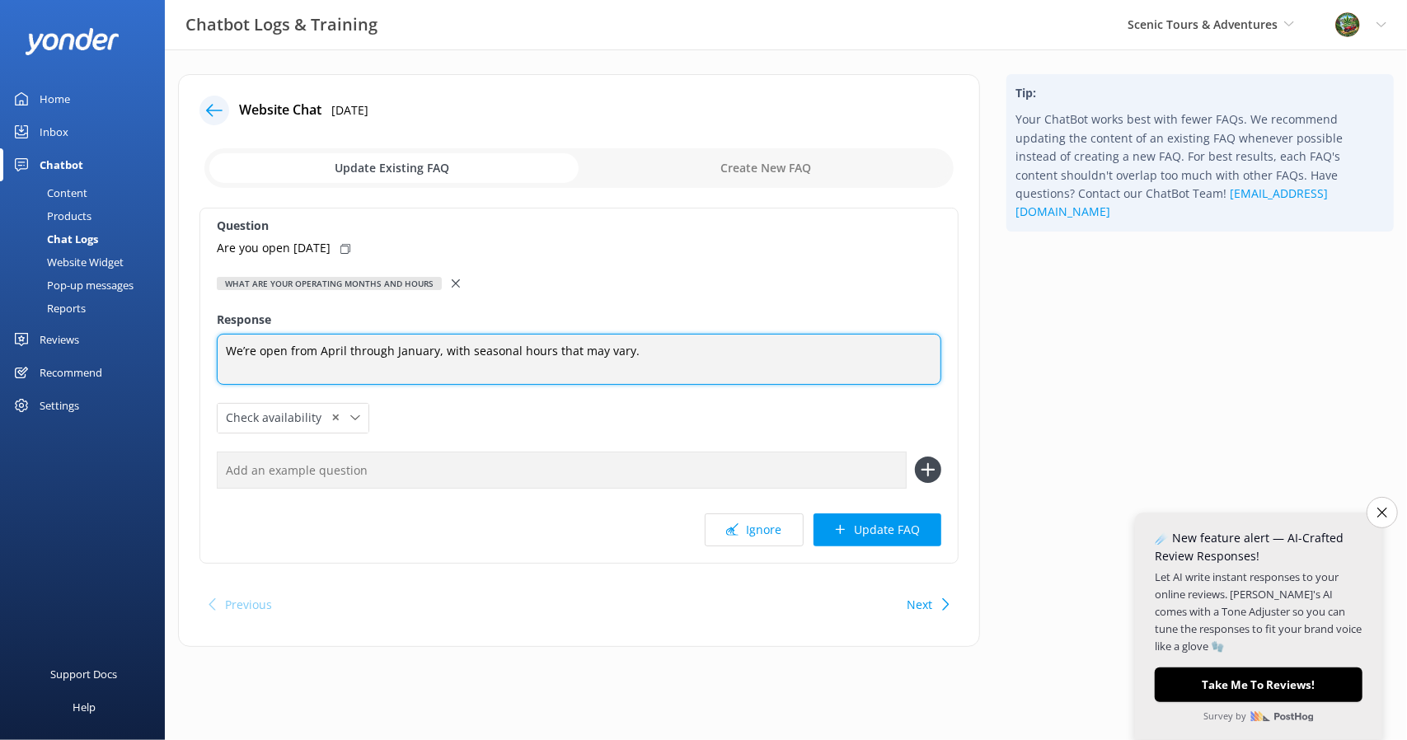
click at [326, 349] on textarea "We’re open from April through January, with seasonal hours that may vary." at bounding box center [579, 359] width 724 height 51
type textarea "We’re open from March through January, with seasonal hours that may vary."
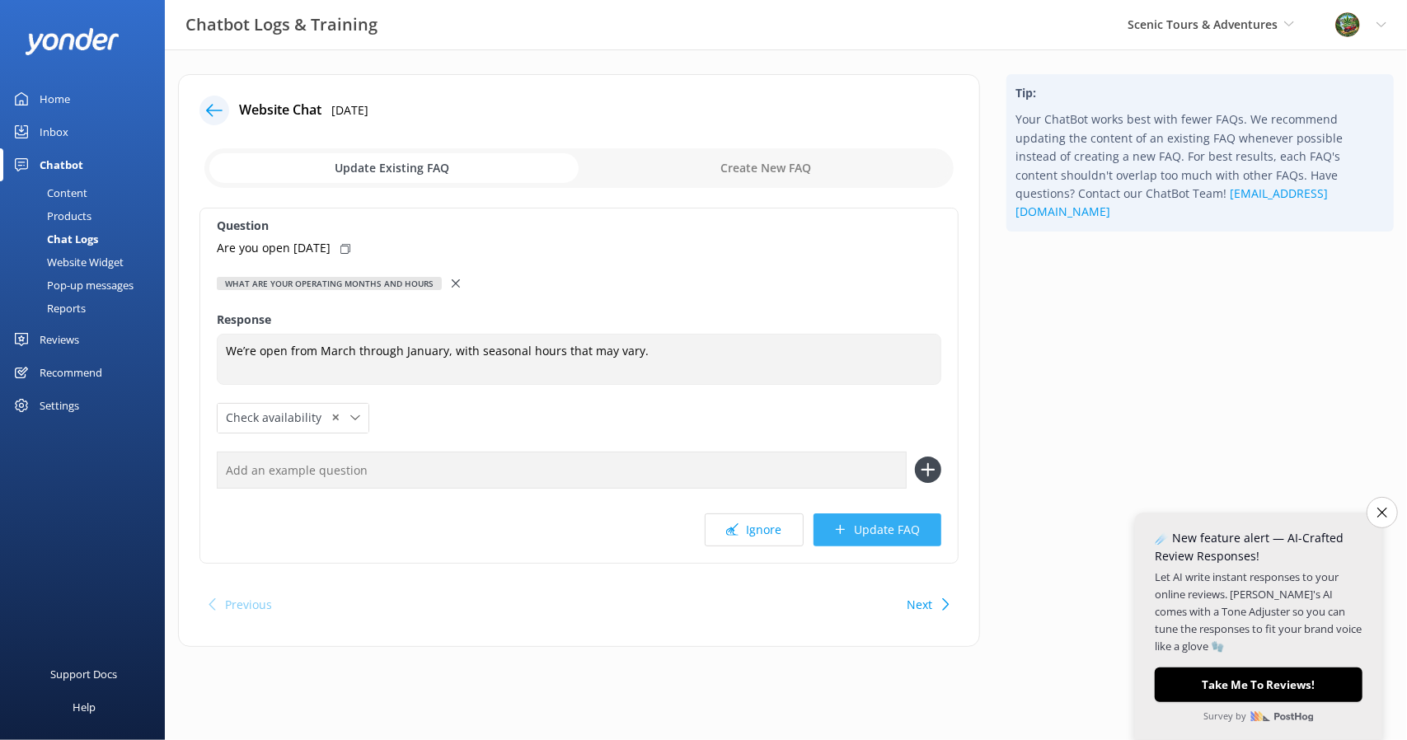
click at [893, 531] on button "Update FAQ" at bounding box center [877, 529] width 128 height 33
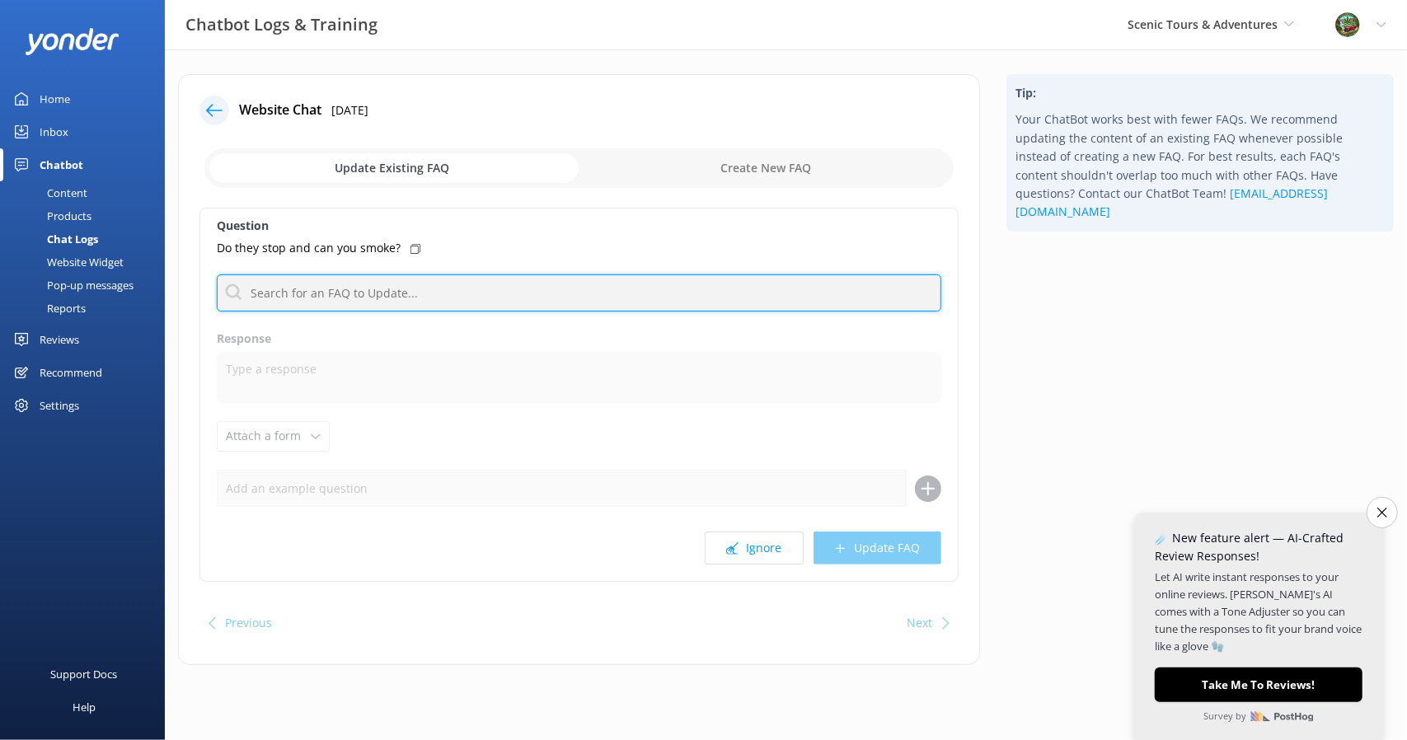
click at [392, 290] on input "text" at bounding box center [579, 292] width 724 height 37
type input "O"
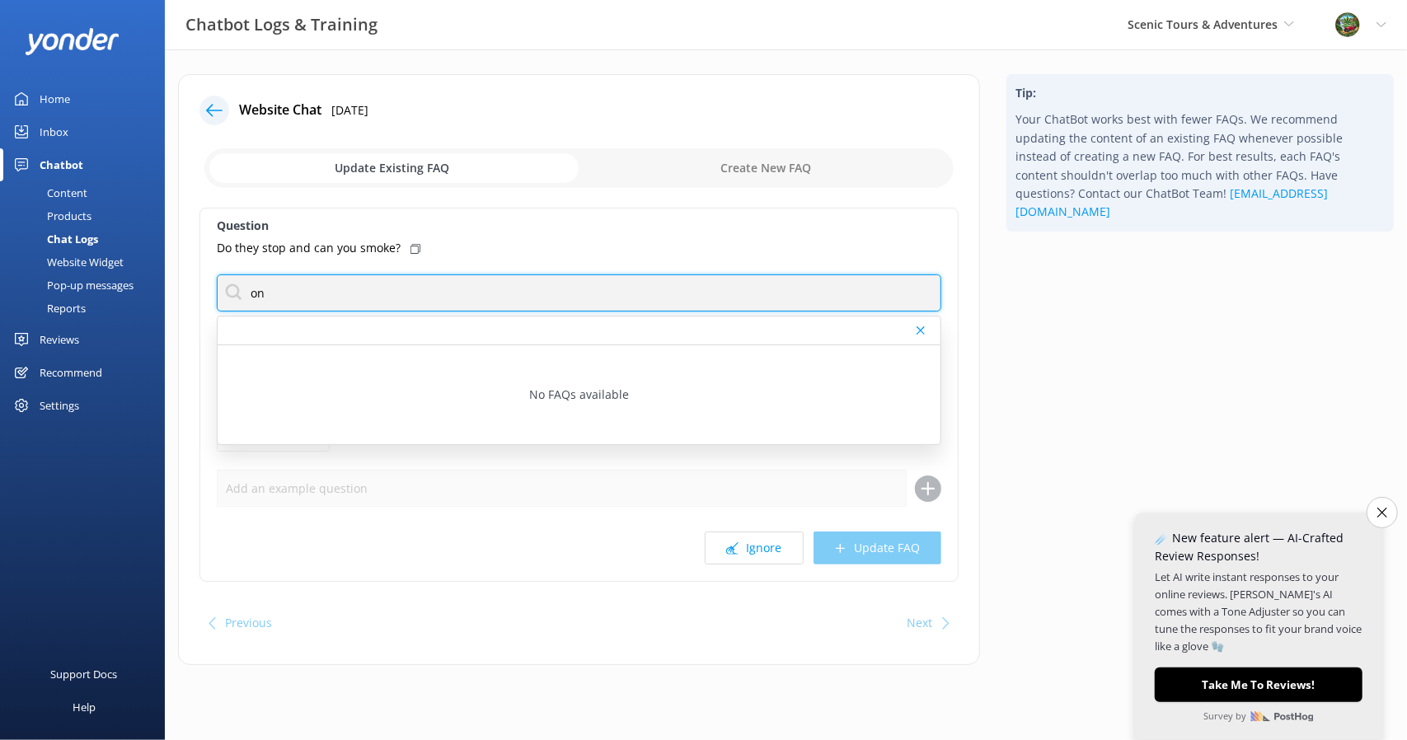
type input "o"
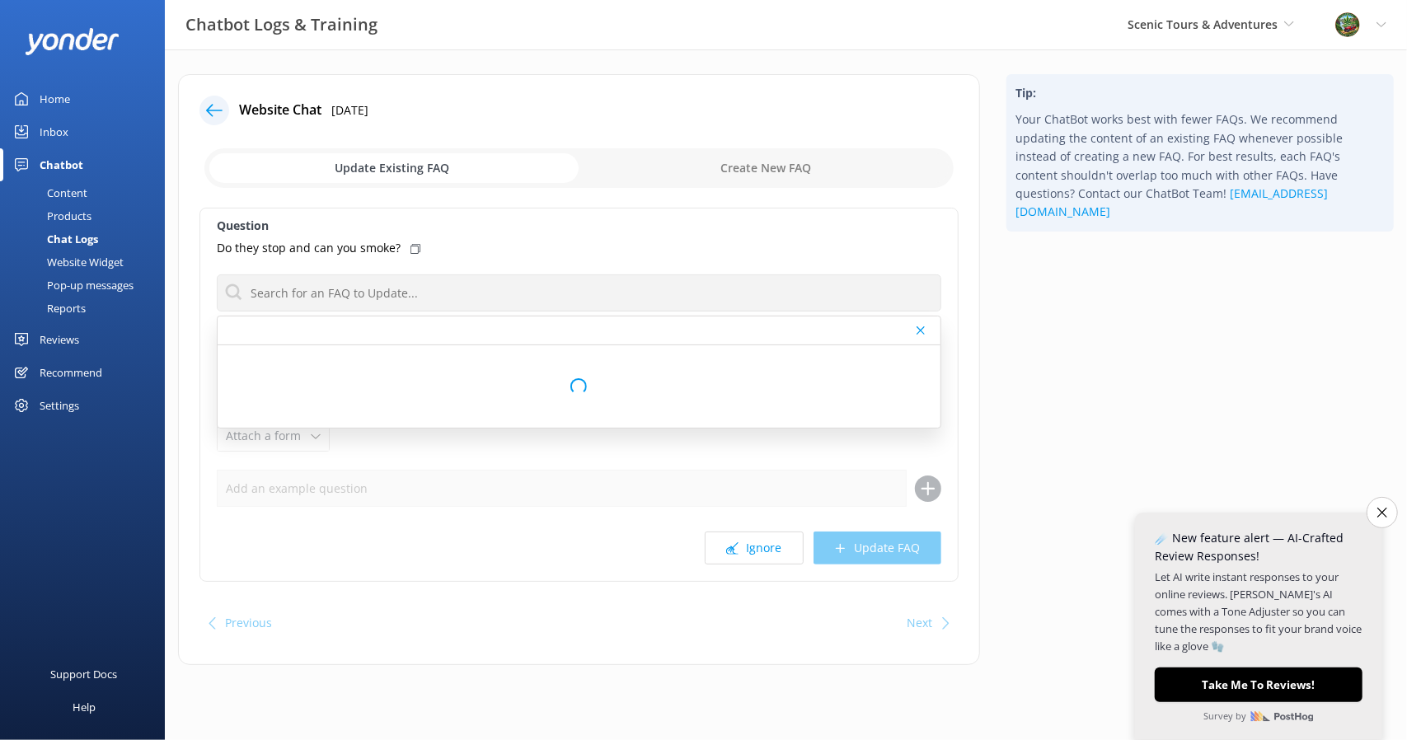
click at [788, 167] on input "checkbox" at bounding box center [578, 168] width 749 height 40
checkbox input "true"
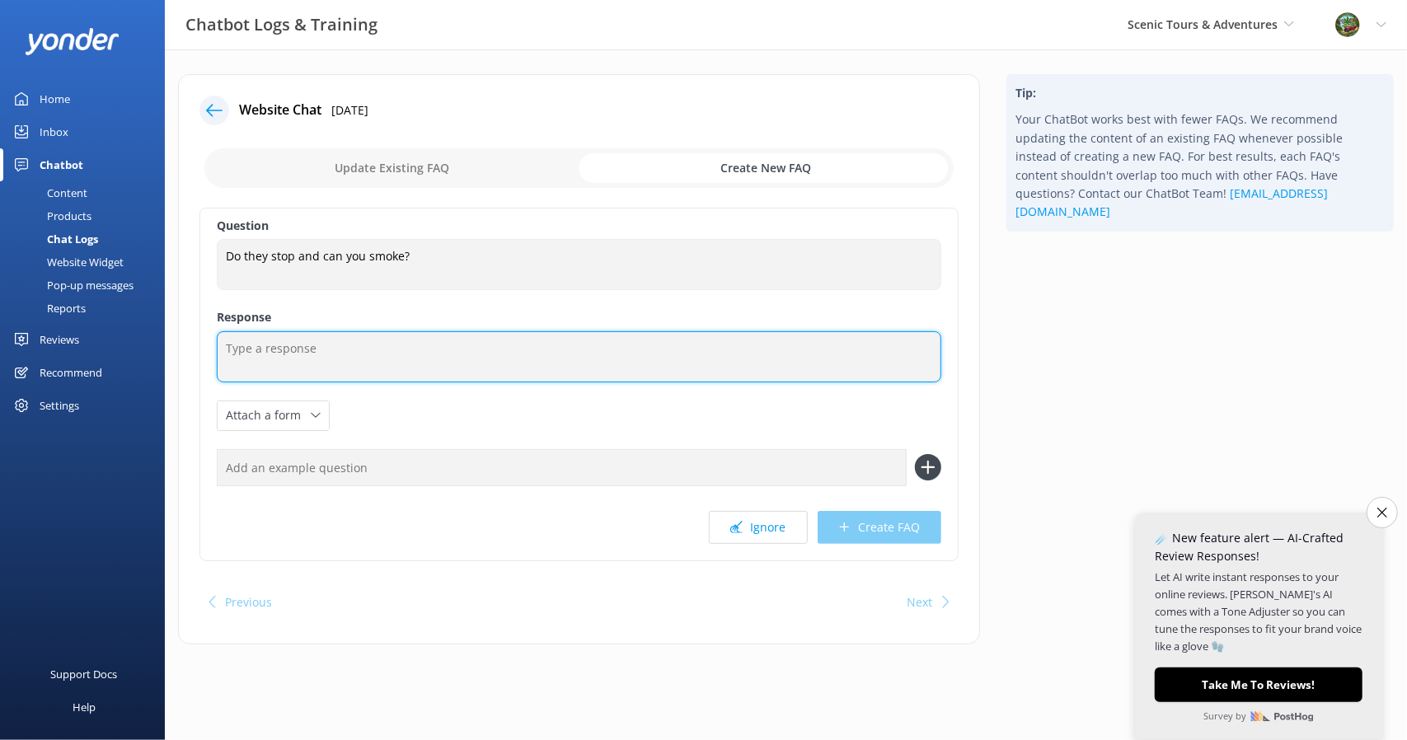
click at [446, 380] on textarea at bounding box center [579, 356] width 724 height 51
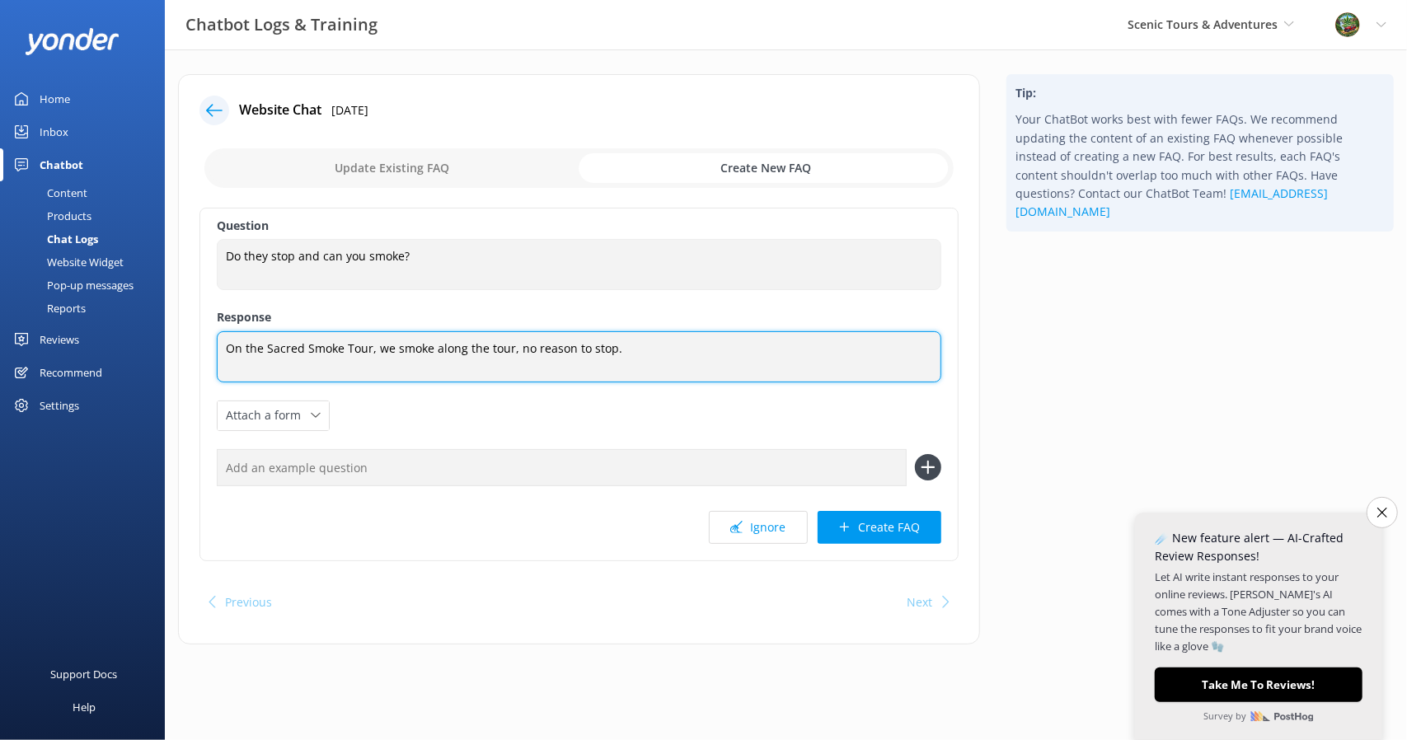
drag, startPoint x: 610, startPoint y: 354, endPoint x: 635, endPoint y: 346, distance: 26.1
click at [610, 354] on textarea "On the Sacred Smoke Tour, we smoke along the tour, no reason to stop." at bounding box center [579, 356] width 724 height 51
drag, startPoint x: 616, startPoint y: 349, endPoint x: 842, endPoint y: 372, distance: 227.8
click at [842, 372] on textarea "On the Sacred Smoke Tour, we smoke along the tour, no reason to stop but can be…" at bounding box center [579, 356] width 724 height 51
type textarea "On the Sacred Smoke Tour, we smoke along the tour; no reason to stop."
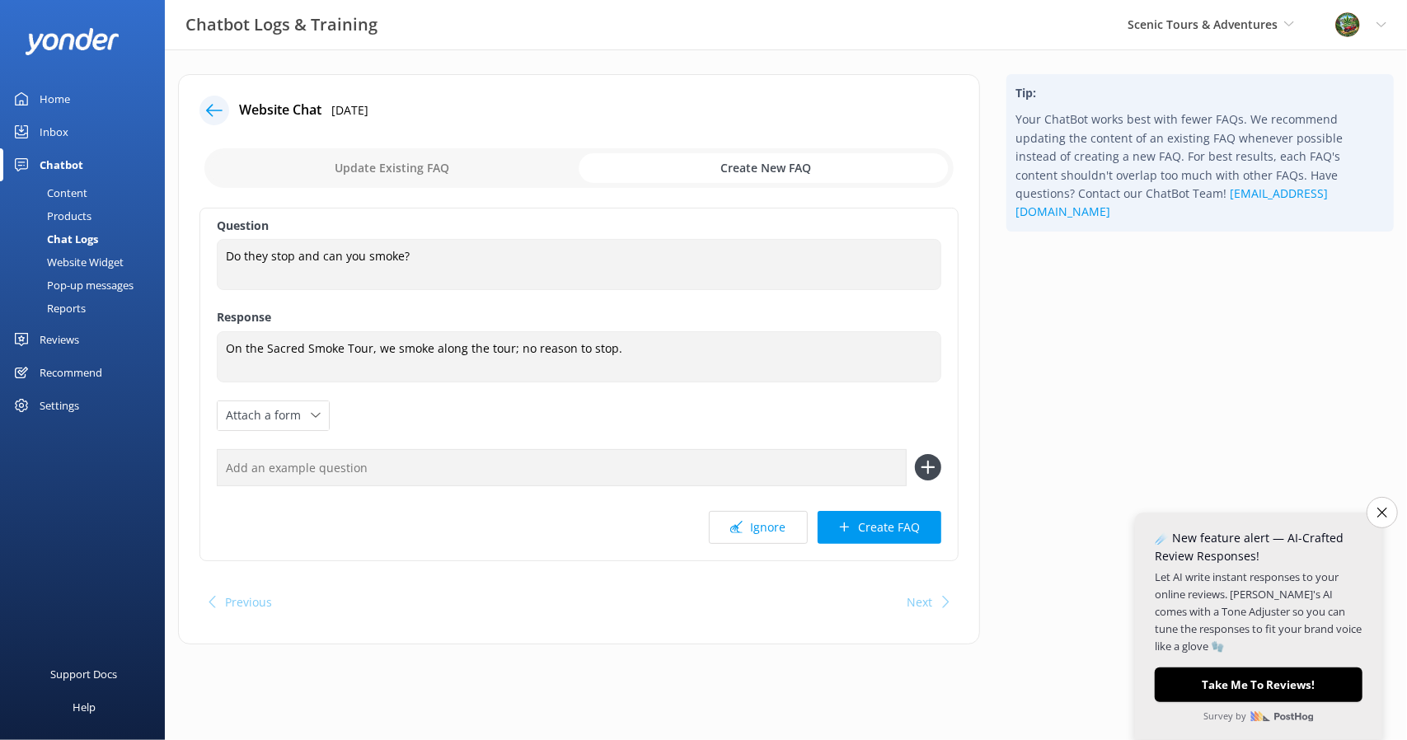
click at [869, 522] on button "Create FAQ" at bounding box center [879, 527] width 124 height 33
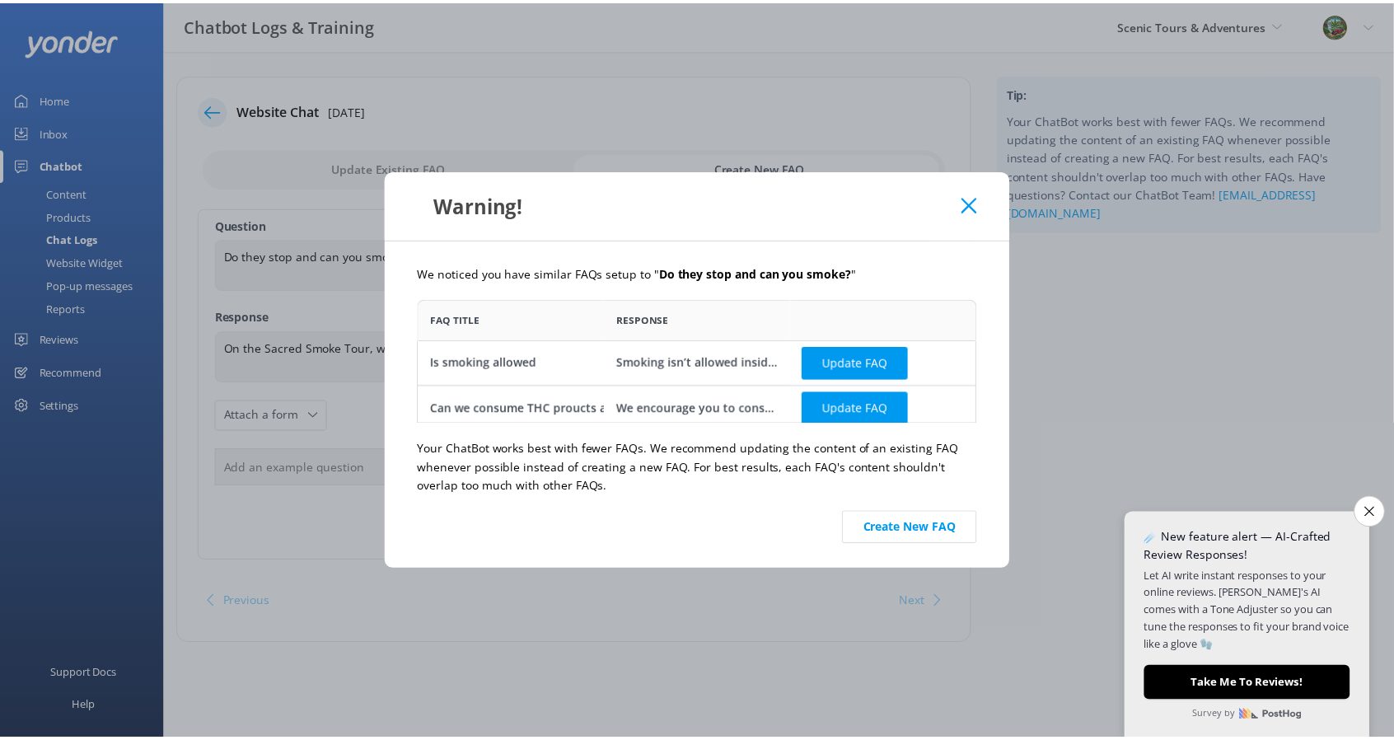
scroll to position [111, 551]
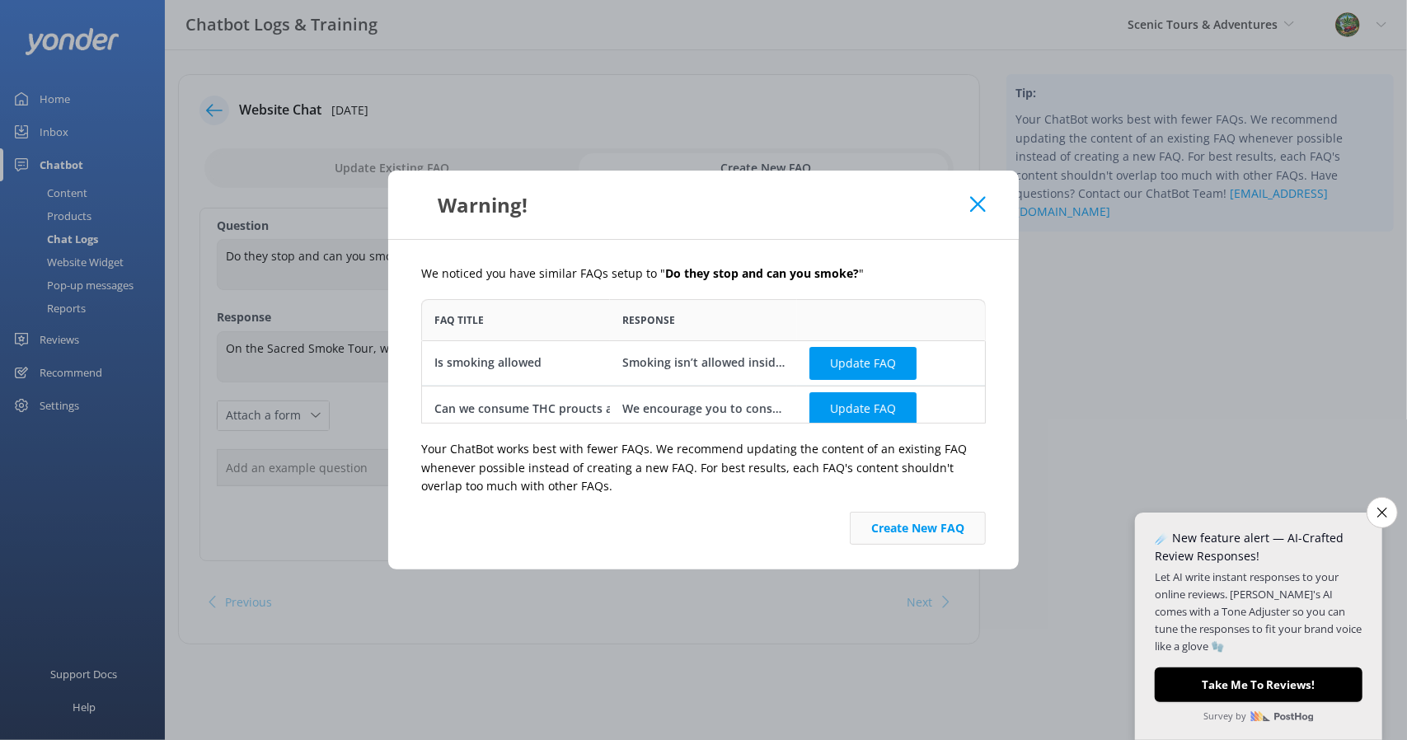
click at [921, 527] on button "Create New FAQ" at bounding box center [918, 528] width 136 height 33
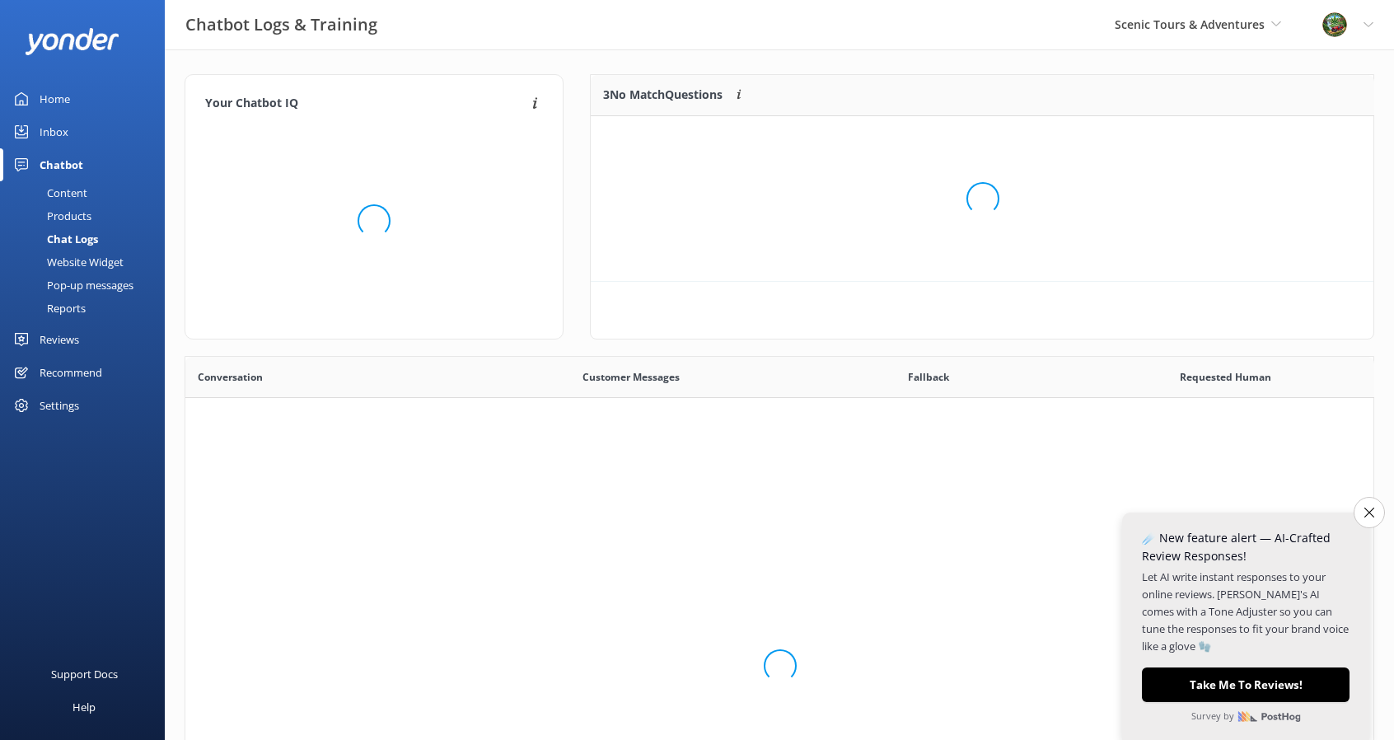
scroll to position [193, 770]
